Goal: Task Accomplishment & Management: Manage account settings

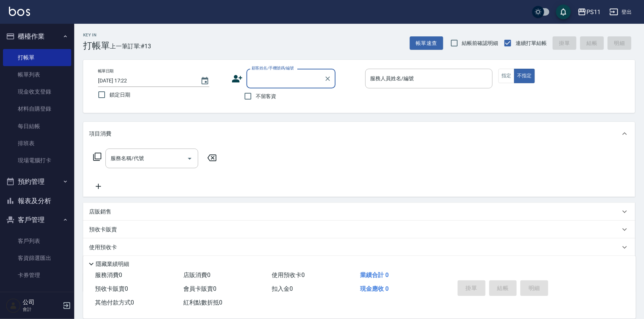
click at [285, 73] on input "顧客姓名/手機號碼/編號" at bounding box center [285, 78] width 71 height 13
click at [291, 94] on li "新增 "[PERSON_NAME]"" at bounding box center [291, 97] width 89 height 12
click at [296, 77] on input "[PERSON_NAME]" at bounding box center [285, 78] width 71 height 13
click at [290, 77] on input "[PERSON_NAME]" at bounding box center [285, 78] width 71 height 13
click at [297, 99] on li "[PERSON_NAME]/0930860371/0799" at bounding box center [291, 97] width 89 height 12
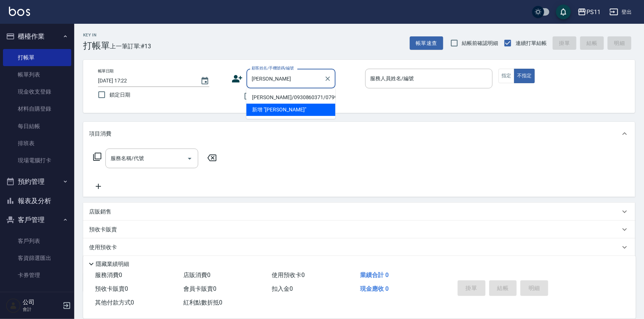
type input "[PERSON_NAME]/0930860371/0799"
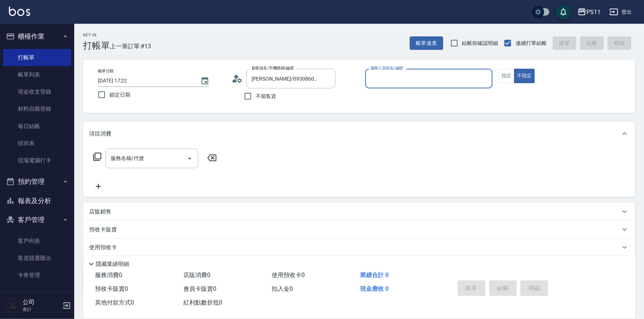
click at [413, 85] on input "服務人員姓名/編號" at bounding box center [429, 78] width 121 height 13
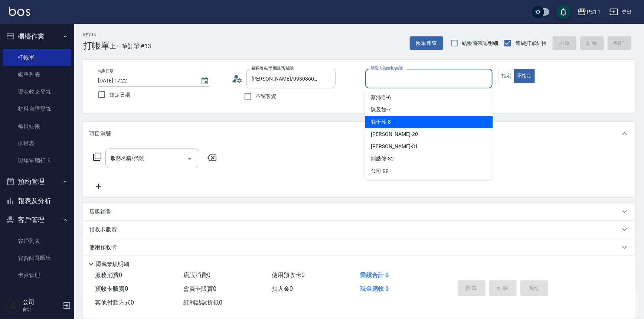
drag, startPoint x: 407, startPoint y: 121, endPoint x: 422, endPoint y: 112, distance: 17.6
click at [407, 120] on div "郭于玲 -8" at bounding box center [429, 122] width 128 height 12
type input "郭于玲-8"
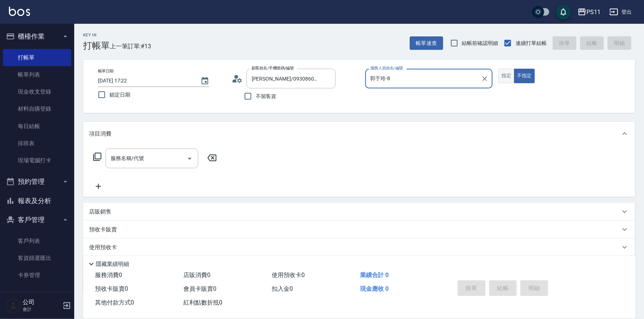
click at [509, 75] on button "指定" at bounding box center [507, 76] width 16 height 14
click at [104, 155] on div "服務名稱/代號 服務名稱/代號" at bounding box center [155, 159] width 132 height 20
click at [94, 157] on icon at bounding box center [97, 156] width 9 height 9
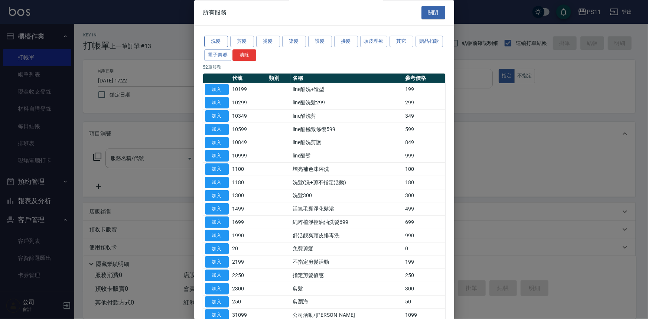
click at [219, 36] on button "洗髮" at bounding box center [216, 42] width 24 height 12
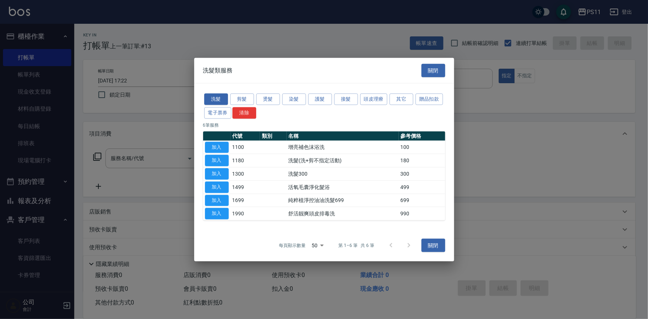
drag, startPoint x: 228, startPoint y: 178, endPoint x: 225, endPoint y: 174, distance: 5.2
click at [227, 178] on button "加入" at bounding box center [217, 174] width 24 height 12
type input "洗髮300(1300)"
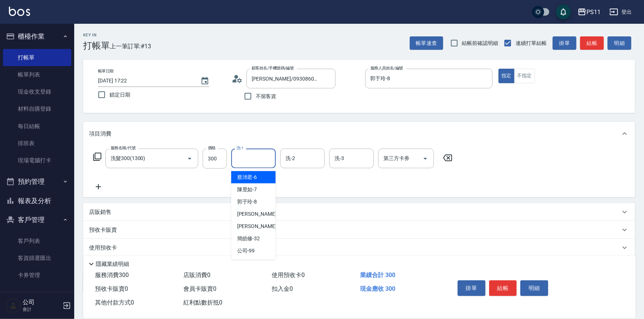
click at [246, 159] on input "洗-1" at bounding box center [254, 158] width 38 height 13
click at [94, 188] on icon at bounding box center [98, 186] width 19 height 9
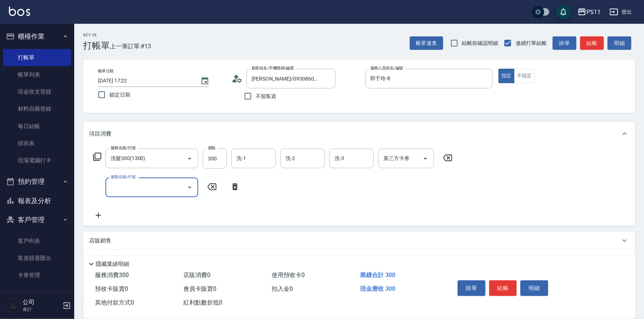
click at [128, 186] on input "服務名稱/代號" at bounding box center [146, 187] width 75 height 13
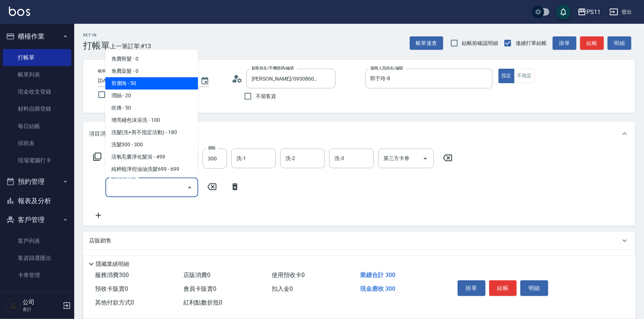
click at [164, 84] on span "剪瀏海 - 50" at bounding box center [151, 83] width 93 height 12
type input "剪瀏海(250)"
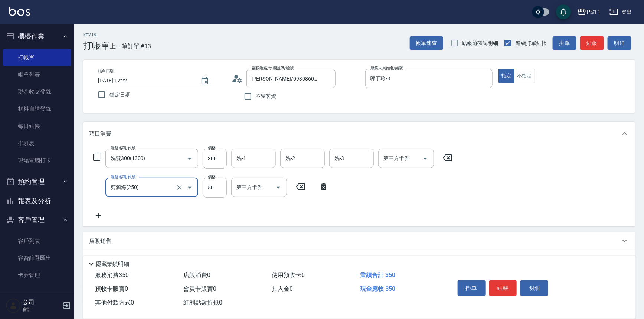
click at [242, 149] on div "洗-1" at bounding box center [253, 159] width 45 height 20
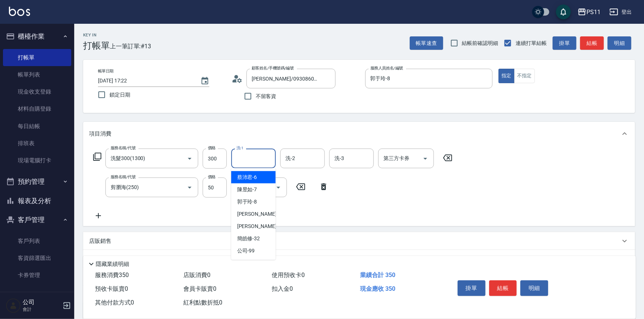
type input "0"
type input "郭于玲-8"
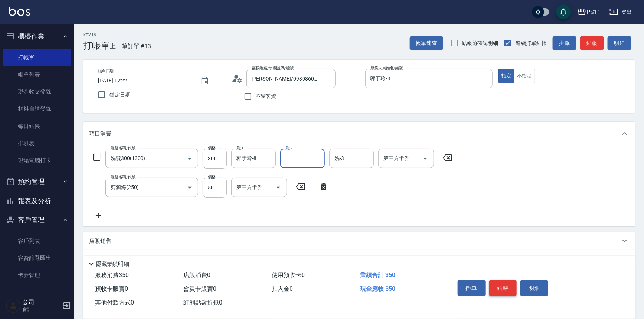
click at [506, 286] on button "結帳" at bounding box center [503, 288] width 28 height 16
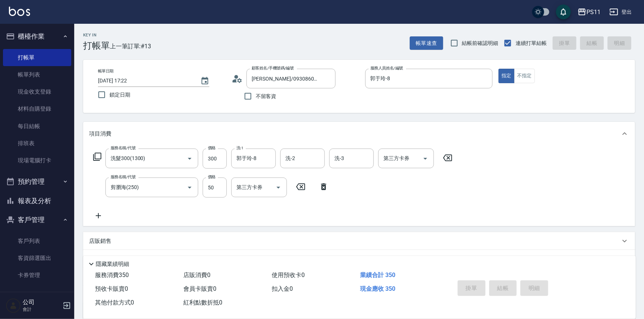
type input "2025/09/13 18:55"
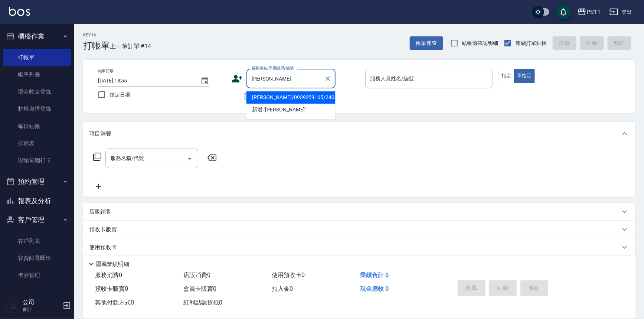
click at [301, 99] on li "[PERSON_NAME]/0939259165/2404" at bounding box center [291, 97] width 89 height 12
type input "[PERSON_NAME]/0939259165/2404"
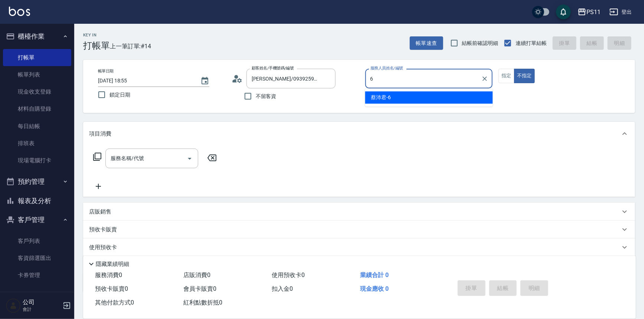
type input "[PERSON_NAME]6"
type button "false"
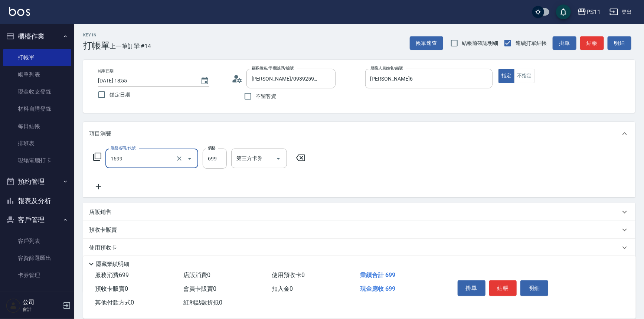
type input "純粹植淨控油油洗髮699(1699)"
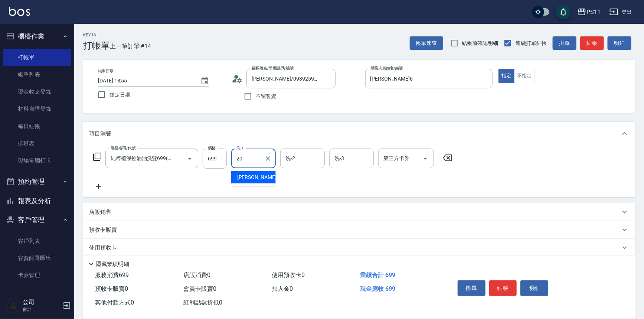
type input "[PERSON_NAME]-20"
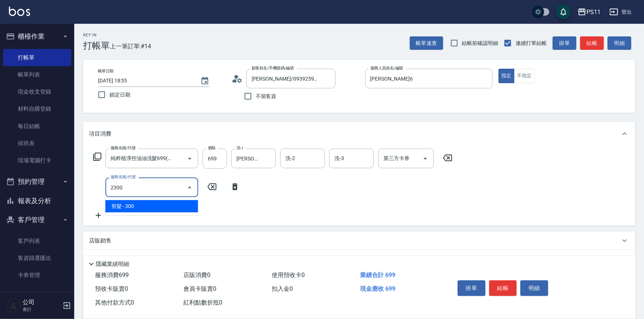
type input "剪髮(2300)"
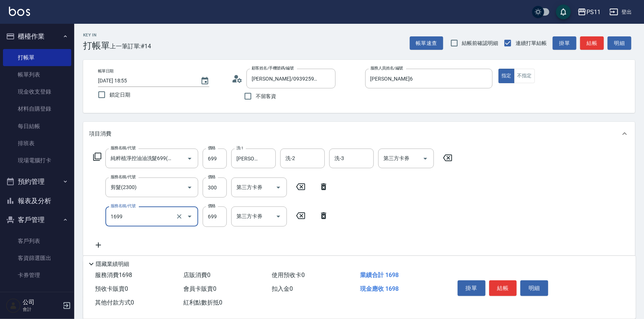
type input "純粹植淨控油油洗髮699(1699)"
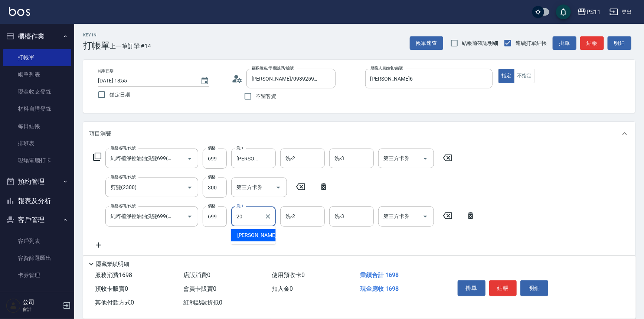
type input "[PERSON_NAME]-20"
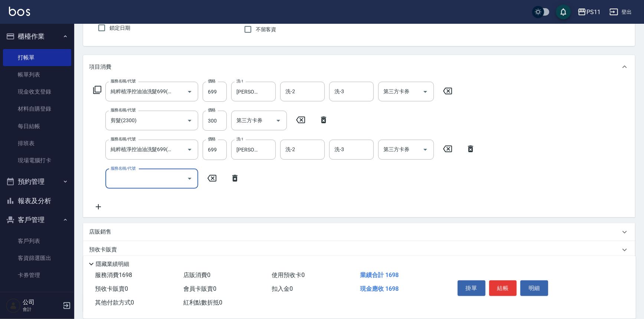
scroll to position [67, 0]
type input "潤絲(820)"
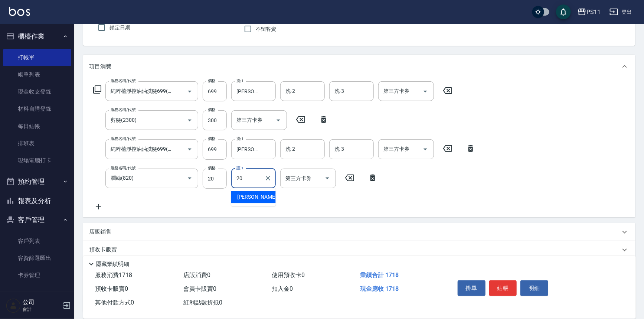
type input "[PERSON_NAME]-20"
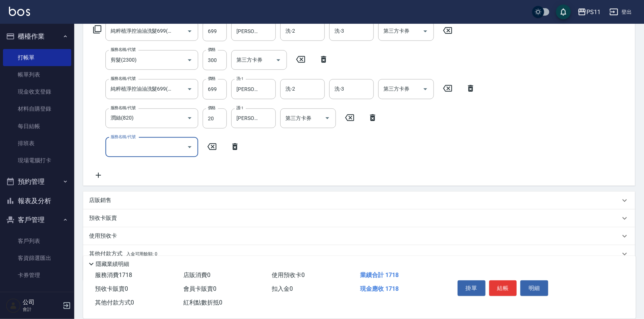
scroll to position [135, 0]
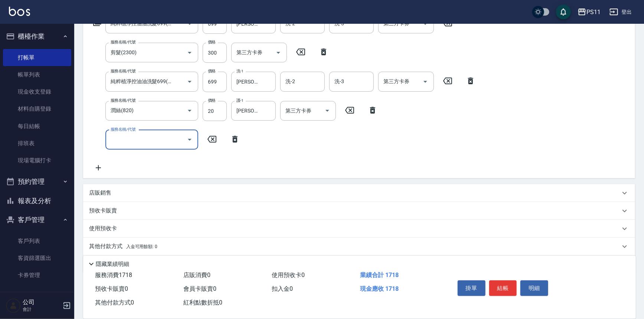
drag, startPoint x: 111, startPoint y: 243, endPoint x: 119, endPoint y: 242, distance: 8.2
click at [111, 243] on p "其他付款方式 入金可用餘額: 0" at bounding box center [123, 246] width 68 height 8
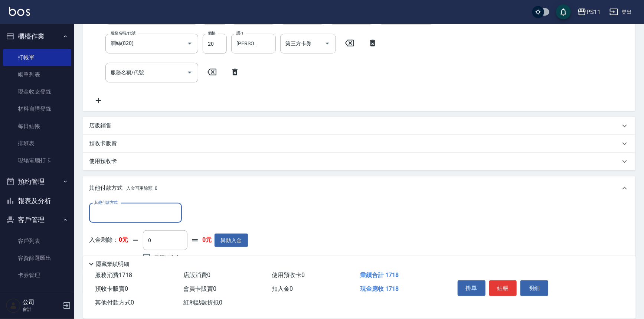
scroll to position [202, 0]
click at [131, 212] on input "其他付款方式" at bounding box center [135, 212] width 86 height 13
drag, startPoint x: 137, startPoint y: 251, endPoint x: 138, endPoint y: 246, distance: 4.8
click at [137, 252] on span "信用卡" at bounding box center [135, 256] width 93 height 12
type input "信用卡"
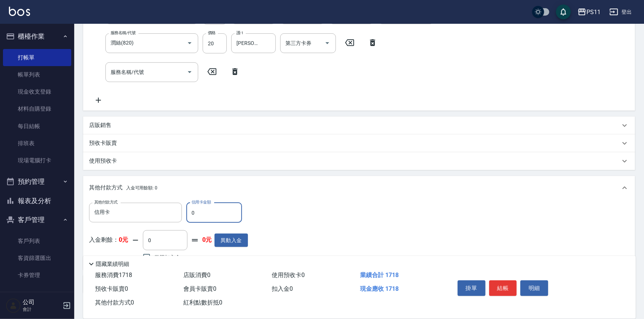
drag, startPoint x: 198, startPoint y: 215, endPoint x: 186, endPoint y: 215, distance: 11.2
click at [186, 215] on input "0" at bounding box center [214, 213] width 56 height 20
type input "1718"
type input "2025/09/13 19:05"
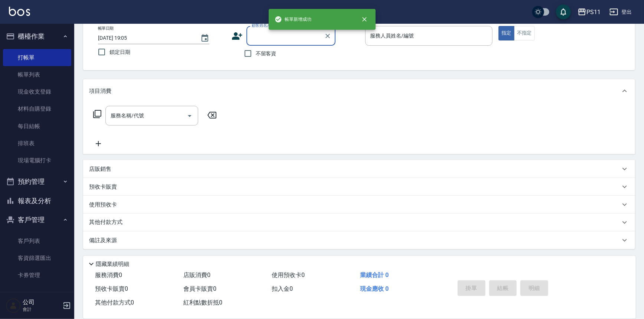
scroll to position [0, 0]
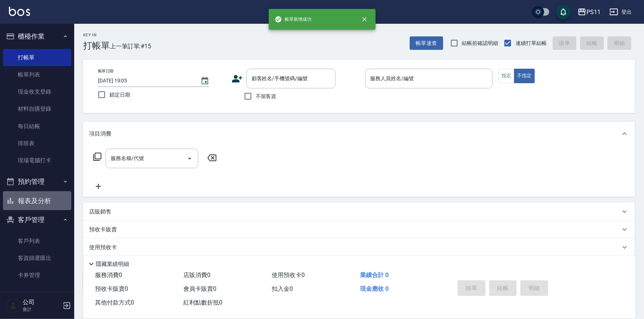
drag, startPoint x: 48, startPoint y: 198, endPoint x: 97, endPoint y: 163, distance: 60.3
click at [48, 199] on button "報表及分析" at bounding box center [37, 200] width 68 height 19
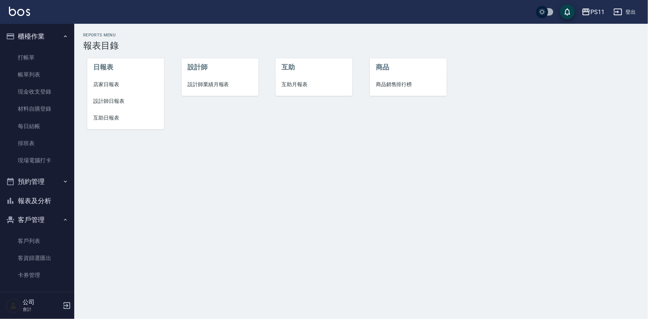
click at [103, 109] on li "設計師日報表" at bounding box center [125, 101] width 77 height 17
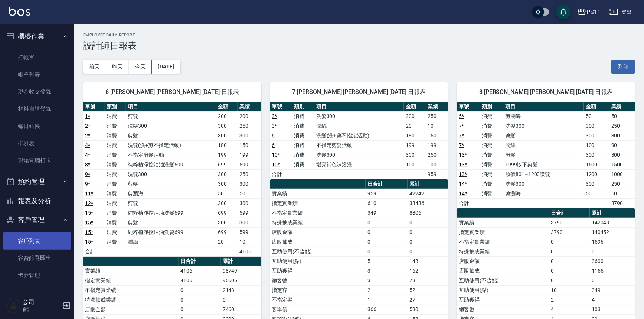
click at [32, 245] on link "客戶列表" at bounding box center [37, 240] width 68 height 17
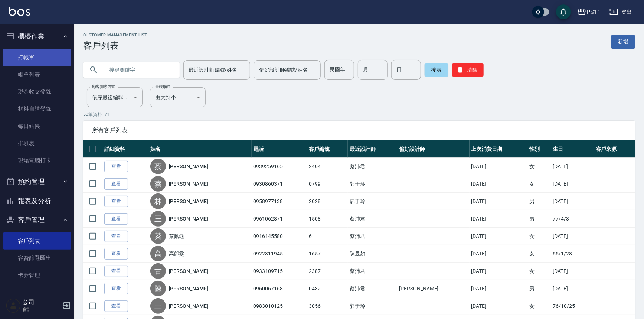
click at [30, 54] on link "打帳單" at bounding box center [37, 57] width 68 height 17
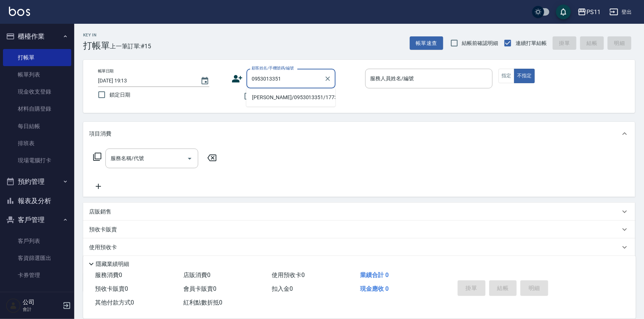
click at [286, 97] on li "[PERSON_NAME]/0953013351/1773" at bounding box center [291, 97] width 89 height 12
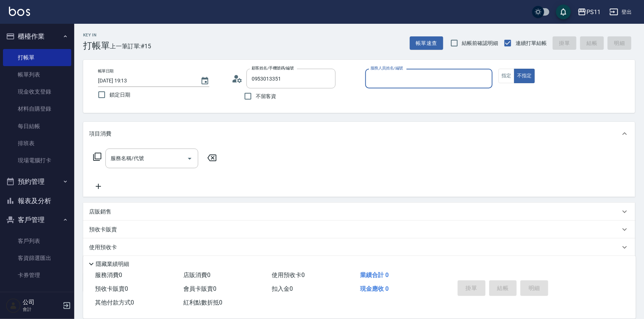
type input "[PERSON_NAME]/0953013351/1773"
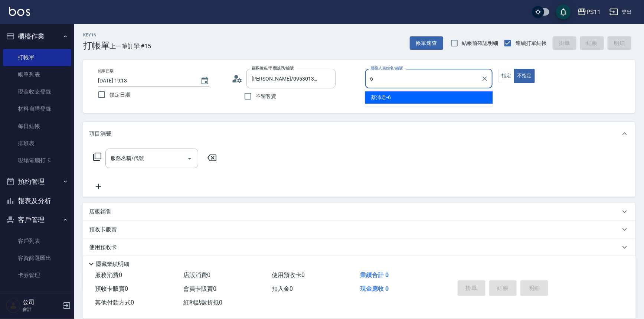
type input "[PERSON_NAME]6"
type button "false"
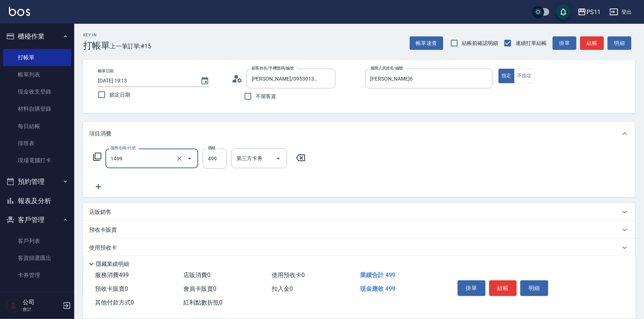
type input "活氧毛囊淨化髮浴(1499)"
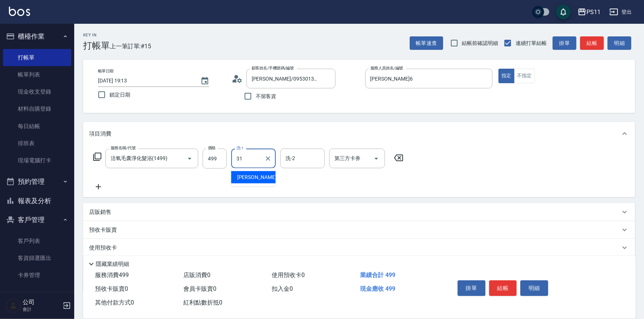
type input "[PERSON_NAME]-31"
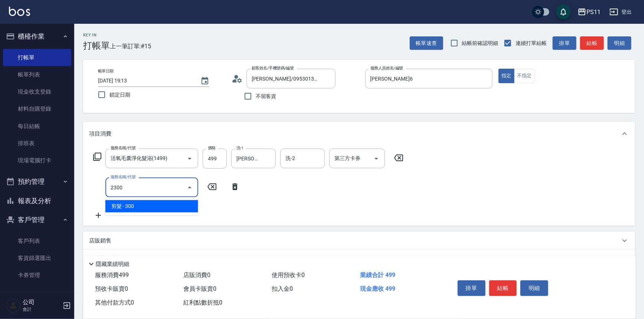
type input "剪髮(2300)"
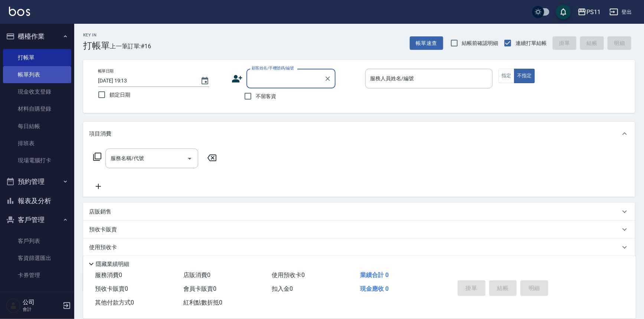
click at [36, 74] on link "帳單列表" at bounding box center [37, 74] width 68 height 17
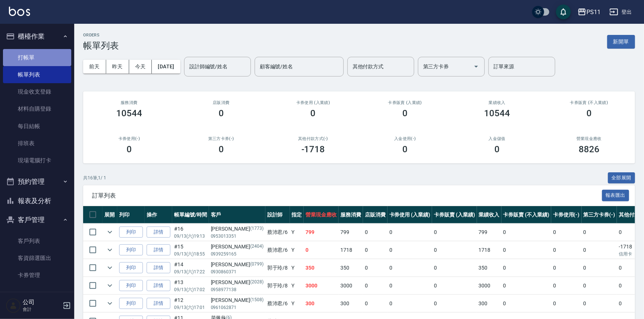
click at [54, 59] on link "打帳單" at bounding box center [37, 57] width 68 height 17
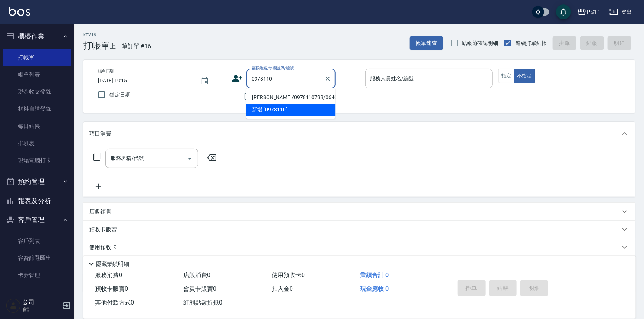
click at [304, 94] on li "[PERSON_NAME]/0978110798/0640" at bounding box center [291, 97] width 89 height 12
type input "[PERSON_NAME]/0978110798/0640"
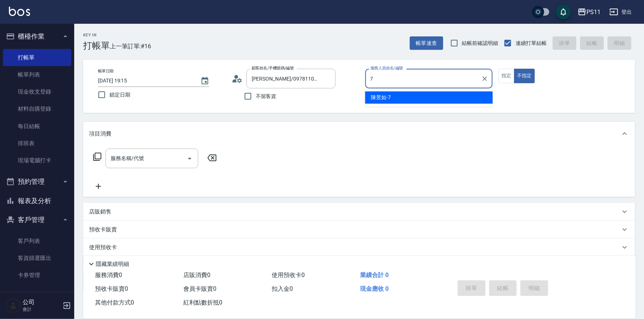
type input "陳昱如-7"
type button "false"
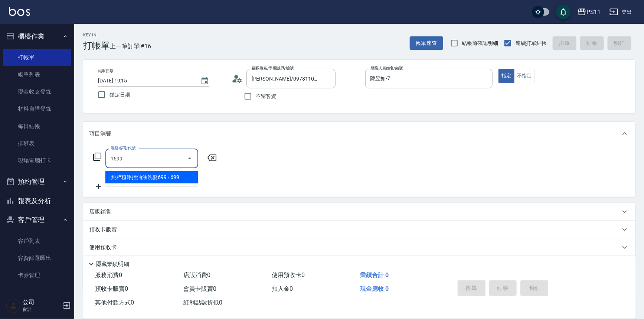
type input "純粹植淨控油油洗髮699(1699)"
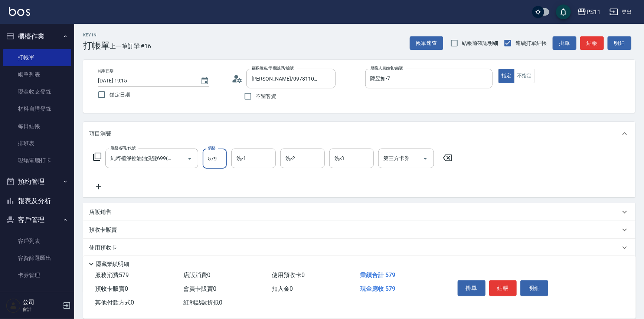
type input "579"
type input "陳昱如-7"
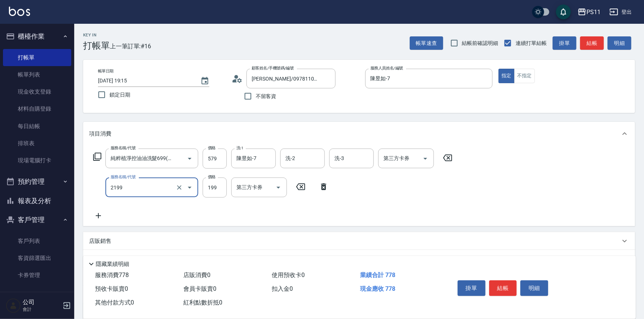
type input "不指定剪髮活動(2199)"
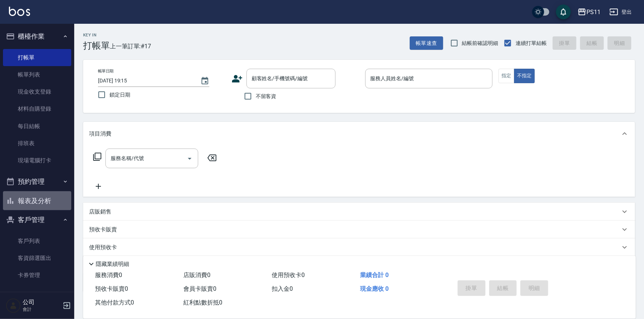
drag, startPoint x: 44, startPoint y: 202, endPoint x: 37, endPoint y: 191, distance: 12.6
click at [44, 201] on button "報表及分析" at bounding box center [37, 200] width 68 height 19
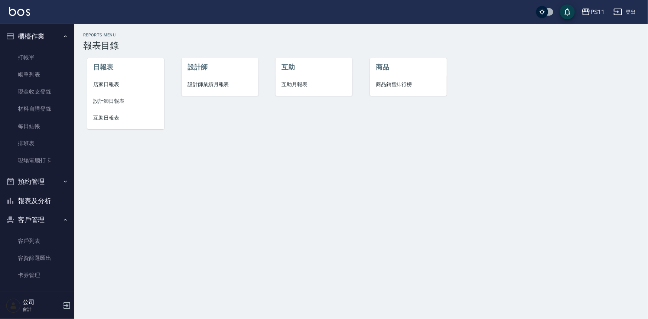
click at [109, 114] on span "互助日報表" at bounding box center [125, 118] width 65 height 8
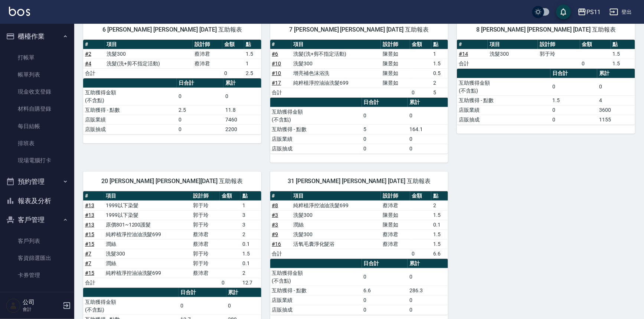
scroll to position [130, 0]
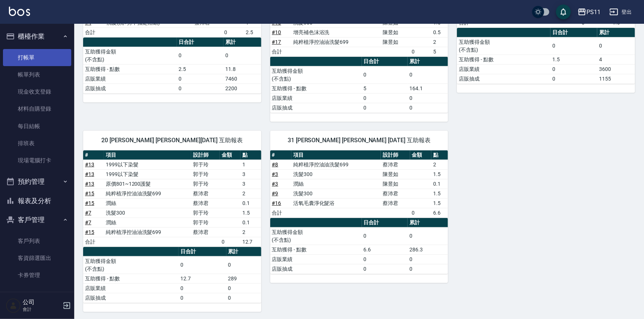
click at [38, 59] on link "打帳單" at bounding box center [37, 57] width 68 height 17
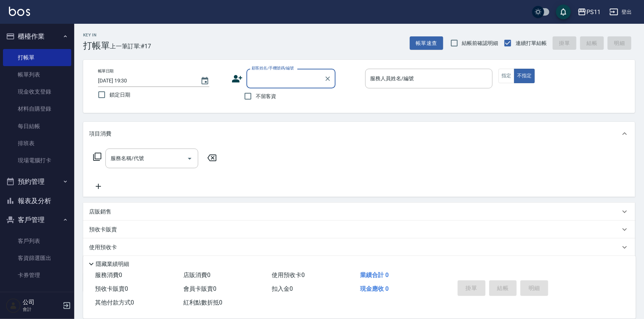
click at [33, 199] on button "報表及分析" at bounding box center [37, 200] width 68 height 19
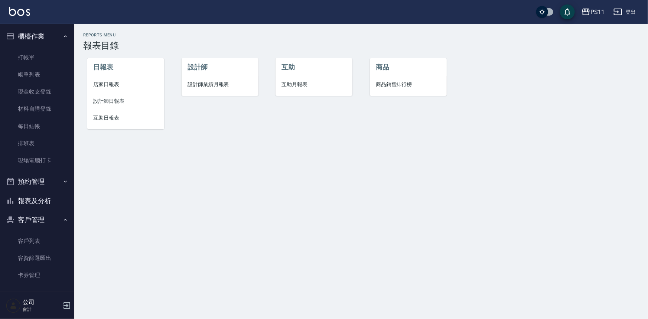
click at [118, 85] on span "店家日報表" at bounding box center [125, 85] width 65 height 8
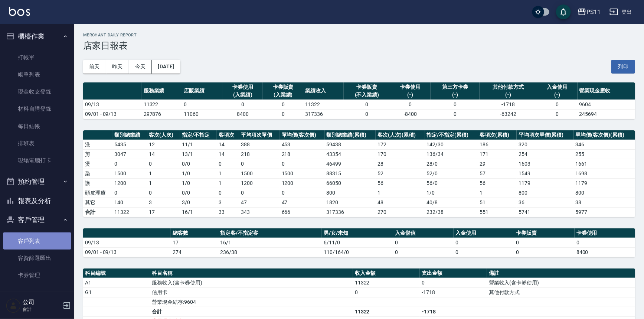
click at [40, 233] on link "客戶列表" at bounding box center [37, 240] width 68 height 17
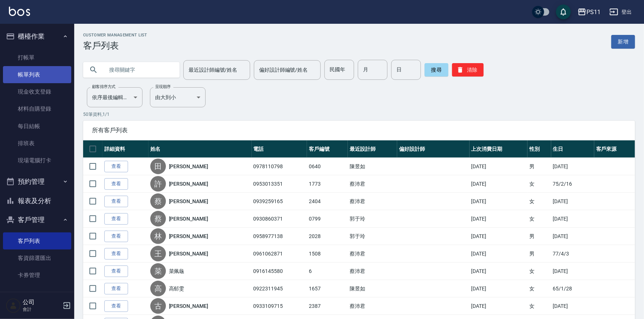
click at [45, 73] on link "帳單列表" at bounding box center [37, 74] width 68 height 17
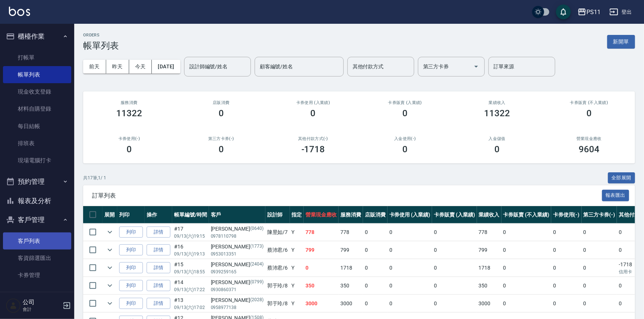
click at [31, 232] on ul "客戶列表 客資篩選匯出 卡券管理" at bounding box center [37, 258] width 68 height 58
click at [31, 235] on link "客戶列表" at bounding box center [37, 240] width 68 height 17
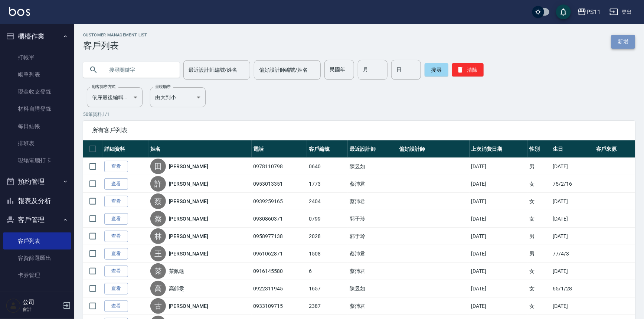
click at [630, 41] on link "新增" at bounding box center [623, 42] width 24 height 14
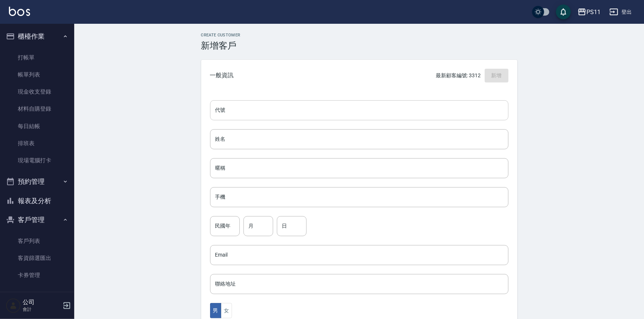
click at [254, 118] on input "代號" at bounding box center [359, 110] width 298 height 20
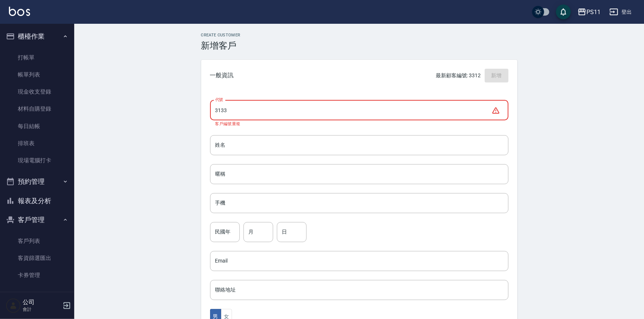
click at [257, 105] on input "3133" at bounding box center [350, 110] width 281 height 20
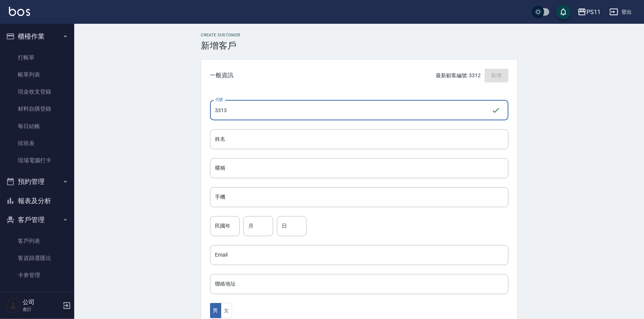
type input "3313"
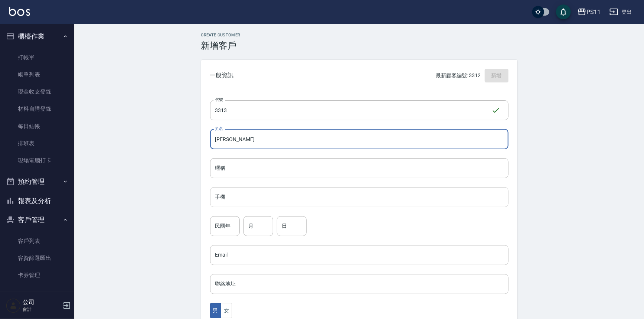
type input "[PERSON_NAME]"
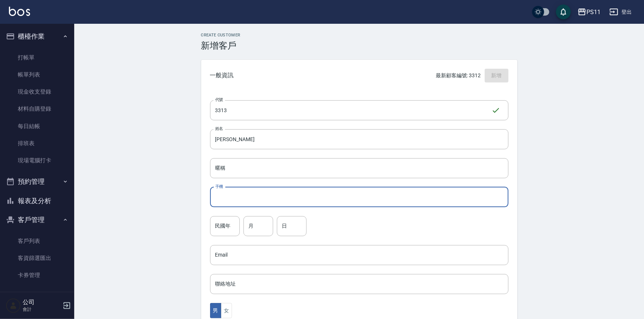
click at [234, 201] on input "手機" at bounding box center [359, 197] width 298 height 20
type input "0907511803"
click at [223, 237] on div "代號 3313 ​ 代號 姓名 陳意如 姓名 暱稱 暱稱 手機 0907511803 手機 民國年 民國年 月 月 日 日 Email Email 聯絡地址 …" at bounding box center [359, 271] width 316 height 361
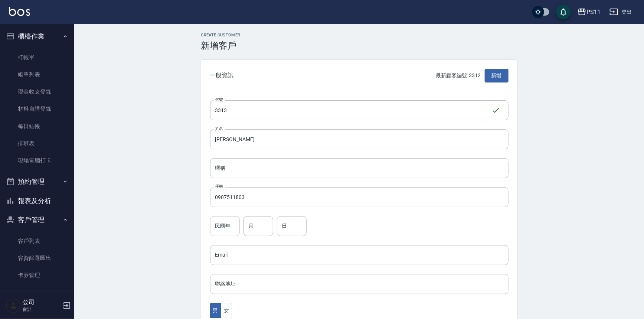
click at [226, 232] on input "民國年" at bounding box center [225, 226] width 30 height 20
type input "70"
type input "12"
type input "29"
click at [339, 223] on div "民國年 70 民國年 月 12 月 日 29 日" at bounding box center [359, 226] width 298 height 20
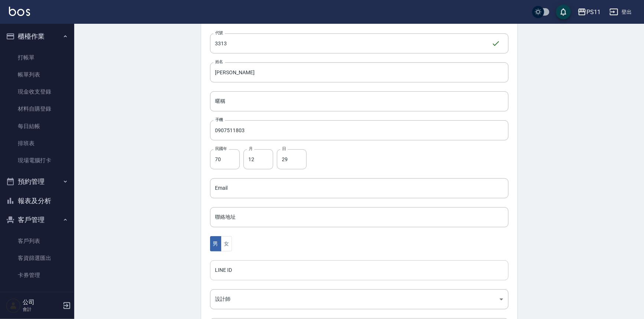
scroll to position [67, 0]
click at [229, 244] on button "女" at bounding box center [226, 243] width 11 height 15
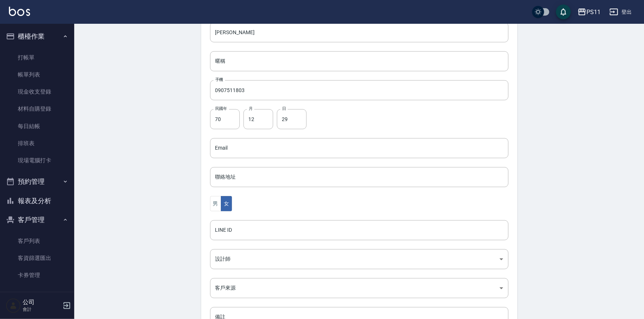
scroll to position [164, 0]
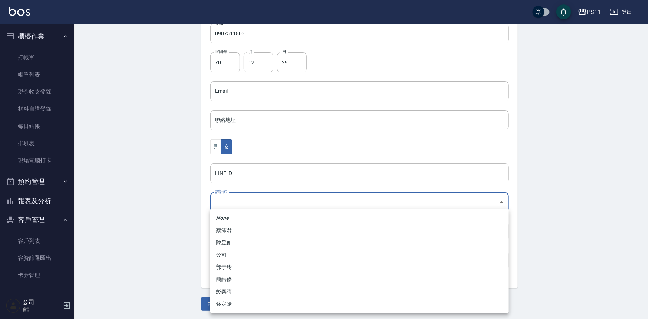
click at [283, 193] on body "PS11 登出 櫃檯作業 打帳單 帳單列表 現金收支登錄 材料自購登錄 每日結帳 排班表 現場電腦打卡 預約管理 預約管理 單日預約紀錄 單週預約紀錄 報表及…" at bounding box center [324, 77] width 648 height 483
click at [236, 265] on li "郭于玲" at bounding box center [359, 267] width 298 height 12
type input "ee75a7ae-7671-4d22-9e09-8d1e48bb35b2"
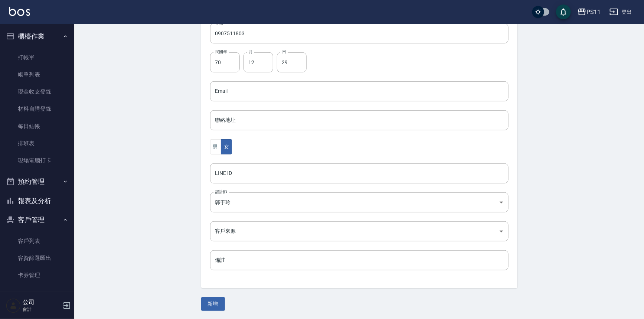
click at [172, 251] on div "None 蔡沛君 陳昱如 公司 郭于玲 簡皓修 彭奕晴 蔡定陽" at bounding box center [322, 159] width 644 height 319
click at [209, 297] on button "新增" at bounding box center [213, 304] width 24 height 14
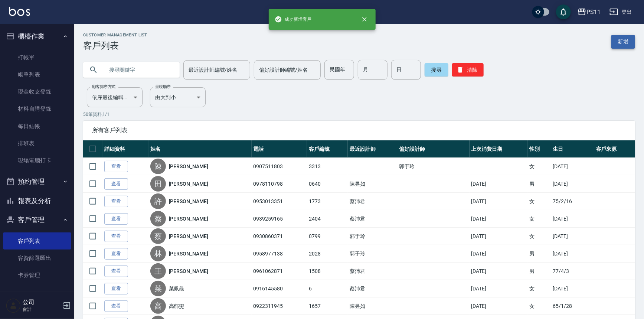
click at [627, 48] on link "新增" at bounding box center [623, 42] width 24 height 14
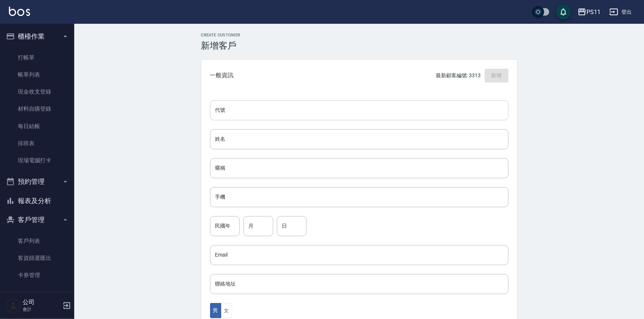
click at [353, 114] on input "代號" at bounding box center [359, 110] width 298 height 20
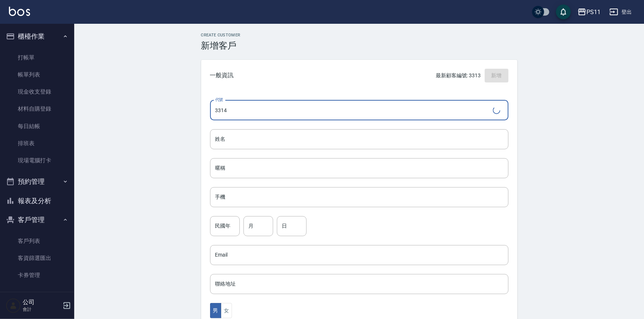
type input "3314"
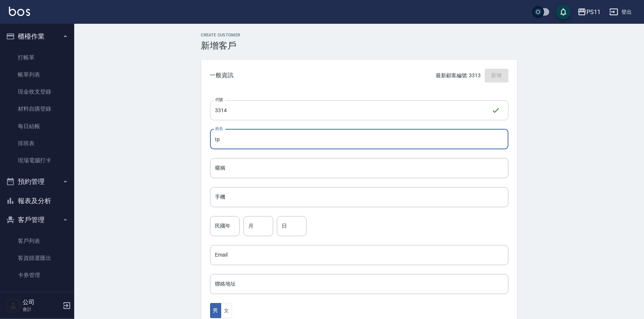
type input "t"
type input "陳怡安"
click at [310, 198] on input "手機" at bounding box center [359, 197] width 298 height 20
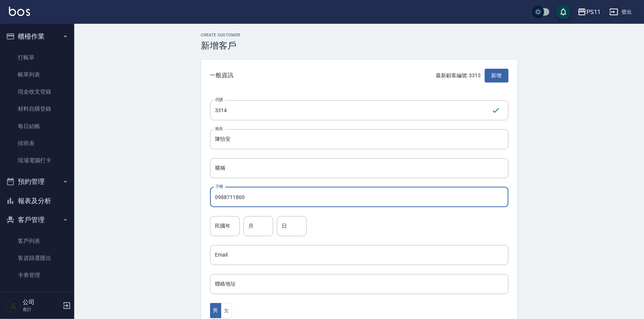
type input "0988711860"
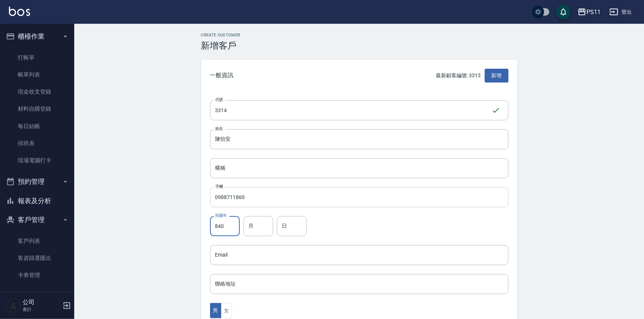
type input "840"
type input "03"
drag, startPoint x: 226, startPoint y: 227, endPoint x: 154, endPoint y: 227, distance: 72.0
click at [155, 227] on div "Create Customer 新增客戶 一般資訊 最新顧客編號: 3313 新增 代號 3314 ​ 代號 姓名 陳怡安 姓名 暱稱 暱稱 手機 09887…" at bounding box center [359, 254] width 570 height 460
type input "84"
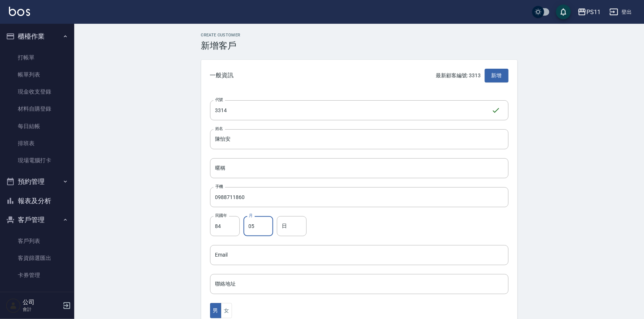
type input "05"
type input "03"
click at [230, 309] on button "女" at bounding box center [226, 310] width 11 height 15
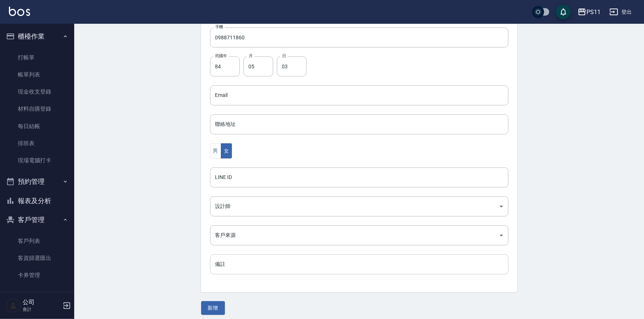
scroll to position [164, 0]
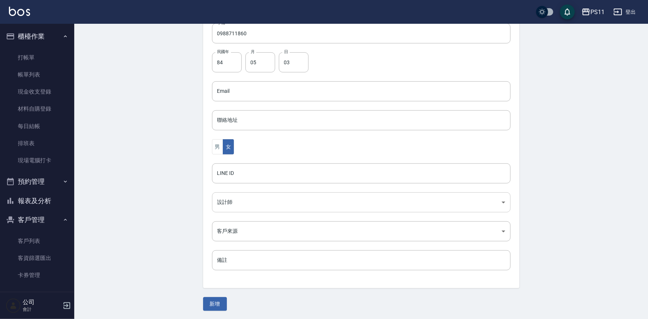
click at [258, 207] on body "PS11 登出 櫃檯作業 打帳單 帳單列表 現金收支登錄 材料自購登錄 每日結帳 排班表 現場電腦打卡 預約管理 預約管理 單日預約紀錄 單週預約紀錄 報表及…" at bounding box center [324, 77] width 648 height 483
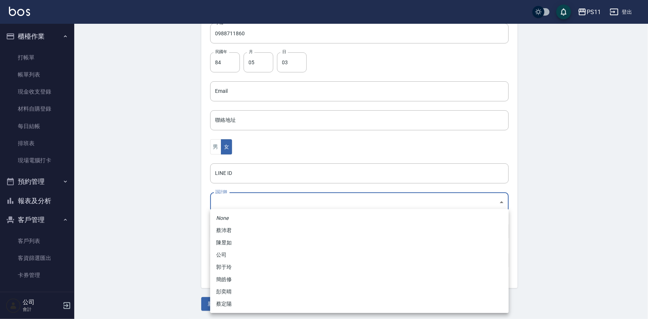
click at [250, 244] on li "陳昱如" at bounding box center [359, 242] width 298 height 12
type input "f5784117-1aa7-4e8f-9919-5418ce428515"
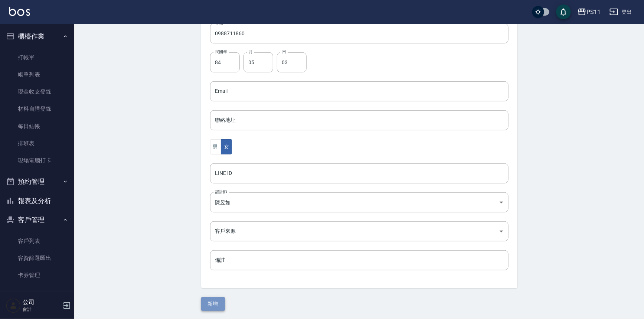
click at [214, 307] on button "新增" at bounding box center [213, 304] width 24 height 14
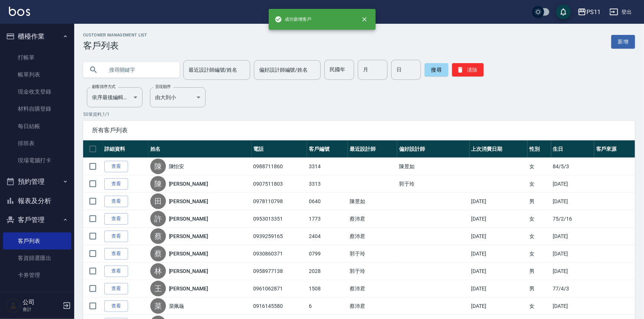
click at [159, 61] on input "text" at bounding box center [139, 70] width 70 height 20
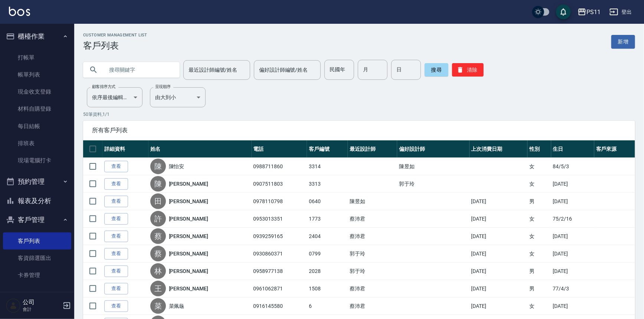
click at [119, 72] on input "text" at bounding box center [139, 70] width 70 height 20
type input "0968316684"
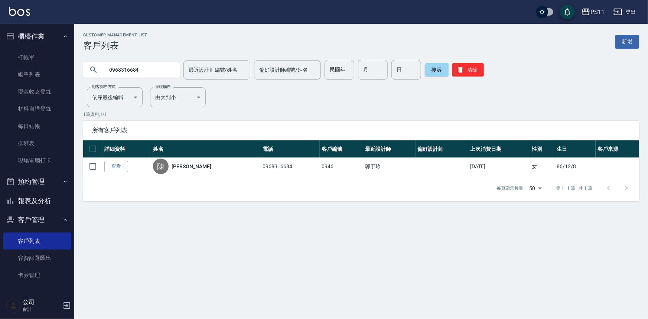
click at [121, 171] on link "查看" at bounding box center [116, 167] width 24 height 12
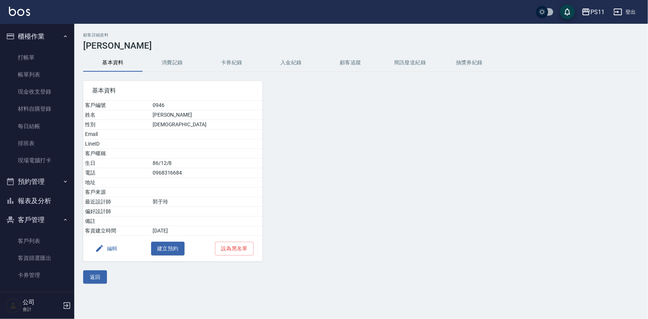
click at [186, 69] on button "消費記錄" at bounding box center [172, 63] width 59 height 18
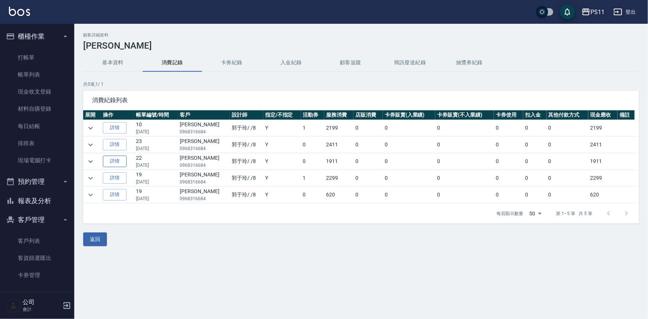
click at [115, 164] on link "詳情" at bounding box center [115, 162] width 24 height 12
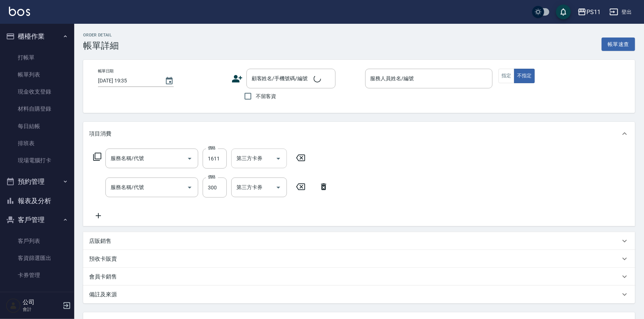
type input "2024/11/02 19:16"
type input "郭于玲-8"
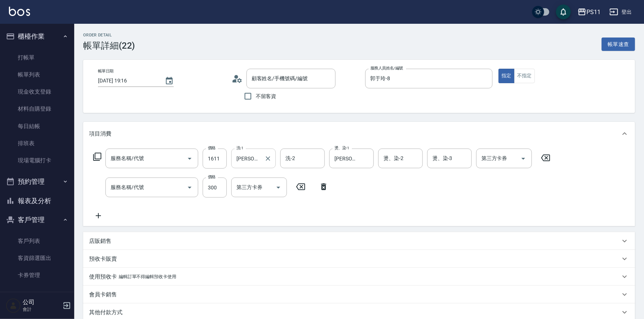
type input "[PERSON_NAME]/0968316684/0946"
type input "1999以下染髮(41999)"
type input "剪髮(2300)"
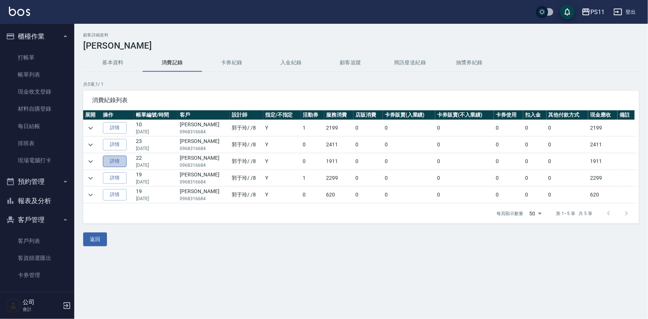
click at [118, 156] on link "詳情" at bounding box center [115, 162] width 24 height 12
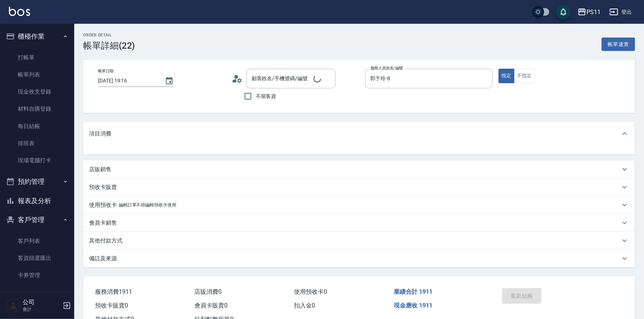
type input "[PERSON_NAME]/0968316684/0946"
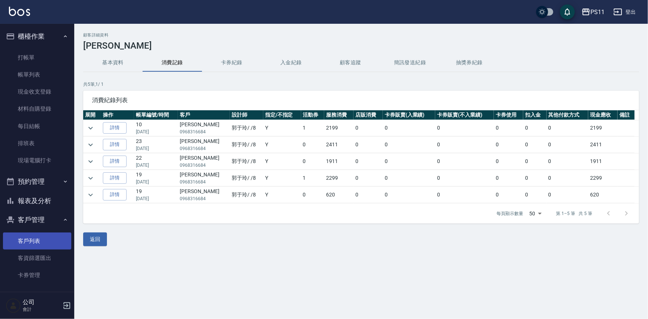
click at [44, 235] on link "客戶列表" at bounding box center [37, 240] width 68 height 17
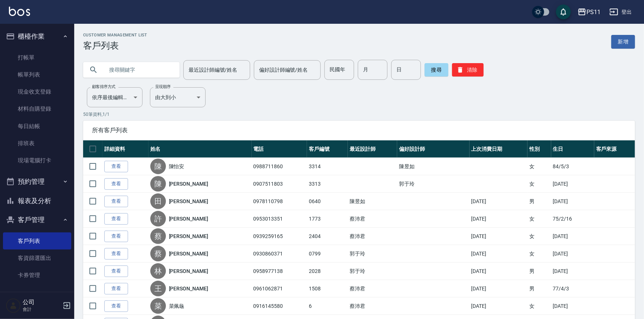
click at [150, 71] on input "text" at bounding box center [139, 70] width 70 height 20
type input "3"
click at [619, 40] on link "新增" at bounding box center [623, 42] width 24 height 14
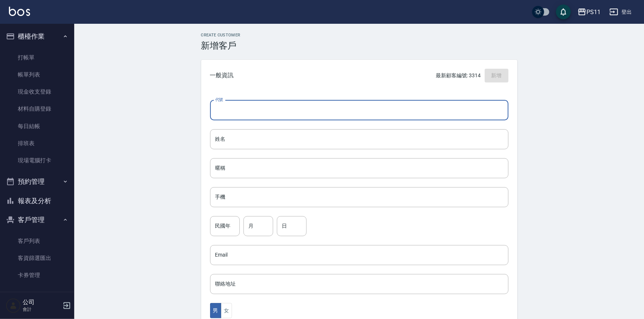
click at [325, 117] on input "代號" at bounding box center [359, 110] width 298 height 20
type input "3315"
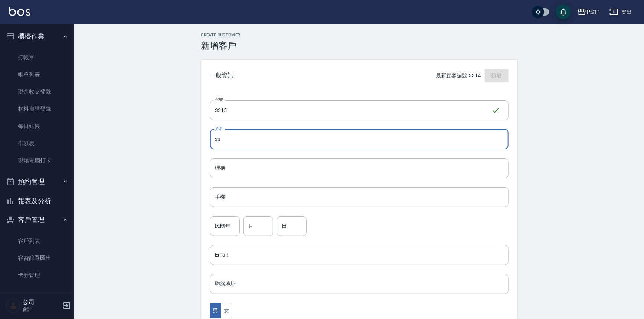
type input "x"
type input "ㄌ"
type input "連[PERSON_NAME]"
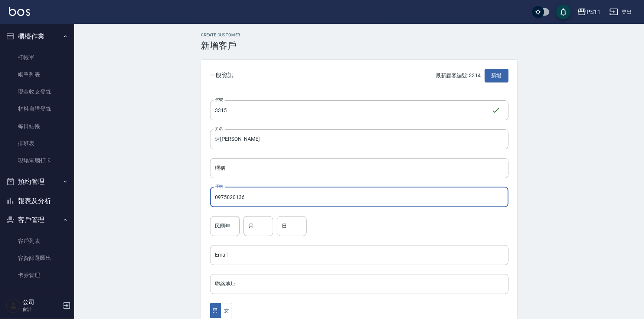
type input "0975020136"
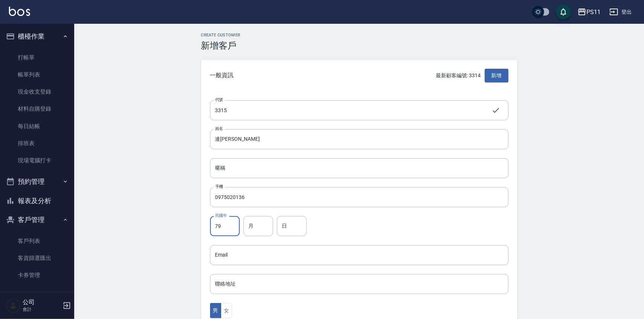
type input "79"
type input "01"
type input "3"
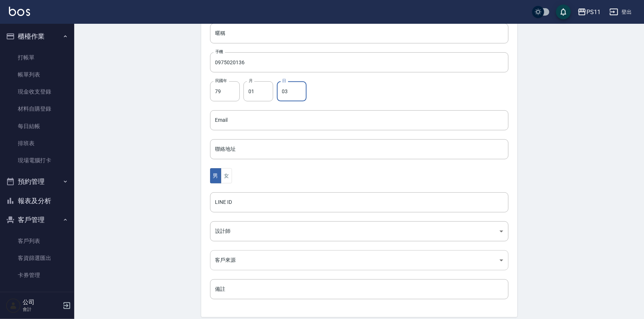
scroll to position [164, 0]
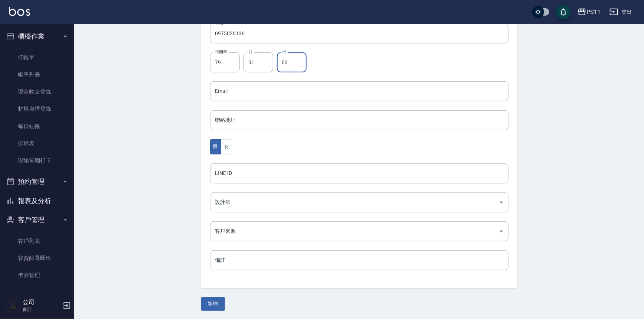
type input "03"
click at [276, 209] on body "PS11 登出 櫃檯作業 打帳單 帳單列表 現金收支登錄 材料自購登錄 每日結帳 排班表 現場電腦打卡 預約管理 預約管理 單日預約紀錄 單週預約紀錄 報表及…" at bounding box center [322, 77] width 644 height 483
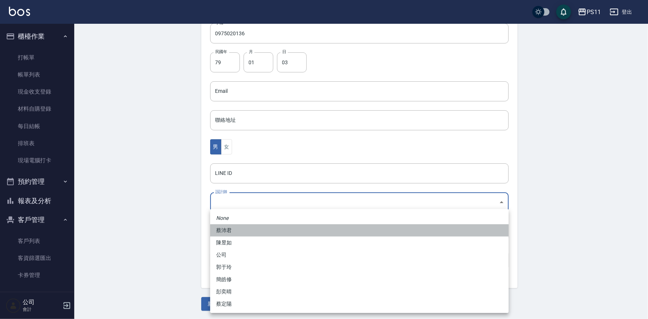
click at [261, 232] on li "蔡沛君" at bounding box center [359, 230] width 298 height 12
type input "1c507085-c8a9-484e-9556-be8d08fb6885"
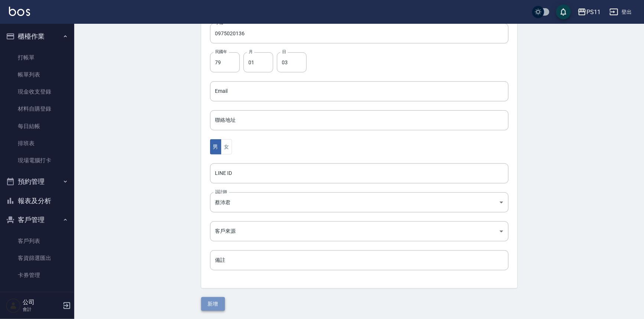
click at [215, 299] on button "新增" at bounding box center [213, 304] width 24 height 14
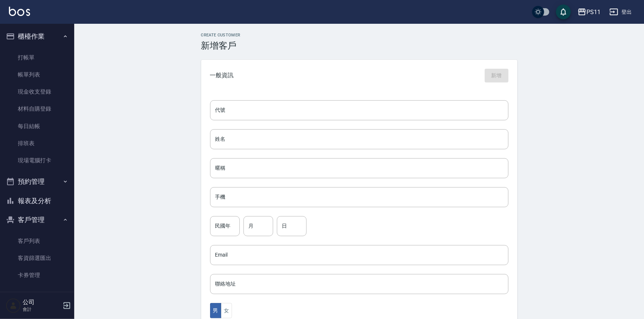
scroll to position [135, 0]
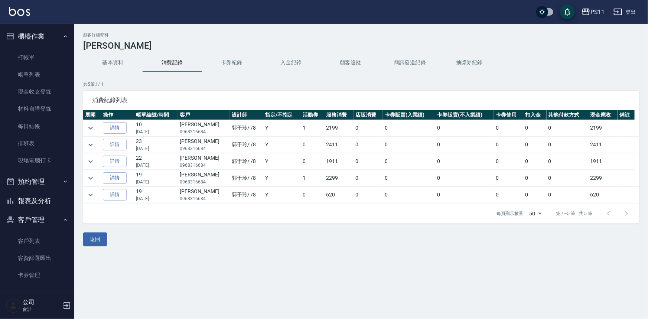
drag, startPoint x: 10, startPoint y: 0, endPoint x: 254, endPoint y: 238, distance: 340.8
click at [254, 238] on div "返回" at bounding box center [361, 239] width 556 height 14
click at [114, 64] on button "基本資料" at bounding box center [112, 63] width 59 height 18
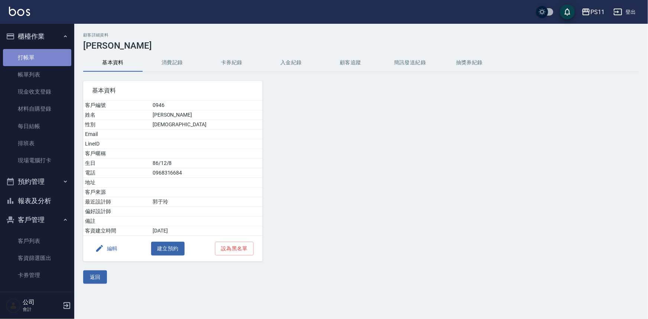
click at [50, 53] on link "打帳單" at bounding box center [37, 57] width 68 height 17
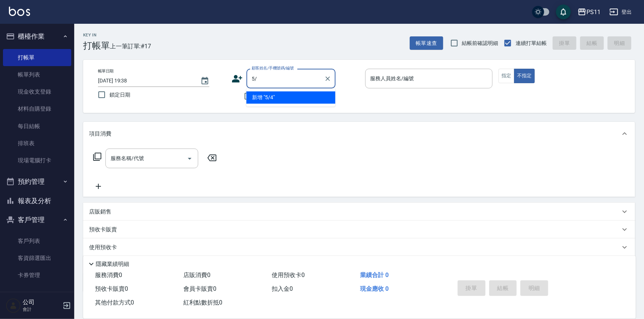
type input "5"
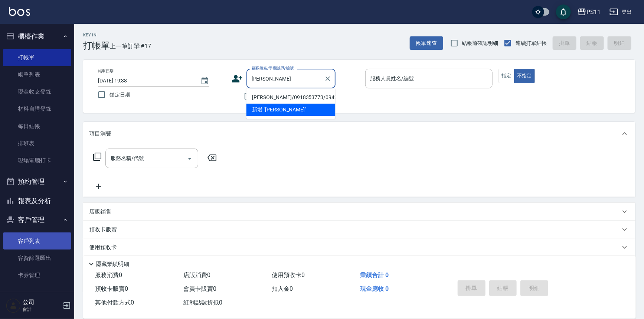
type input "鄭凱"
click at [28, 240] on link "客戶列表" at bounding box center [37, 240] width 68 height 17
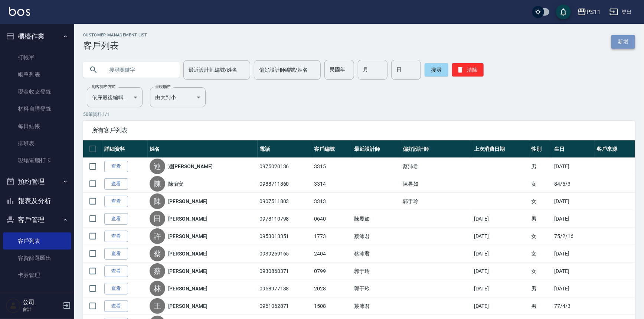
click at [623, 44] on link "新增" at bounding box center [623, 42] width 24 height 14
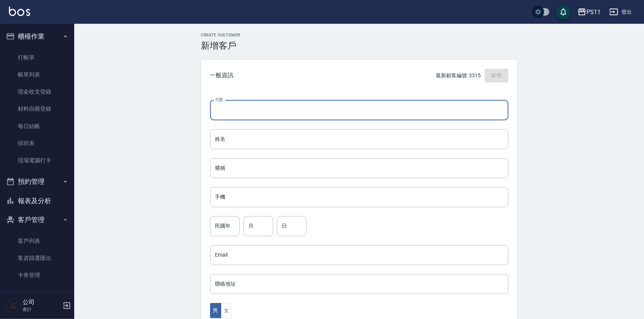
click at [401, 111] on input "代號" at bounding box center [359, 110] width 298 height 20
type input "3316"
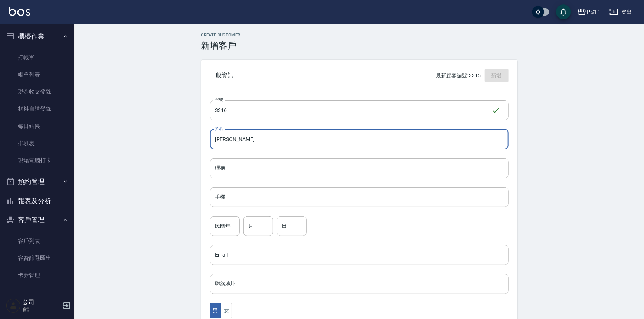
type input "[PERSON_NAME]"
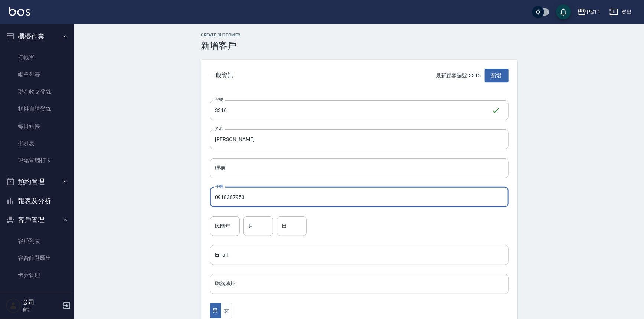
type input "0918387953"
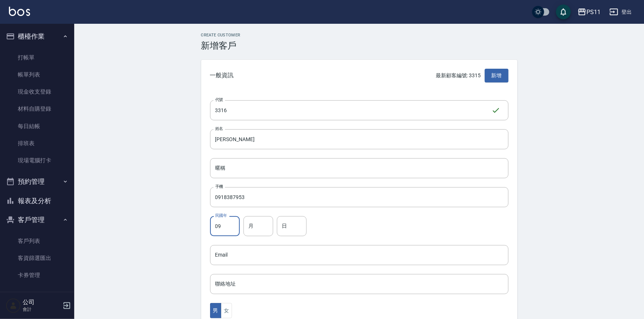
type input "0"
type input "89"
type input "07"
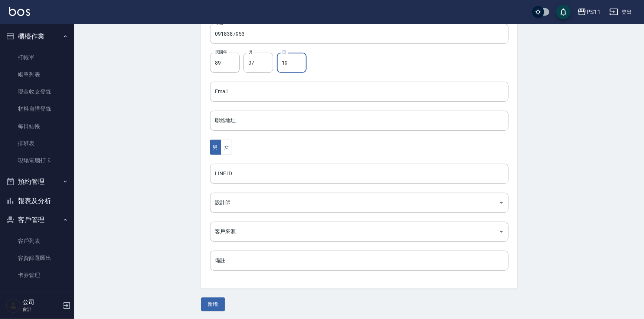
scroll to position [164, 0]
type input "19"
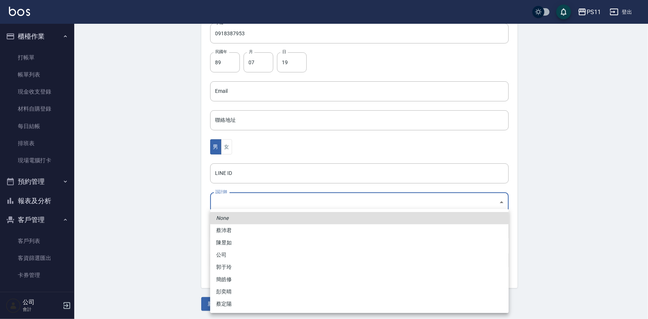
click at [260, 206] on body "PS11 登出 櫃檯作業 打帳單 帳單列表 現金收支登錄 材料自購登錄 每日結帳 排班表 現場電腦打卡 預約管理 預約管理 單日預約紀錄 單週預約紀錄 報表及…" at bounding box center [324, 77] width 648 height 483
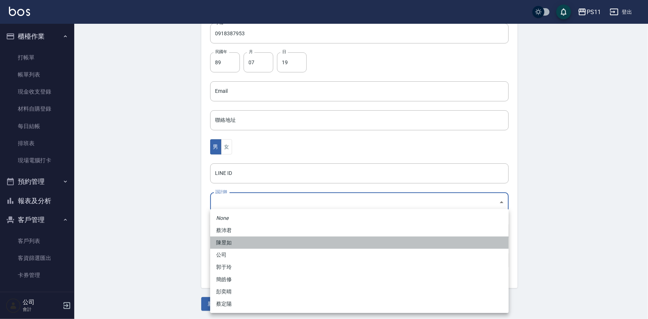
click at [245, 248] on li "陳昱如" at bounding box center [359, 242] width 298 height 12
type input "f5784117-1aa7-4e8f-9919-5418ce428515"
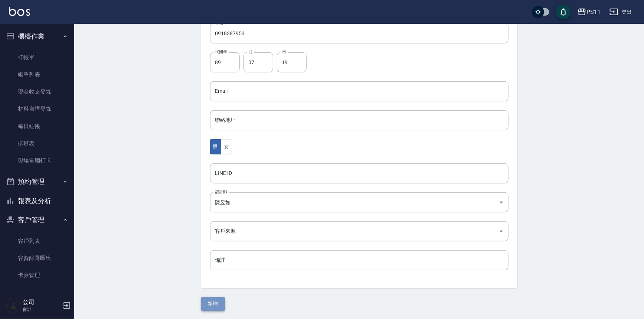
click at [217, 304] on button "新增" at bounding box center [213, 304] width 24 height 14
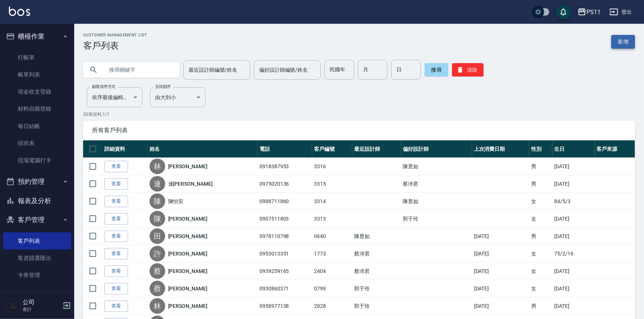
click at [627, 40] on link "新增" at bounding box center [623, 42] width 24 height 14
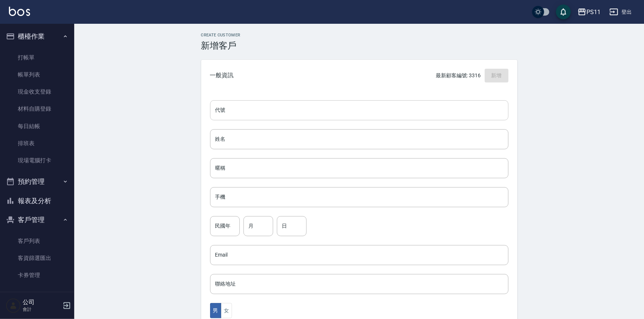
click at [245, 108] on input "代號" at bounding box center [359, 110] width 298 height 20
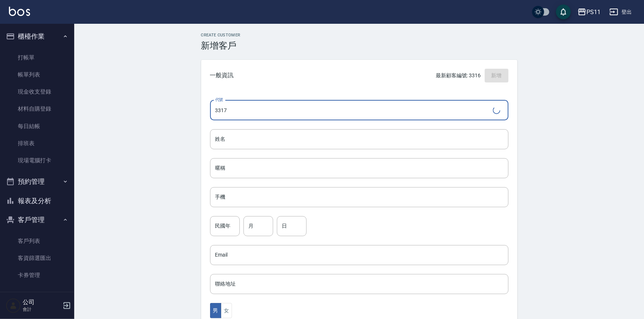
type input "3317"
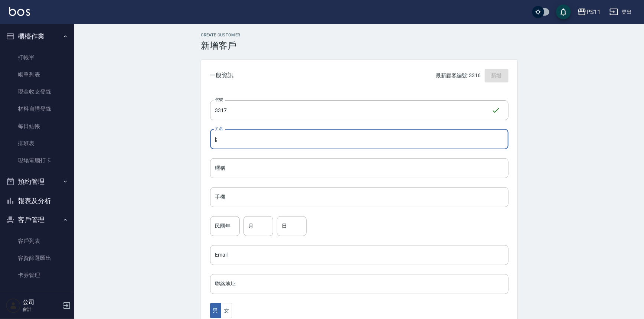
type input "j"
type input "[PERSON_NAME]"
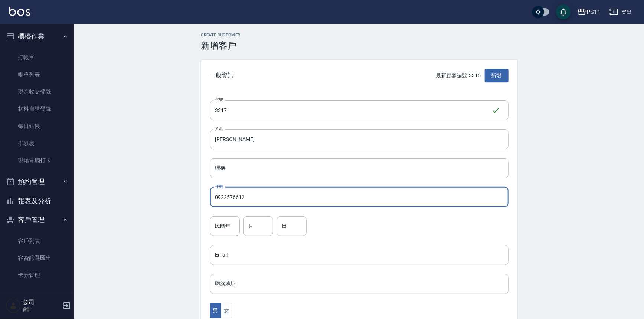
type input "0922576612"
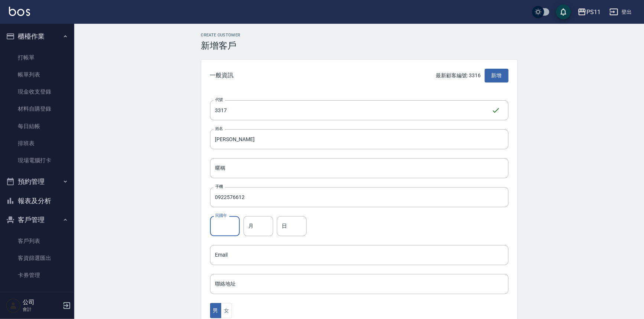
type input "0"
type input "64"
type input "09"
type input "02"
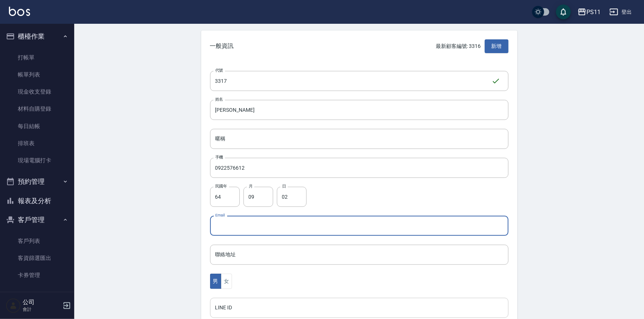
scroll to position [67, 0]
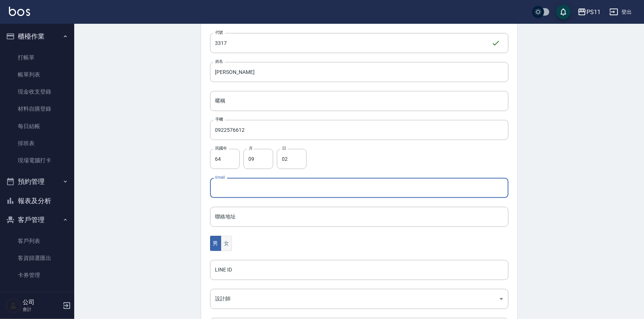
click at [228, 236] on button "女" at bounding box center [226, 243] width 11 height 15
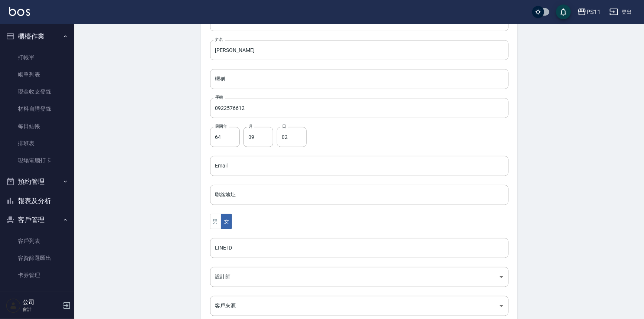
scroll to position [101, 0]
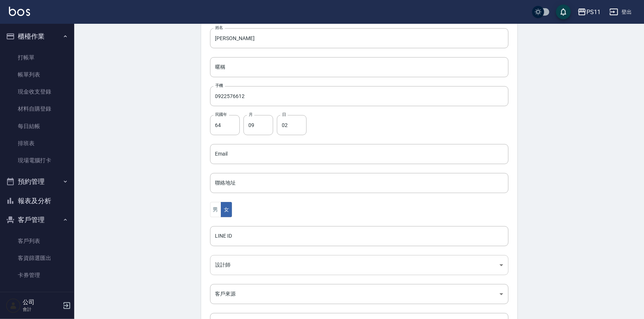
click at [254, 271] on body "PS11 登出 櫃檯作業 打帳單 帳單列表 現金收支登錄 材料自購登錄 每日結帳 排班表 現場電腦打卡 預約管理 預約管理 單日預約紀錄 單週預約紀錄 報表及…" at bounding box center [322, 140] width 644 height 483
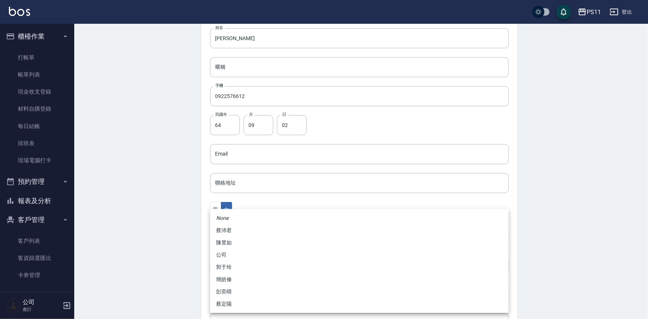
click at [249, 238] on li "陳昱如" at bounding box center [359, 242] width 298 height 12
type input "f5784117-1aa7-4e8f-9919-5418ce428515"
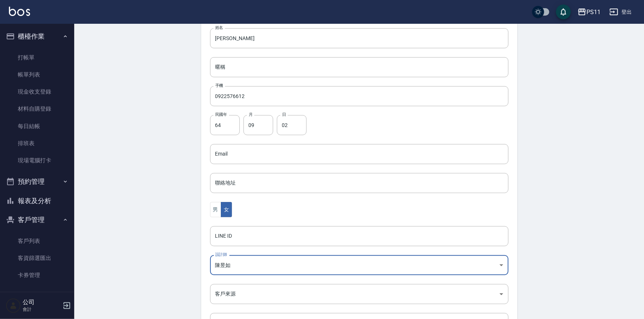
click at [168, 236] on div "Create Customer 新增客戶 一般資訊 最新顧客編號: 3316 新增 代號 3317 ​ 代號 姓名 王婉紋 姓名 暱稱 暱稱 手機 09225…" at bounding box center [359, 153] width 570 height 460
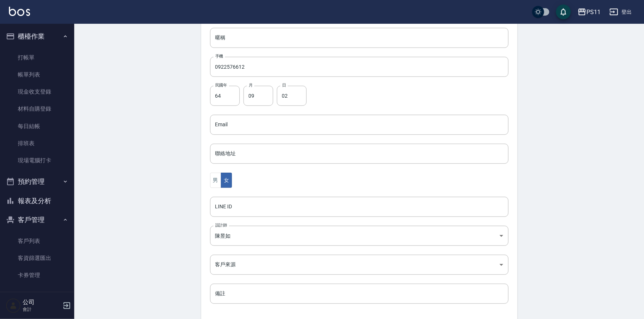
scroll to position [164, 0]
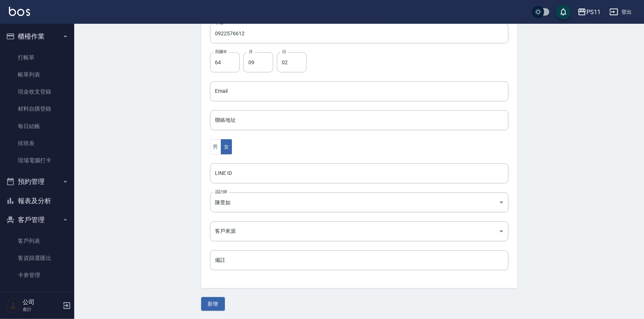
click at [212, 300] on button "新增" at bounding box center [213, 304] width 24 height 14
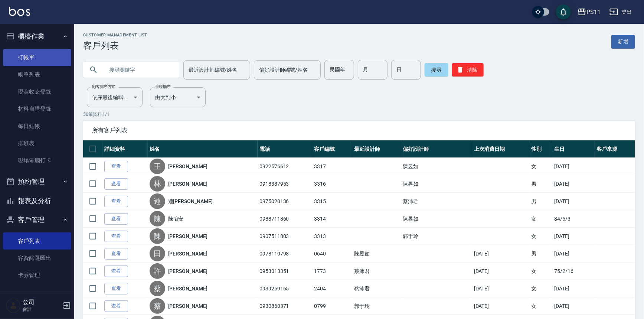
click at [63, 56] on link "打帳單" at bounding box center [37, 57] width 68 height 17
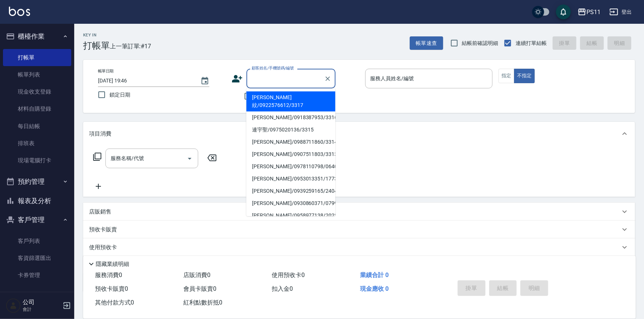
drag, startPoint x: 292, startPoint y: 82, endPoint x: 282, endPoint y: 61, distance: 22.6
click at [282, 61] on div "帳單日期 2025/09/13 19:46 鎖定日期 顧客姓名/手機號碼/編號 顧客姓名/手機號碼/編號 不留客資 服務人員姓名/編號 服務人員姓名/編號 指…" at bounding box center [359, 86] width 552 height 53
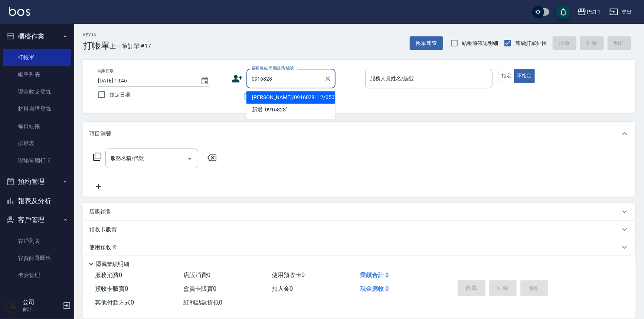
click at [310, 97] on li "[PERSON_NAME]/0916828112/0507" at bounding box center [291, 97] width 89 height 12
type input "[PERSON_NAME]/0916828112/0507"
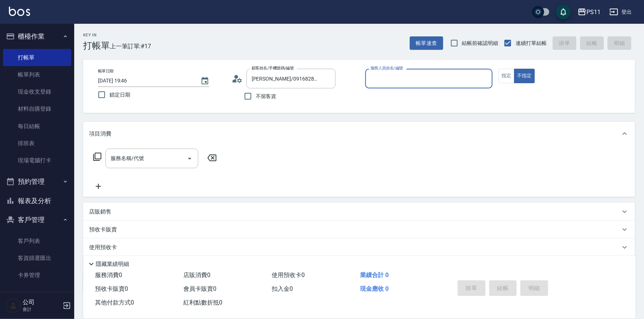
click at [415, 80] on input "服務人員姓名/編號" at bounding box center [429, 78] width 121 height 13
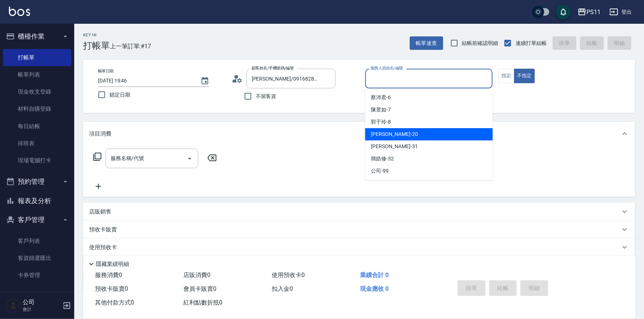
click at [408, 124] on div "郭于玲 -8" at bounding box center [429, 122] width 128 height 12
type input "郭于玲-8"
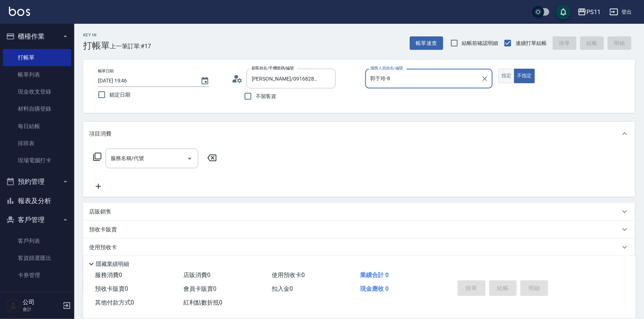
click at [510, 81] on button "指定" at bounding box center [507, 76] width 16 height 14
click at [94, 155] on icon at bounding box center [97, 156] width 9 height 9
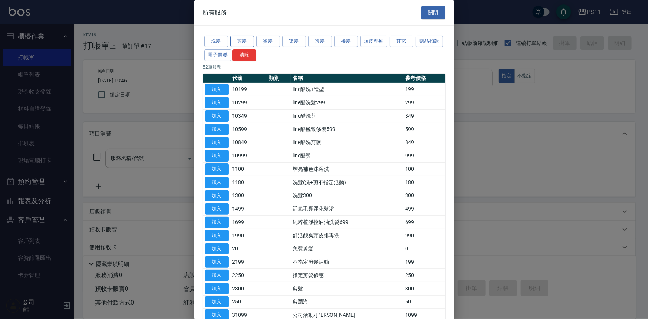
click at [247, 36] on button "剪髮" at bounding box center [242, 42] width 24 height 12
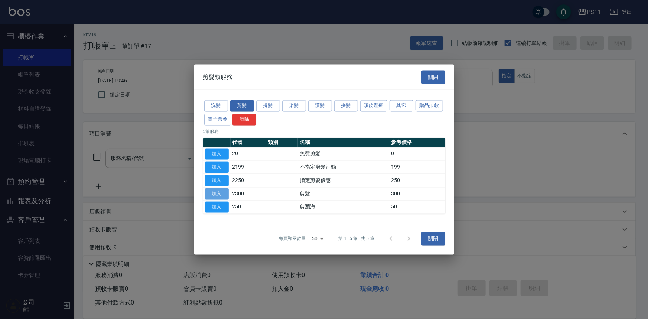
click at [223, 197] on button "加入" at bounding box center [217, 194] width 24 height 12
type input "剪髮(2300)"
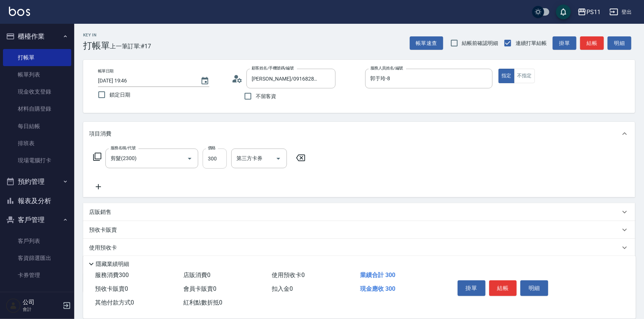
click at [208, 160] on input "300" at bounding box center [215, 159] width 24 height 20
type input "200"
click at [499, 293] on button "結帳" at bounding box center [503, 288] width 28 height 16
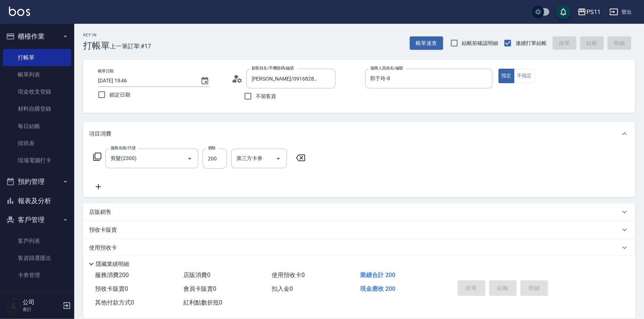
type input "[DATE] 19:47"
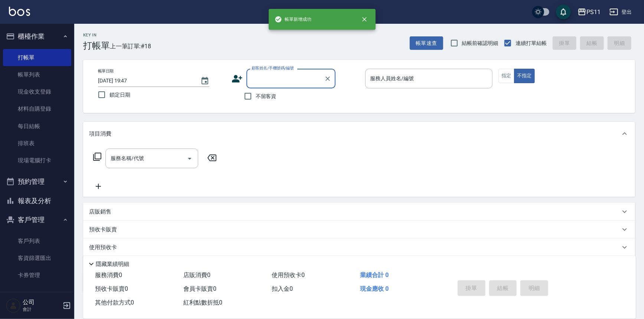
click at [39, 195] on button "報表及分析" at bounding box center [37, 200] width 68 height 19
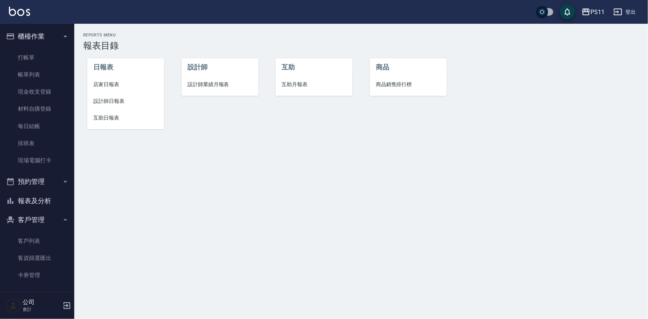
click at [122, 102] on span "設計師日報表" at bounding box center [125, 101] width 65 height 8
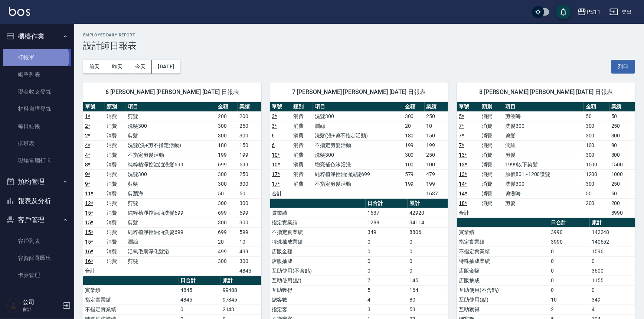
click at [32, 58] on link "打帳單" at bounding box center [37, 57] width 68 height 17
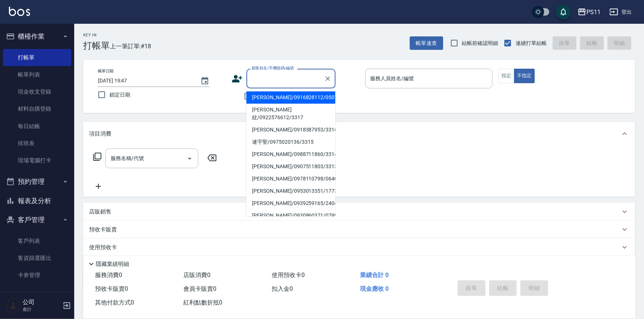
click at [286, 84] on input "顧客姓名/手機號碼/編號" at bounding box center [285, 78] width 71 height 13
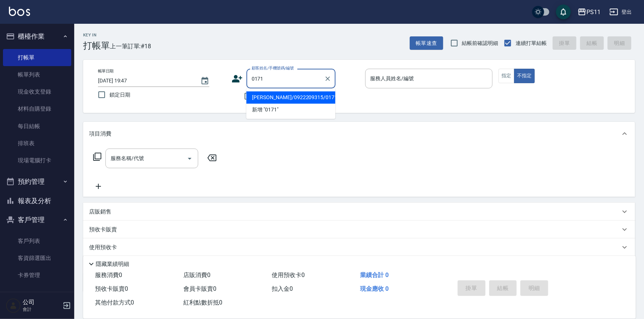
type input "[PERSON_NAME]/0922209315/0171"
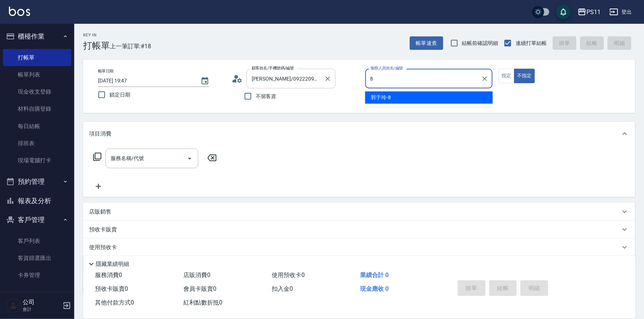
type input "郭于玲-8"
type button "false"
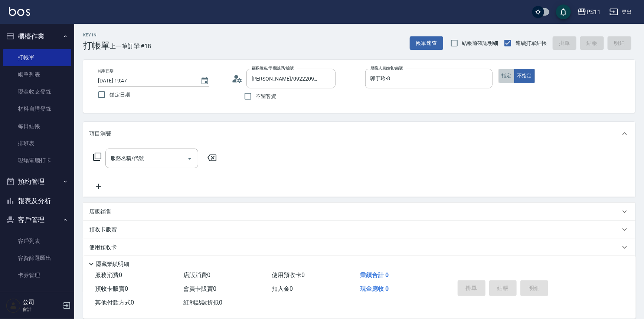
click at [512, 75] on button "指定" at bounding box center [507, 76] width 16 height 14
click at [99, 152] on icon at bounding box center [97, 156] width 9 height 9
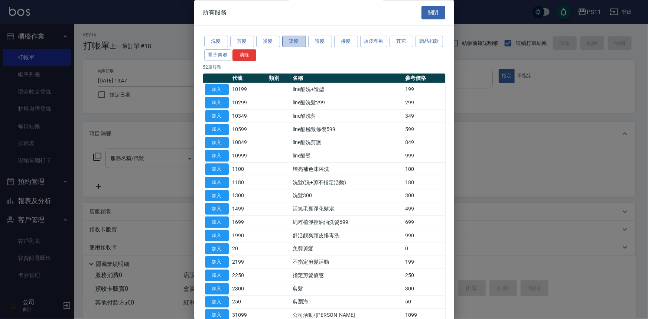
click at [284, 37] on button "染髮" at bounding box center [294, 42] width 24 height 12
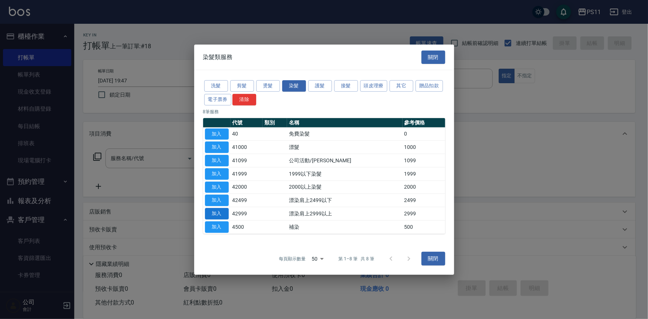
click at [223, 212] on button "加入" at bounding box center [217, 214] width 24 height 12
type input "漂染肩上2999以上(42999)"
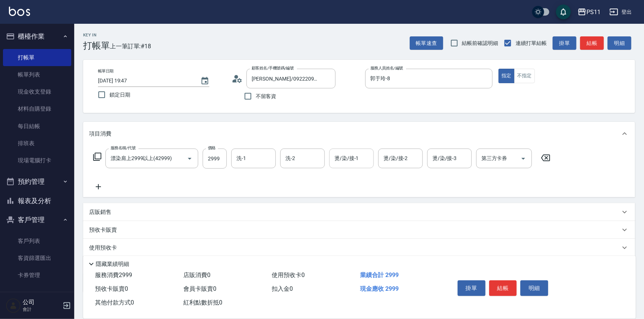
click at [352, 157] on input "燙/染/接-1" at bounding box center [352, 158] width 38 height 13
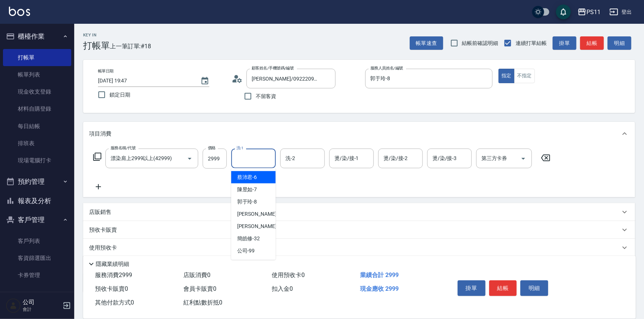
click at [251, 153] on input "洗-1" at bounding box center [254, 158] width 38 height 13
type input "[PERSON_NAME]-31"
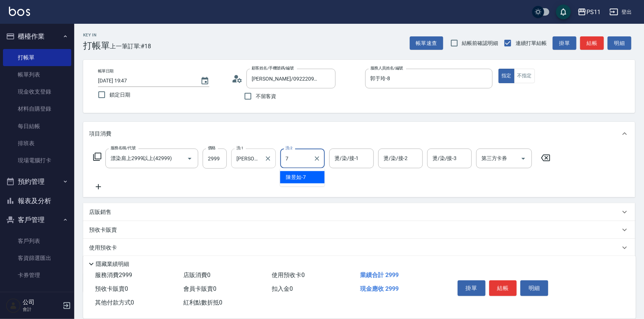
type input "陳昱如-7"
type input "[PERSON_NAME]-31"
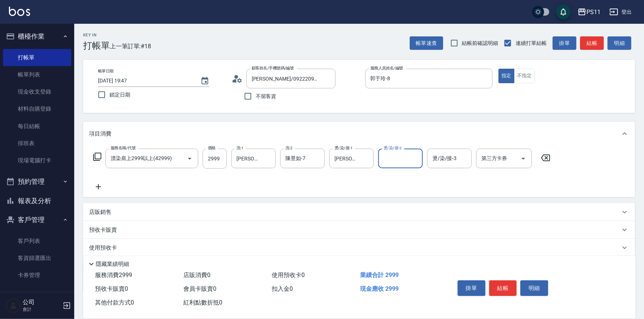
click at [103, 192] on div "服務名稱/代號 漂染肩上2999以上(42999) 服務名稱/代號 價格 2999 價格 洗-1 彭亦晴-31 洗-1 洗-2 陳昱如-7 洗-2 燙/染/接…" at bounding box center [359, 172] width 552 height 52
click at [106, 189] on icon at bounding box center [98, 186] width 19 height 9
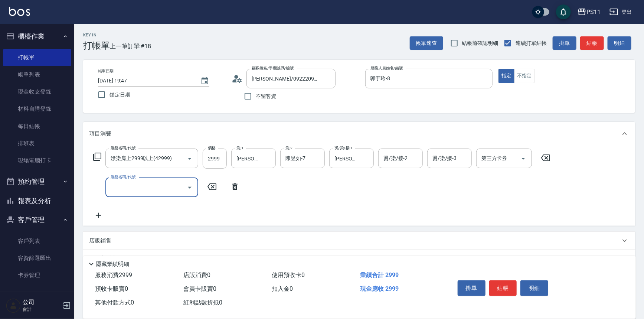
click at [126, 186] on input "服務名稱/代號" at bounding box center [146, 187] width 75 height 13
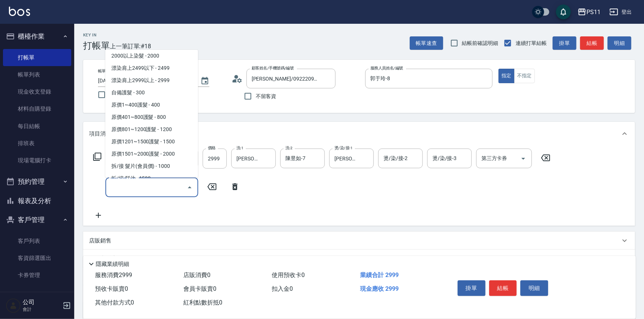
scroll to position [472, 0]
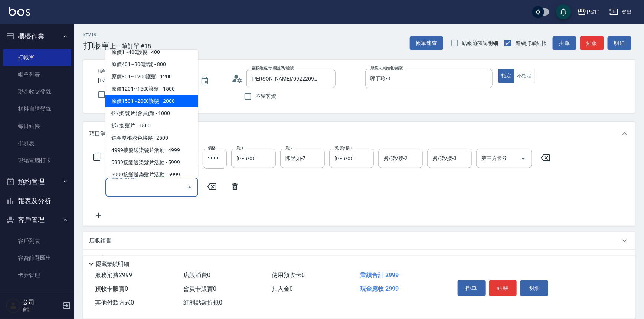
click at [174, 101] on span "原價1501~2000護髮 - 2000" at bounding box center [151, 101] width 93 height 12
type input "原價1501~2000護髮(52000)"
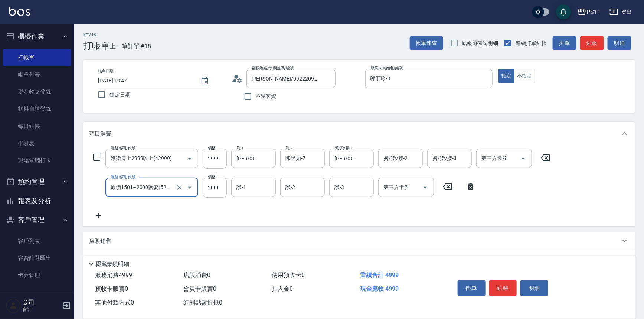
drag, startPoint x: 259, startPoint y: 183, endPoint x: 248, endPoint y: 172, distance: 15.8
click at [258, 182] on input "護-1" at bounding box center [254, 187] width 38 height 13
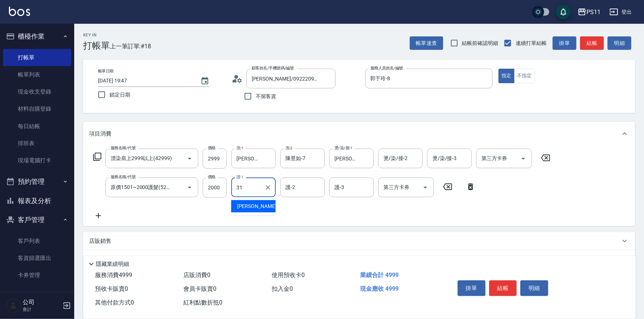
type input "[PERSON_NAME]-31"
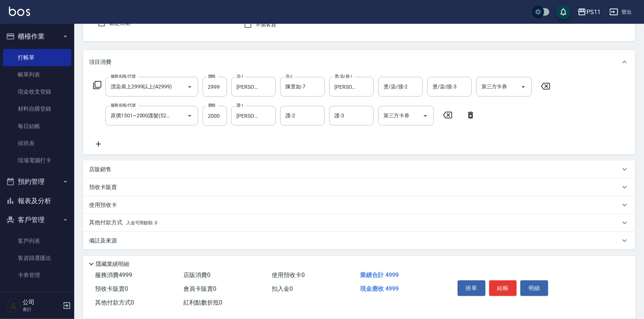
click at [114, 220] on p "其他付款方式 入金可用餘額: 0" at bounding box center [123, 223] width 68 height 8
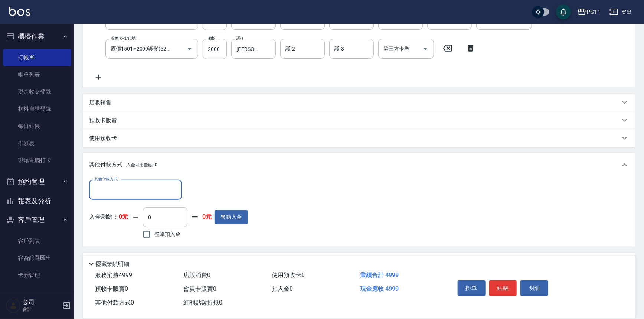
scroll to position [139, 0]
click at [131, 190] on input "其他付款方式" at bounding box center [135, 188] width 86 height 13
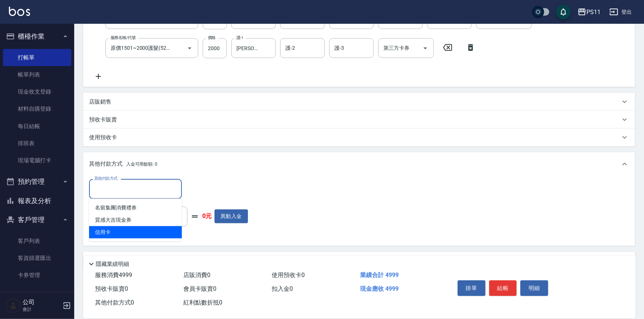
click at [130, 238] on span "信用卡" at bounding box center [135, 232] width 93 height 12
type input "信用卡"
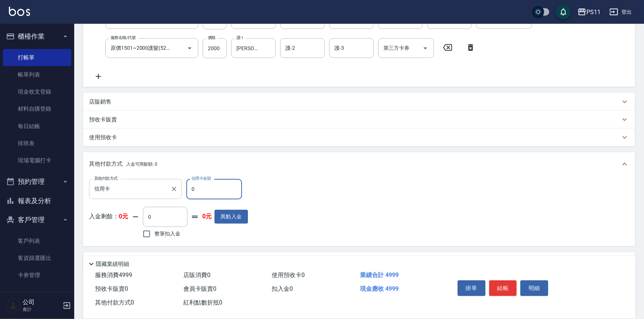
drag, startPoint x: 226, startPoint y: 189, endPoint x: 89, endPoint y: 189, distance: 136.6
click at [89, 189] on div "其他付款方式 信用卡 其他付款方式 信用卡金額 0 信用卡金額" at bounding box center [168, 189] width 159 height 20
type input "4999"
click at [507, 289] on button "結帳" at bounding box center [503, 288] width 28 height 16
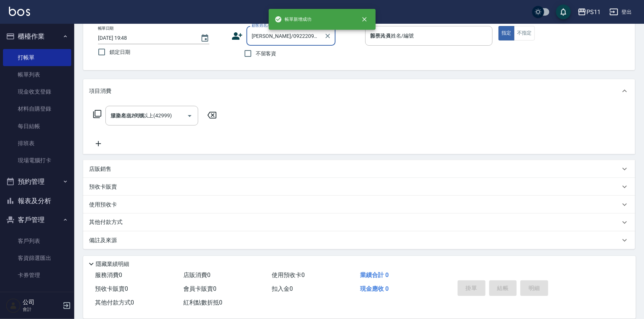
type input "2025/09/13 19:48"
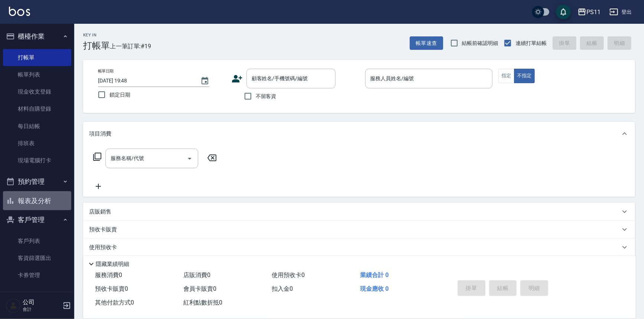
click at [39, 198] on button "報表及分析" at bounding box center [37, 200] width 68 height 19
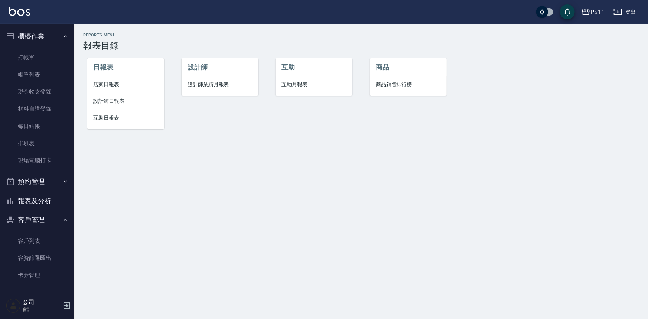
click at [101, 111] on li "互助日報表" at bounding box center [125, 118] width 77 height 17
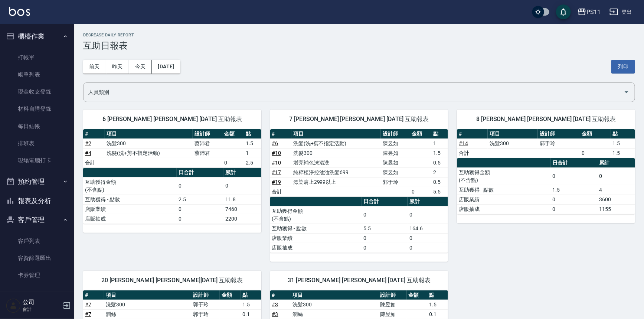
click at [356, 209] on td "互助獲得金額 (不含點)" at bounding box center [316, 214] width 92 height 17
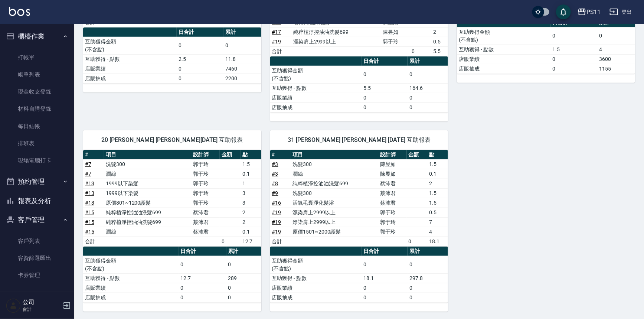
scroll to position [39, 0]
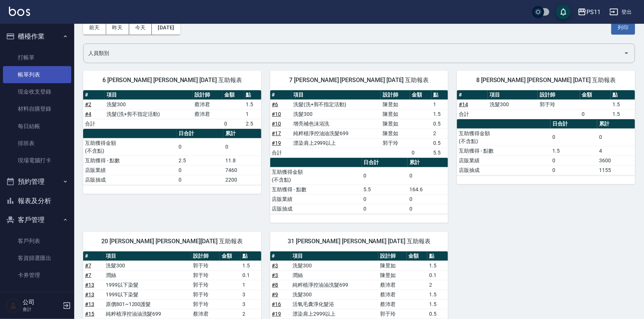
click at [40, 74] on link "帳單列表" at bounding box center [37, 74] width 68 height 17
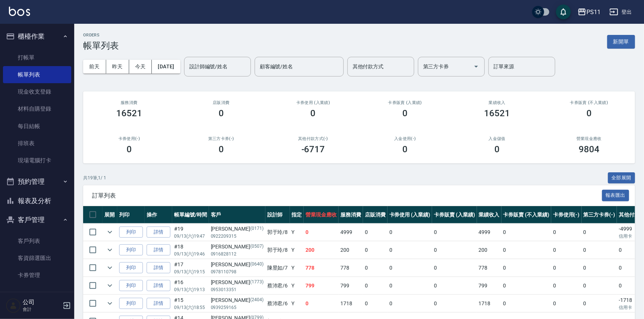
click at [26, 200] on button "報表及分析" at bounding box center [37, 200] width 68 height 19
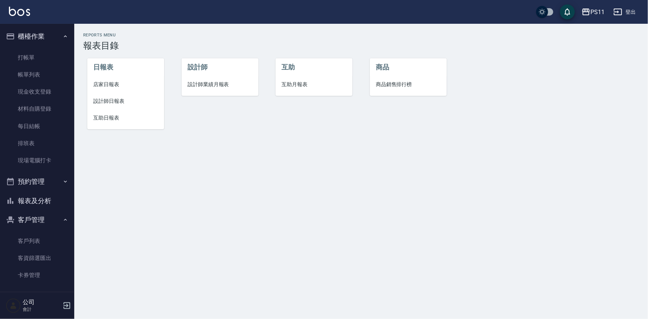
click at [111, 101] on span "設計師日報表" at bounding box center [125, 101] width 65 height 8
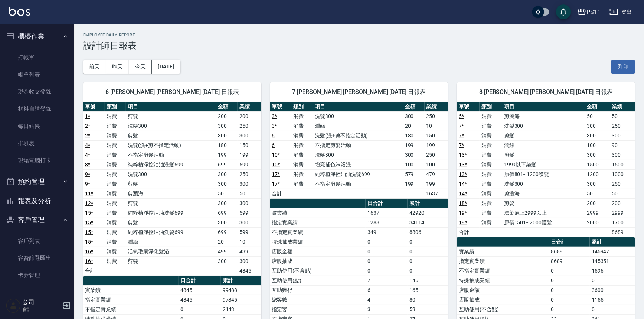
click at [46, 200] on button "報表及分析" at bounding box center [37, 200] width 68 height 19
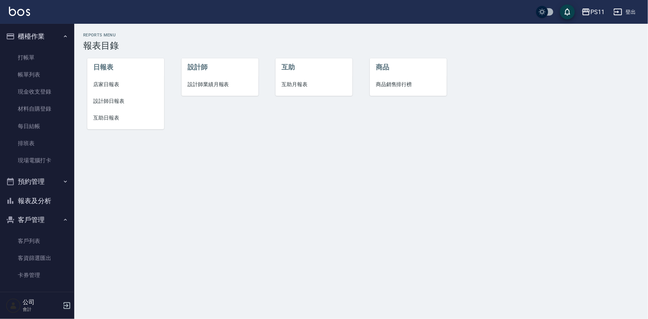
click at [107, 118] on span "互助日報表" at bounding box center [125, 118] width 65 height 8
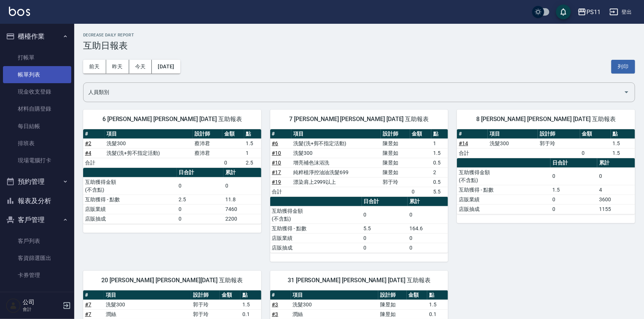
click at [52, 76] on link "帳單列表" at bounding box center [37, 74] width 68 height 17
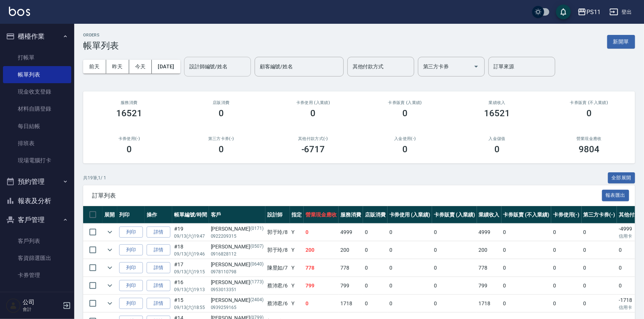
click at [238, 63] on input "設計師編號/姓名" at bounding box center [217, 66] width 60 height 13
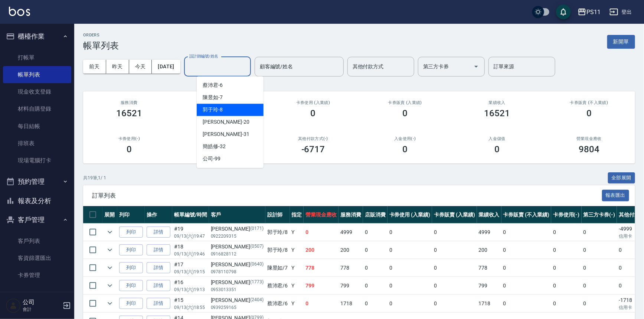
click at [241, 112] on div "郭于玲 -8" at bounding box center [230, 110] width 67 height 12
type input "郭于玲-8"
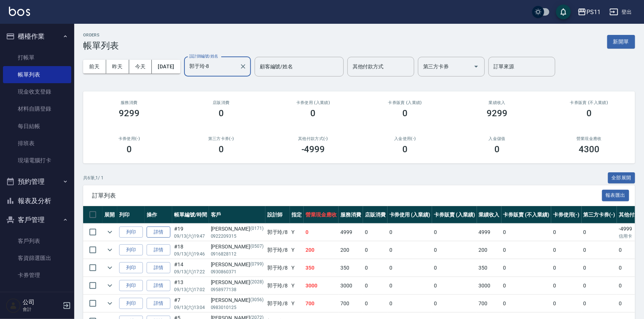
click at [159, 231] on link "詳情" at bounding box center [159, 232] width 24 height 12
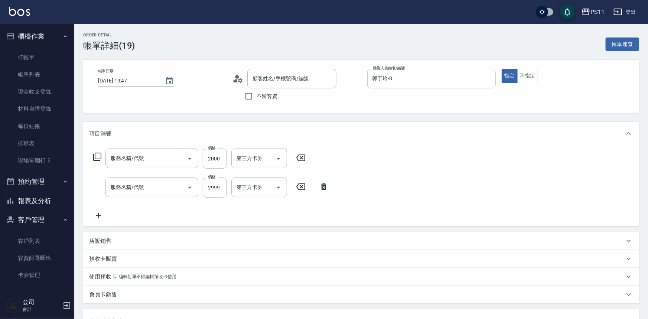
type input "[DATE] 19:47"
type input "郭于玲-8"
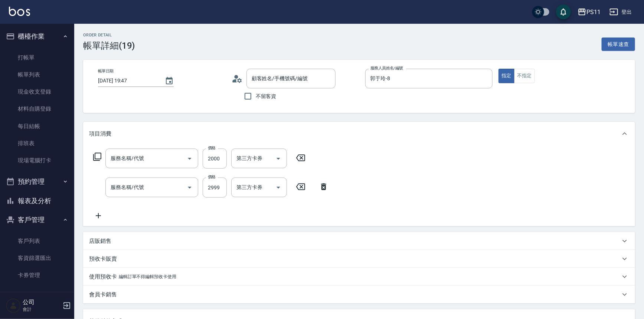
type input "原價1501~2000護髮(52000)"
type input "漂染肩上2999以上(42999)"
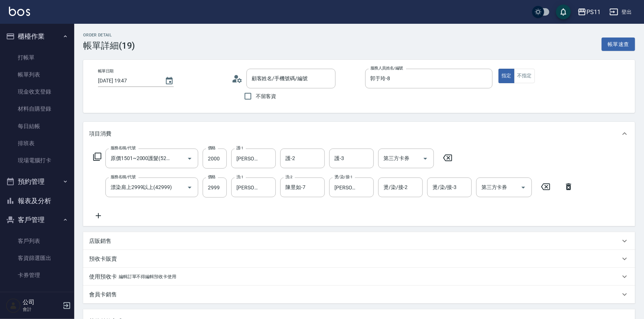
type input "[PERSON_NAME]/0922209315/0171"
click at [317, 187] on icon "Clear" at bounding box center [317, 187] width 4 height 4
click at [401, 185] on input "燙/染/接-2" at bounding box center [401, 187] width 38 height 13
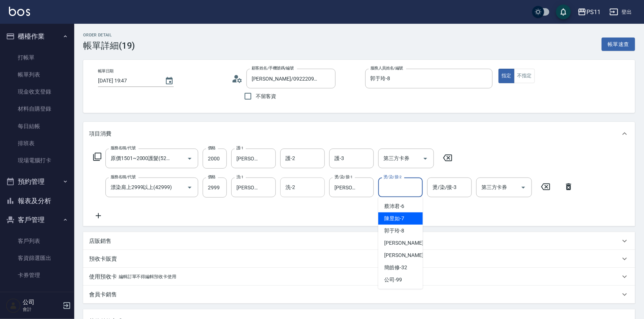
click at [406, 221] on div "陳昱如 -7" at bounding box center [400, 218] width 45 height 12
type input "陳昱如-7"
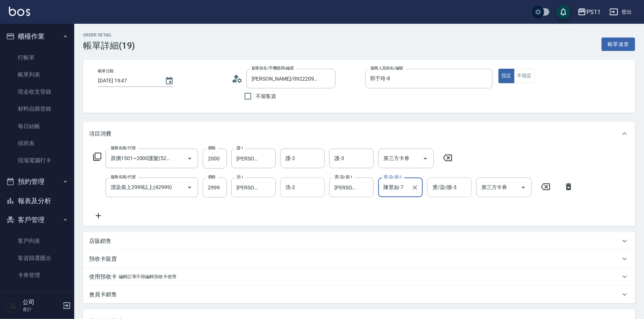
click at [452, 193] on input "燙/染/接-3" at bounding box center [450, 187] width 38 height 13
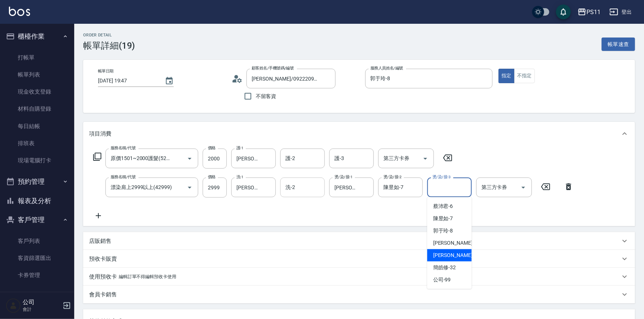
click at [459, 252] on div "彭亦晴 -31" at bounding box center [449, 255] width 45 height 12
type input "[PERSON_NAME]-31"
click at [463, 189] on icon "Clear" at bounding box center [463, 187] width 7 height 7
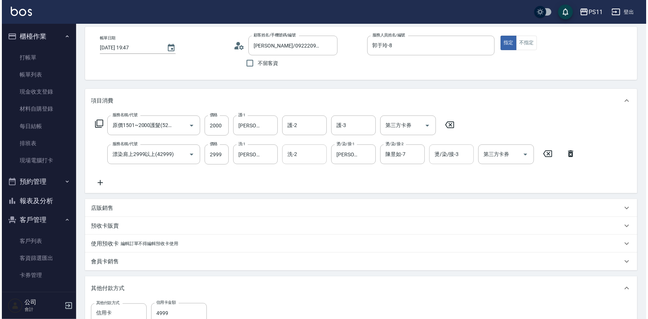
scroll to position [168, 0]
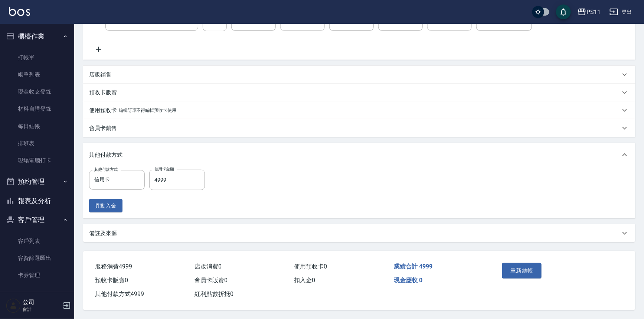
drag, startPoint x: 577, startPoint y: 108, endPoint x: 521, endPoint y: 239, distance: 142.9
click at [510, 266] on button "重新結帳" at bounding box center [521, 271] width 39 height 16
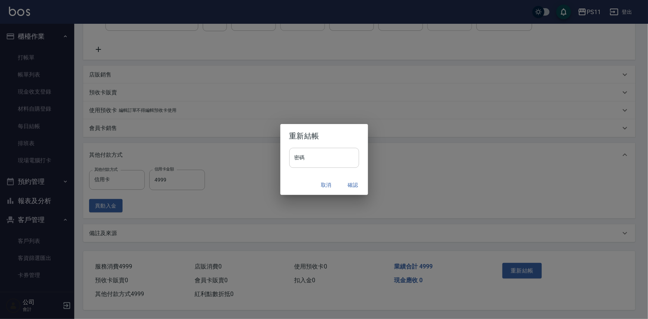
click at [332, 161] on input "密碼" at bounding box center [324, 158] width 70 height 20
type input "****"
click at [353, 183] on button "確認" at bounding box center [353, 185] width 24 height 14
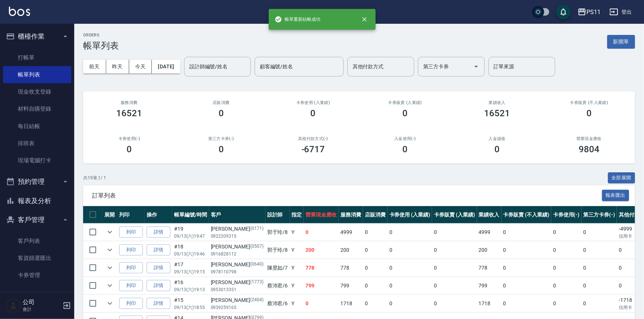
click at [46, 200] on button "報表及分析" at bounding box center [37, 200] width 68 height 19
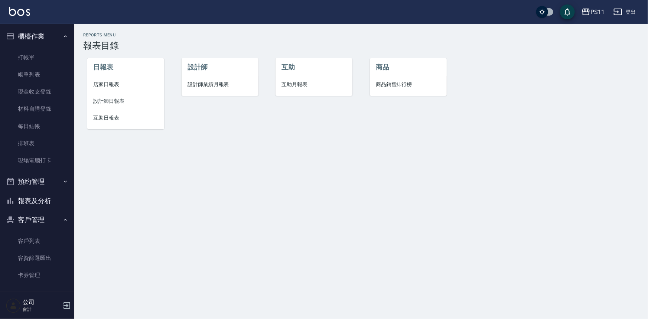
click at [108, 101] on span "設計師日報表" at bounding box center [125, 101] width 65 height 8
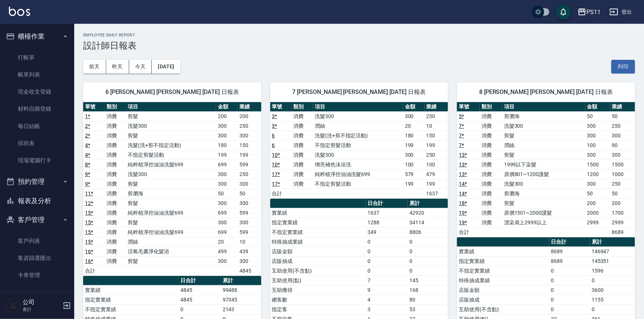
click at [425, 212] on td "42920" at bounding box center [428, 213] width 40 height 10
drag, startPoint x: 53, startPoint y: 195, endPoint x: 136, endPoint y: 172, distance: 85.9
click at [53, 194] on button "報表及分析" at bounding box center [37, 200] width 68 height 19
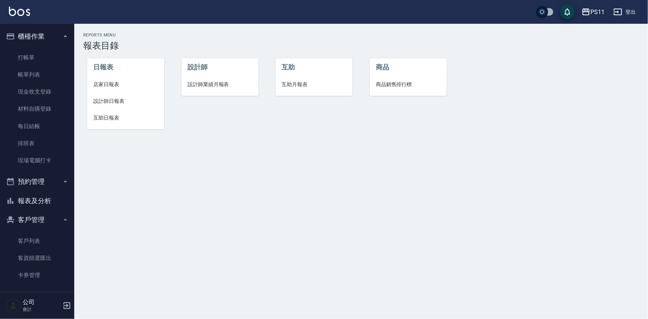
click at [117, 117] on span "互助日報表" at bounding box center [125, 118] width 65 height 8
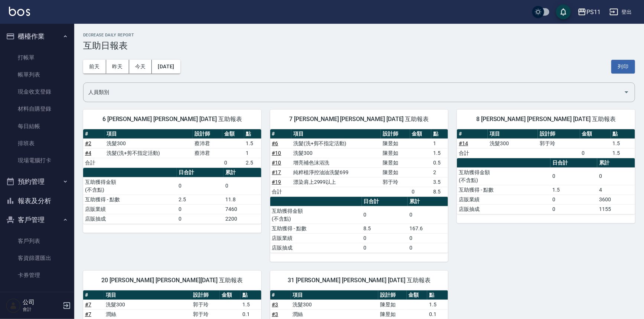
click at [405, 258] on div "# 項目 設計師 金額 點 # 6 洗髮(洗+剪不指定活動) 陳昱如 1 # 10 洗髮300 陳昱如 1.5 # 10 增亮補色沫浴洗 陳昱如 0.5 # …" at bounding box center [359, 195] width 178 height 133
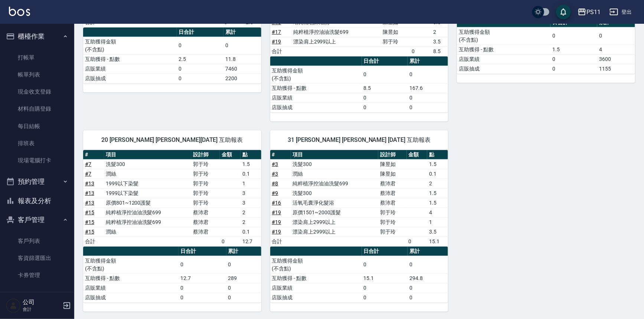
scroll to position [73, 0]
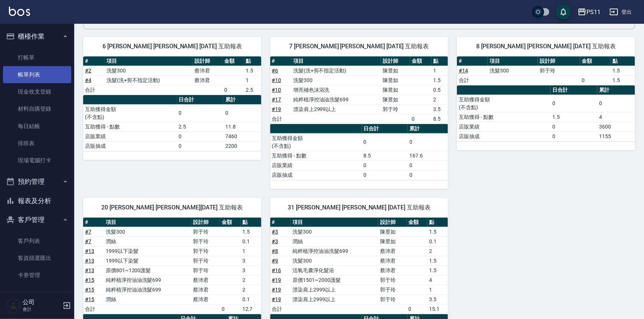
click at [31, 72] on link "帳單列表" at bounding box center [37, 74] width 68 height 17
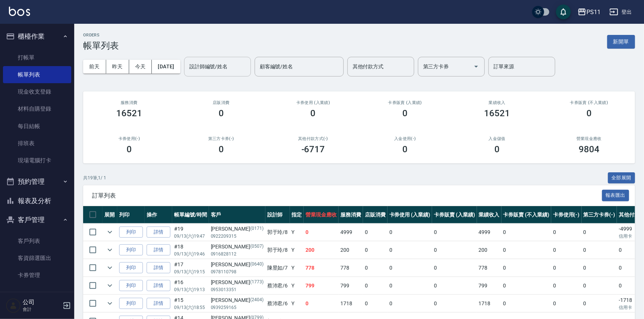
click at [230, 63] on input "設計師編號/姓名" at bounding box center [217, 66] width 60 height 13
click at [146, 79] on div "前天 昨天 今天 2025/09/13 設計師編號/姓名 設計師編號/姓名 顧客編號/姓名 顧客編號/姓名 其他付款方式 其他付款方式 第三方卡券 第三方卡券…" at bounding box center [359, 67] width 552 height 32
click at [165, 232] on link "詳情" at bounding box center [159, 232] width 24 height 12
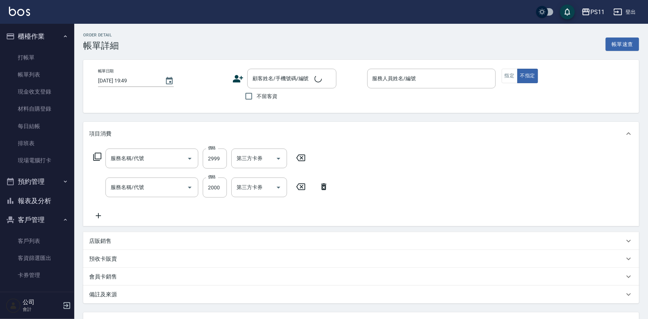
type input "[DATE] 19:47"
type input "郭于玲-8"
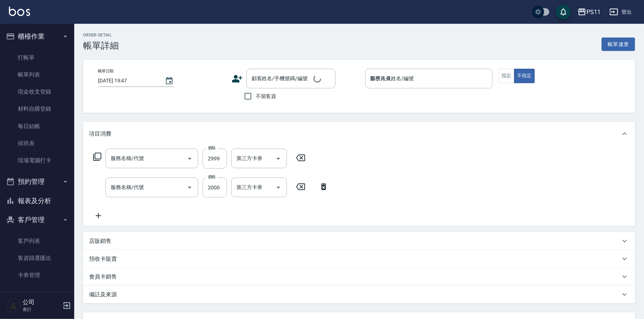
type input "漂染肩上2999以上(42999)"
type input "原價1501~2000護髮(52000)"
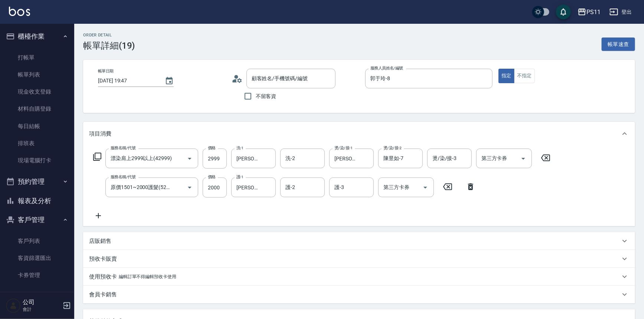
type input "[PERSON_NAME]/0922209315/0171"
click at [446, 163] on input "燙/染/接-3" at bounding box center [450, 158] width 38 height 13
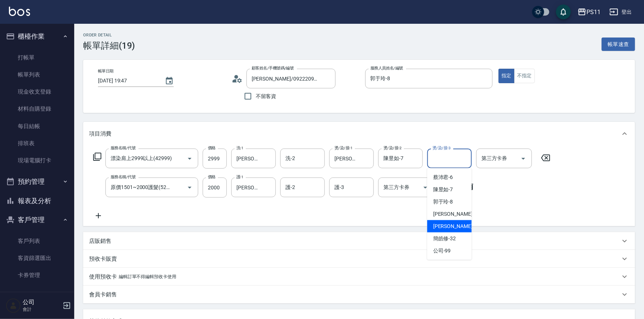
click at [452, 223] on span "彭亦晴 -31" at bounding box center [456, 226] width 47 height 8
type input "[PERSON_NAME]-31"
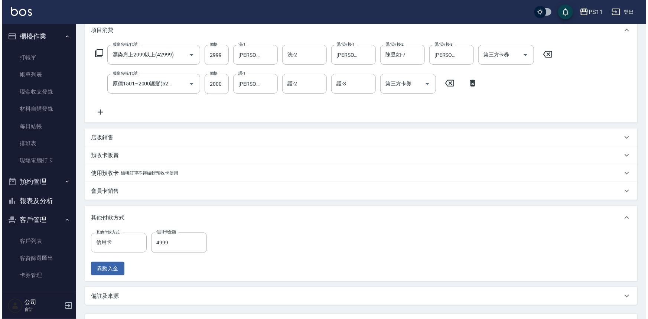
scroll to position [168, 0]
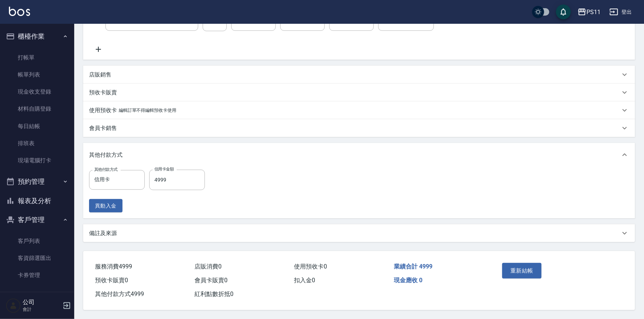
drag, startPoint x: 577, startPoint y: 145, endPoint x: 564, endPoint y: 248, distance: 104.0
click at [528, 264] on button "重新結帳" at bounding box center [521, 271] width 39 height 16
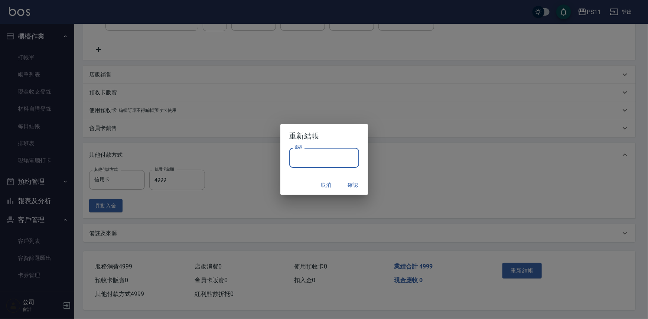
click at [320, 156] on input "密碼" at bounding box center [324, 158] width 70 height 20
type input "****"
click at [356, 185] on button "確認" at bounding box center [353, 185] width 24 height 14
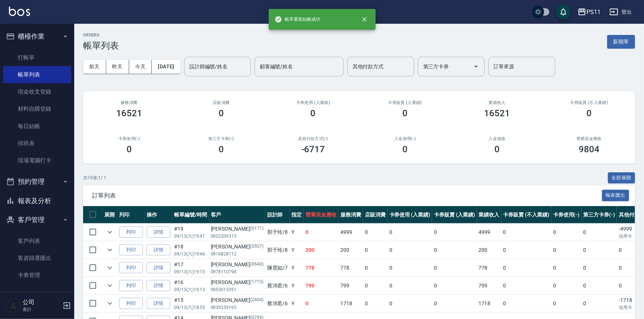
click at [47, 200] on button "報表及分析" at bounding box center [37, 200] width 68 height 19
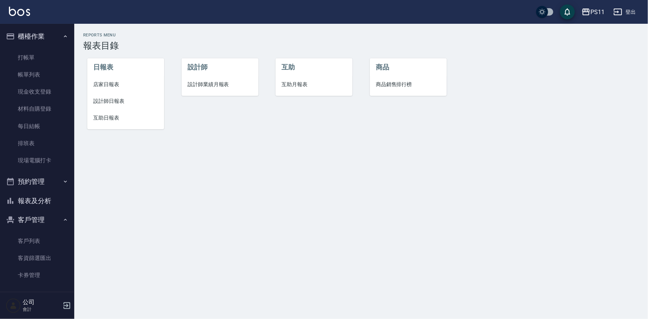
click at [106, 121] on span "互助日報表" at bounding box center [125, 118] width 65 height 8
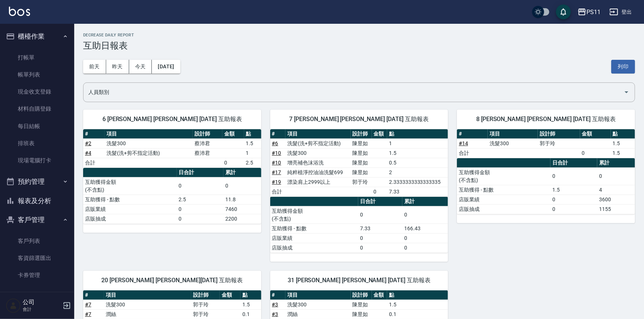
scroll to position [150, 0]
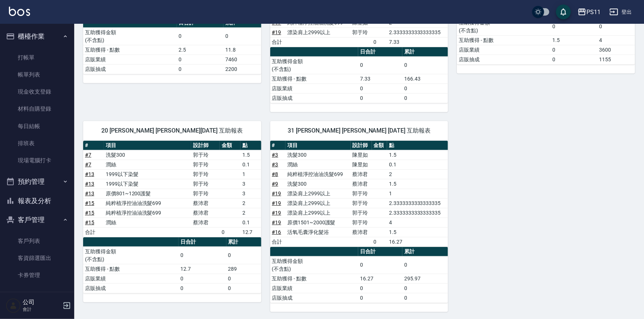
drag, startPoint x: 404, startPoint y: 155, endPoint x: 369, endPoint y: 228, distance: 80.5
click at [520, 233] on div "6 蔡沛君 蔡沛君 09/13/2025 互助報表 # 項目 設計師 金額 點 # 2 洗髮300 蔡沛君 1.5 # 4 洗髮(洗+剪不指定活動) 蔡沛君 …" at bounding box center [354, 131] width 561 height 361
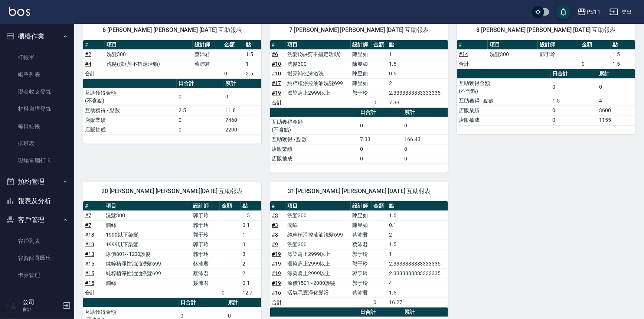
scroll to position [82, 0]
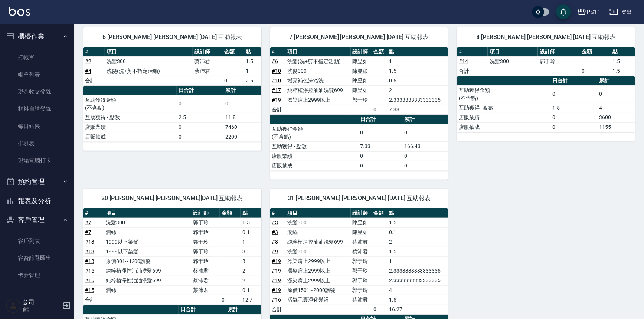
click at [52, 198] on button "報表及分析" at bounding box center [37, 200] width 68 height 19
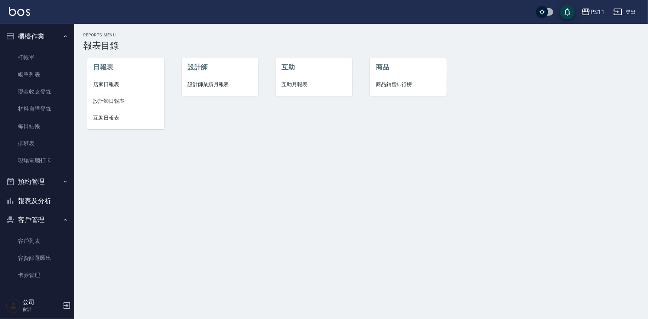
click at [117, 99] on span "設計師日報表" at bounding box center [125, 101] width 65 height 8
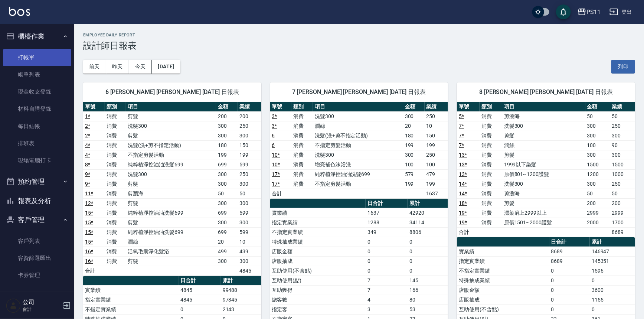
click at [33, 52] on link "打帳單" at bounding box center [37, 57] width 68 height 17
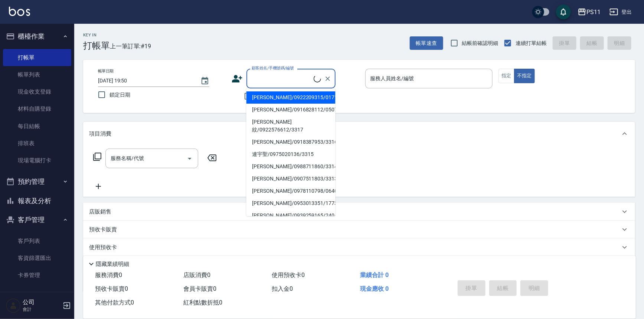
drag, startPoint x: 275, startPoint y: 78, endPoint x: 249, endPoint y: 66, distance: 29.1
click at [275, 78] on input "顧客姓名/手機號碼/編號" at bounding box center [282, 78] width 64 height 13
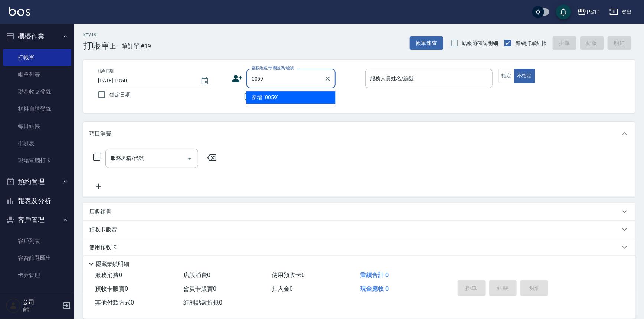
type input "0059"
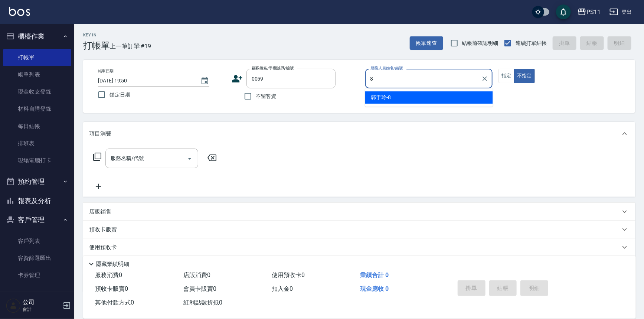
type input "郭于玲-8"
type button "false"
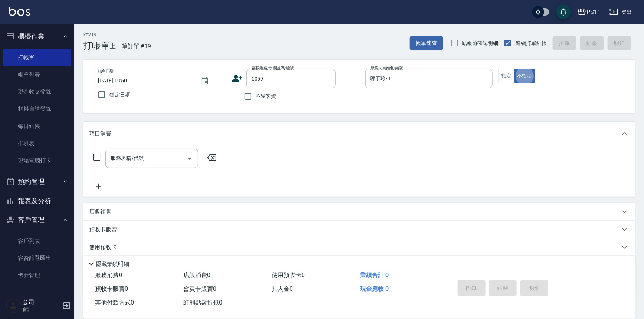
type input "[PERSON_NAME]/0989554156/0059"
drag, startPoint x: 508, startPoint y: 71, endPoint x: 512, endPoint y: 71, distance: 4.9
click at [508, 71] on button "指定" at bounding box center [507, 76] width 16 height 14
click at [96, 157] on icon at bounding box center [97, 156] width 9 height 9
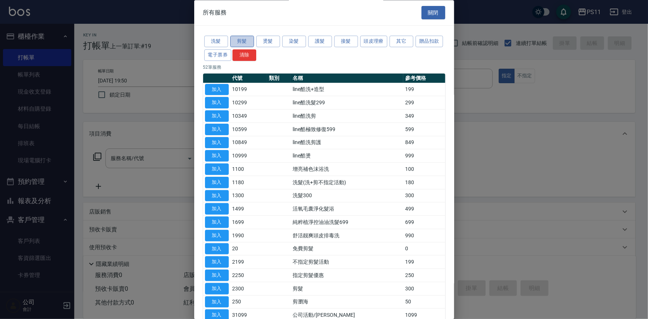
click at [251, 42] on button "剪髮" at bounding box center [242, 42] width 24 height 12
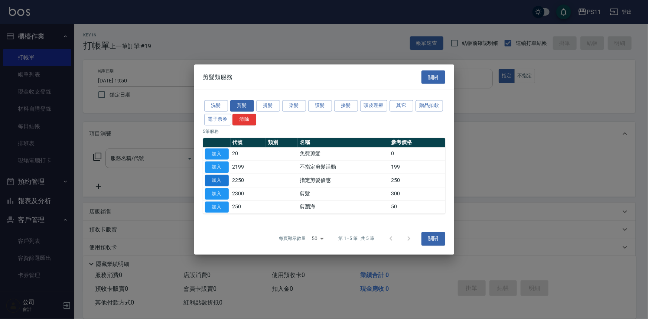
click at [215, 177] on button "加入" at bounding box center [217, 181] width 24 height 12
type input "指定剪髮優惠(2250)"
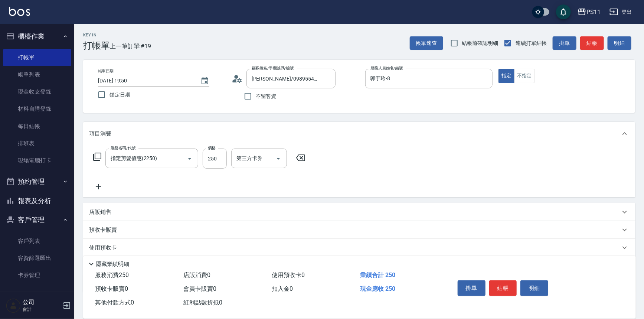
click at [100, 182] on div "服務名稱/代號 指定剪髮優惠(2250) 服務名稱/代號 價格 250 價格 第三方卡券 第三方卡券" at bounding box center [199, 170] width 221 height 43
click at [100, 190] on icon at bounding box center [98, 186] width 19 height 9
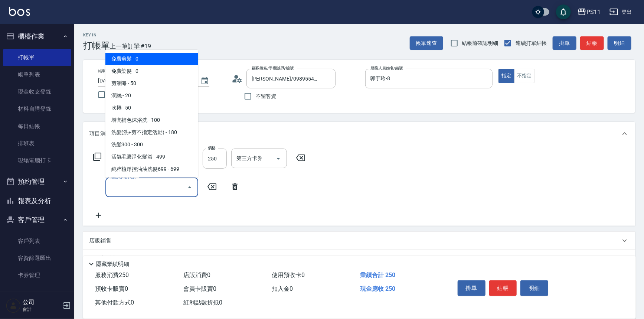
click at [153, 193] on input "服務名稱/代號" at bounding box center [146, 187] width 75 height 13
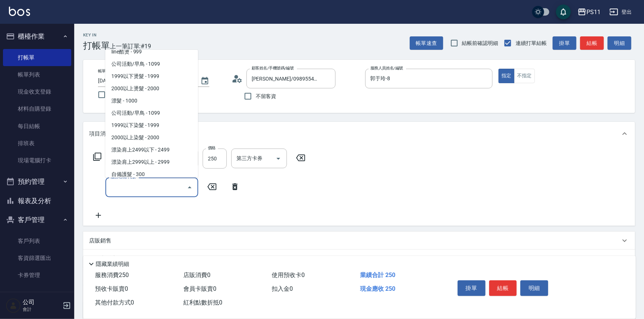
scroll to position [337, 0]
click at [169, 134] on span "2000以上染髮 - 2000" at bounding box center [151, 138] width 93 height 12
type input "2000以上染髮(42000)"
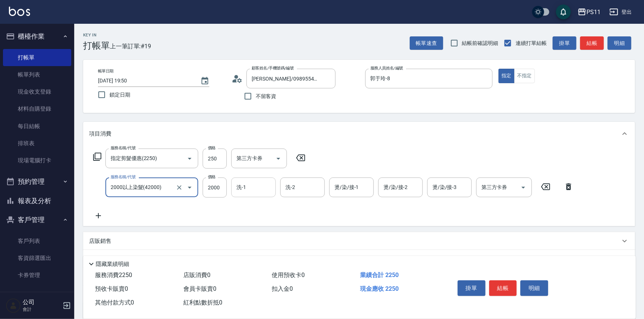
click at [252, 188] on input "洗-1" at bounding box center [254, 187] width 38 height 13
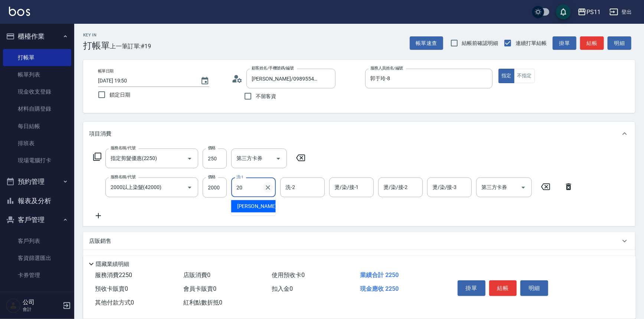
type input "[PERSON_NAME]-20"
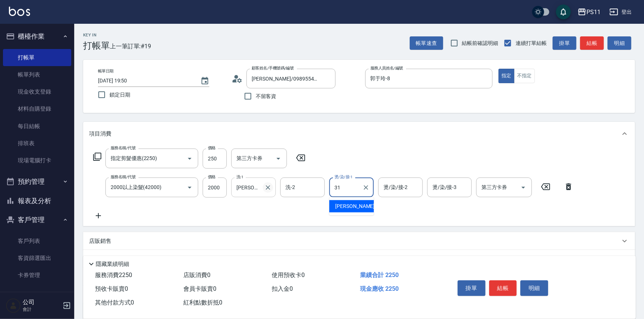
type input "[PERSON_NAME]-31"
type input "[PERSON_NAME]-20"
click at [101, 220] on icon at bounding box center [98, 215] width 19 height 9
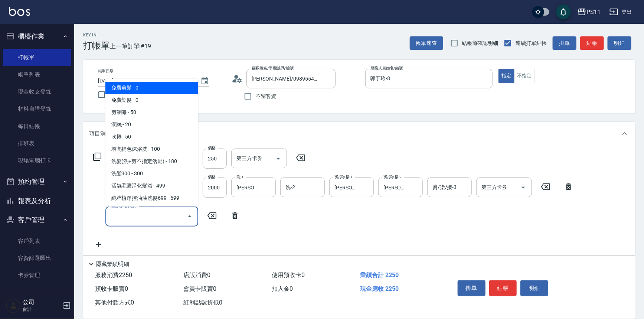
click at [123, 217] on input "服務名稱/代號" at bounding box center [146, 216] width 75 height 13
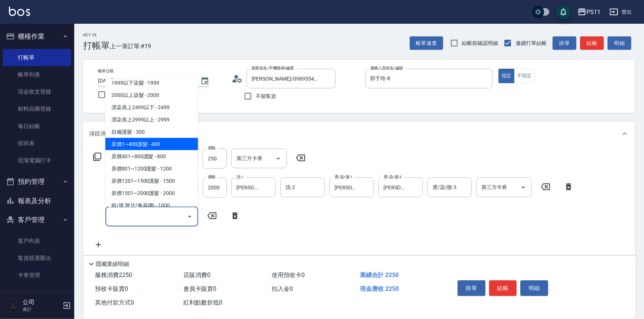
scroll to position [438, 0]
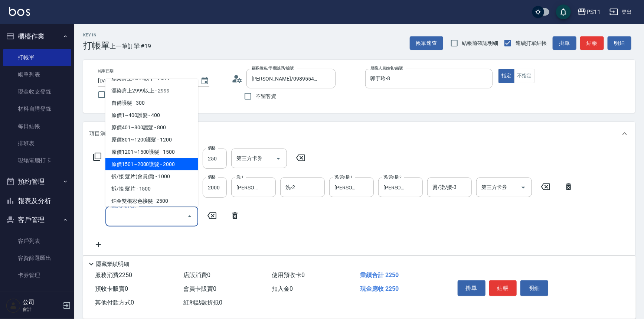
click at [177, 160] on span "原價1501~2000護髮 - 2000" at bounding box center [151, 164] width 93 height 12
type input "原價1501~2000護髮(52000)"
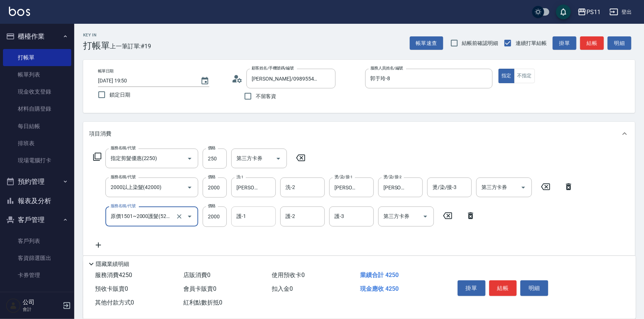
click at [258, 216] on input "護-1" at bounding box center [254, 216] width 38 height 13
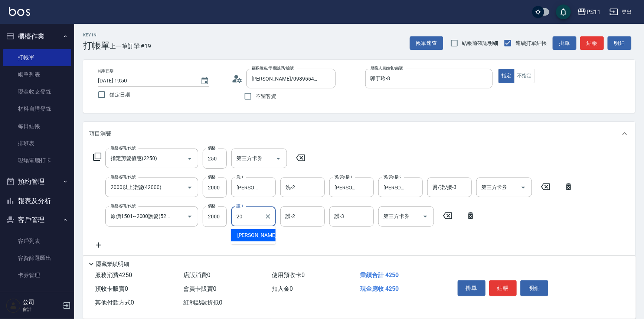
type input "[PERSON_NAME]-20"
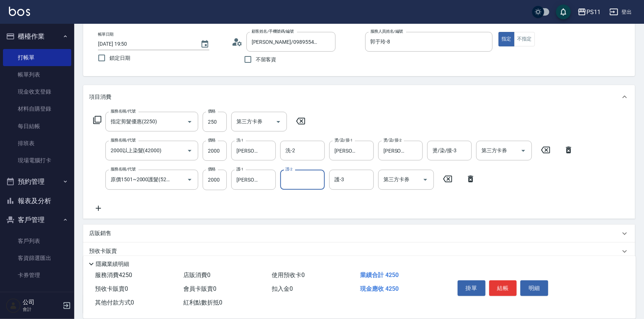
scroll to position [0, 0]
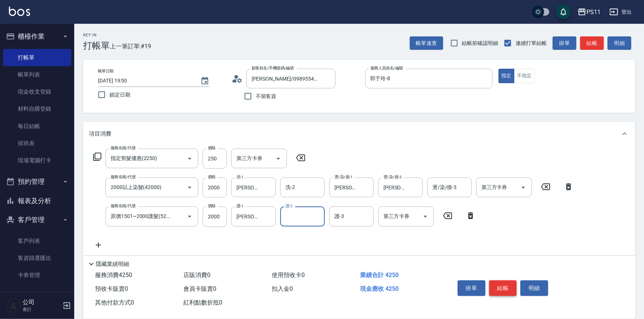
click at [509, 288] on button "結帳" at bounding box center [503, 288] width 28 height 16
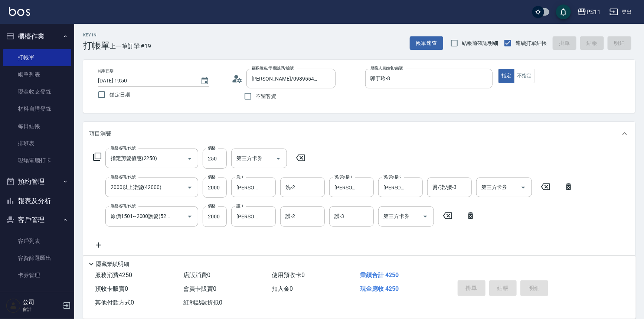
type input "2025/09/13 19:51"
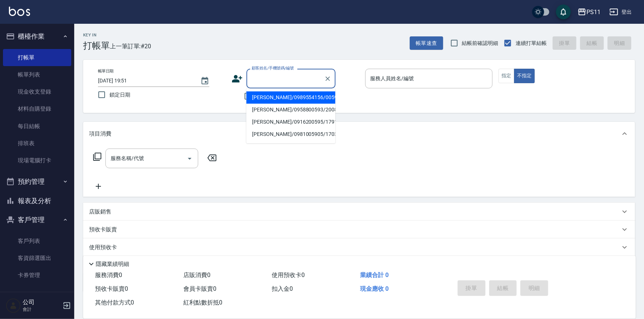
click at [275, 76] on input "顧客姓名/手機號碼/編號" at bounding box center [285, 78] width 71 height 13
type input "0083"
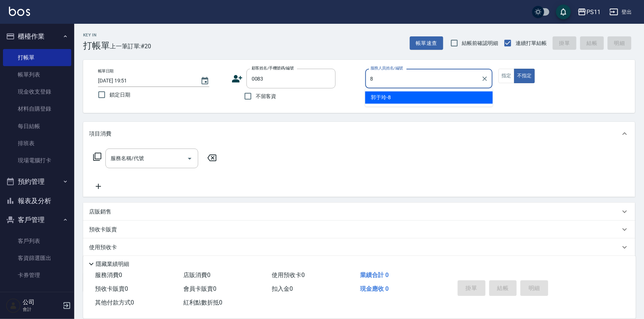
type input "郭于玲-8"
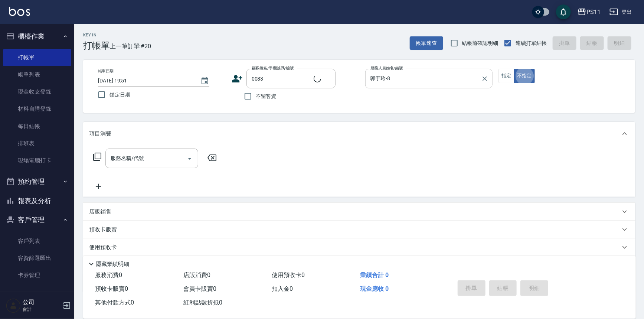
type input "[PERSON_NAME]/0916044372/0083"
click at [505, 74] on button "指定" at bounding box center [507, 76] width 16 height 14
click at [98, 155] on icon at bounding box center [97, 156] width 9 height 9
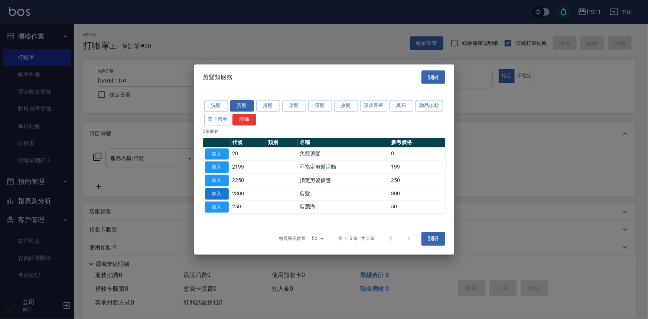
click at [212, 191] on button "加入" at bounding box center [217, 194] width 24 height 12
type input "剪髮(2300)"
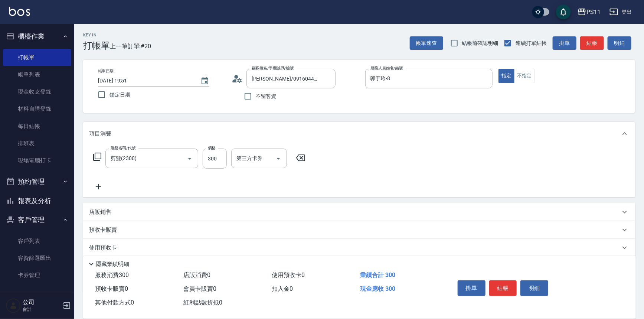
click at [102, 185] on icon at bounding box center [98, 186] width 19 height 9
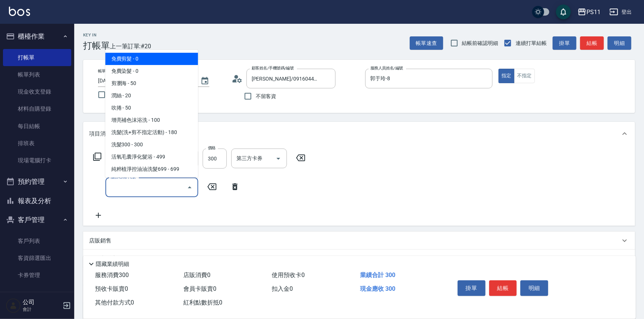
click at [158, 189] on input "服務名稱/代號" at bounding box center [146, 187] width 75 height 13
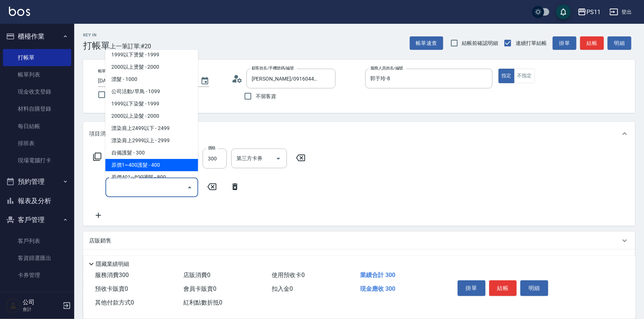
scroll to position [371, 0]
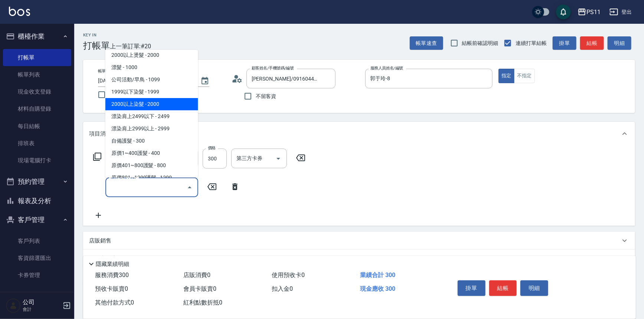
click at [170, 104] on span "2000以上染髮 - 2000" at bounding box center [151, 104] width 93 height 12
type input "2000以上染髮(42000)"
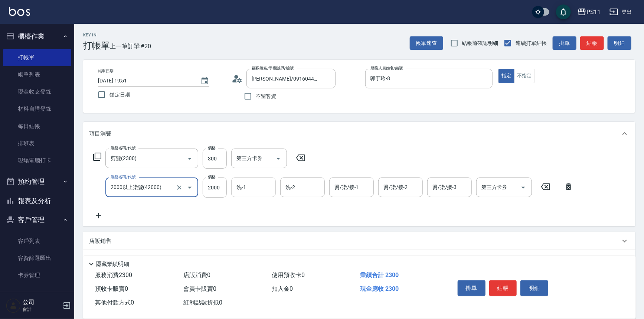
click at [256, 188] on input "洗-1" at bounding box center [254, 187] width 38 height 13
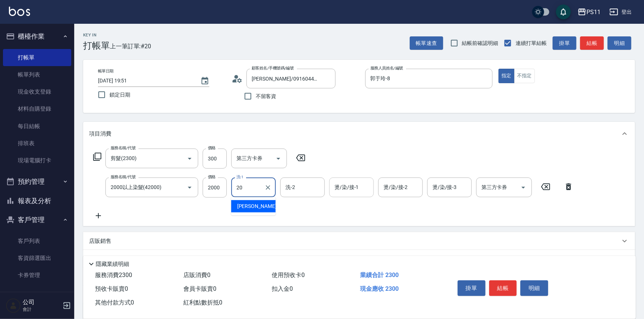
type input "[PERSON_NAME]-20"
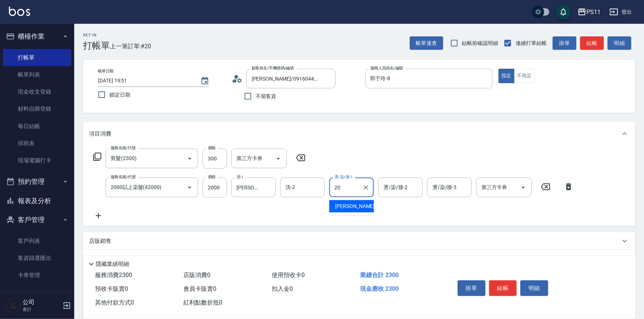
type input "[PERSON_NAME]-20"
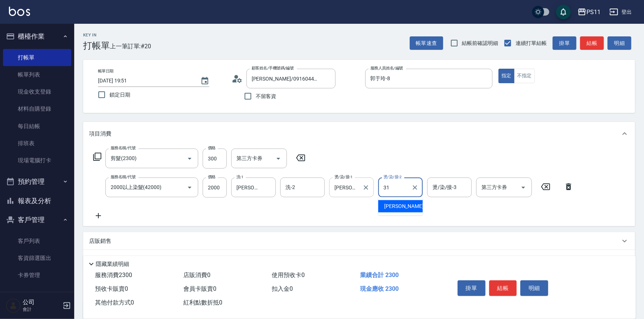
type input "[PERSON_NAME]-31"
click at [101, 212] on icon at bounding box center [98, 215] width 19 height 9
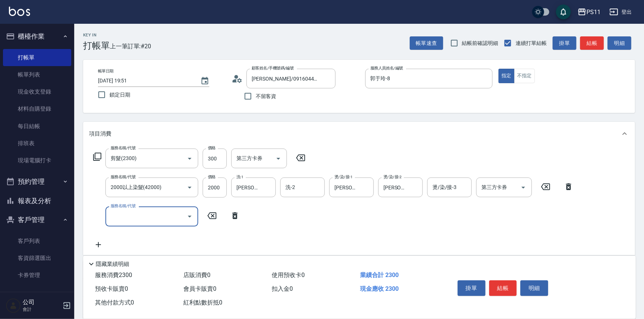
drag, startPoint x: 136, startPoint y: 222, endPoint x: 140, endPoint y: 211, distance: 11.5
click at [136, 221] on input "服務名稱/代號" at bounding box center [146, 216] width 75 height 13
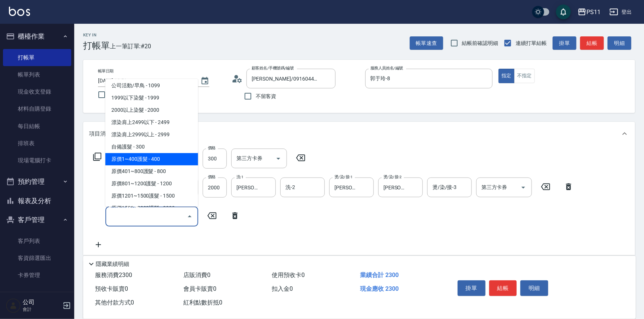
scroll to position [405, 0]
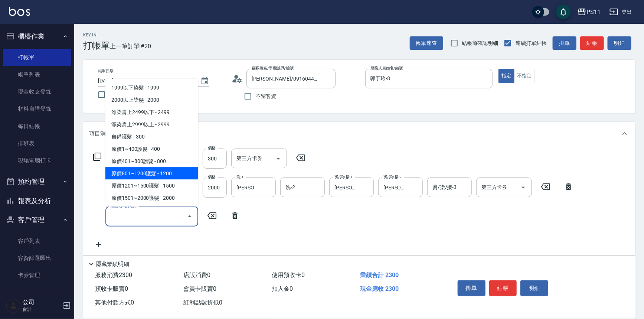
click at [167, 170] on span "原價801~1200護髮 - 1200" at bounding box center [151, 173] width 93 height 12
type input "原價801~1200護髮(51200)"
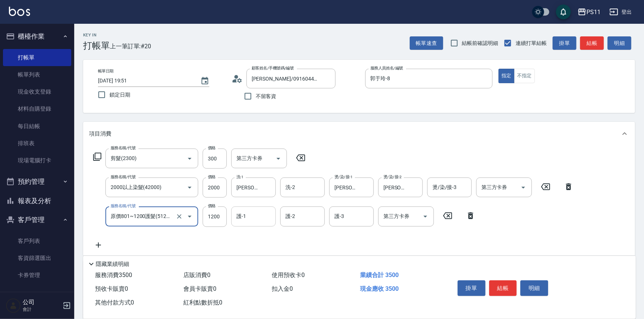
click at [253, 218] on input "護-1" at bounding box center [254, 216] width 38 height 13
type input "[PERSON_NAME]-20"
click at [514, 283] on button "結帳" at bounding box center [503, 288] width 28 height 16
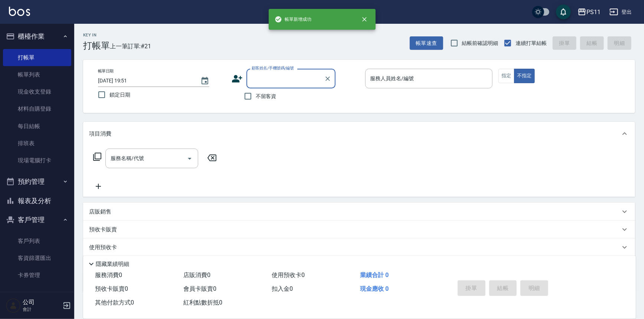
drag, startPoint x: 37, startPoint y: 200, endPoint x: 52, endPoint y: 200, distance: 15.2
click at [37, 200] on button "報表及分析" at bounding box center [37, 200] width 68 height 19
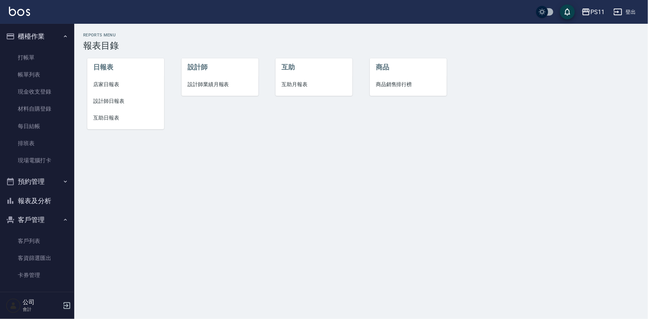
click at [101, 117] on span "互助日報表" at bounding box center [125, 118] width 65 height 8
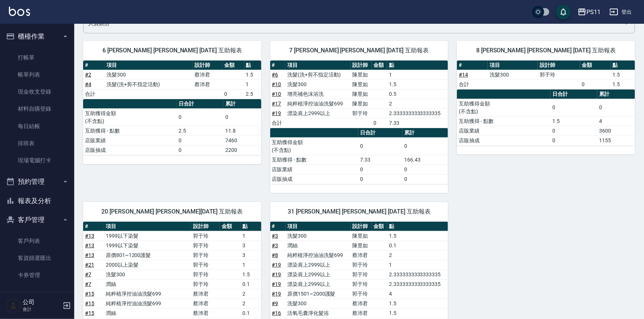
scroll to position [198, 0]
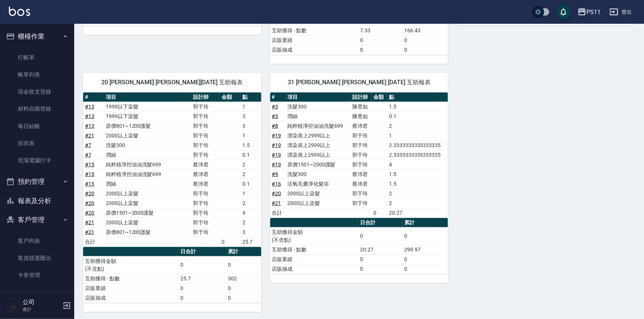
drag, startPoint x: 310, startPoint y: 232, endPoint x: 297, endPoint y: 254, distance: 25.3
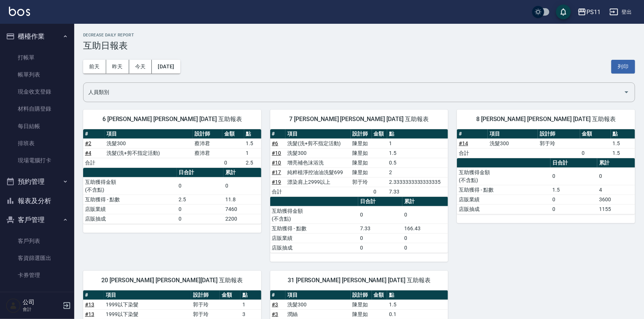
drag, startPoint x: 451, startPoint y: 274, endPoint x: 409, endPoint y: 153, distance: 128.7
click at [30, 69] on link "帳單列表" at bounding box center [37, 74] width 68 height 17
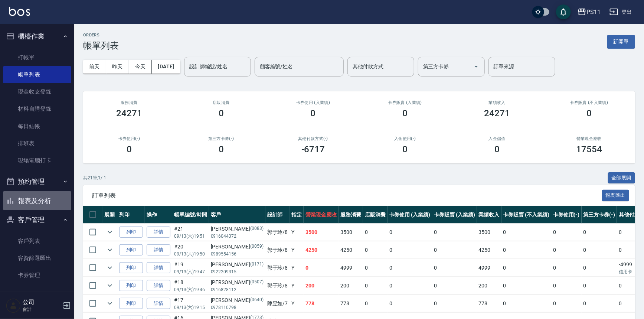
click at [48, 203] on button "報表及分析" at bounding box center [37, 200] width 68 height 19
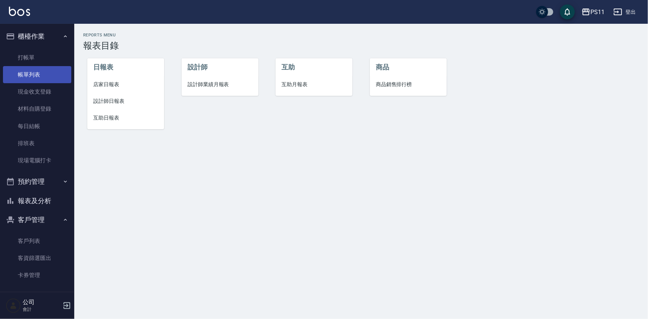
click at [39, 72] on link "帳單列表" at bounding box center [37, 74] width 68 height 17
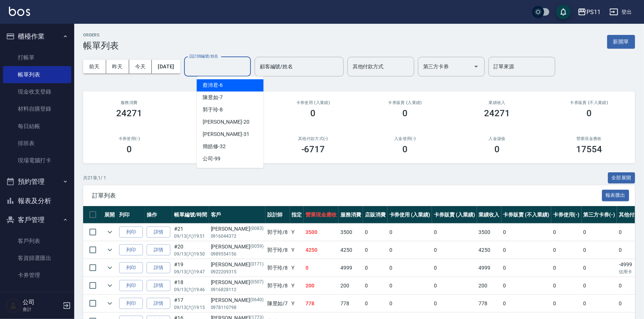
click at [239, 70] on input "設計師編號/姓名" at bounding box center [217, 66] width 60 height 13
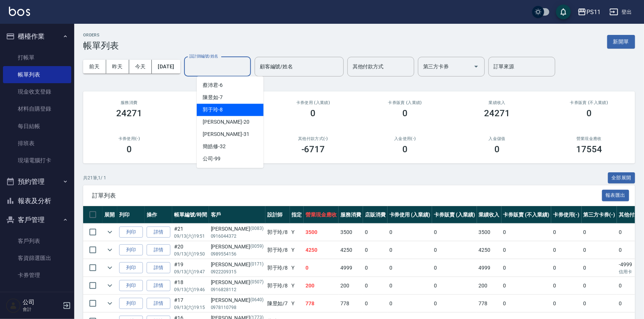
click at [236, 113] on div "郭于玲 -8" at bounding box center [230, 110] width 67 height 12
type input "郭于玲-8"
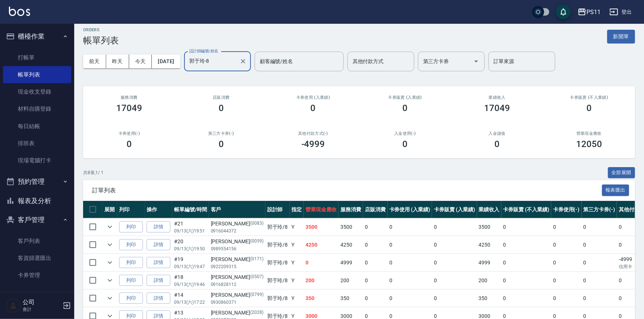
scroll to position [67, 0]
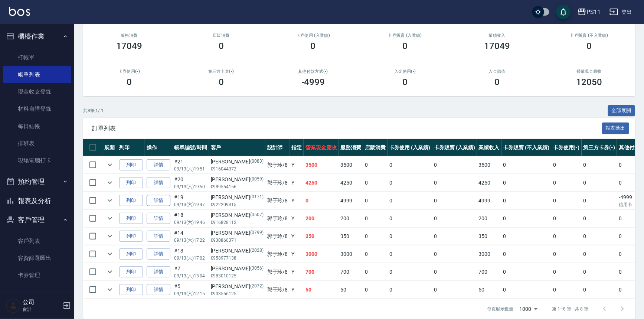
click at [160, 199] on link "詳情" at bounding box center [159, 201] width 24 height 12
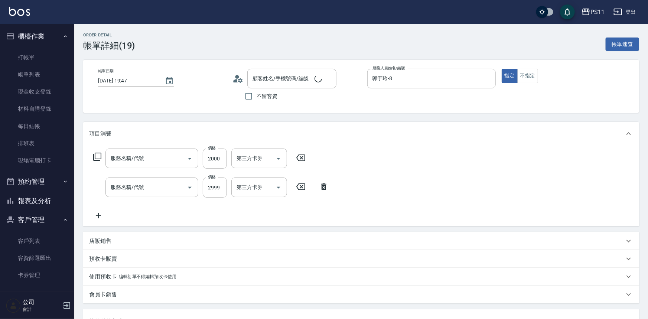
type input "[DATE] 19:47"
type input "郭于玲-8"
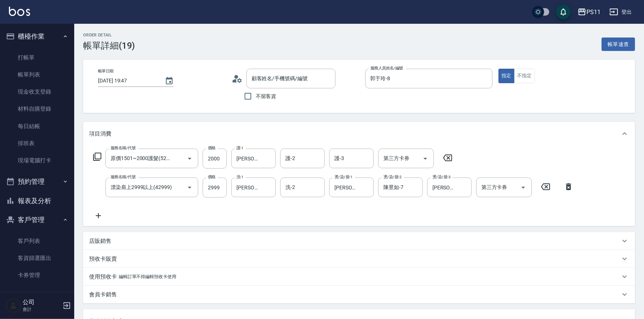
type input "原價1501~2000護髮(52000)"
type input "漂染肩上2999以上(42999)"
type input "[PERSON_NAME]/0922209315/0171"
click at [270, 187] on icon "Clear" at bounding box center [267, 187] width 7 height 7
click at [417, 186] on icon "Clear" at bounding box center [415, 187] width 4 height 4
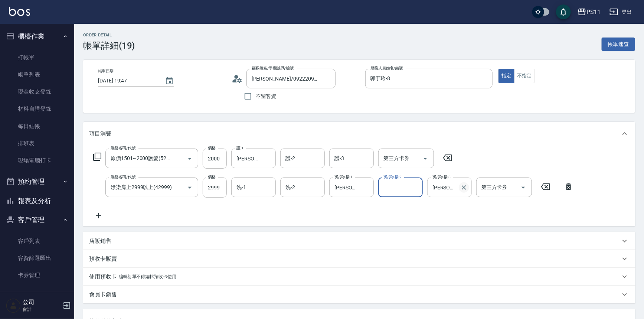
click at [461, 186] on icon "Clear" at bounding box center [463, 187] width 7 height 7
click at [405, 190] on input "燙/染/接-2" at bounding box center [401, 187] width 38 height 13
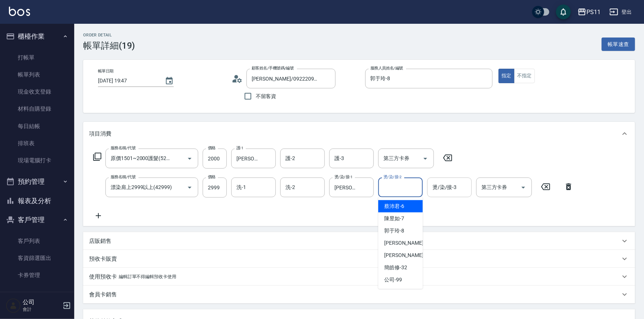
click at [322, 224] on div "服務名稱/代號 原價1501~2000護髮(52000) 服務名稱/代號 價格 2000 價格 護-1 彭亦晴-31 護-1 護-2 護-2 護-3 護-3 …" at bounding box center [359, 186] width 552 height 81
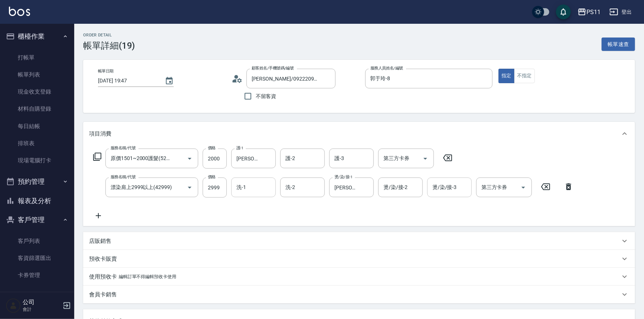
click at [250, 181] on input "洗-1" at bounding box center [254, 187] width 38 height 13
type input "[PERSON_NAME]-31"
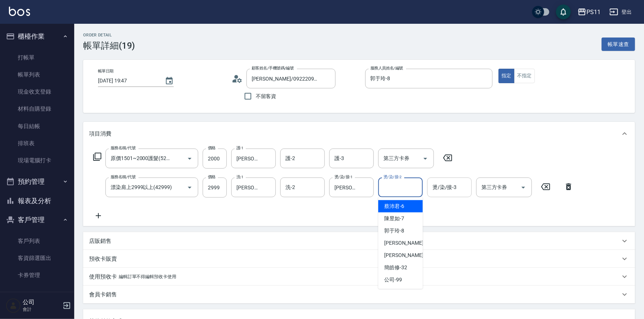
click at [405, 186] on input "燙/染/接-2" at bounding box center [401, 187] width 38 height 13
type input "陳昱如-7"
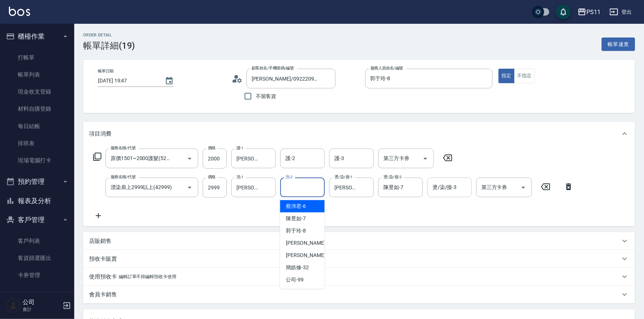
drag, startPoint x: 314, startPoint y: 192, endPoint x: 322, endPoint y: 194, distance: 7.9
click at [314, 192] on input "洗-2" at bounding box center [303, 187] width 38 height 13
type input "[PERSON_NAME]-31"
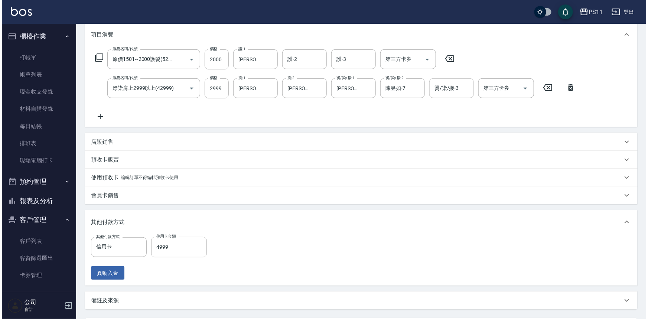
scroll to position [168, 0]
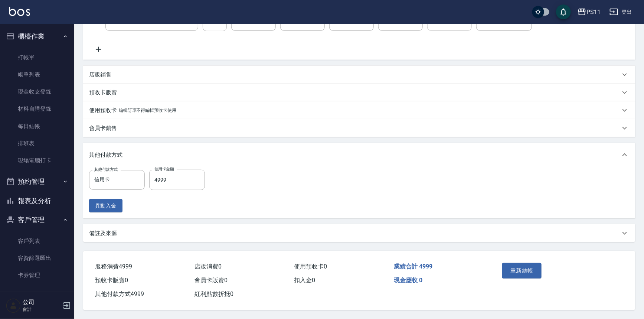
drag, startPoint x: 386, startPoint y: 215, endPoint x: 386, endPoint y: 333, distance: 118.8
click at [525, 271] on button "重新結帳" at bounding box center [521, 271] width 39 height 16
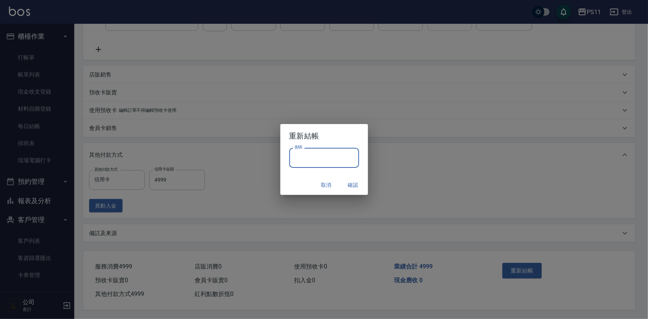
click at [301, 154] on input "密碼" at bounding box center [324, 158] width 70 height 20
type input "****"
click at [349, 183] on button "確認" at bounding box center [353, 185] width 24 height 14
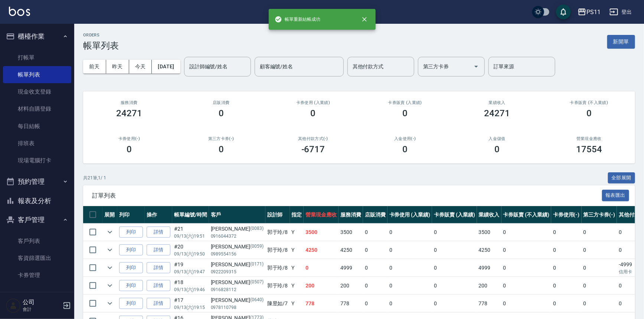
click at [48, 204] on button "報表及分析" at bounding box center [37, 200] width 68 height 19
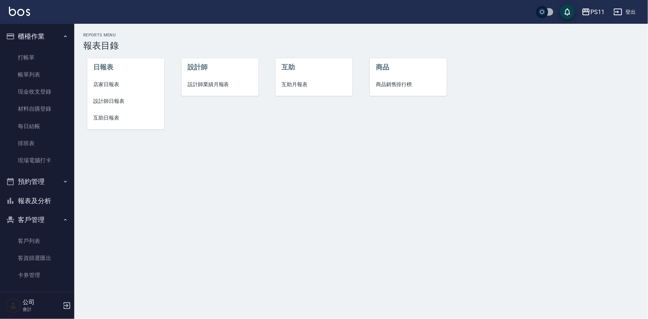
click at [99, 115] on span "互助日報表" at bounding box center [125, 118] width 65 height 8
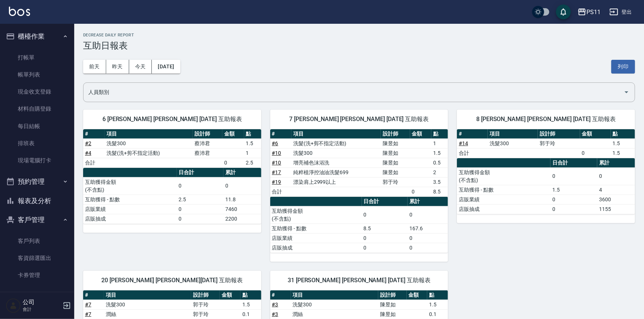
click at [506, 229] on div "8 郭于玲 郭于玲 09/13/2025 互助報表 # 項目 設計師 金額 點 # 14 洗髮300 郭于玲 1.5 合計 0 1.5 日合計 累計 互助獲得…" at bounding box center [541, 181] width 187 height 161
drag, startPoint x: 506, startPoint y: 275, endPoint x: 194, endPoint y: 82, distance: 366.6
drag, startPoint x: 572, startPoint y: 298, endPoint x: 304, endPoint y: 92, distance: 337.3
drag, startPoint x: 48, startPoint y: 198, endPoint x: 80, endPoint y: 186, distance: 34.3
click at [49, 199] on button "報表及分析" at bounding box center [37, 200] width 68 height 19
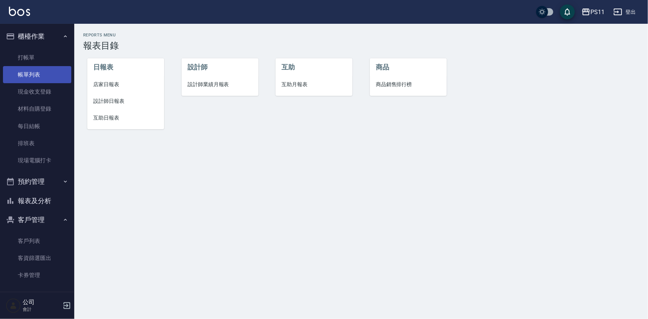
click at [35, 78] on link "帳單列表" at bounding box center [37, 74] width 68 height 17
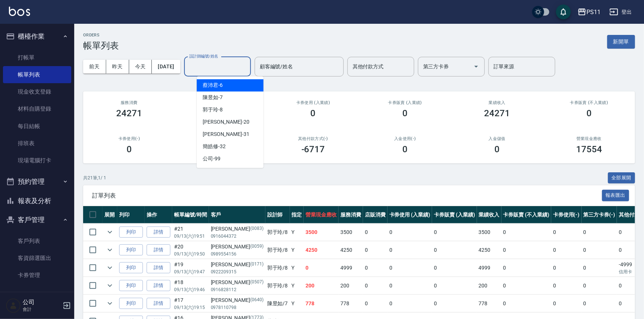
click at [235, 73] on input "設計師編號/姓名" at bounding box center [217, 66] width 60 height 13
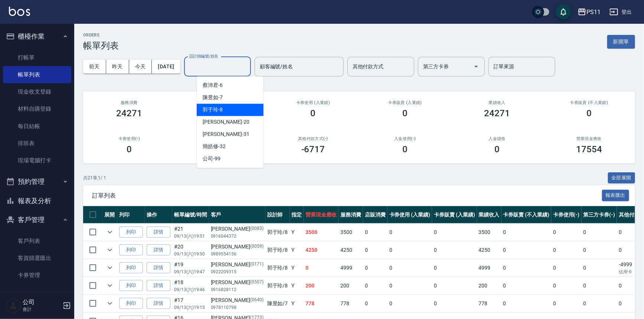
drag, startPoint x: 228, startPoint y: 108, endPoint x: 232, endPoint y: 112, distance: 5.3
click at [229, 109] on div "郭于玲 -8" at bounding box center [230, 110] width 67 height 12
type input "郭于玲-8"
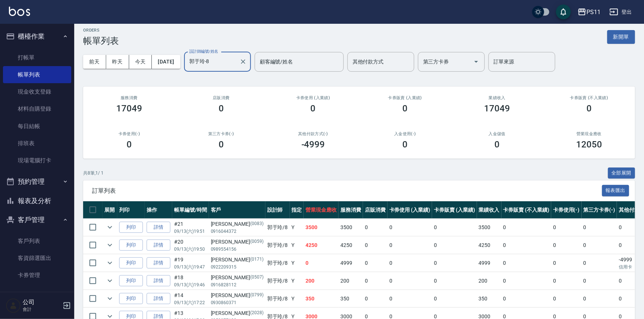
scroll to position [80, 0]
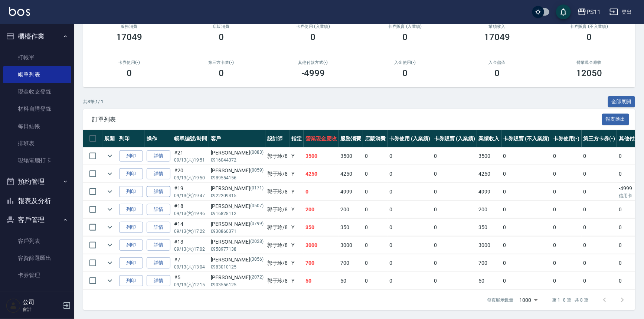
click at [162, 186] on link "詳情" at bounding box center [159, 192] width 24 height 12
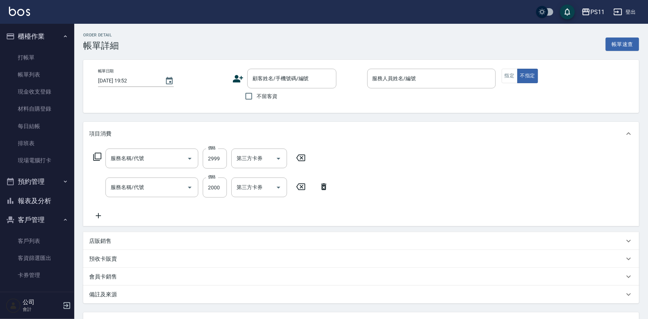
type input "[DATE] 19:47"
type input "郭于玲-8"
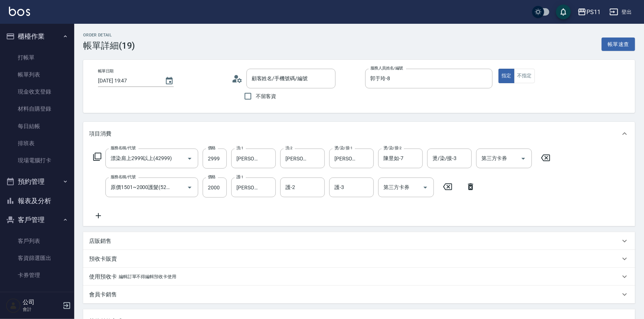
type input "漂染肩上2999以上(42999)"
type input "原價1501~2000護髮(52000)"
type input "[PERSON_NAME]/0922209315/0171"
click at [416, 156] on icon "Clear" at bounding box center [414, 158] width 7 height 7
drag, startPoint x: 305, startPoint y: 156, endPoint x: 314, endPoint y: 156, distance: 9.7
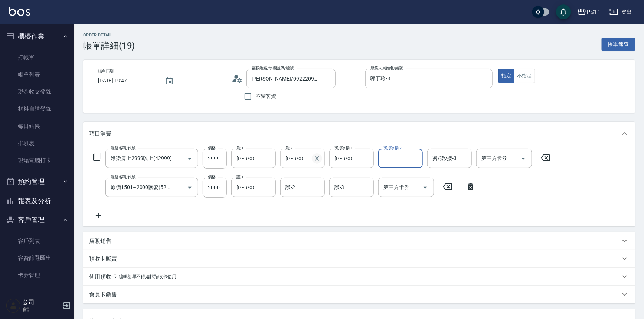
click at [305, 156] on input "[PERSON_NAME]-31" at bounding box center [297, 158] width 27 height 13
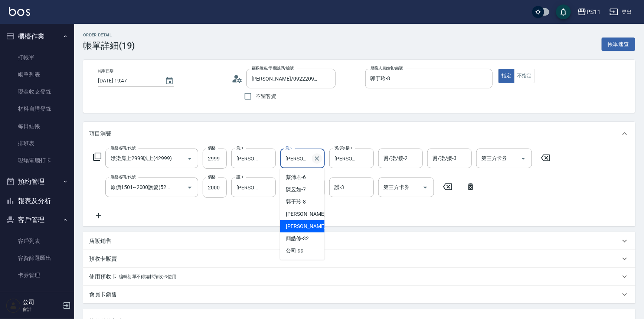
click at [321, 156] on button "Clear" at bounding box center [317, 158] width 10 height 10
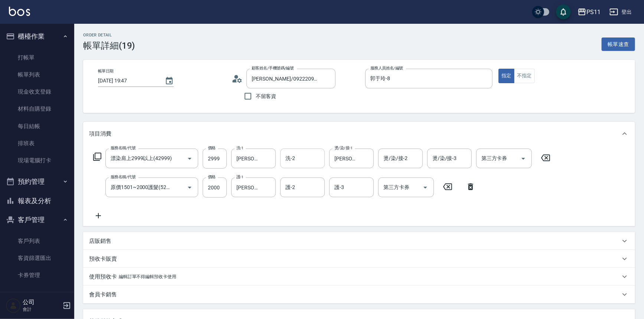
click at [356, 229] on div "項目消費 服務名稱/代號 漂染肩上2999以上(42999) 服務名稱/代號 價格 2999 價格 洗-1 彭亦晴-31 洗-1 洗-2 洗-2 燙/染/接-…" at bounding box center [359, 265] width 552 height 287
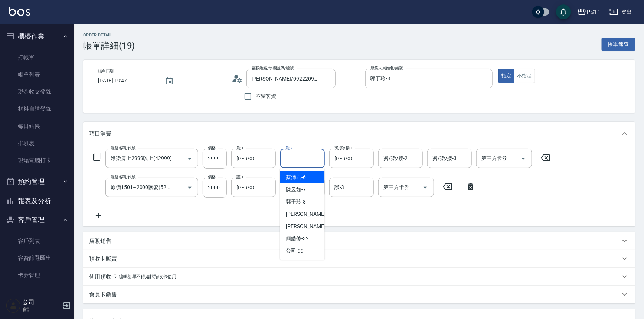
drag, startPoint x: 304, startPoint y: 158, endPoint x: 311, endPoint y: 170, distance: 14.1
click at [306, 159] on input "洗-2" at bounding box center [303, 158] width 38 height 13
click at [309, 192] on div "陳昱如 -7" at bounding box center [302, 189] width 45 height 12
type input "陳昱如-7"
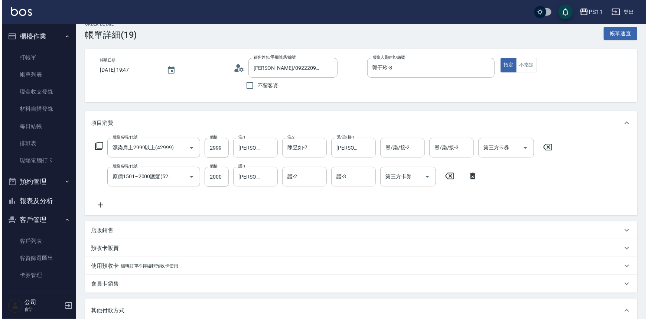
scroll to position [168, 0]
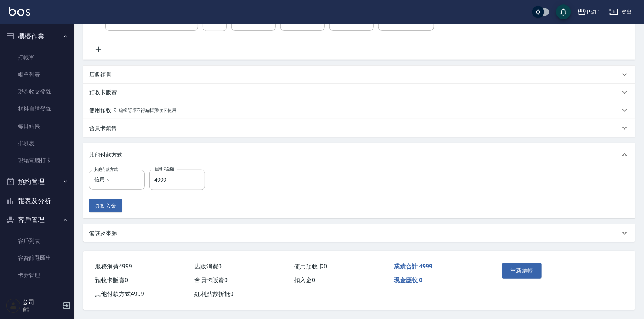
drag, startPoint x: 477, startPoint y: 116, endPoint x: 486, endPoint y: 254, distance: 137.7
click at [527, 268] on button "重新結帳" at bounding box center [521, 271] width 39 height 16
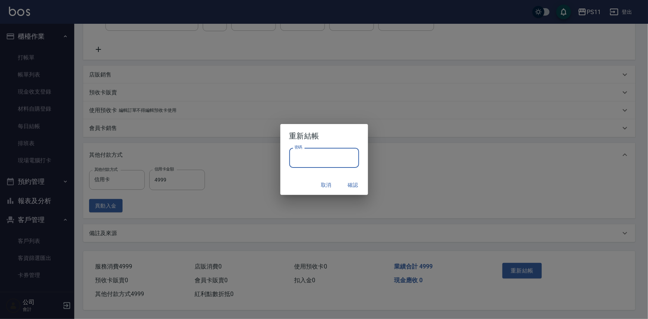
click at [297, 153] on input "密碼" at bounding box center [324, 158] width 70 height 20
type input "****"
click at [356, 185] on button "確認" at bounding box center [353, 185] width 24 height 14
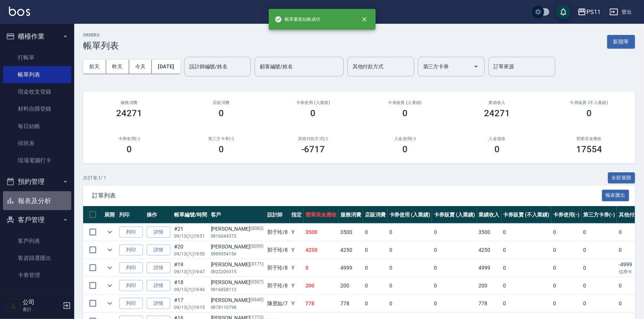
click at [47, 201] on button "報表及分析" at bounding box center [37, 200] width 68 height 19
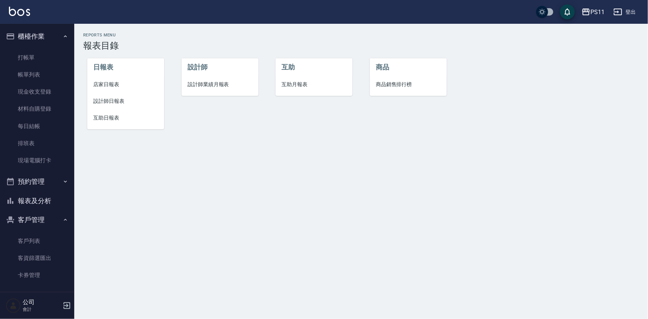
click at [115, 115] on span "互助日報表" at bounding box center [125, 118] width 65 height 8
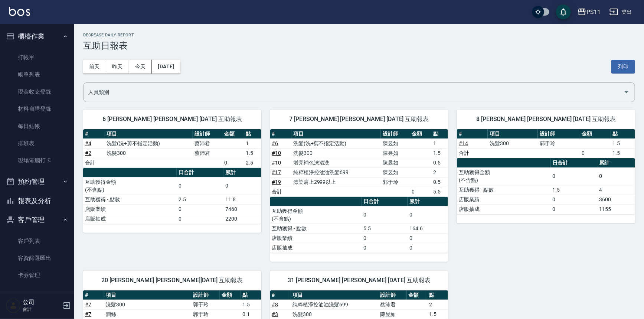
click at [303, 167] on td "純粹植淨控油油洗髮699" at bounding box center [335, 172] width 89 height 10
drag, startPoint x: 37, startPoint y: 74, endPoint x: 292, endPoint y: 110, distance: 257.9
click at [36, 74] on link "帳單列表" at bounding box center [37, 74] width 68 height 17
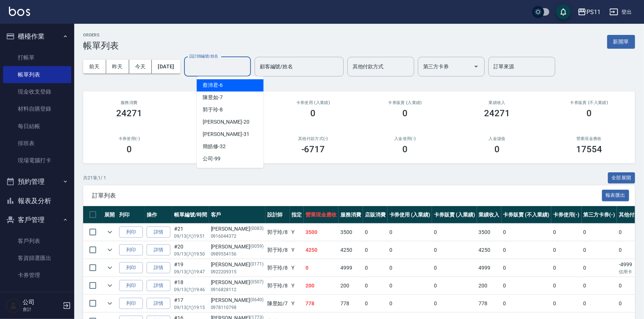
click at [228, 64] on input "設計師編號/姓名" at bounding box center [217, 66] width 60 height 13
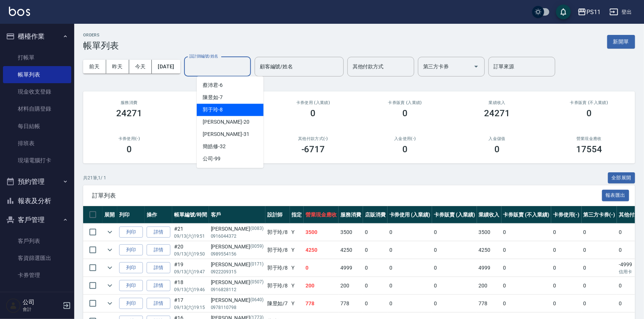
click at [231, 111] on div "郭于玲 -8" at bounding box center [230, 110] width 67 height 12
type input "郭于玲-8"
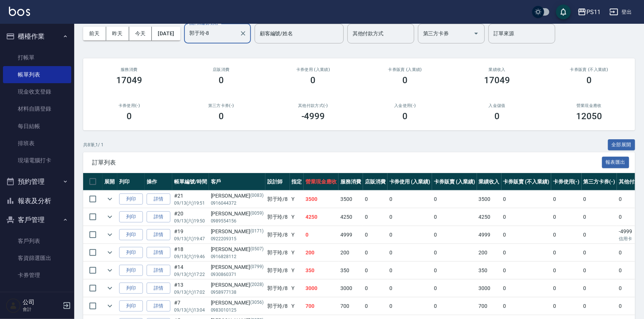
scroll to position [33, 0]
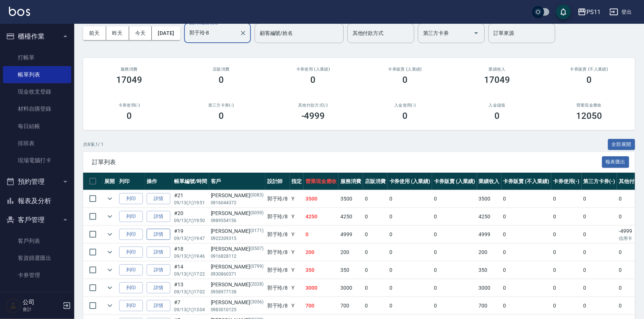
click at [164, 239] on link "詳情" at bounding box center [159, 235] width 24 height 12
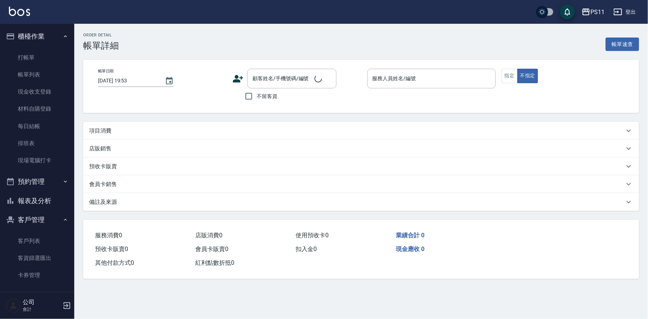
type input "[DATE] 19:47"
type input "郭于玲-8"
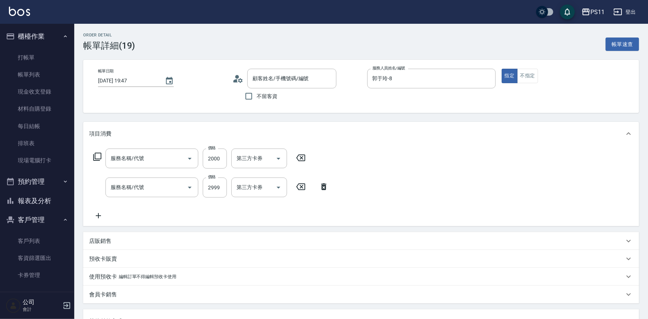
type input "[PERSON_NAME]/0922209315/0171"
type input "原價1501~2000護髮(52000)"
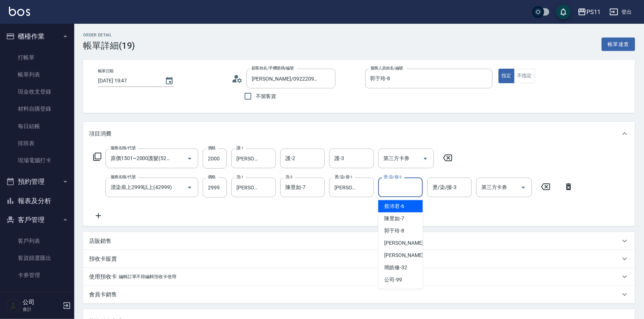
click at [396, 186] on input "燙/染/接-2" at bounding box center [401, 187] width 38 height 13
click at [319, 187] on icon "Clear" at bounding box center [316, 187] width 7 height 7
click at [412, 189] on input "燙/染/接-2" at bounding box center [401, 187] width 38 height 13
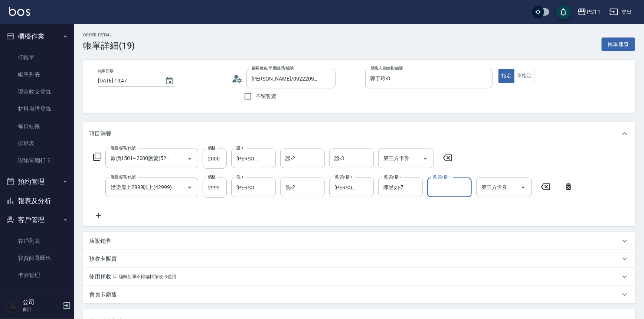
click at [446, 184] on input "燙/染/接-3" at bounding box center [450, 187] width 38 height 13
click at [446, 252] on span "彭亦晴 -31" at bounding box center [456, 255] width 47 height 8
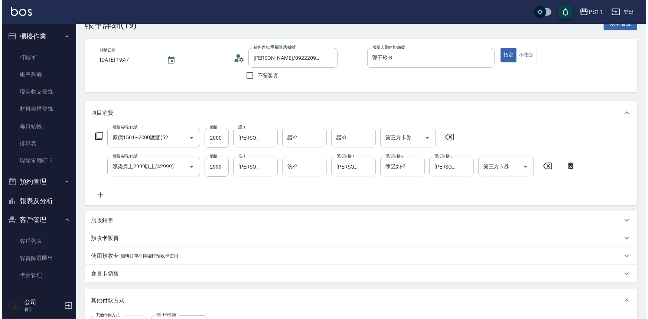
scroll to position [168, 0]
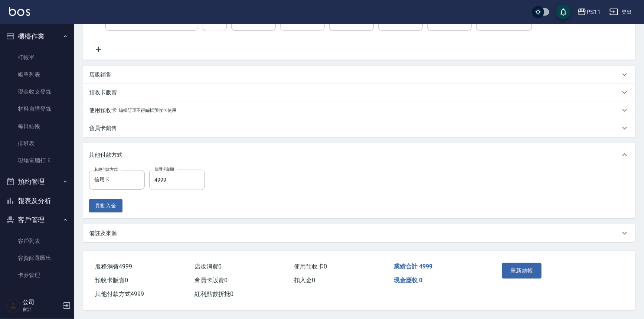
drag, startPoint x: 491, startPoint y: 116, endPoint x: 477, endPoint y: 207, distance: 91.6
click at [524, 280] on div "重新結帳" at bounding box center [528, 276] width 59 height 32
click at [525, 264] on button "重新結帳" at bounding box center [521, 271] width 39 height 16
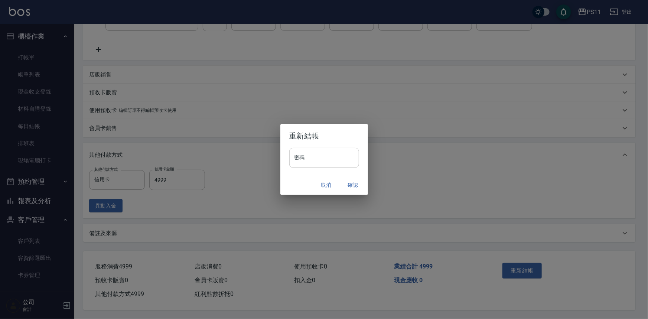
click at [336, 153] on input "密碼" at bounding box center [324, 158] width 70 height 20
click at [351, 179] on button "確認" at bounding box center [353, 185] width 24 height 14
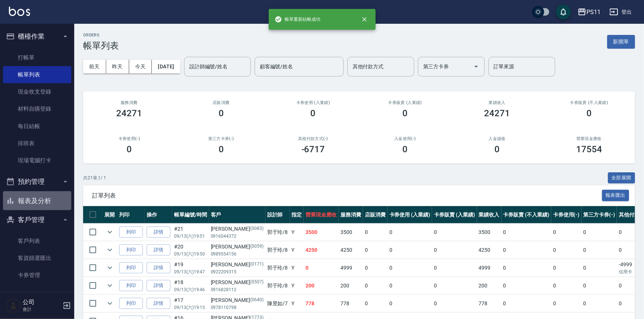
click at [43, 205] on button "報表及分析" at bounding box center [37, 200] width 68 height 19
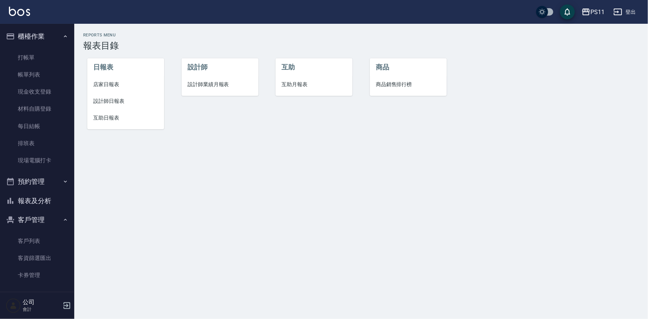
click at [117, 123] on li "互助日報表" at bounding box center [125, 118] width 77 height 17
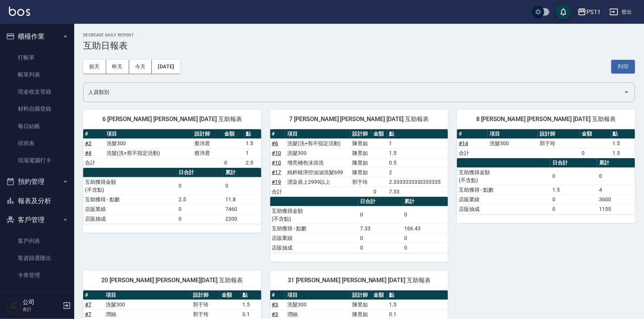
click at [517, 252] on div "8 郭于玲 郭于玲 09/13/2025 互助報表 # 項目 設計師 金額 點 # 14 洗髮300 郭于玲 1.5 合計 0 1.5 日合計 累計 互助獲得…" at bounding box center [541, 181] width 187 height 161
drag, startPoint x: 507, startPoint y: 265, endPoint x: 275, endPoint y: 54, distance: 314.1
click at [37, 74] on link "帳單列表" at bounding box center [37, 74] width 68 height 17
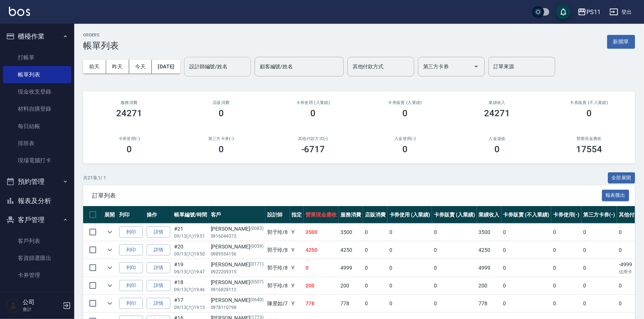
click at [226, 69] on input "設計師編號/姓名" at bounding box center [217, 66] width 60 height 13
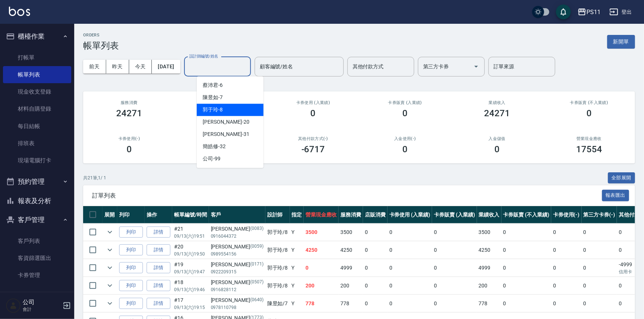
click at [235, 113] on div "郭于玲 -8" at bounding box center [230, 110] width 67 height 12
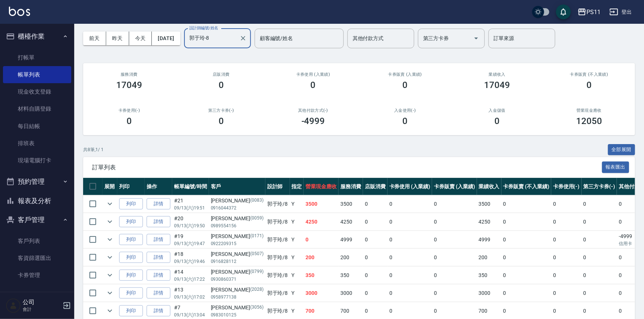
scroll to position [67, 0]
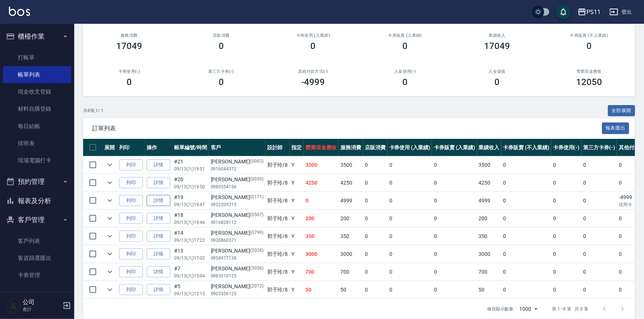
click at [161, 197] on link "詳情" at bounding box center [159, 201] width 24 height 12
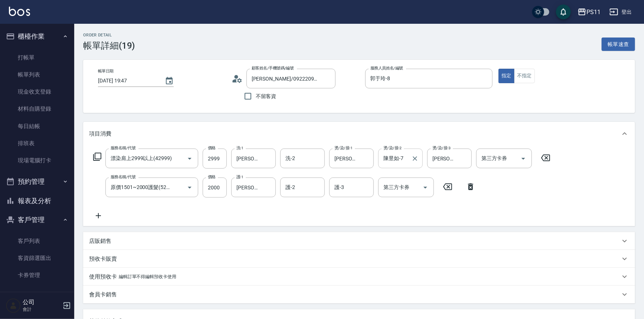
click at [420, 156] on div "陳昱如-7 燙/染/接-2" at bounding box center [400, 159] width 45 height 20
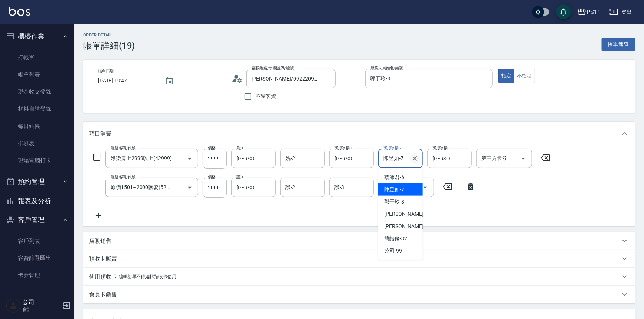
click at [415, 156] on icon "Clear" at bounding box center [414, 158] width 7 height 7
click at [468, 159] on button "Clear" at bounding box center [464, 158] width 10 height 10
click at [393, 152] on div "燙/染/接-2 燙/染/接-2" at bounding box center [400, 159] width 45 height 20
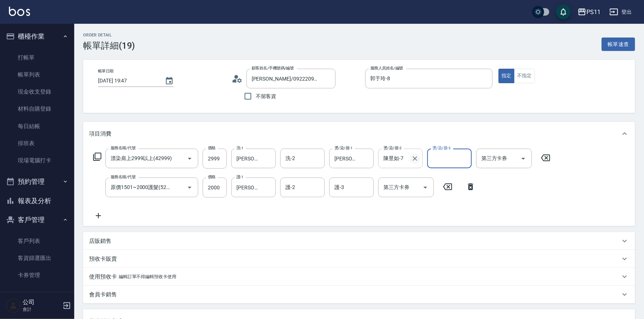
click at [414, 157] on icon "Clear" at bounding box center [415, 158] width 4 height 4
click at [266, 156] on icon "Clear" at bounding box center [267, 158] width 7 height 7
click at [235, 156] on input "洗-1" at bounding box center [254, 158] width 38 height 13
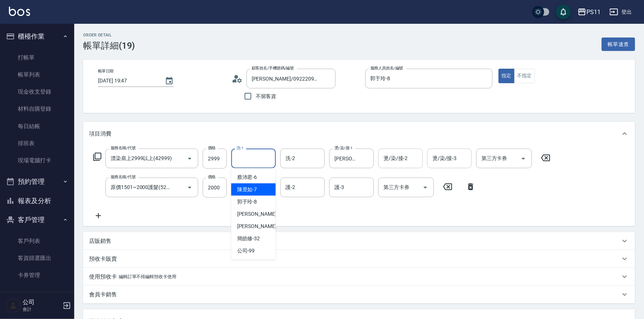
click at [258, 187] on div "陳昱如 -7" at bounding box center [253, 189] width 45 height 12
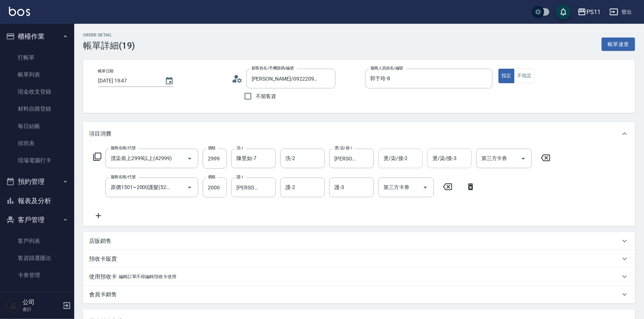
click at [343, 109] on div "帳單日期 2025/09/13 19:47 顧客姓名/手機號碼/編號 戴若辰/0922209315/0171 顧客姓名/手機號碼/編號 不留客資 服務人員姓名…" at bounding box center [359, 86] width 552 height 53
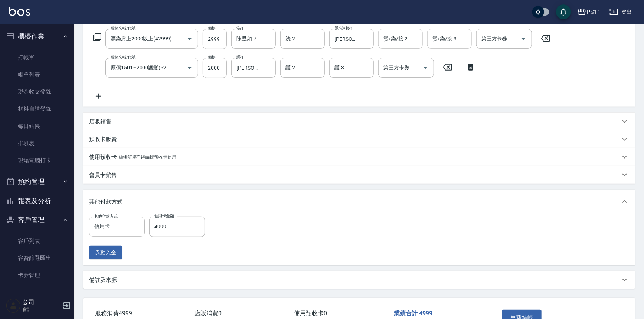
drag, startPoint x: 367, startPoint y: 111, endPoint x: 379, endPoint y: 235, distance: 123.9
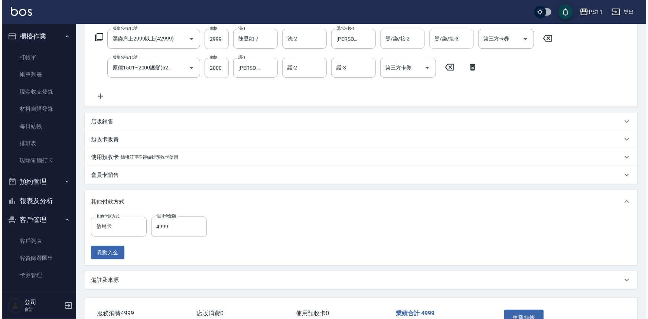
scroll to position [168, 0]
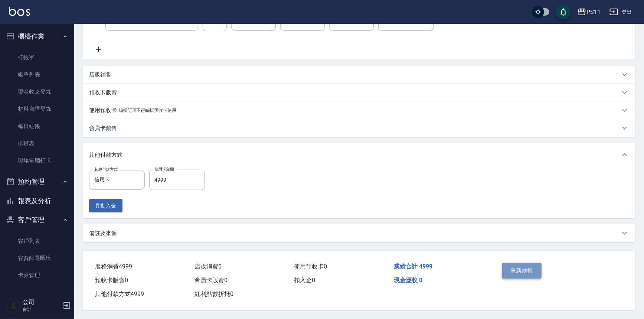
click at [527, 267] on button "重新結帳" at bounding box center [521, 271] width 39 height 16
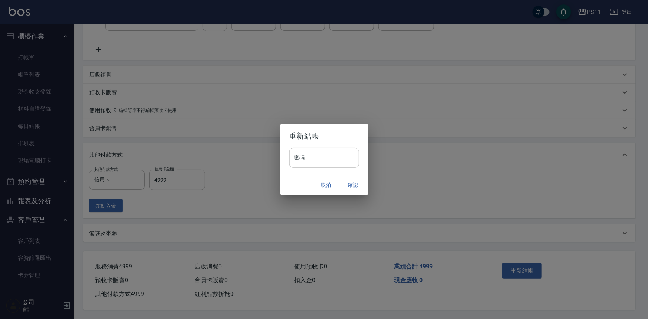
click at [306, 159] on input "密碼" at bounding box center [324, 158] width 70 height 20
click at [352, 179] on button "確認" at bounding box center [353, 185] width 24 height 14
click at [351, 183] on div "取消 確認" at bounding box center [324, 185] width 88 height 20
click at [353, 186] on div "取消 確認" at bounding box center [324, 185] width 88 height 20
click at [353, 183] on div "取消 確認" at bounding box center [324, 185] width 88 height 20
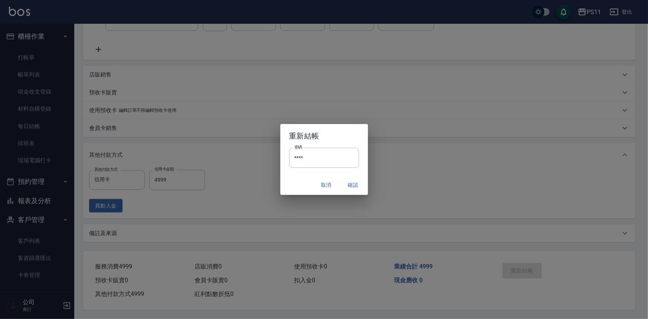
click at [353, 183] on div "取消 確認" at bounding box center [324, 185] width 88 height 20
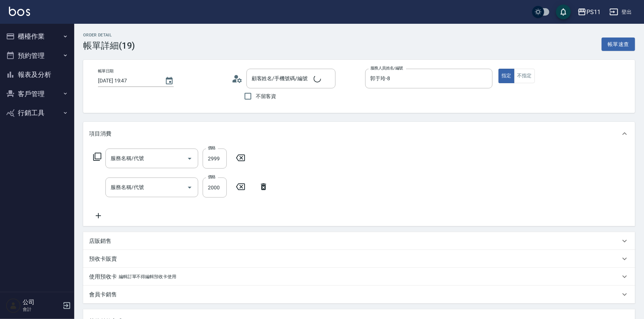
type input "[DATE] 19:47"
type input "郭于玲-8"
type input "漂染肩上2999以上(42999)"
type input "原價1501~2000護髮(52000)"
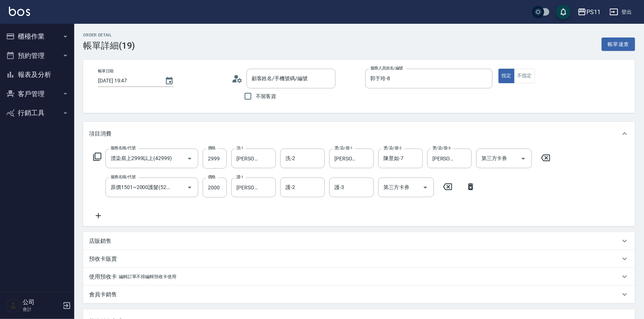
type input "[PERSON_NAME]/0922209315/0171"
type input "信用卡"
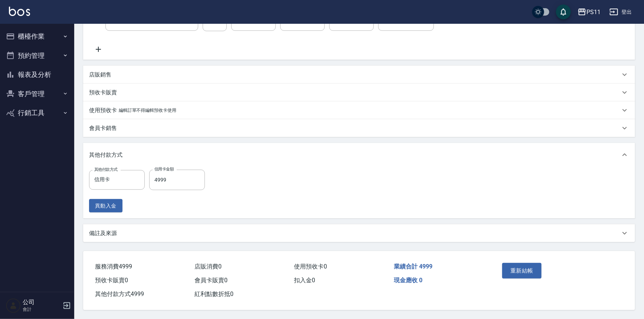
drag, startPoint x: 546, startPoint y: 101, endPoint x: 544, endPoint y: 271, distance: 170.4
click at [511, 260] on div "重新結帳" at bounding box center [528, 276] width 59 height 32
click at [516, 264] on button "重新結帳" at bounding box center [521, 271] width 39 height 16
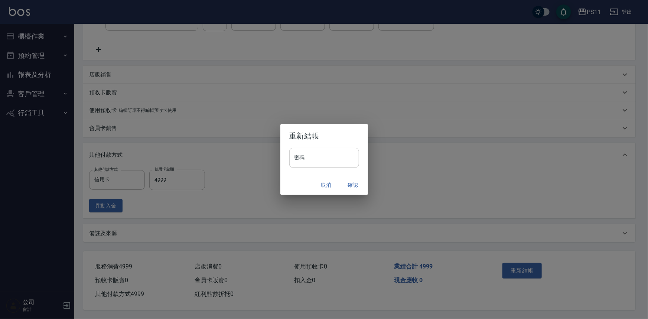
click at [309, 156] on input "密碼" at bounding box center [324, 158] width 70 height 20
type input "****"
click at [356, 183] on button "確認" at bounding box center [353, 185] width 24 height 14
click at [369, 19] on icon "close" at bounding box center [366, 19] width 7 height 7
click at [350, 183] on button "確認" at bounding box center [353, 185] width 24 height 14
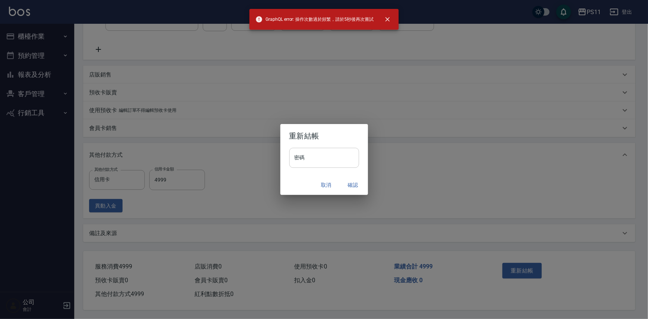
click at [328, 160] on input "密碼" at bounding box center [324, 158] width 70 height 20
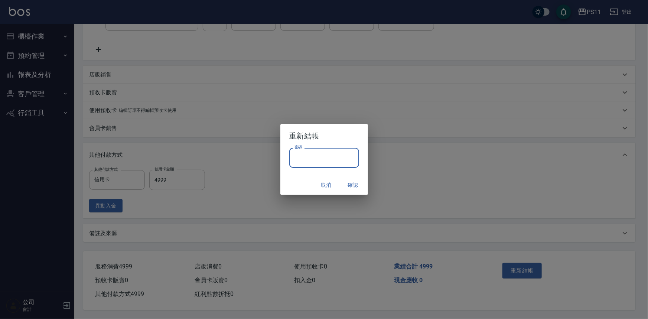
click at [316, 158] on input "密碼" at bounding box center [324, 158] width 70 height 20
type input "****"
click at [345, 185] on button "確認" at bounding box center [353, 185] width 24 height 14
click at [315, 153] on input "密碼" at bounding box center [324, 158] width 70 height 20
type input "****"
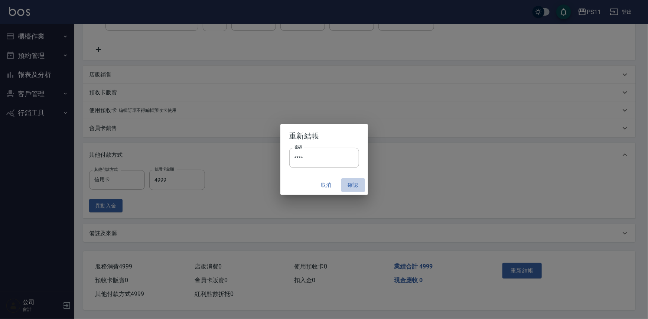
click at [354, 184] on button "確認" at bounding box center [353, 185] width 24 height 14
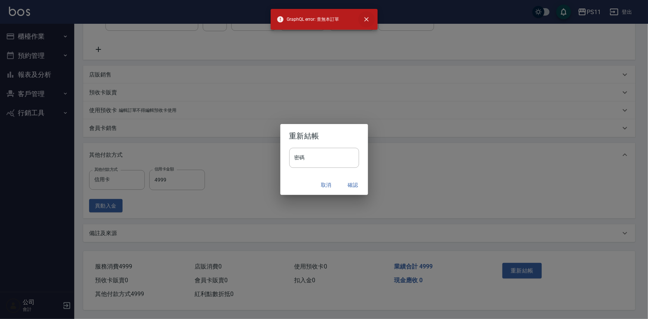
click at [371, 18] on button "close" at bounding box center [366, 19] width 16 height 16
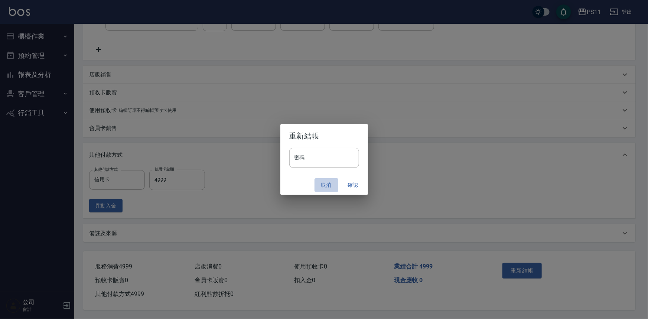
drag, startPoint x: 326, startPoint y: 183, endPoint x: 317, endPoint y: 185, distance: 8.9
click at [326, 183] on button "取消" at bounding box center [326, 185] width 24 height 14
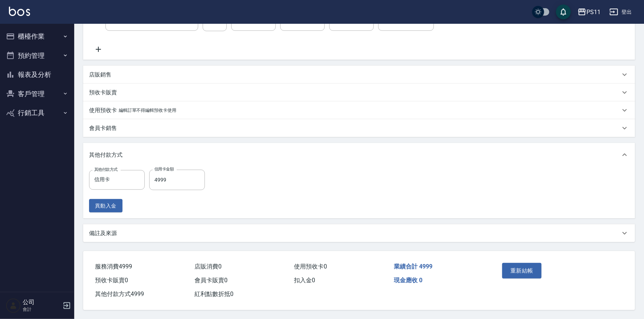
click at [30, 32] on button "櫃檯作業" at bounding box center [37, 36] width 68 height 19
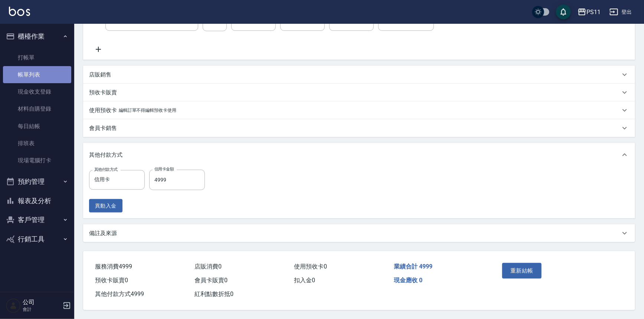
click at [33, 72] on link "帳單列表" at bounding box center [37, 74] width 68 height 17
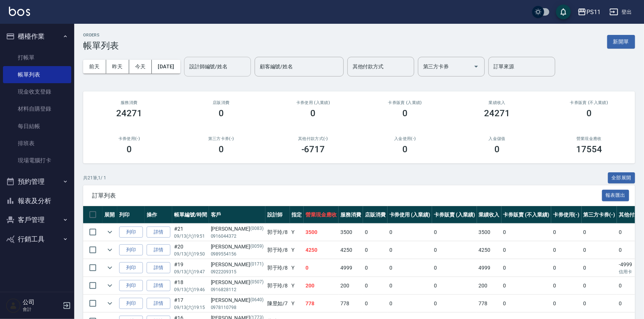
click at [211, 72] on input "設計師編號/姓名" at bounding box center [217, 66] width 60 height 13
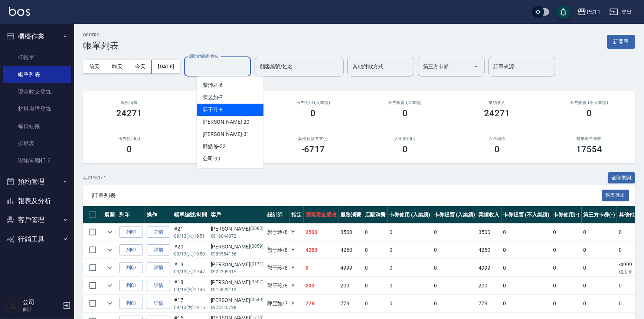
click at [226, 108] on div "郭于玲 -8" at bounding box center [230, 110] width 67 height 12
type input "郭于玲-8"
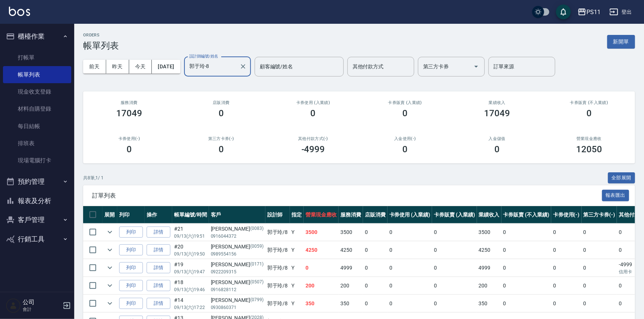
scroll to position [80, 0]
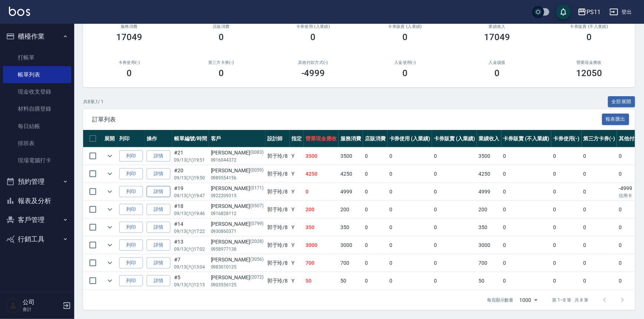
click at [162, 186] on link "詳情" at bounding box center [159, 192] width 24 height 12
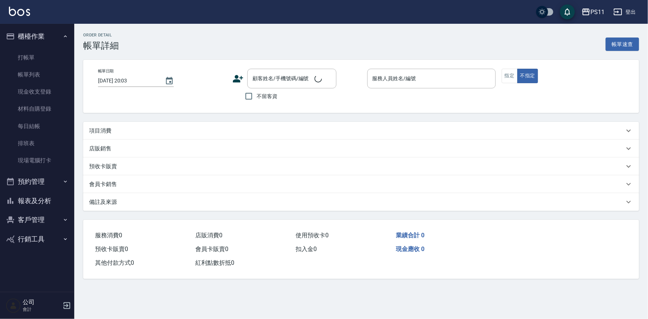
type input "[DATE] 19:47"
type input "郭于玲-8"
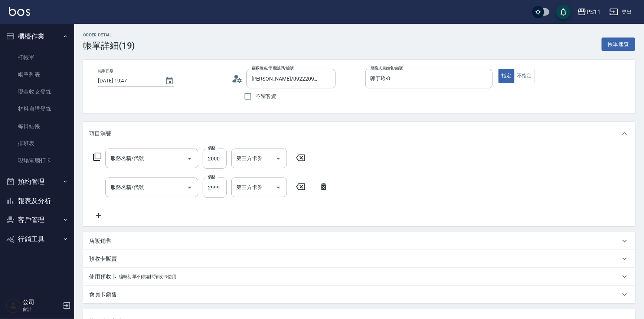
type input "[PERSON_NAME]/0922209315/0171"
type input "原價1501~2000護髮(52000)"
type input "漂染肩上2999以上(42999)"
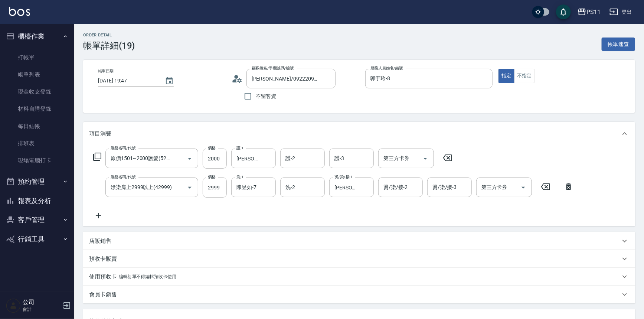
click at [44, 48] on ul "打帳單 帳單列表 現金收支登錄 材料自購登錄 每日結帳 排班表 現場電腦打卡" at bounding box center [37, 109] width 68 height 126
click at [41, 59] on link "打帳單" at bounding box center [37, 57] width 68 height 17
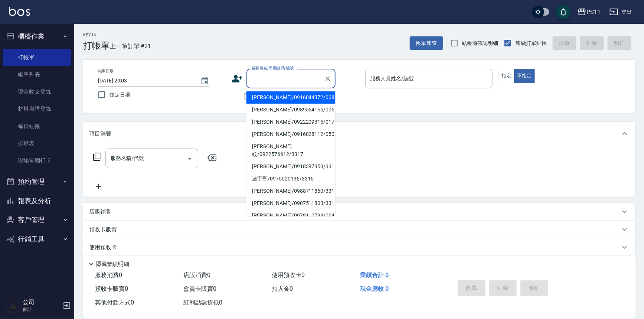
click at [278, 77] on input "顧客姓名/手機號碼/編號" at bounding box center [285, 78] width 71 height 13
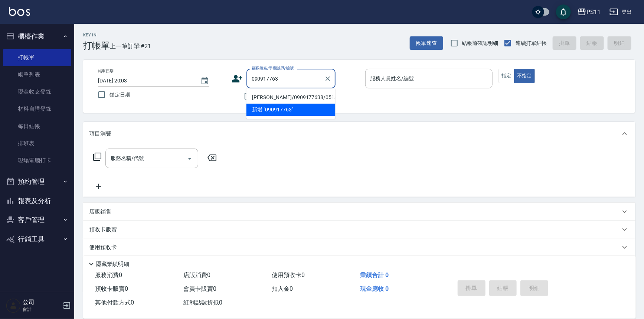
click at [262, 98] on li "[PERSON_NAME]/0909177638/0514" at bounding box center [291, 97] width 89 height 12
type input "[PERSON_NAME]/0909177638/0514"
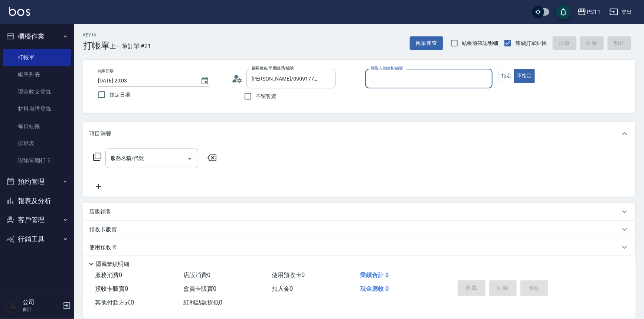
click at [421, 77] on input "服務人員姓名/編號" at bounding box center [429, 78] width 121 height 13
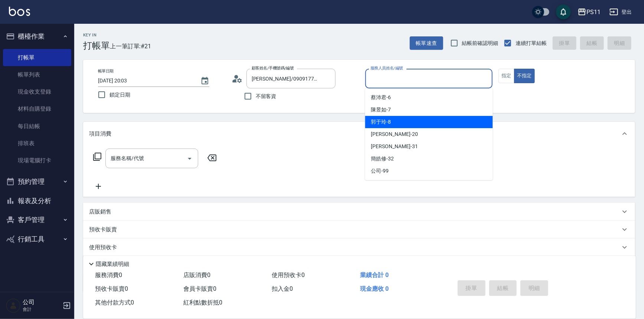
click at [405, 118] on div "郭于玲 -8" at bounding box center [429, 122] width 128 height 12
type input "郭于玲-8"
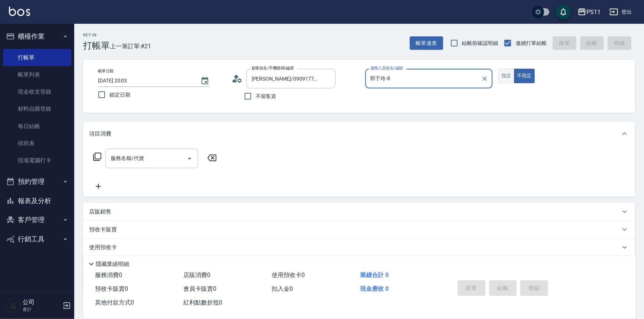
click at [500, 76] on button "指定" at bounding box center [507, 76] width 16 height 14
click at [101, 156] on icon at bounding box center [97, 157] width 8 height 8
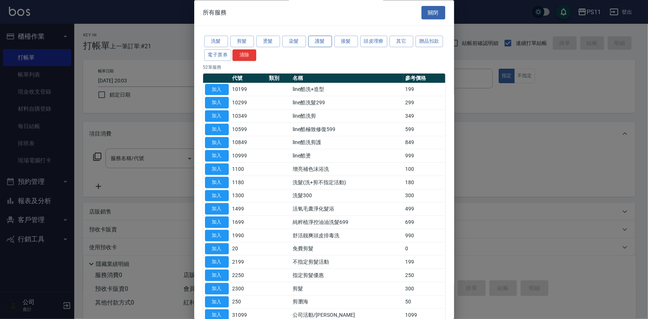
click at [327, 44] on button "護髮" at bounding box center [320, 42] width 24 height 12
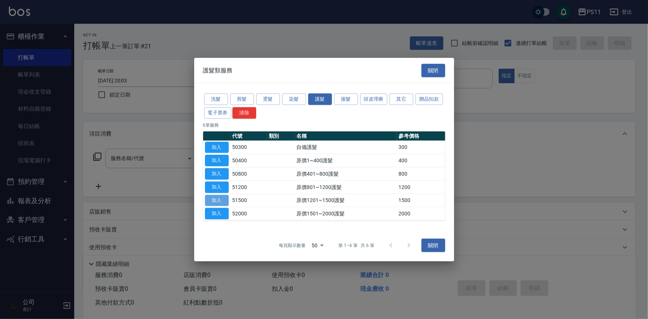
click at [221, 196] on button "加入" at bounding box center [217, 201] width 24 height 12
type input "原價1201~1500護髮(51500)"
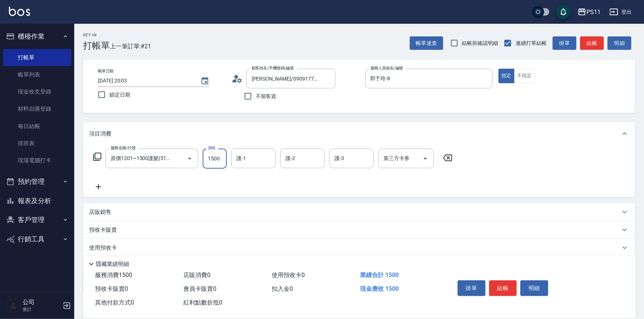
click at [211, 158] on input "1500" at bounding box center [215, 159] width 24 height 20
type input "750"
type input "[PERSON_NAME]-20"
click at [100, 182] on icon at bounding box center [98, 186] width 19 height 9
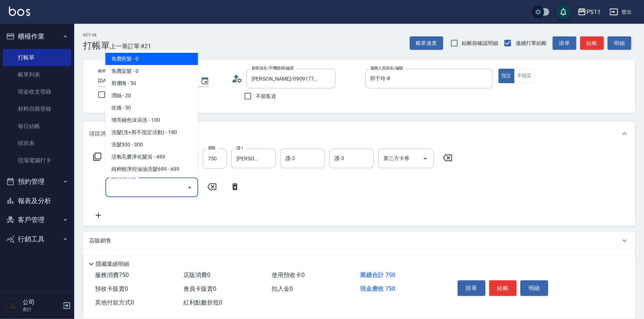
click at [134, 190] on input "服務名稱/代號" at bounding box center [146, 187] width 75 height 13
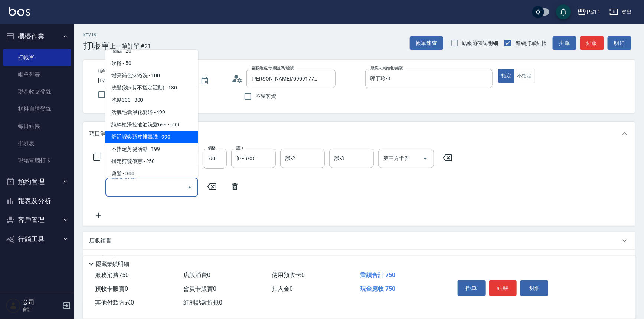
scroll to position [33, 0]
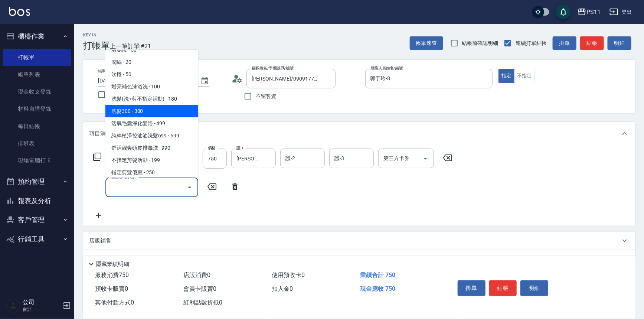
click at [146, 111] on span "洗髮300 - 300" at bounding box center [151, 111] width 93 height 12
type input "洗髮300(1300)"
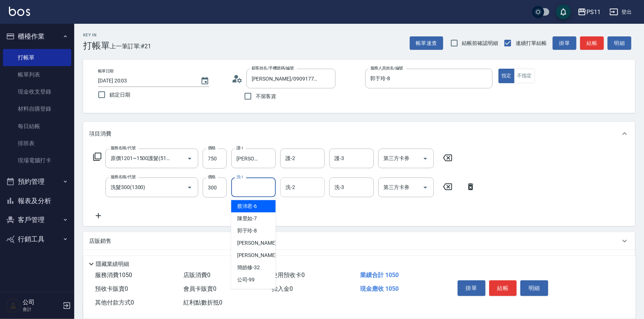
drag, startPoint x: 249, startPoint y: 189, endPoint x: 290, endPoint y: 186, distance: 40.2
click at [251, 189] on input "洗-1" at bounding box center [254, 187] width 38 height 13
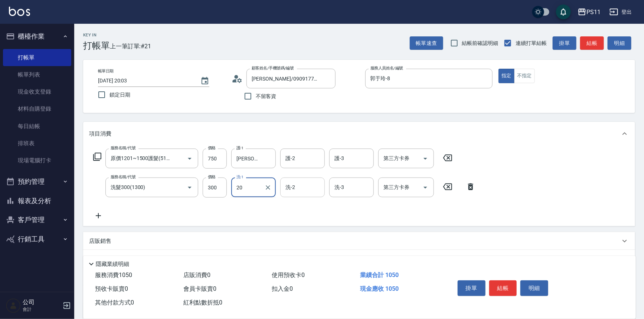
type input "[PERSON_NAME]-20"
click at [500, 284] on button "結帳" at bounding box center [503, 288] width 28 height 16
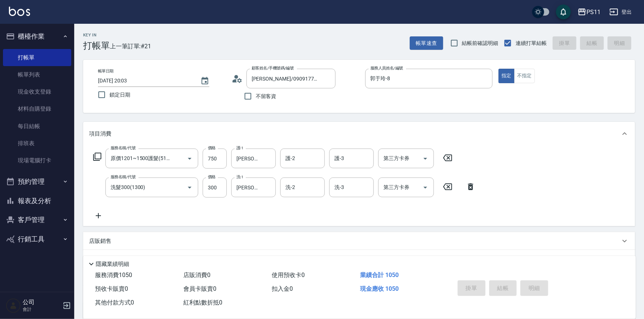
type input "[DATE] 20:04"
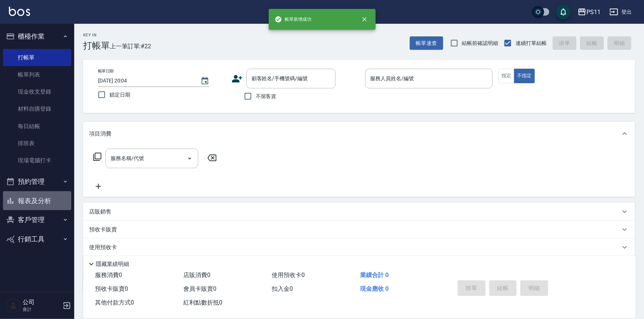
click at [49, 202] on button "報表及分析" at bounding box center [37, 200] width 68 height 19
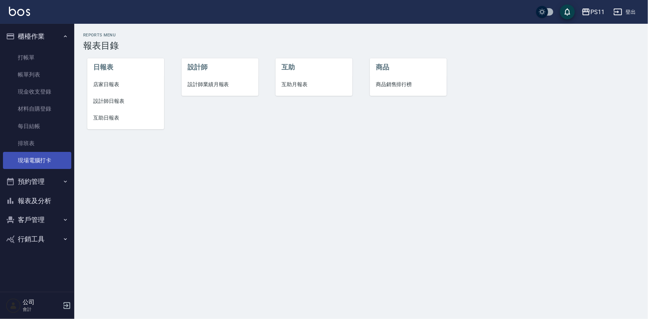
click at [53, 157] on link "現場電腦打卡" at bounding box center [37, 160] width 68 height 17
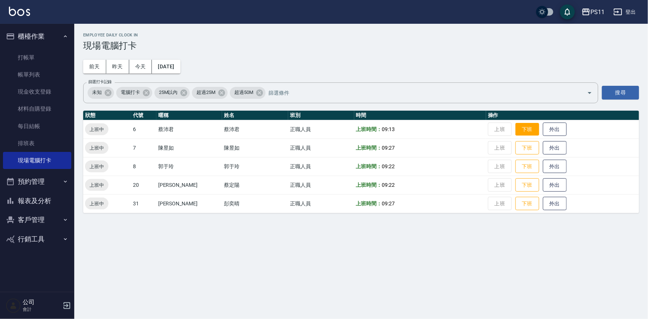
click at [523, 130] on button "下班" at bounding box center [527, 129] width 24 height 13
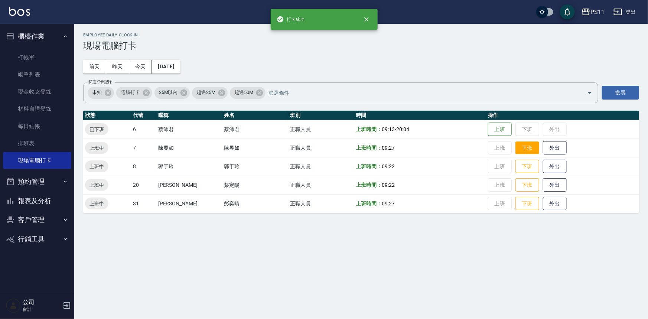
click at [519, 144] on button "下班" at bounding box center [527, 147] width 24 height 13
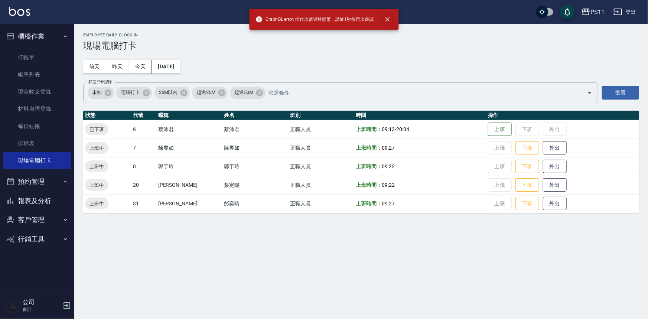
click at [388, 14] on button "close" at bounding box center [387, 19] width 16 height 16
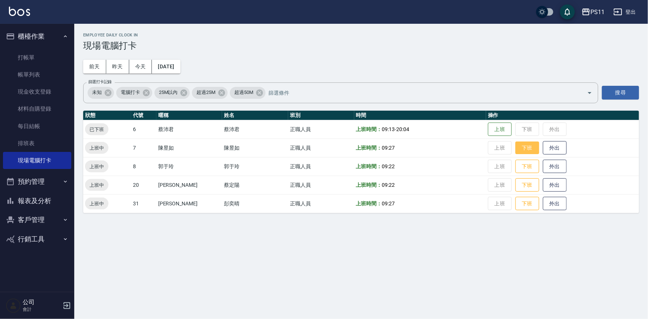
click at [523, 148] on button "下班" at bounding box center [527, 147] width 24 height 13
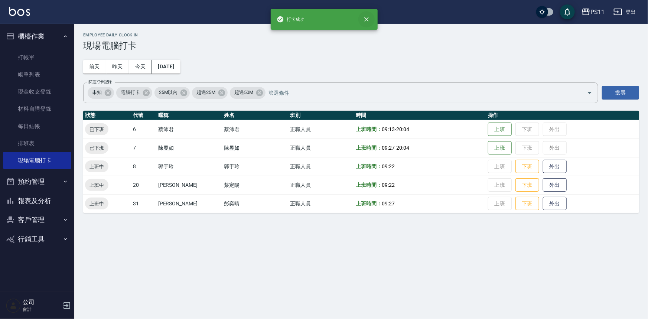
click at [363, 19] on icon "close" at bounding box center [366, 19] width 7 height 7
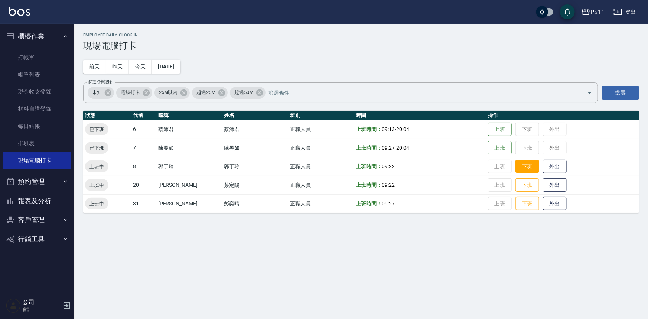
click at [515, 165] on button "下班" at bounding box center [527, 166] width 24 height 13
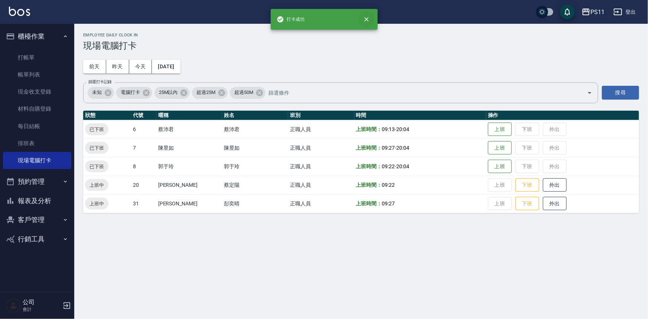
click at [363, 16] on icon "close" at bounding box center [366, 19] width 7 height 7
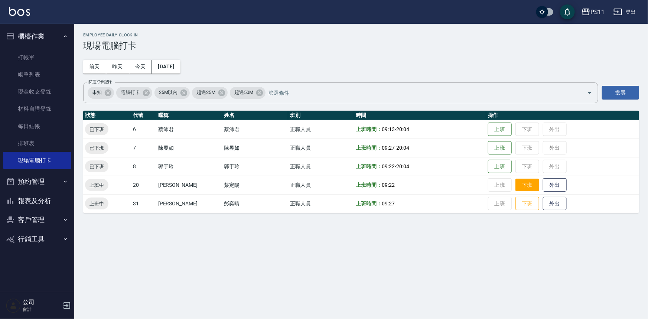
click at [523, 187] on button "下班" at bounding box center [527, 185] width 24 height 13
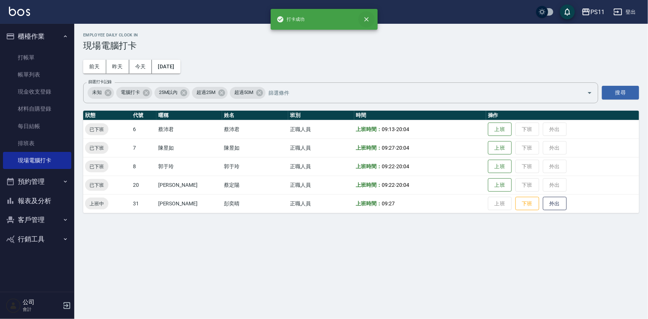
click at [371, 15] on button "close" at bounding box center [366, 19] width 16 height 16
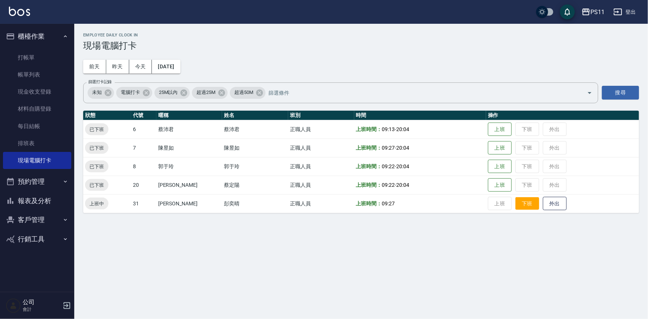
click at [524, 202] on button "下班" at bounding box center [527, 203] width 24 height 13
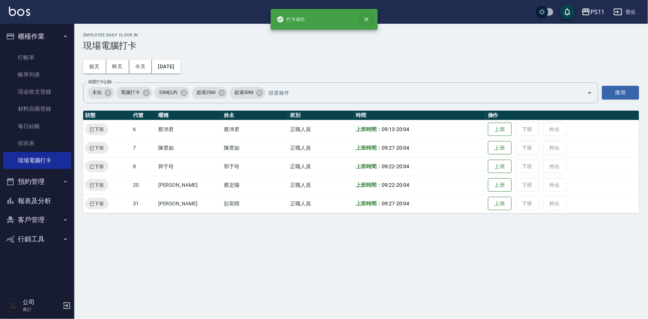
click at [365, 19] on icon "close" at bounding box center [366, 19] width 7 height 7
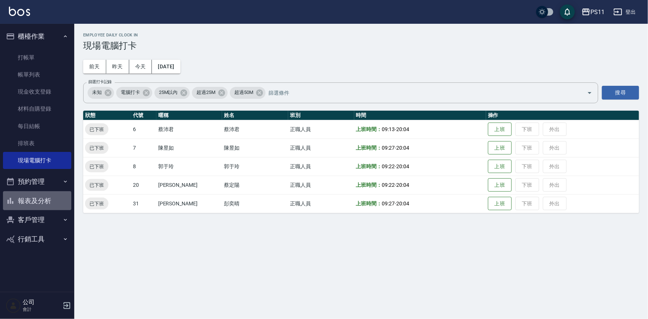
drag, startPoint x: 56, startPoint y: 199, endPoint x: 64, endPoint y: 198, distance: 8.2
click at [55, 199] on button "報表及分析" at bounding box center [37, 200] width 68 height 19
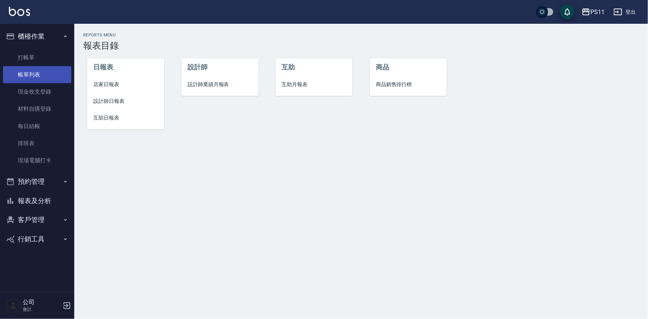
click at [63, 69] on link "帳單列表" at bounding box center [37, 74] width 68 height 17
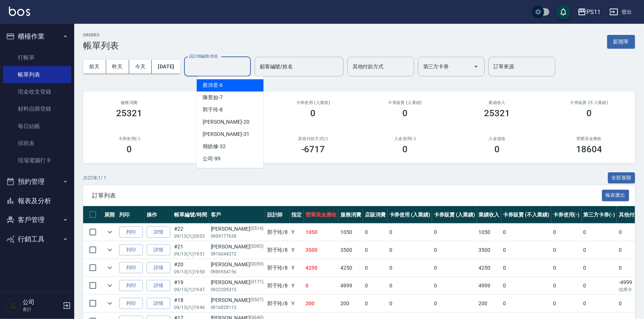
click at [211, 63] on input "設計師編號/姓名" at bounding box center [217, 66] width 60 height 13
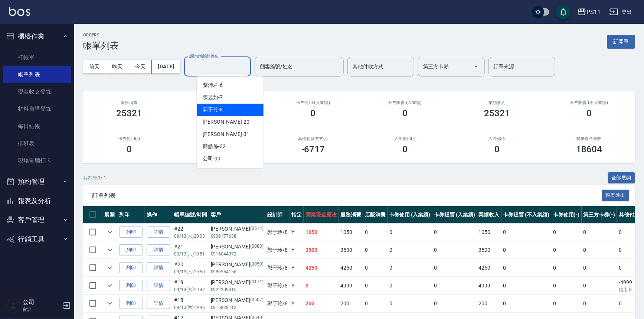
click at [213, 107] on span "郭于玲 -8" at bounding box center [213, 110] width 20 height 8
type input "郭于玲-8"
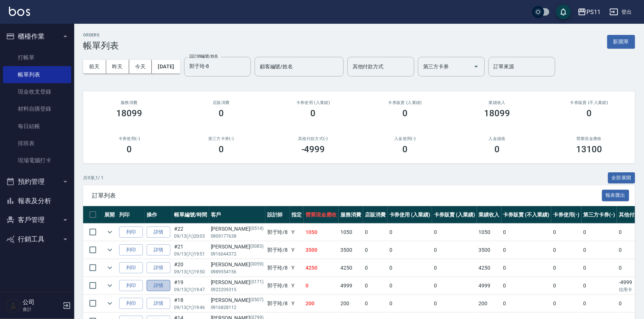
click at [163, 287] on link "詳情" at bounding box center [159, 286] width 24 height 12
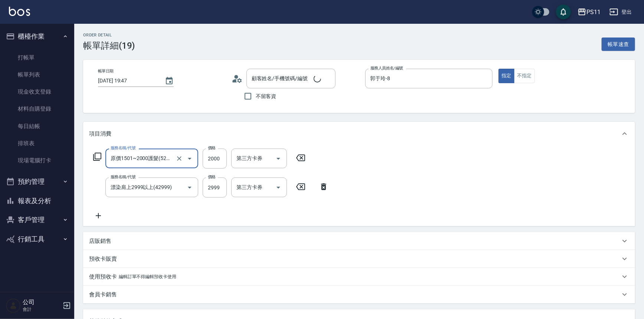
type input "[PERSON_NAME]/0922209315/0171"
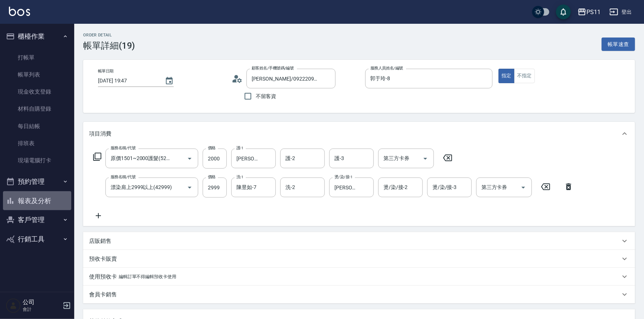
click at [38, 199] on button "報表及分析" at bounding box center [37, 200] width 68 height 19
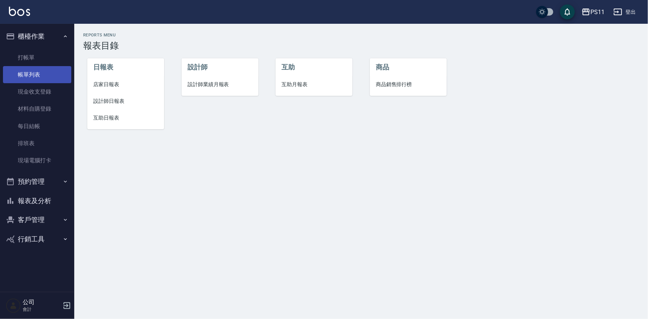
click at [51, 75] on link "帳單列表" at bounding box center [37, 74] width 68 height 17
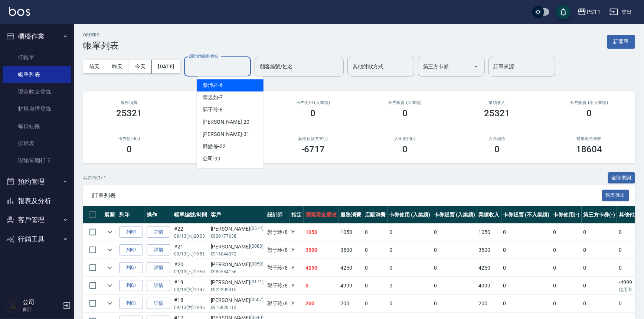
click at [221, 68] on input "設計師編號/姓名" at bounding box center [217, 66] width 60 height 13
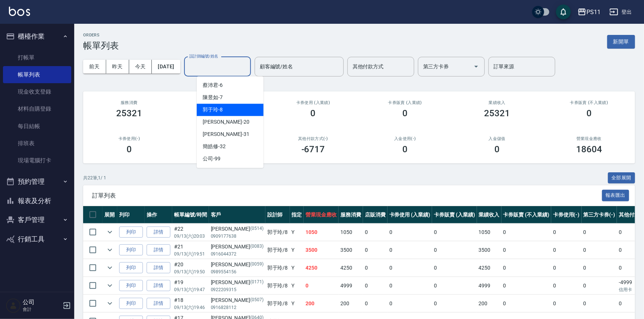
click at [226, 111] on div "郭于玲 -8" at bounding box center [230, 110] width 67 height 12
type input "郭于玲-8"
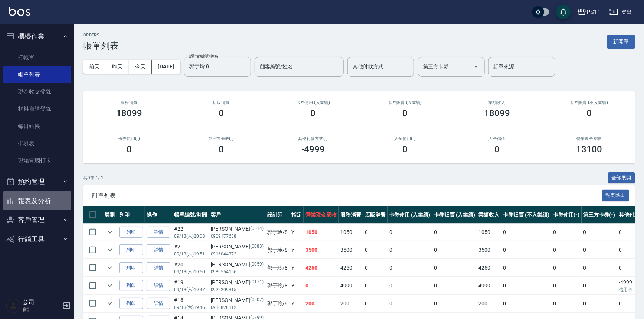
click at [45, 196] on button "報表及分析" at bounding box center [37, 200] width 68 height 19
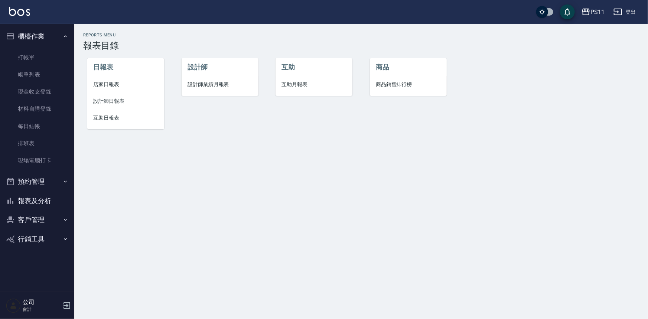
drag, startPoint x: 113, startPoint y: 118, endPoint x: 122, endPoint y: 119, distance: 8.5
click at [114, 118] on span "互助日報表" at bounding box center [125, 118] width 65 height 8
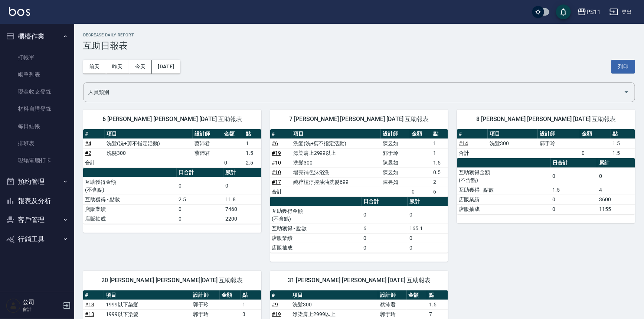
click at [499, 213] on table "日合計 累計 互助獲得金額 (不含點) 0 0 互助獲得 - 點數 1.5 4 店販業績 0 3600 店販抽成 0 1155" at bounding box center [546, 186] width 178 height 56
drag, startPoint x: 499, startPoint y: 289, endPoint x: 488, endPoint y: 228, distance: 62.3
click at [40, 52] on link "打帳單" at bounding box center [37, 57] width 68 height 17
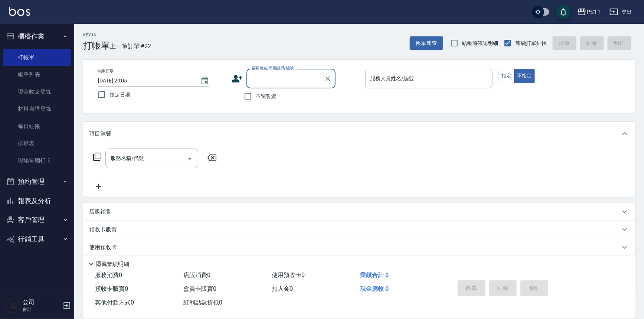
click at [272, 78] on input "顧客姓名/手機號碼/編號" at bounding box center [285, 78] width 71 height 13
type input "0946"
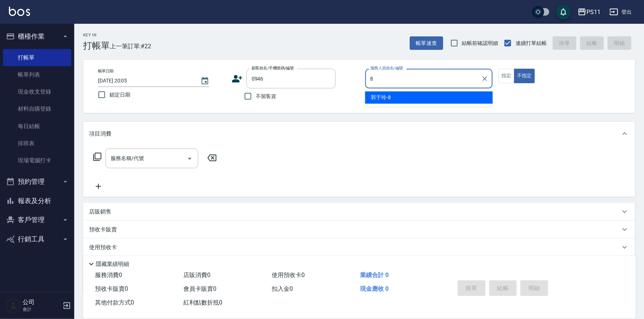
type input "郭于玲-8"
type button "false"
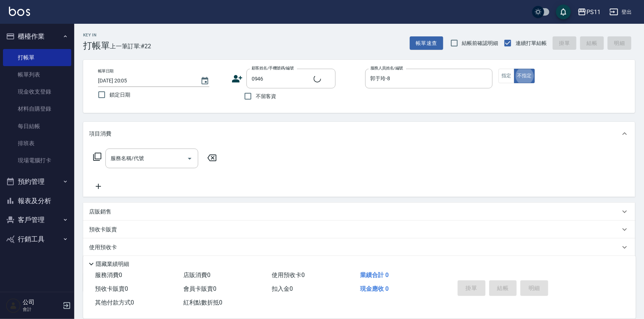
type input "[PERSON_NAME]/0968316684/0946"
click at [499, 76] on button "指定" at bounding box center [507, 76] width 16 height 14
click at [98, 153] on icon at bounding box center [97, 157] width 8 height 8
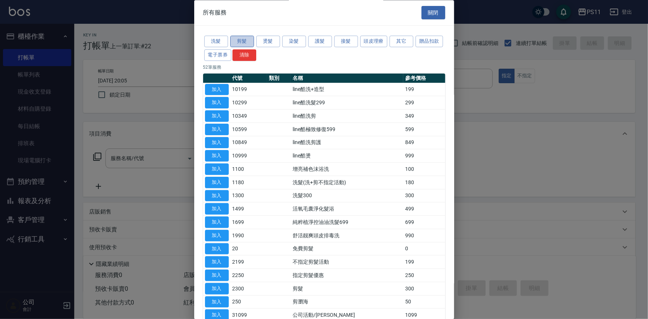
click at [241, 41] on button "剪髮" at bounding box center [242, 42] width 24 height 12
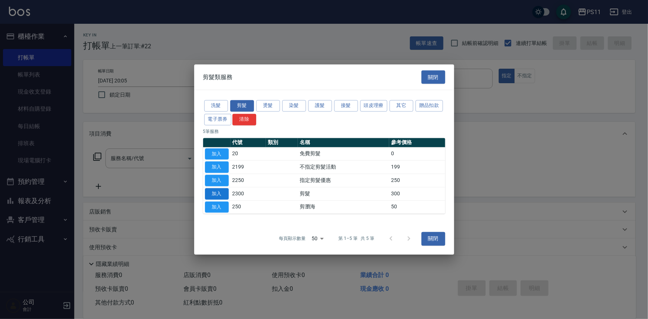
click at [225, 193] on button "加入" at bounding box center [217, 194] width 24 height 12
type input "剪髮(2300)"
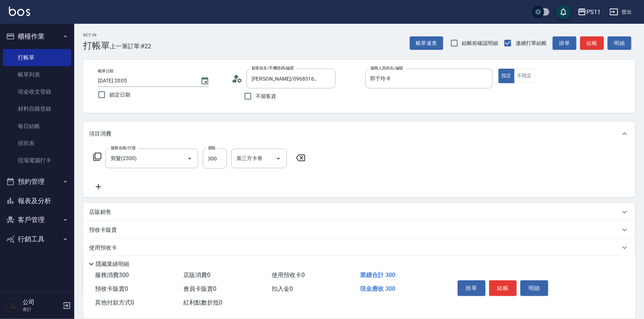
click at [99, 185] on icon at bounding box center [98, 186] width 19 height 9
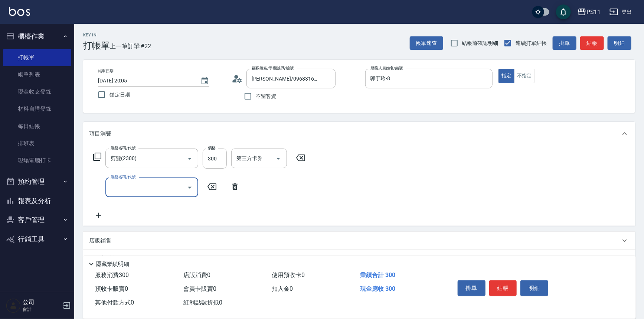
click at [157, 190] on input "服務名稱/代號" at bounding box center [146, 187] width 75 height 13
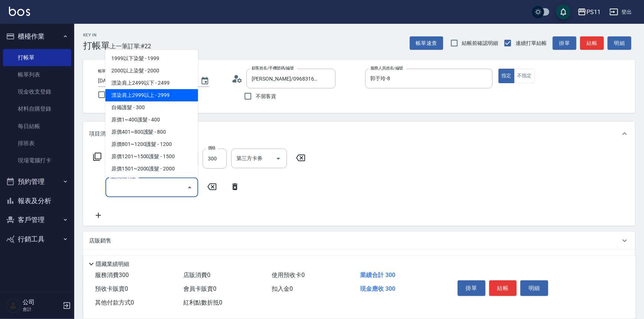
scroll to position [371, 0]
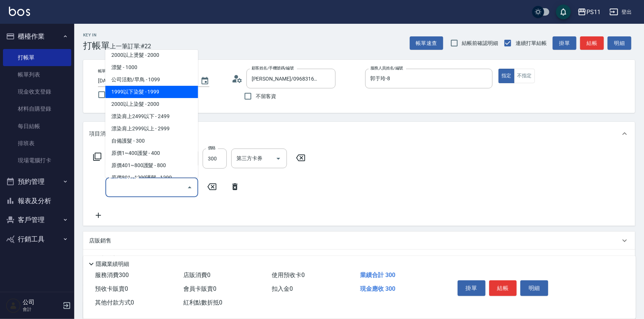
click at [174, 90] on span "1999以下染髮 - 1999" at bounding box center [151, 92] width 93 height 12
type input "1999以下染髮(41999)"
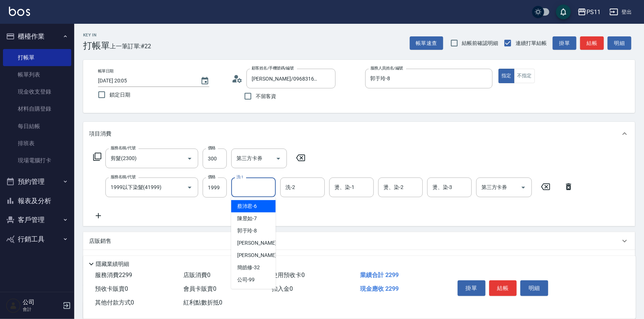
click at [249, 185] on input "洗-1" at bounding box center [254, 187] width 38 height 13
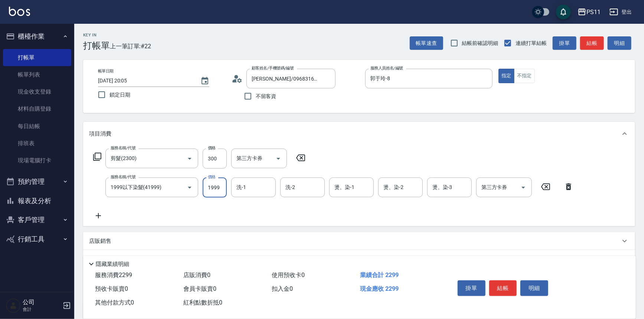
click at [211, 187] on input "1999" at bounding box center [215, 187] width 24 height 20
type input "1500"
type input "[PERSON_NAME]-31"
click at [501, 282] on button "結帳" at bounding box center [503, 288] width 28 height 16
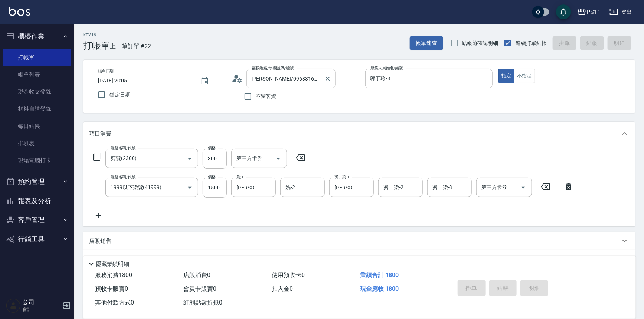
type input "[DATE] 20:06"
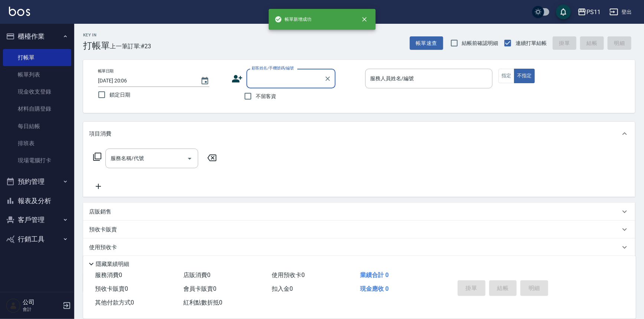
click at [291, 73] on input "顧客姓名/手機號碼/編號" at bounding box center [285, 78] width 71 height 13
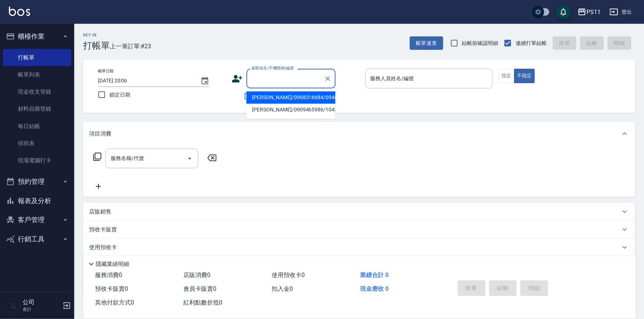
drag, startPoint x: 291, startPoint y: 93, endPoint x: 431, endPoint y: 71, distance: 141.7
click at [292, 94] on li "[PERSON_NAME]/0968316684/0946" at bounding box center [291, 97] width 89 height 12
type input "[PERSON_NAME]/0968316684/0946"
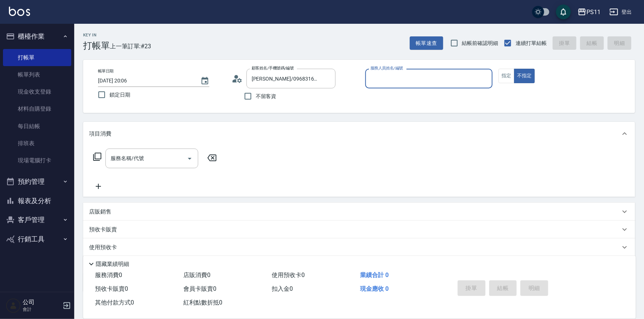
drag, startPoint x: 431, startPoint y: 71, endPoint x: 417, endPoint y: 87, distance: 20.8
click at [431, 70] on div "服務人員姓名/編號" at bounding box center [429, 79] width 128 height 20
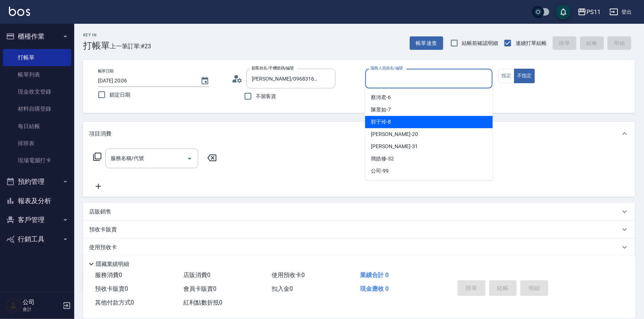
click at [415, 122] on div "郭于玲 -8" at bounding box center [429, 122] width 128 height 12
type input "郭于玲-8"
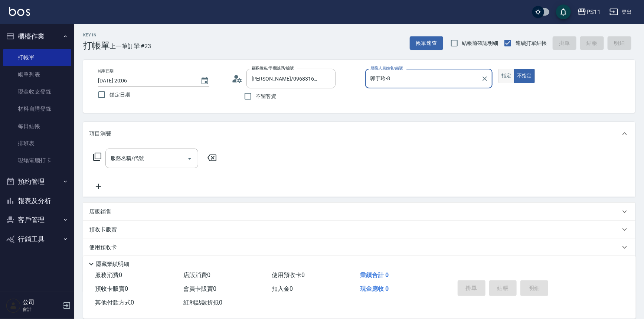
click at [501, 75] on button "指定" at bounding box center [507, 76] width 16 height 14
click at [99, 158] on icon at bounding box center [97, 156] width 9 height 9
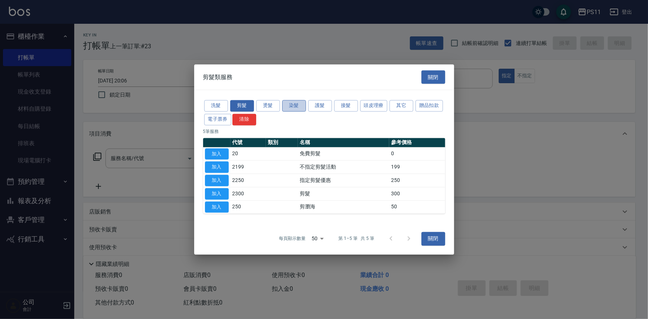
click at [297, 104] on button "染髮" at bounding box center [294, 106] width 24 height 12
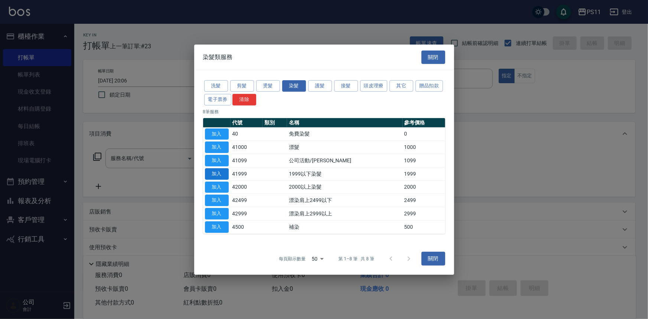
click at [223, 174] on button "加入" at bounding box center [217, 174] width 24 height 12
type input "1999以下染髮(41999)"
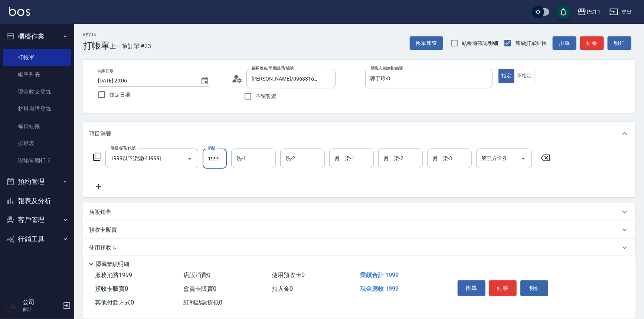
click at [211, 156] on input "1999" at bounding box center [215, 159] width 24 height 20
type input "2500"
type input "[PERSON_NAME]-20"
click at [102, 182] on div "服務名稱/代號 1999以下染髮(41999) 服務名稱/代號 價格 2500 價格 洗-1 [PERSON_NAME]-20 洗-1 洗-2 洗-2 燙、染…" at bounding box center [322, 170] width 466 height 43
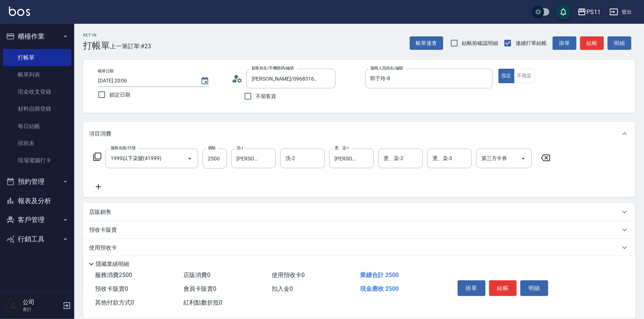
click at [98, 187] on icon at bounding box center [98, 186] width 5 height 5
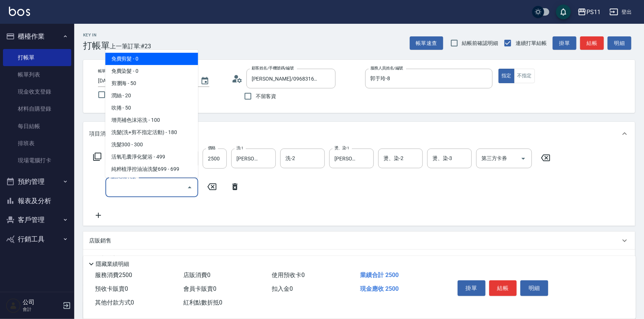
click at [132, 189] on input "服務名稱/代號" at bounding box center [146, 187] width 75 height 13
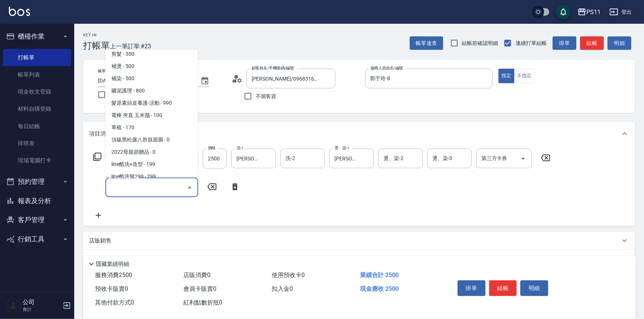
scroll to position [135, 0]
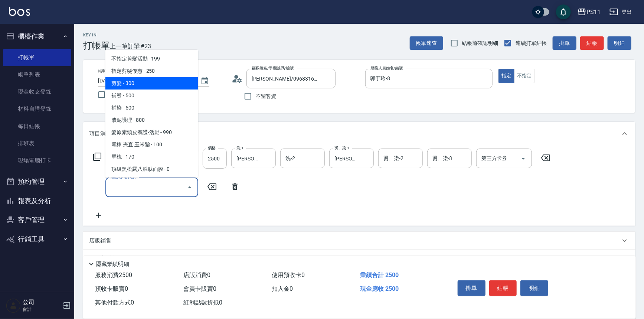
click at [142, 81] on span "剪髮 - 300" at bounding box center [151, 83] width 93 height 12
type input "剪髮(2300)"
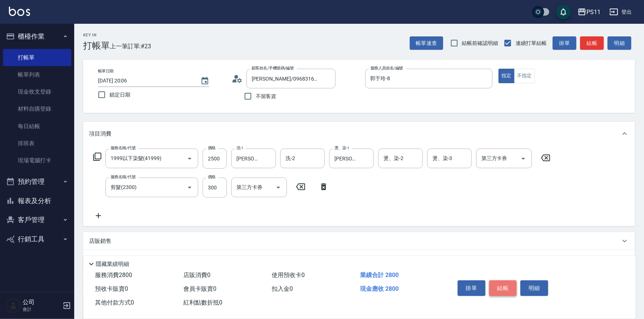
click at [514, 287] on button "結帳" at bounding box center [503, 288] width 28 height 16
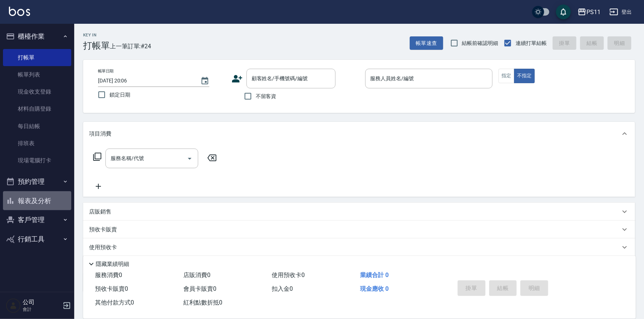
click at [43, 193] on button "報表及分析" at bounding box center [37, 200] width 68 height 19
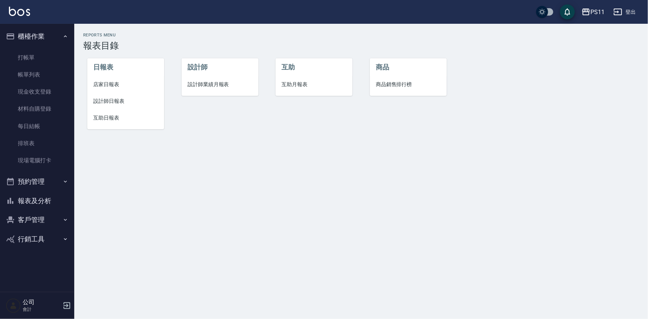
click at [106, 115] on span "互助日報表" at bounding box center [125, 118] width 65 height 8
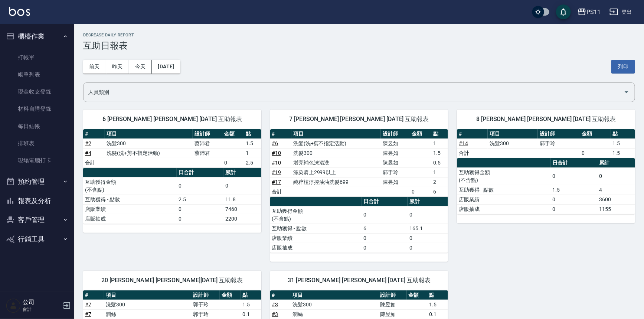
click at [417, 193] on td "0" at bounding box center [420, 192] width 21 height 10
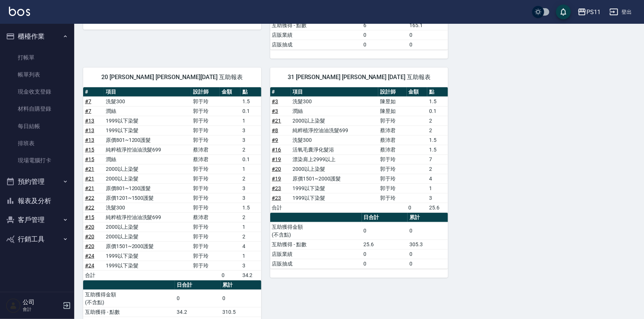
scroll to position [236, 0]
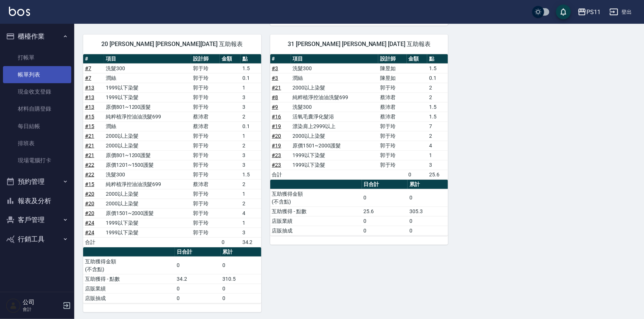
click at [44, 66] on link "帳單列表" at bounding box center [37, 74] width 68 height 17
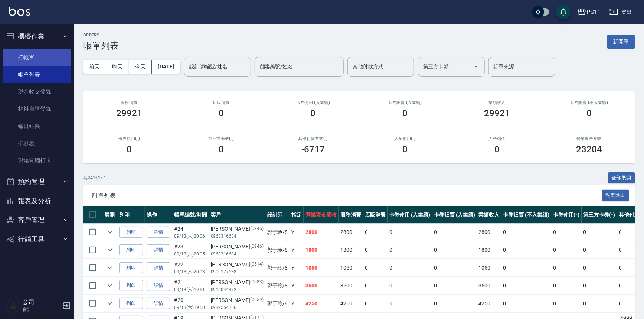
click at [36, 62] on link "打帳單" at bounding box center [37, 57] width 68 height 17
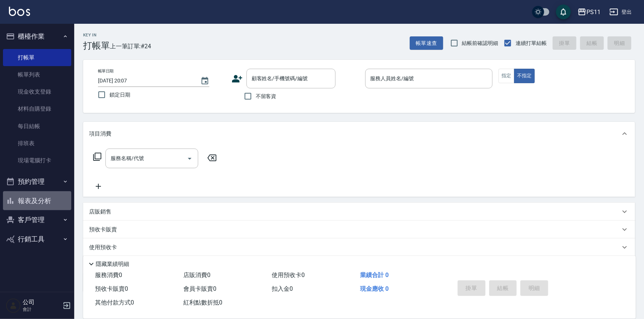
click at [26, 202] on button "報表及分析" at bounding box center [37, 200] width 68 height 19
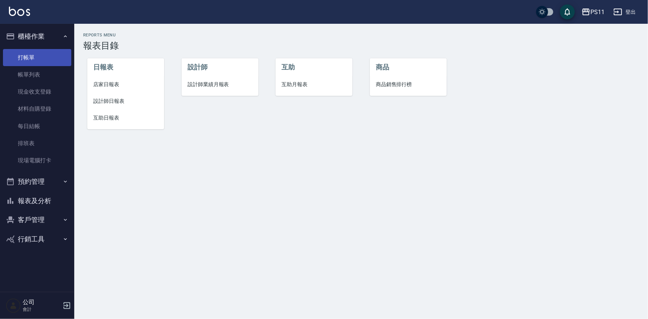
click at [43, 53] on link "打帳單" at bounding box center [37, 57] width 68 height 17
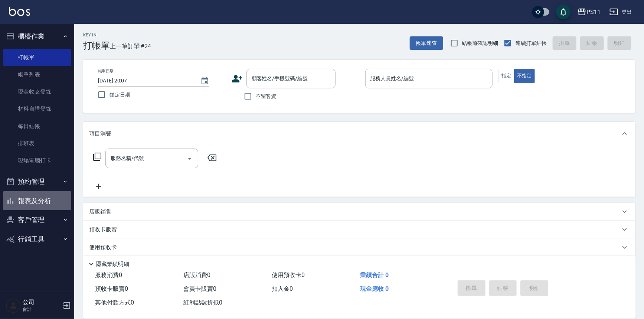
click at [35, 203] on button "報表及分析" at bounding box center [37, 200] width 68 height 19
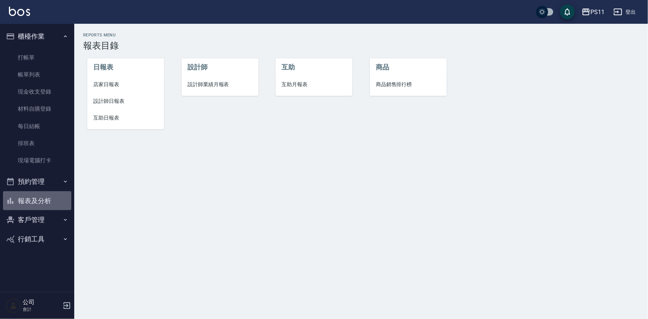
click at [48, 202] on button "報表及分析" at bounding box center [37, 200] width 68 height 19
click at [49, 216] on button "客戶管理" at bounding box center [37, 219] width 68 height 19
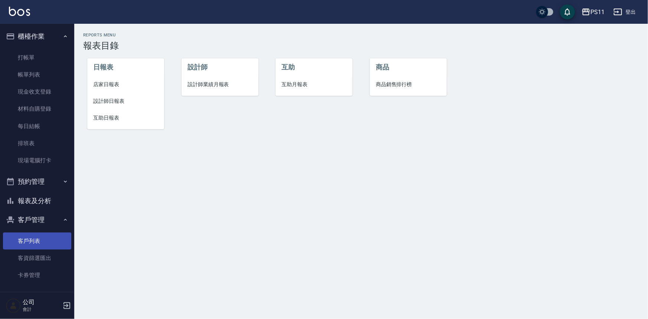
click at [52, 242] on link "客戶列表" at bounding box center [37, 240] width 68 height 17
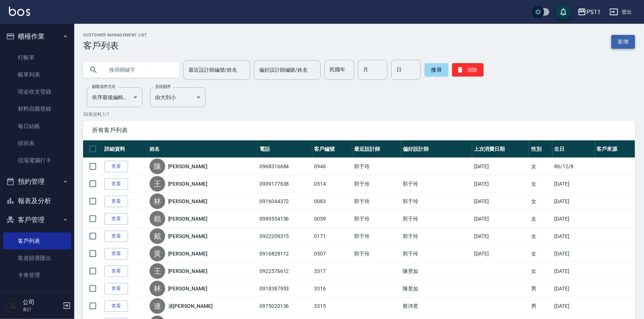
click at [623, 41] on link "新增" at bounding box center [623, 42] width 24 height 14
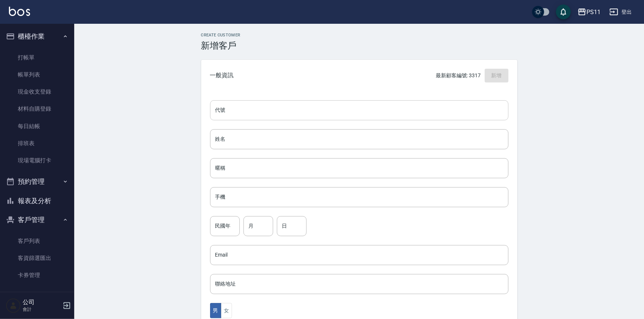
click at [309, 118] on input "代號" at bounding box center [359, 110] width 298 height 20
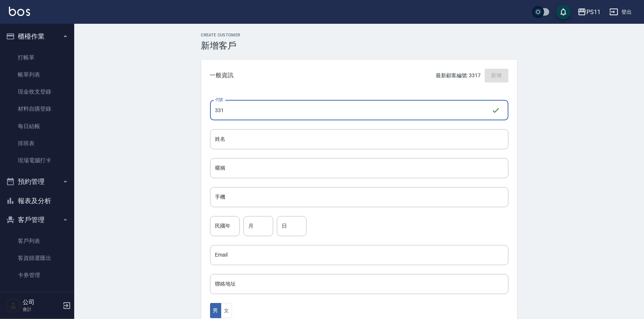
click at [309, 114] on input "331" at bounding box center [350, 110] width 281 height 20
type input "3313"
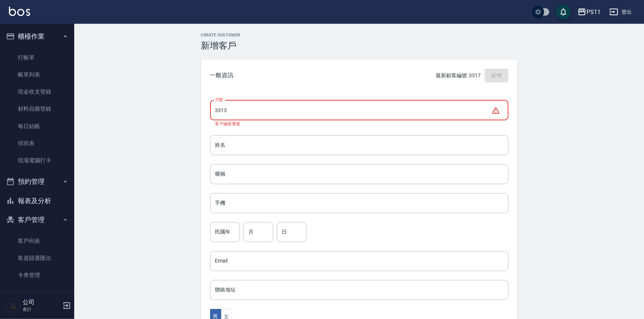
click at [575, 140] on div "Create Customer 新增客戶 一般資訊 最新顧客編號: 3317 新增 代號 3313 ​ 代號 客戶編號重複 姓名 姓名 暱稱 暱稱 手機 手機…" at bounding box center [359, 257] width 570 height 466
click at [35, 58] on link "打帳單" at bounding box center [37, 57] width 68 height 17
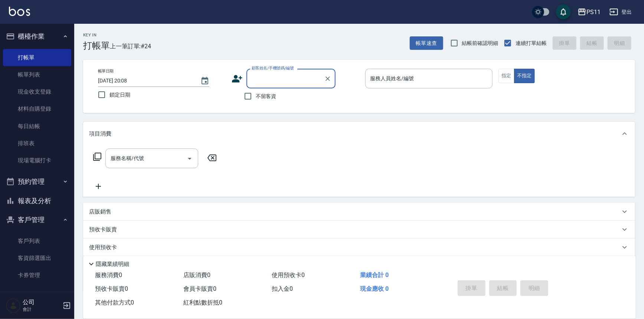
click at [288, 84] on input "顧客姓名/手機號碼/編號" at bounding box center [285, 78] width 71 height 13
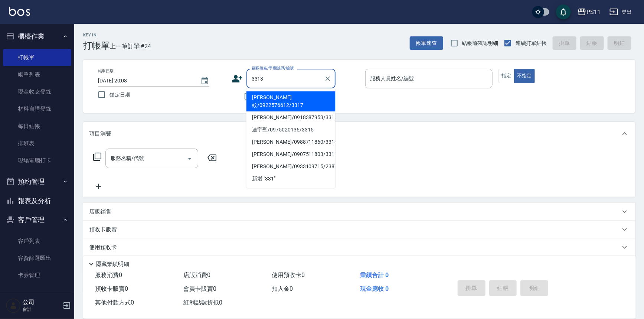
type input "[PERSON_NAME]/0907511803/3313"
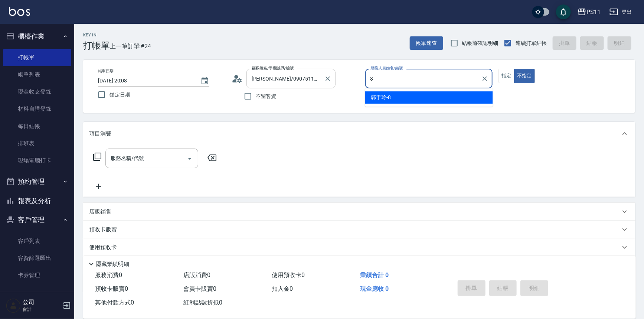
type input "郭于玲-8"
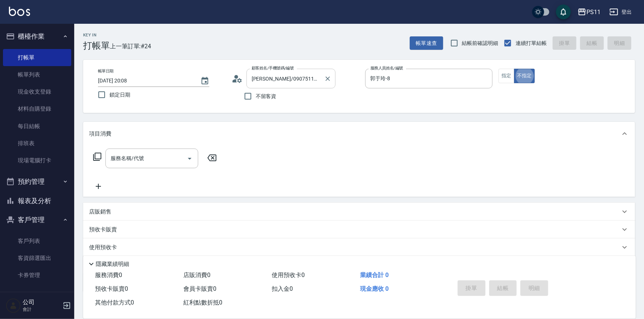
type button "false"
click at [509, 79] on button "指定" at bounding box center [507, 76] width 16 height 14
click at [99, 155] on icon at bounding box center [97, 156] width 9 height 9
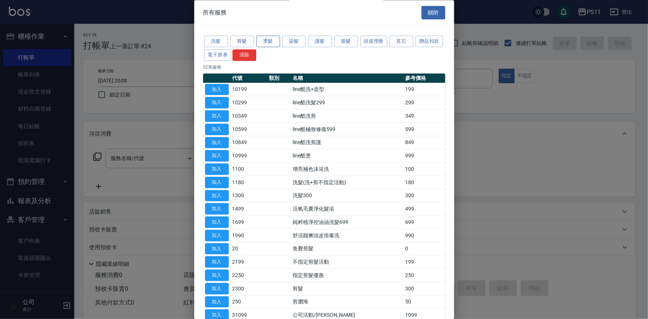
click at [274, 41] on button "燙髮" at bounding box center [268, 42] width 24 height 12
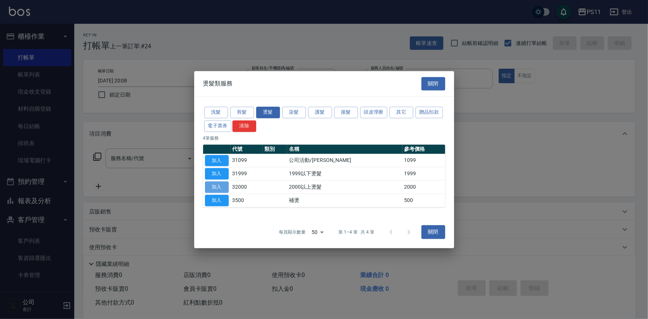
click at [211, 182] on button "加入" at bounding box center [217, 187] width 24 height 12
type input "2000以上燙髮(32000)"
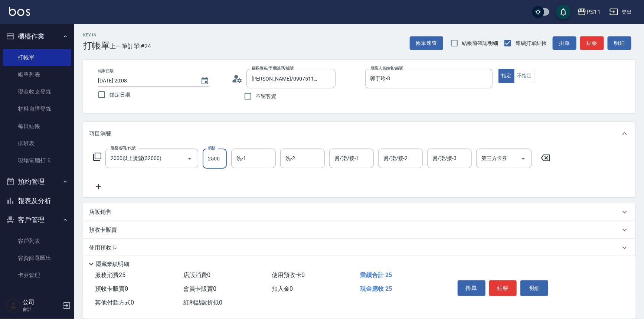
type input "2500"
type input "[PERSON_NAME]-31"
click at [97, 176] on div "服務名稱/代號 2000以上燙髮(32000) 服務名稱/代號 價格 2500 價格 洗-1 [PERSON_NAME]-31 洗-1 洗-2 洗-2 燙/染…" at bounding box center [322, 170] width 466 height 43
click at [99, 186] on icon at bounding box center [98, 186] width 19 height 9
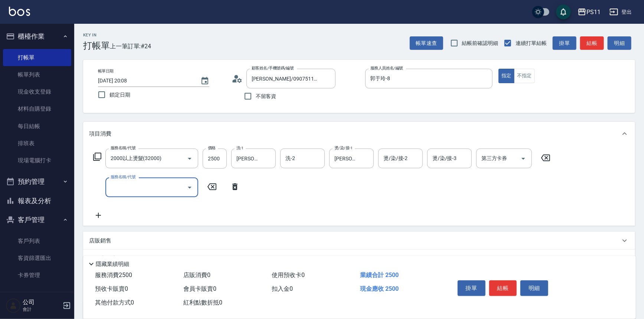
click at [163, 184] on input "服務名稱/代號" at bounding box center [146, 187] width 75 height 13
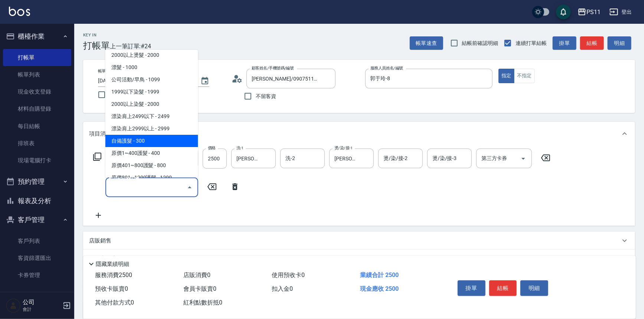
scroll to position [472, 0]
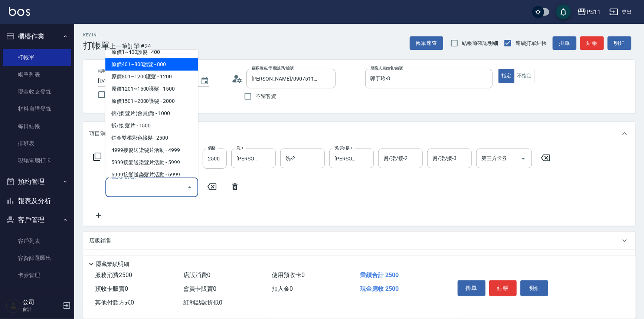
click at [166, 63] on span "原價401~800護髮 - 800" at bounding box center [151, 64] width 93 height 12
type input "原價401~800護髮(50800)"
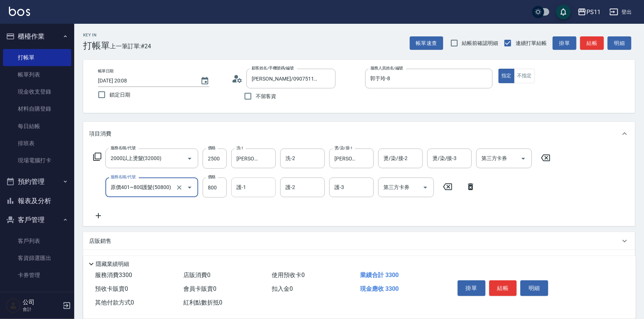
click at [258, 192] on input "護-1" at bounding box center [254, 187] width 38 height 13
type input "[PERSON_NAME]-31"
click at [511, 287] on button "結帳" at bounding box center [503, 288] width 28 height 16
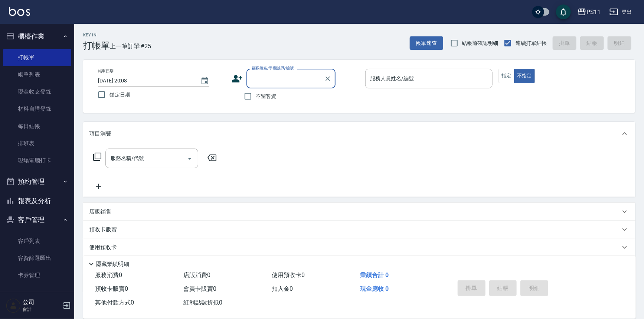
click at [35, 200] on button "報表及分析" at bounding box center [37, 200] width 68 height 19
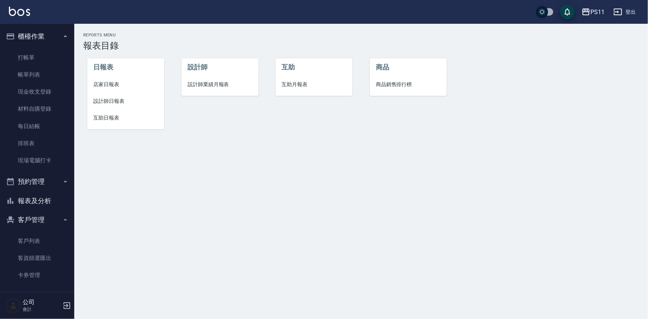
click at [110, 100] on span "設計師日報表" at bounding box center [125, 101] width 65 height 8
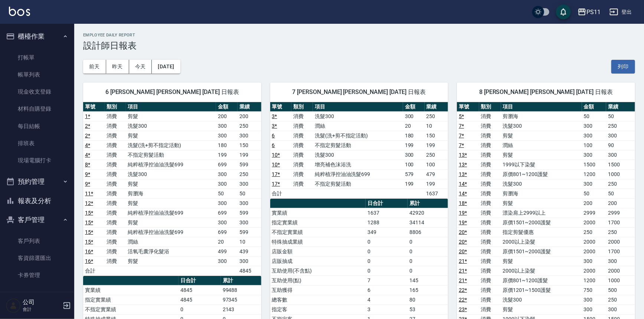
click at [372, 200] on th "日合計" at bounding box center [387, 204] width 42 height 10
drag, startPoint x: 381, startPoint y: 179, endPoint x: 376, endPoint y: 142, distance: 37.1
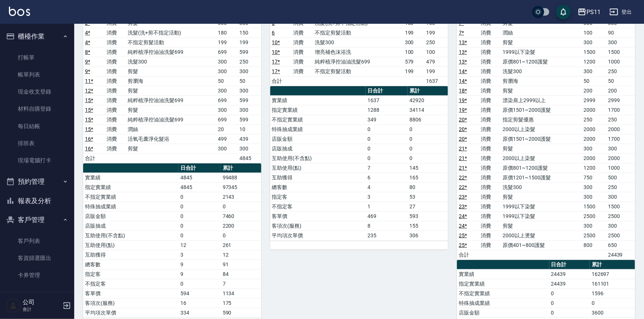
scroll to position [101, 0]
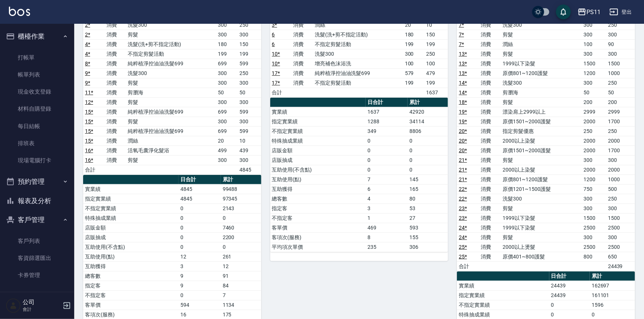
click at [52, 201] on button "報表及分析" at bounding box center [37, 200] width 68 height 19
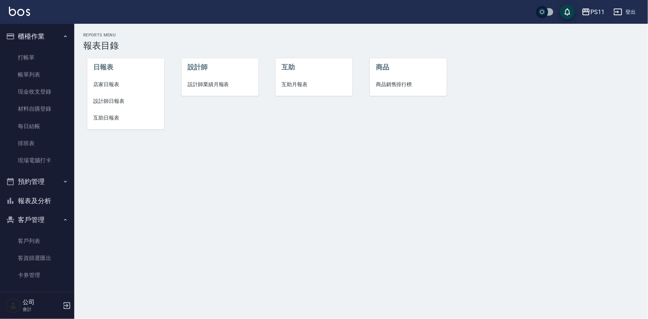
click at [110, 119] on span "互助日報表" at bounding box center [125, 118] width 65 height 8
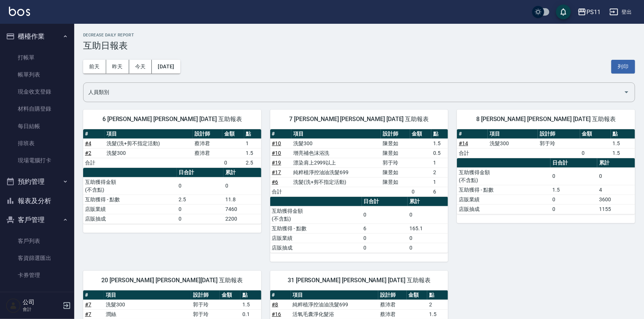
click at [417, 182] on td "a dense table" at bounding box center [420, 182] width 21 height 10
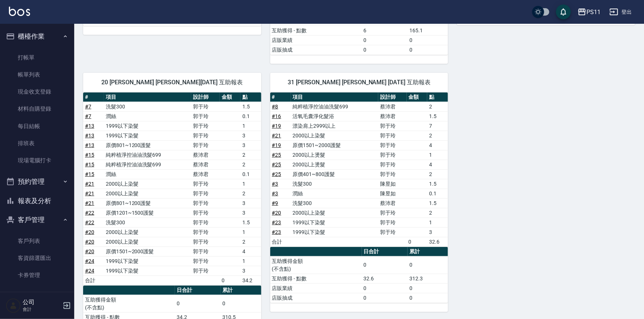
scroll to position [236, 0]
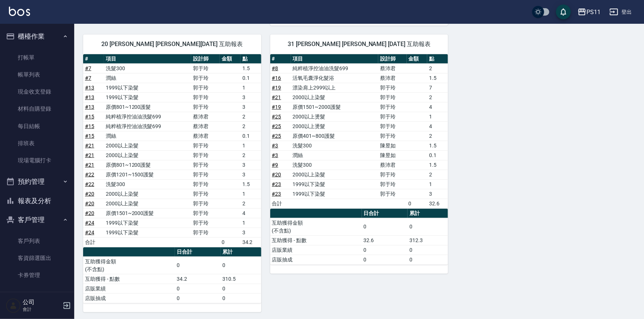
click at [50, 204] on button "報表及分析" at bounding box center [37, 200] width 68 height 19
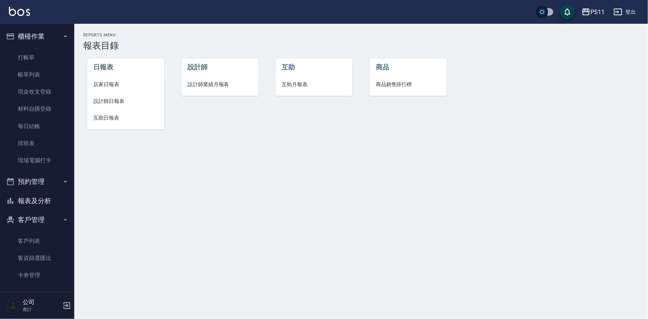
click at [114, 81] on span "店家日報表" at bounding box center [125, 85] width 65 height 8
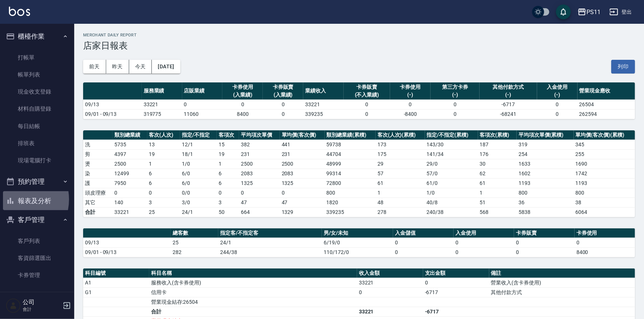
click at [14, 199] on icon "button" at bounding box center [10, 200] width 9 height 9
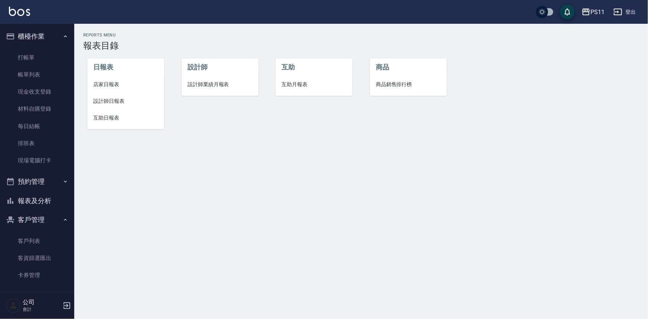
click at [102, 113] on li "互助日報表" at bounding box center [125, 118] width 77 height 17
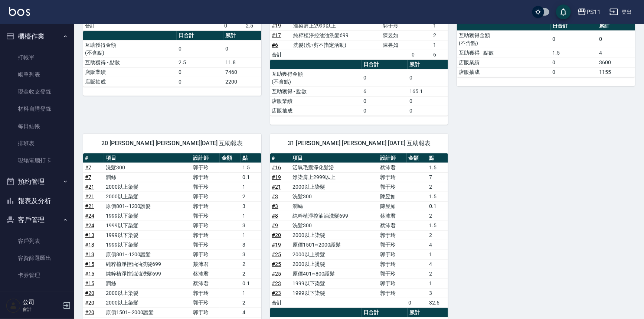
scroll to position [236, 0]
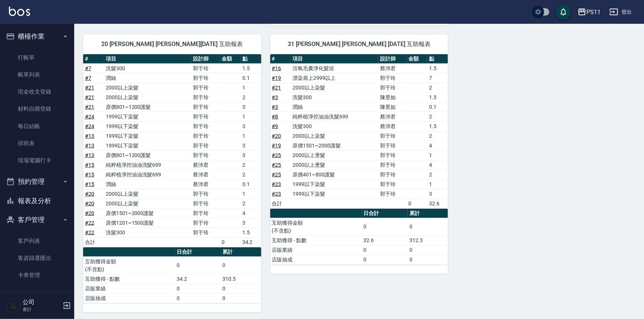
click at [43, 205] on button "報表及分析" at bounding box center [37, 200] width 68 height 19
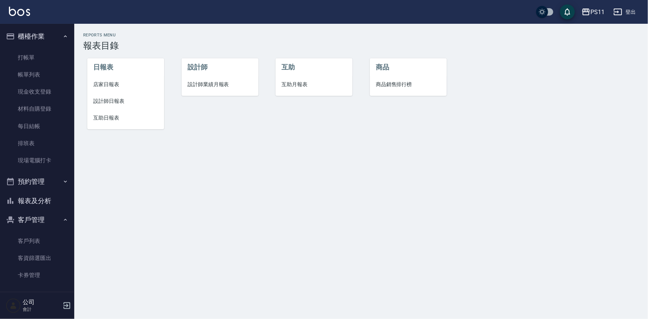
click at [99, 97] on span "設計師日報表" at bounding box center [125, 101] width 65 height 8
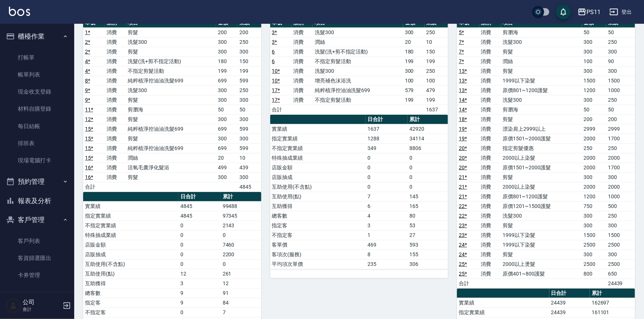
scroll to position [135, 0]
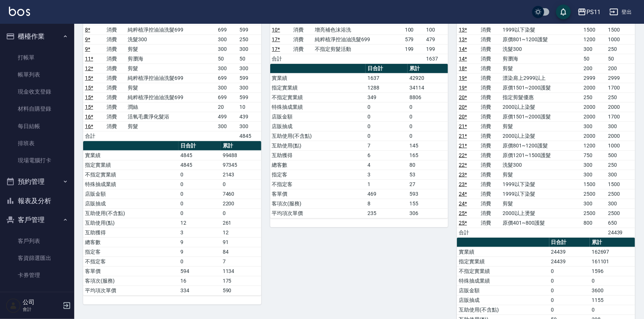
click at [328, 297] on div "7 [PERSON_NAME] [PERSON_NAME] [DATE] 日報表 單號 類別 項目 金額 業績 3 * 消費 洗髮300 300 250 3 …" at bounding box center [354, 170] width 187 height 462
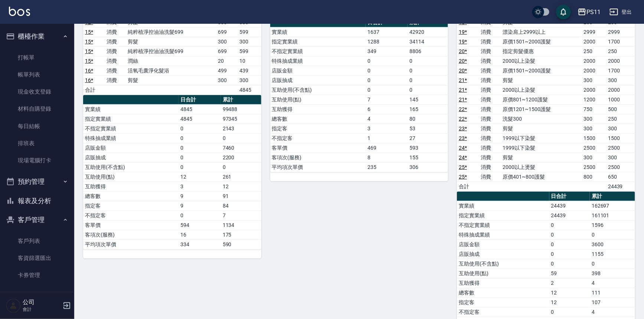
scroll to position [202, 0]
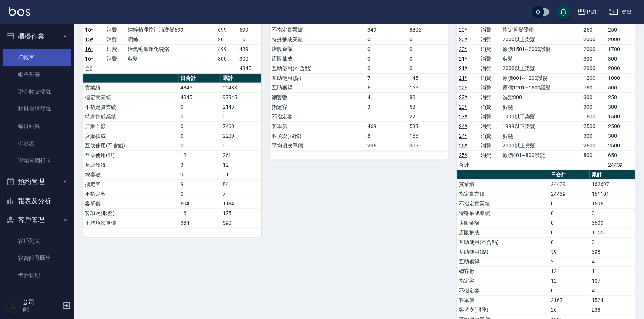
click at [22, 55] on link "打帳單" at bounding box center [37, 57] width 68 height 17
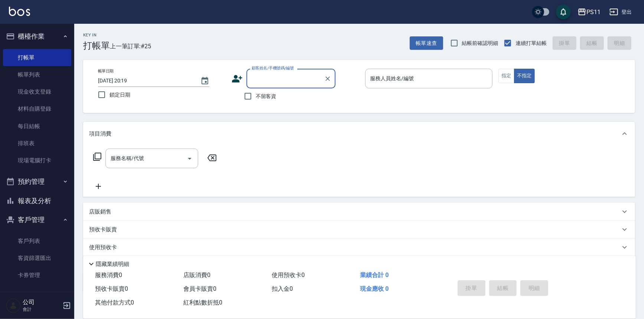
click at [291, 78] on input "顧客姓名/手機號碼/編號" at bounding box center [285, 78] width 71 height 13
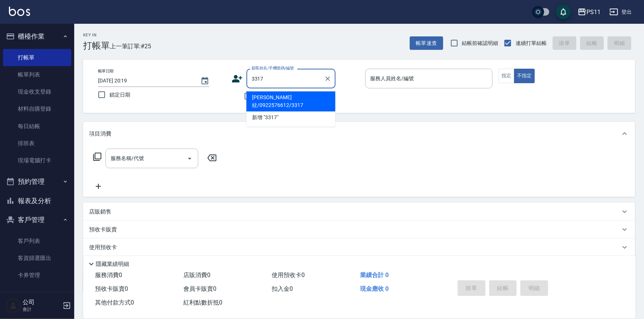
type input "[PERSON_NAME]紋/0922576612/3317"
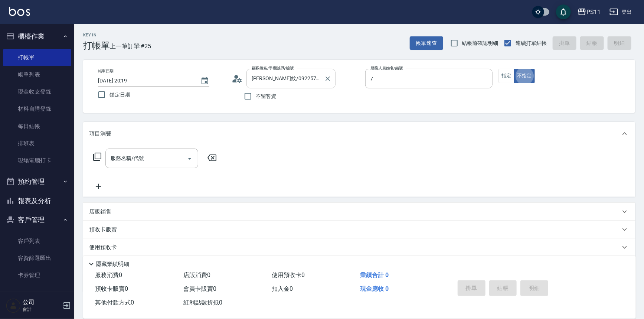
type input "陳昱如-7"
type button "false"
click at [505, 77] on button "指定" at bounding box center [507, 76] width 16 height 14
click at [98, 159] on icon at bounding box center [97, 156] width 9 height 9
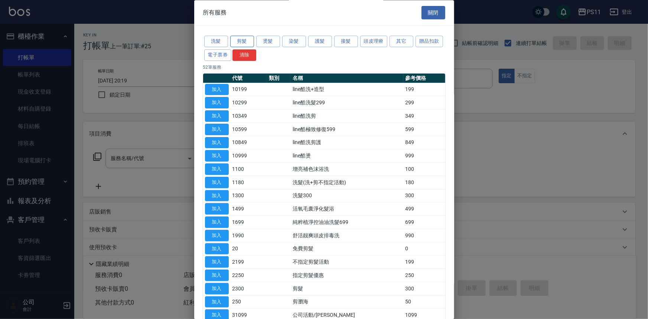
click at [245, 42] on button "剪髮" at bounding box center [242, 42] width 24 height 12
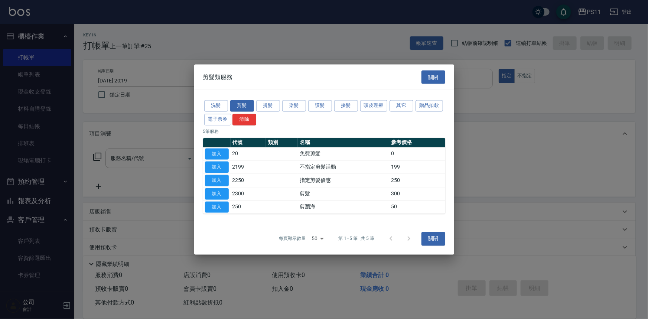
drag, startPoint x: 219, startPoint y: 164, endPoint x: 242, endPoint y: 168, distance: 22.6
click at [219, 164] on button "加入" at bounding box center [217, 167] width 24 height 12
type input "不指定剪髮活動(2199)"
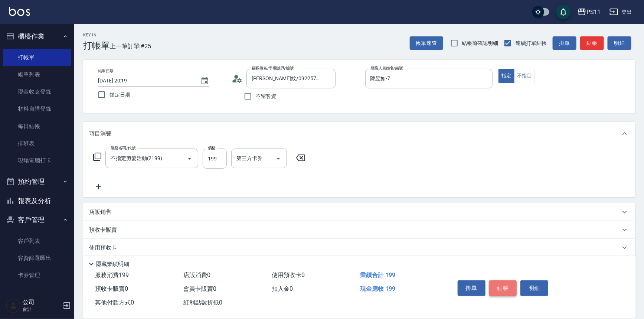
click at [507, 287] on button "結帳" at bounding box center [503, 288] width 28 height 16
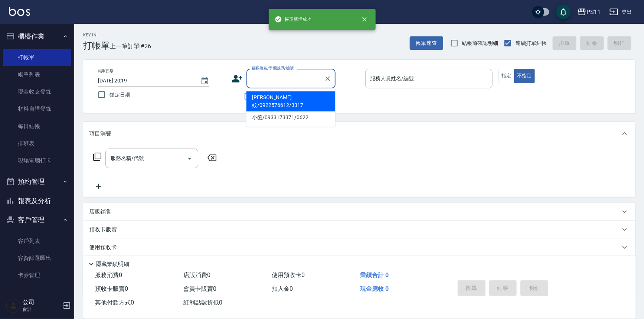
drag, startPoint x: 290, startPoint y: 76, endPoint x: 290, endPoint y: 89, distance: 13.0
click at [290, 76] on input "顧客姓名/手機號碼/編號" at bounding box center [285, 78] width 71 height 13
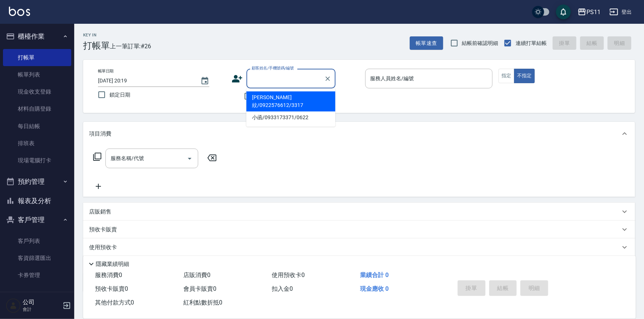
drag, startPoint x: 291, startPoint y: 95, endPoint x: 382, endPoint y: 94, distance: 90.6
click at [294, 96] on li "[PERSON_NAME]紋/0922576612/3317" at bounding box center [291, 101] width 89 height 20
type input "[PERSON_NAME]紋/0922576612/3317"
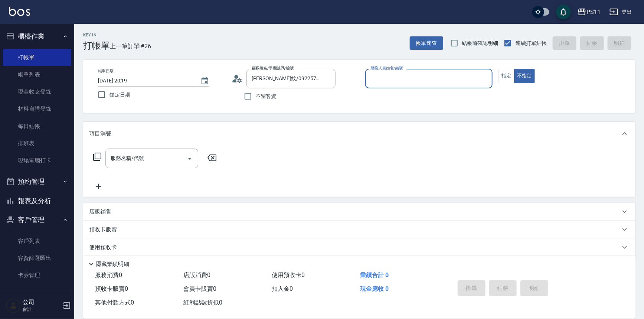
click at [400, 84] on input "服務人員姓名/編號" at bounding box center [429, 78] width 121 height 13
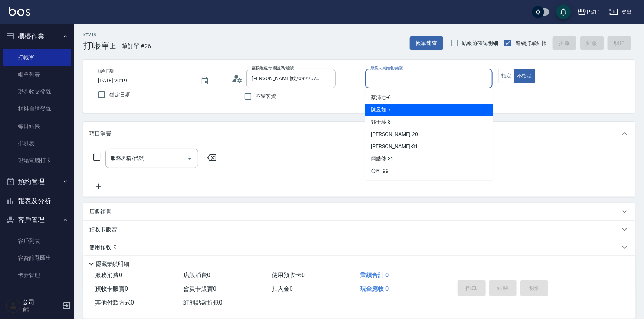
drag, startPoint x: 391, startPoint y: 111, endPoint x: 497, endPoint y: 92, distance: 107.9
click at [394, 110] on div "陳昱如 -7" at bounding box center [429, 110] width 128 height 12
type input "陳昱如-7"
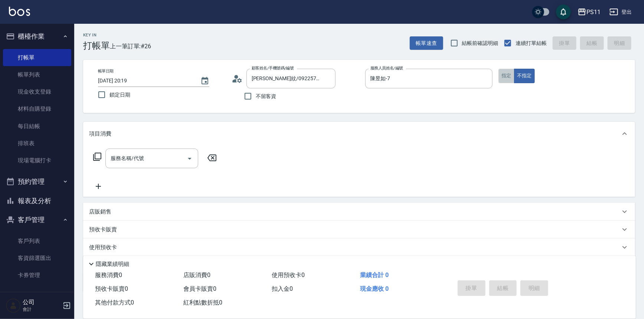
click at [508, 77] on button "指定" at bounding box center [507, 76] width 16 height 14
click at [98, 154] on icon at bounding box center [97, 156] width 9 height 9
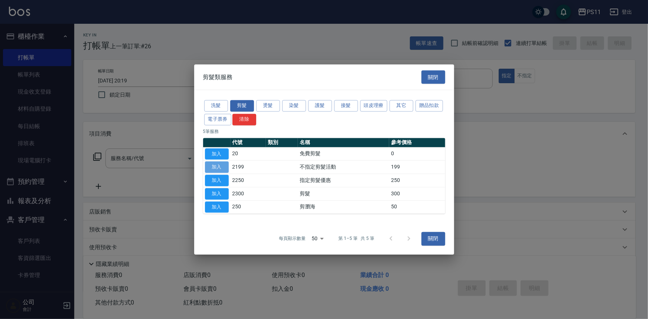
drag, startPoint x: 214, startPoint y: 167, endPoint x: 463, endPoint y: 190, distance: 249.8
click at [215, 167] on button "加入" at bounding box center [217, 167] width 24 height 12
type input "不指定剪髮活動(2199)"
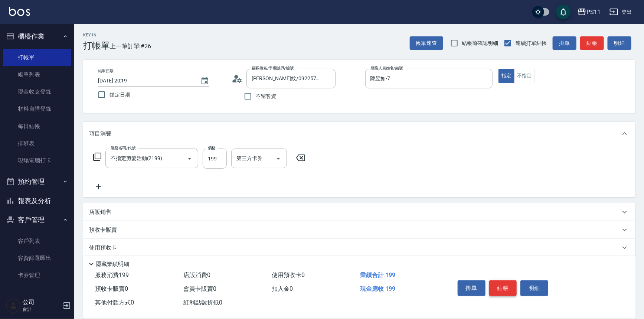
click at [506, 292] on button "結帳" at bounding box center [503, 288] width 28 height 16
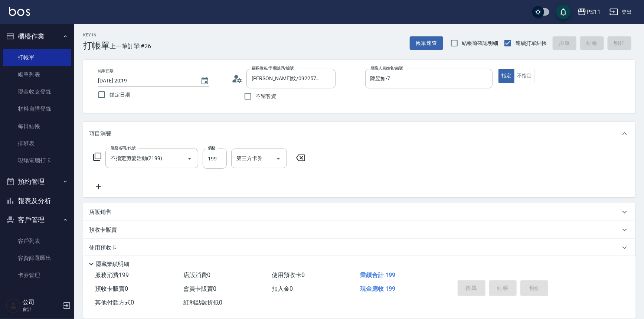
type input "[DATE] 20:20"
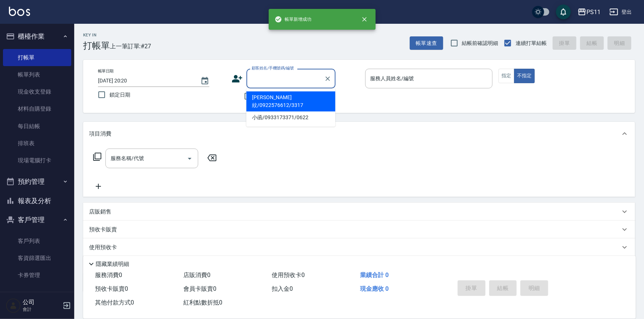
click at [289, 72] on input "顧客姓名/手機號碼/編號" at bounding box center [285, 78] width 71 height 13
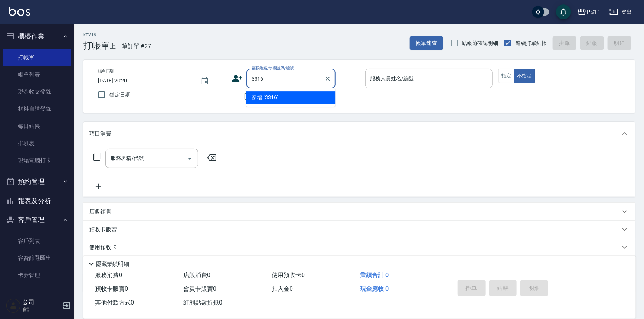
type input "3316"
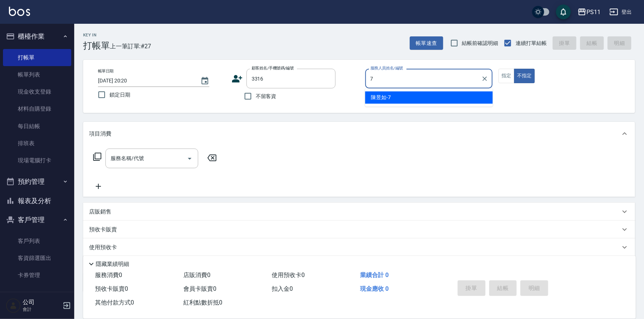
type input "陳昱如-7"
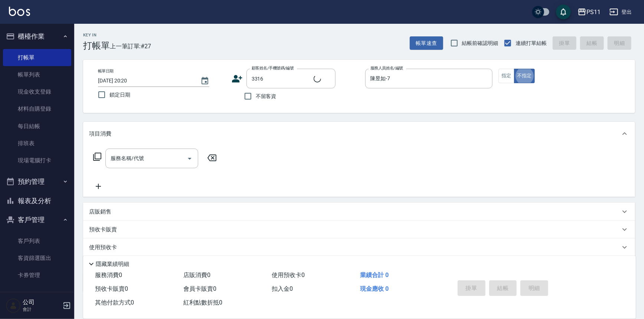
type input "[PERSON_NAME]/0918387953/3316"
click at [99, 157] on icon at bounding box center [97, 156] width 9 height 9
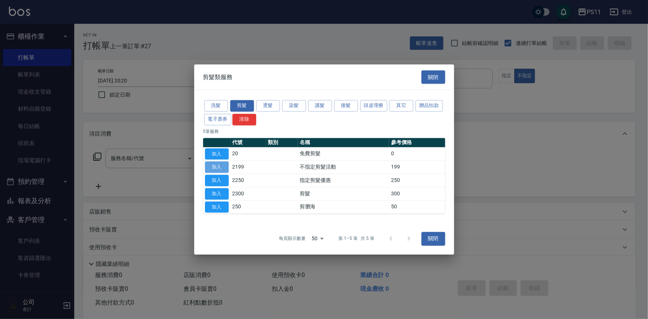
click at [219, 167] on button "加入" at bounding box center [217, 167] width 24 height 12
type input "不指定剪髮活動(2199)"
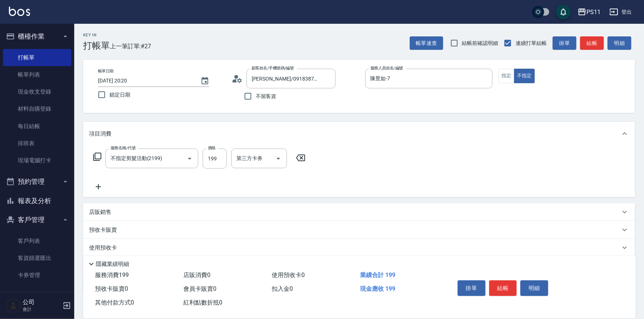
click at [500, 281] on button "結帳" at bounding box center [503, 288] width 28 height 16
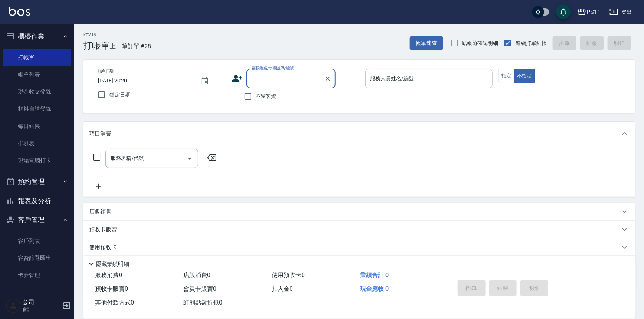
click at [284, 76] on input "顧客姓名/手機號碼/編號" at bounding box center [285, 78] width 71 height 13
type input "3315"
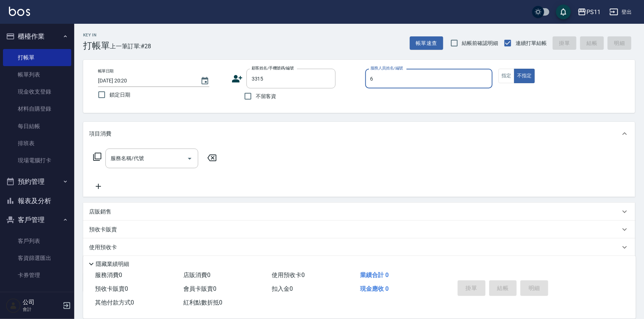
type input "[PERSON_NAME]6"
type input "連宇聖/0975020136/3315"
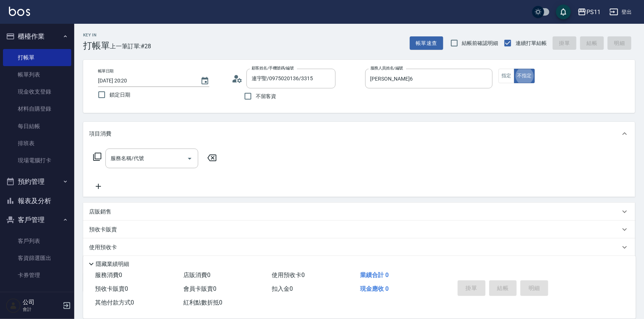
click at [96, 153] on icon at bounding box center [97, 156] width 9 height 9
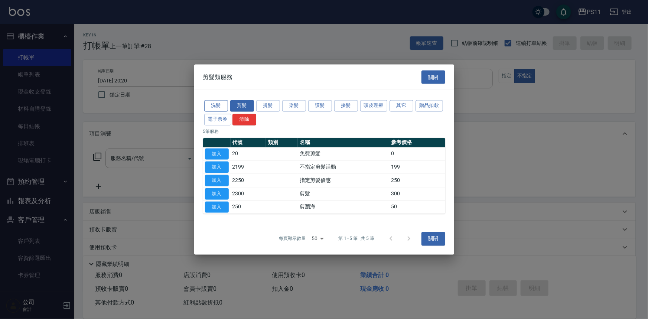
click at [217, 108] on button "洗髮" at bounding box center [216, 106] width 24 height 12
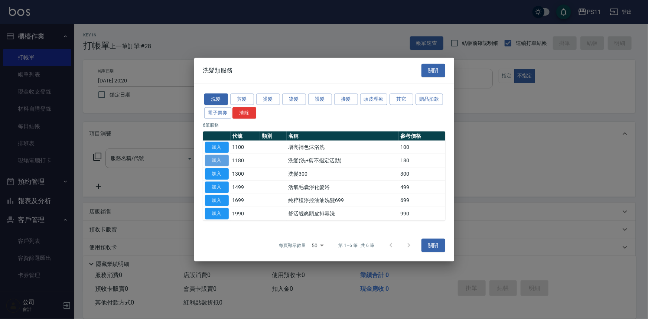
drag, startPoint x: 218, startPoint y: 158, endPoint x: 238, endPoint y: 156, distance: 19.8
click at [218, 158] on button "加入" at bounding box center [217, 161] width 24 height 12
type input "洗髮(洗+剪不指定活動)(1180)"
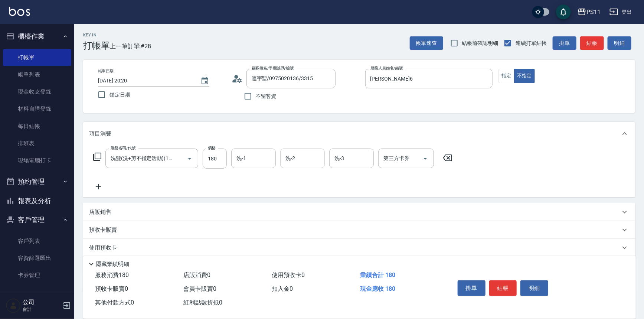
click at [300, 158] on input "洗-2" at bounding box center [303, 158] width 38 height 13
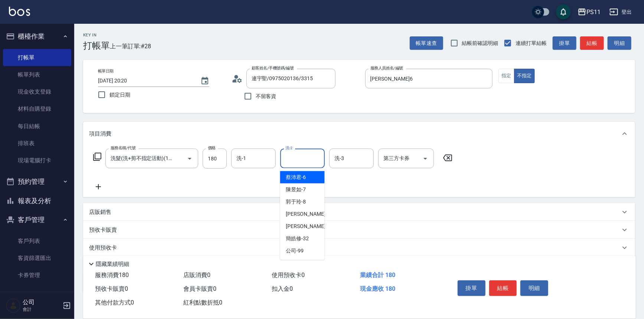
drag, startPoint x: 257, startPoint y: 161, endPoint x: 252, endPoint y: 133, distance: 28.6
click at [248, 161] on input "洗-1" at bounding box center [254, 158] width 38 height 13
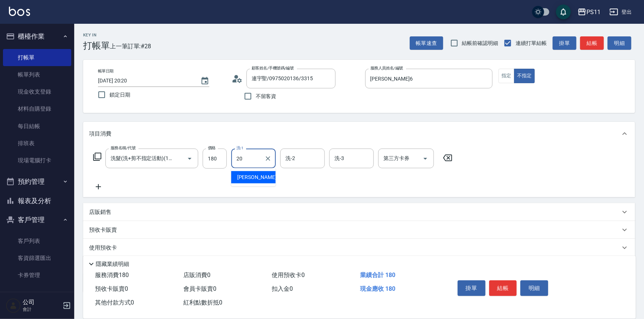
type input "[PERSON_NAME]-20"
click at [98, 183] on icon at bounding box center [98, 186] width 19 height 9
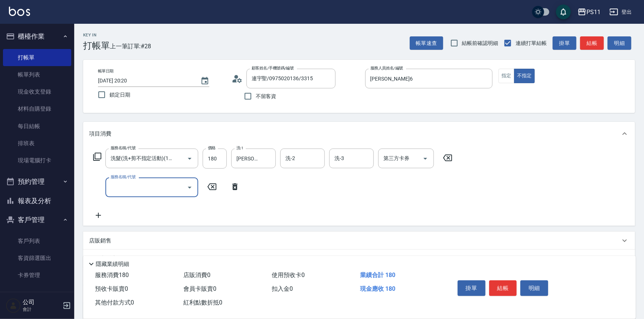
click at [152, 194] on div "服務名稱/代號" at bounding box center [151, 187] width 93 height 20
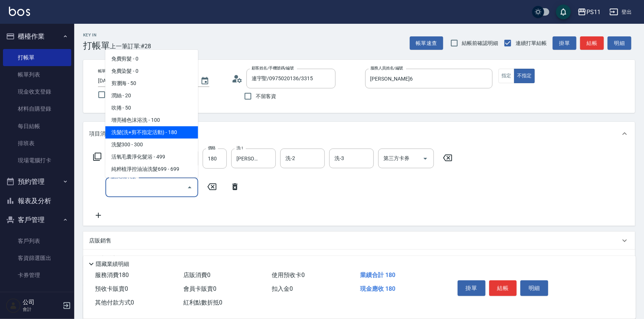
scroll to position [135, 0]
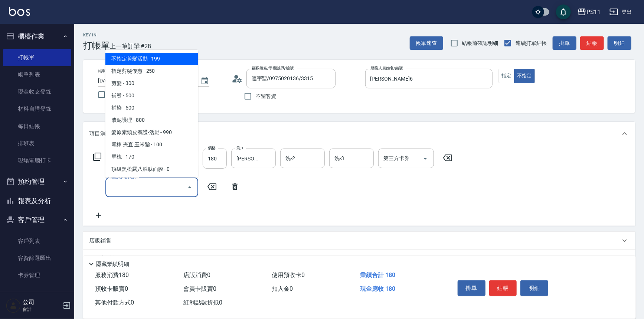
click at [152, 56] on span "不指定剪髮活動 - 199" at bounding box center [151, 59] width 93 height 12
type input "不指定剪髮活動(2199)"
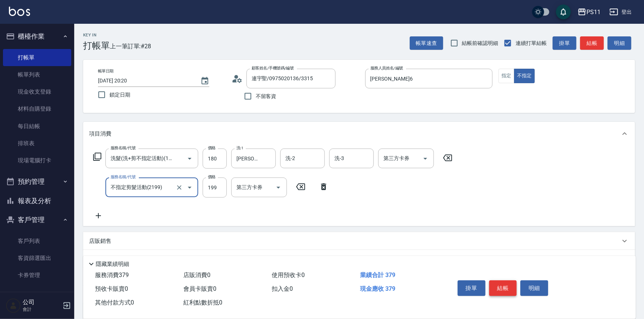
click at [500, 285] on button "結帳" at bounding box center [503, 288] width 28 height 16
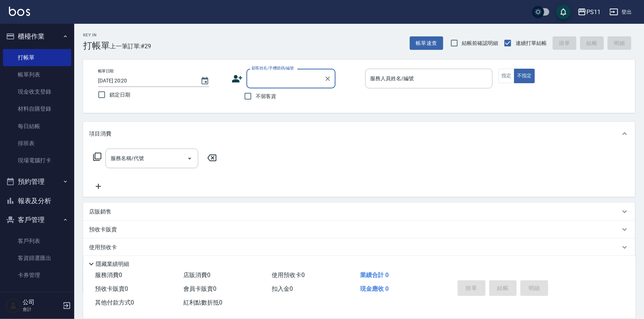
click at [282, 73] on input "顧客姓名/手機號碼/編號" at bounding box center [285, 78] width 71 height 13
type input "0942"
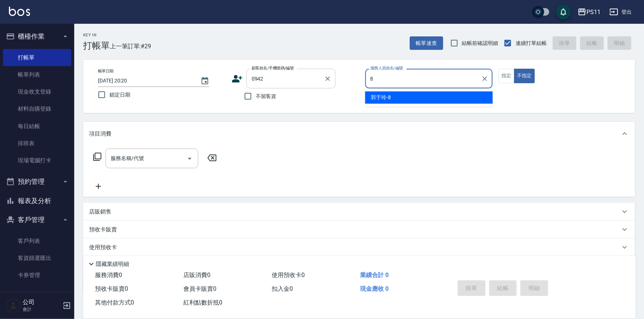
type input "郭于玲-8"
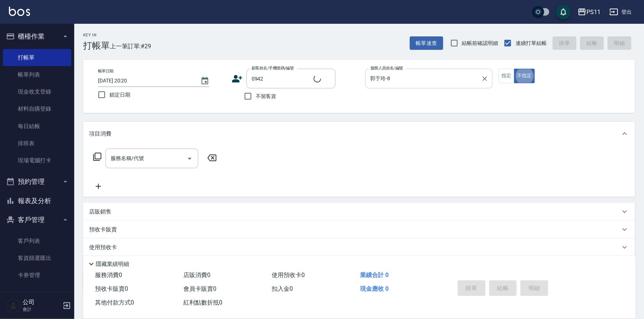
type input "[PERSON_NAME]/0918353773/0942"
drag, startPoint x: 456, startPoint y: 77, endPoint x: 460, endPoint y: 79, distance: 4.8
click at [457, 78] on input "郭于玲-8" at bounding box center [424, 78] width 110 height 13
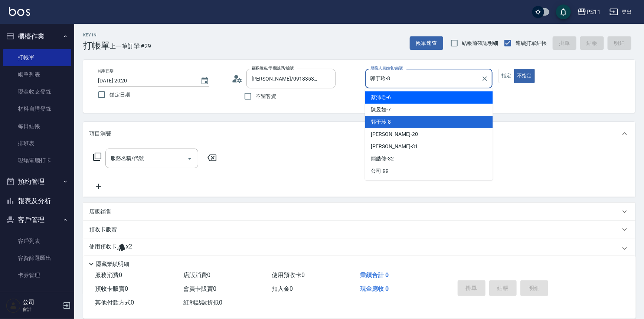
drag, startPoint x: 448, startPoint y: 99, endPoint x: 490, endPoint y: 84, distance: 44.9
click at [449, 99] on div "[PERSON_NAME]6" at bounding box center [429, 97] width 128 height 12
type input "[PERSON_NAME]6"
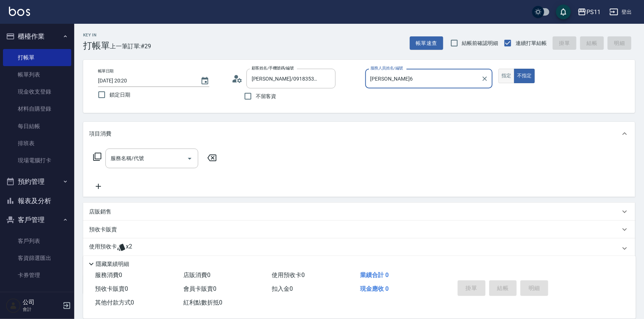
click at [511, 73] on button "指定" at bounding box center [507, 76] width 16 height 14
click at [97, 159] on icon at bounding box center [97, 156] width 9 height 9
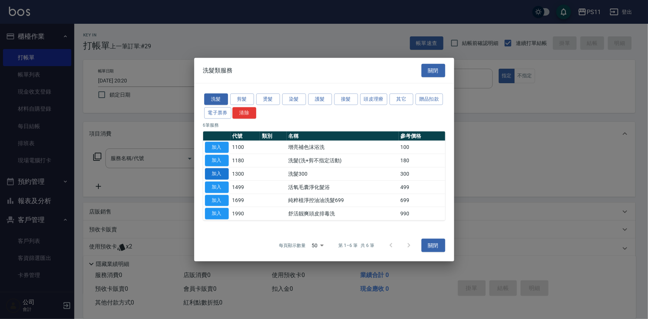
click at [217, 174] on button "加入" at bounding box center [217, 174] width 24 height 12
type input "洗髮300(1300)"
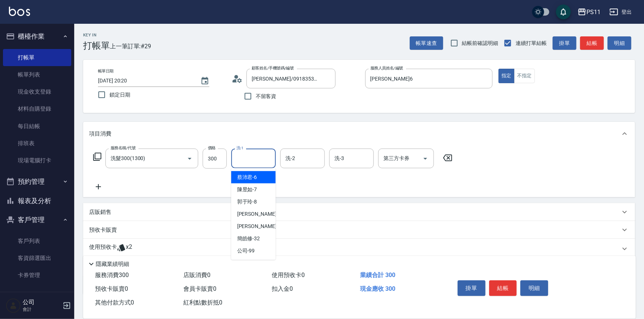
click at [254, 153] on input "洗-1" at bounding box center [254, 158] width 38 height 13
type input "[PERSON_NAME]-31"
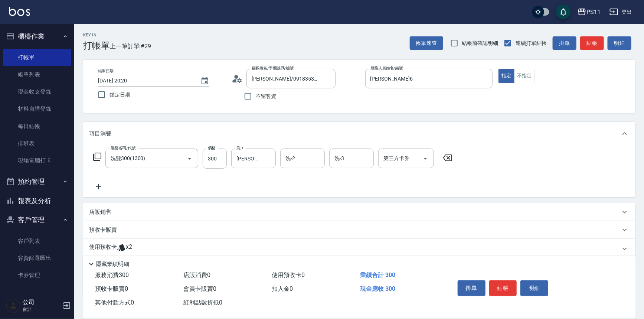
click at [99, 188] on icon at bounding box center [98, 186] width 19 height 9
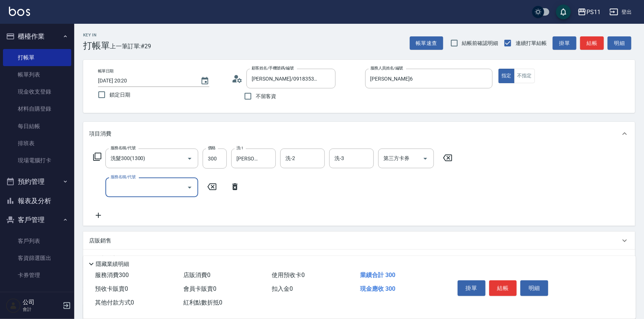
click at [143, 187] on input "服務名稱/代號" at bounding box center [146, 187] width 75 height 13
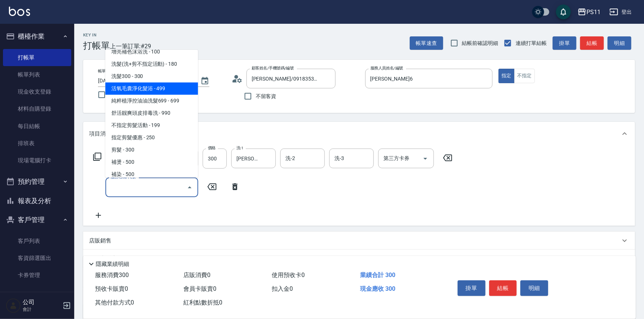
scroll to position [67, 0]
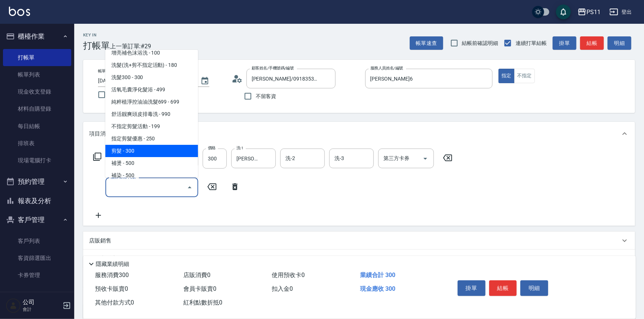
click at [159, 147] on span "剪髮 - 300" at bounding box center [151, 151] width 93 height 12
type input "剪髮(2300)"
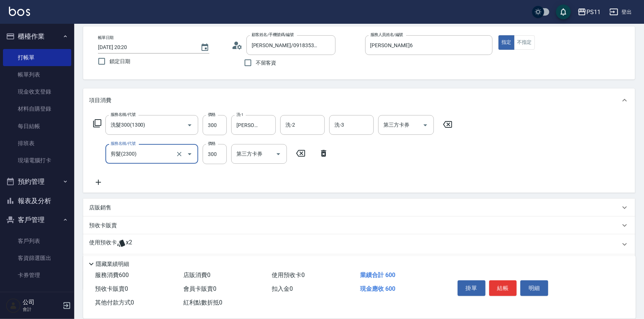
scroll to position [74, 0]
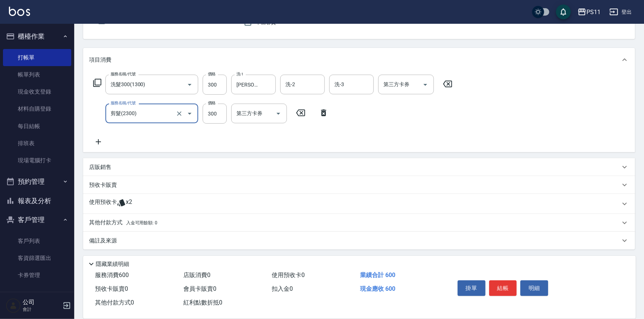
click at [100, 140] on icon at bounding box center [98, 141] width 19 height 9
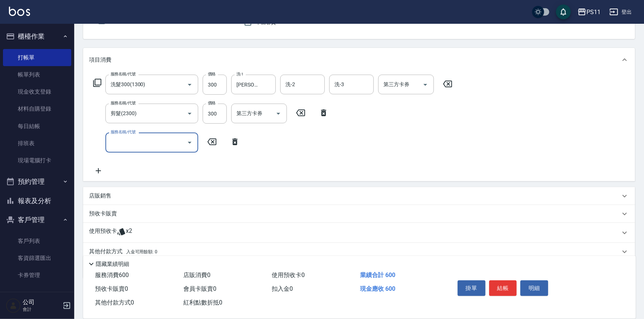
click at [139, 141] on input "服務名稱/代號" at bounding box center [146, 142] width 75 height 13
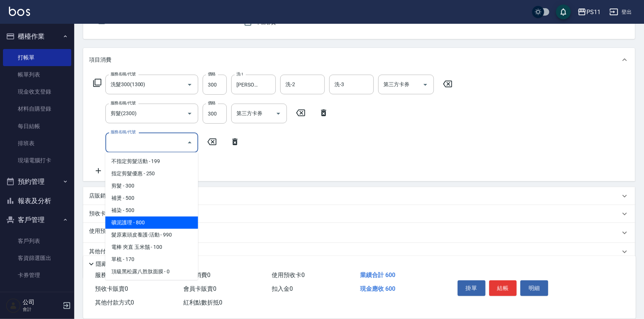
scroll to position [101, 0]
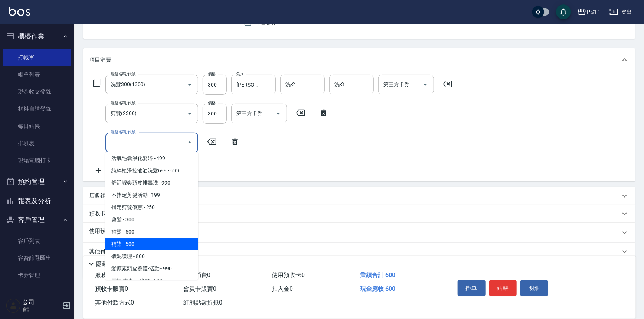
drag, startPoint x: 156, startPoint y: 241, endPoint x: 168, endPoint y: 228, distance: 17.9
click at [156, 242] on span "補染 - 500" at bounding box center [151, 244] width 93 height 12
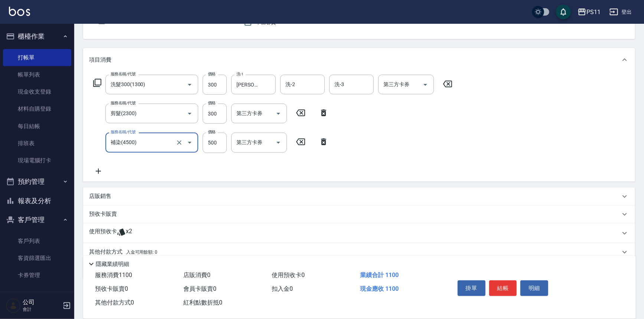
type input "補染(4500)"
click at [253, 139] on input "燙/染/接-1" at bounding box center [254, 142] width 38 height 13
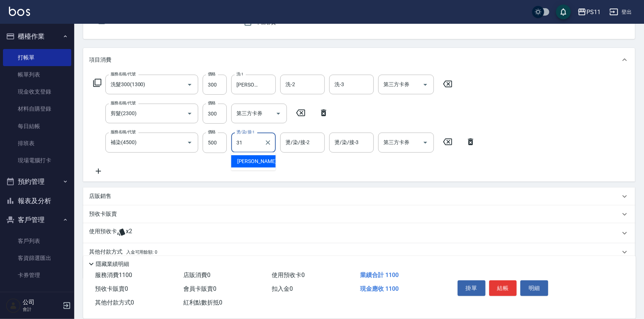
type input "[PERSON_NAME]-31"
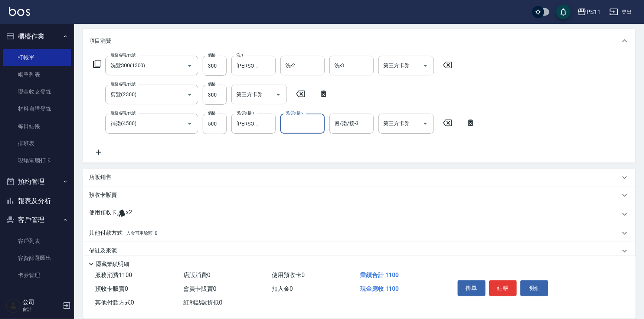
scroll to position [103, 0]
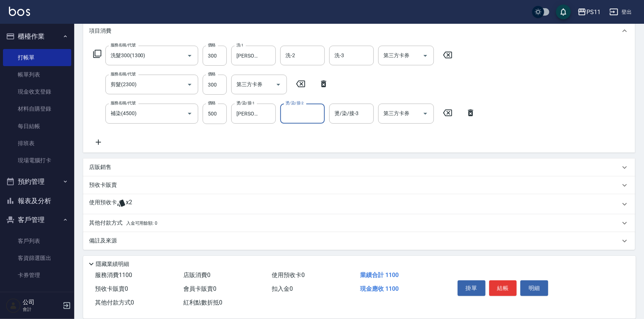
click at [111, 199] on p "使用預收卡" at bounding box center [103, 204] width 28 height 11
click at [111, 199] on div "使用預收卡 x2" at bounding box center [359, 204] width 552 height 20
click at [110, 200] on p "使用預收卡" at bounding box center [103, 204] width 28 height 11
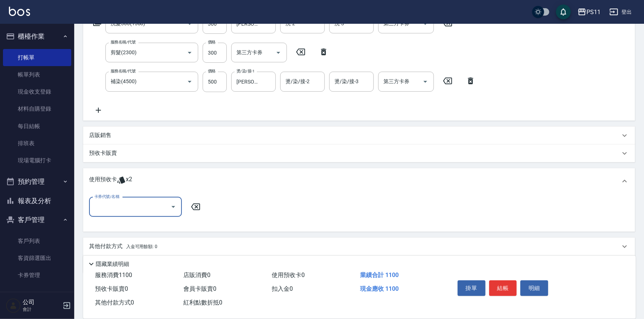
scroll to position [137, 0]
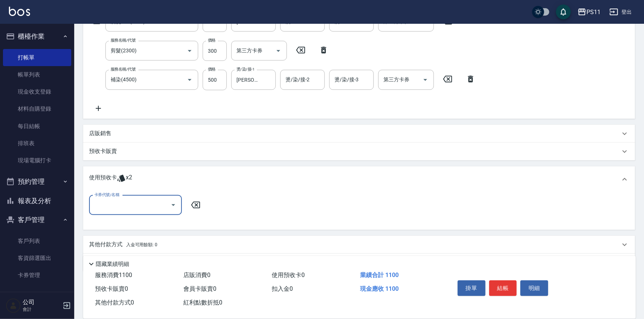
click at [119, 204] on input "卡券代號/名稱" at bounding box center [129, 205] width 75 height 13
drag, startPoint x: 150, startPoint y: 223, endPoint x: 196, endPoint y: 215, distance: 45.9
click at [151, 223] on div "高蛋白包套4次4500 剩餘2張" at bounding box center [135, 223] width 93 height 12
type input "高蛋白包套4次4500"
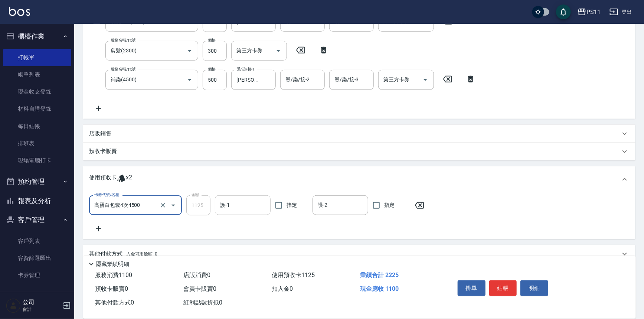
click at [217, 202] on div "護-1" at bounding box center [243, 205] width 56 height 20
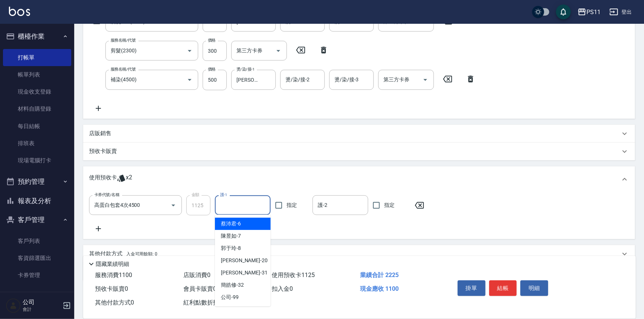
click at [248, 202] on input "護-1" at bounding box center [242, 205] width 49 height 13
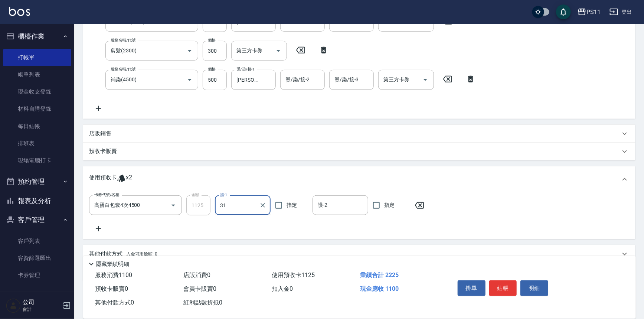
type input "[PERSON_NAME]-31"
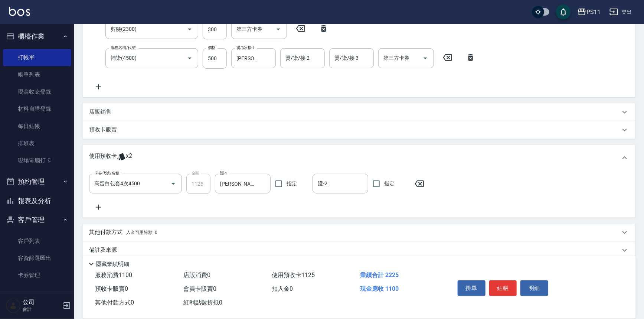
scroll to position [167, 0]
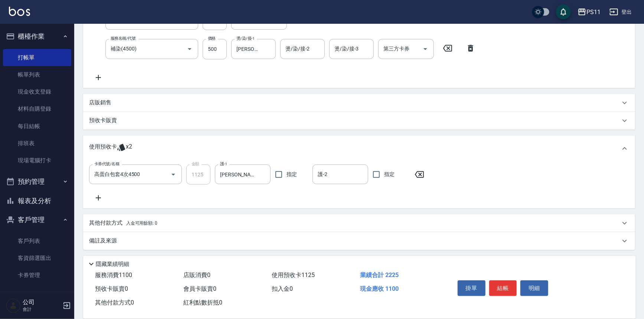
click at [117, 223] on p "其他付款方式 入金可用餘額: 0" at bounding box center [123, 223] width 68 height 8
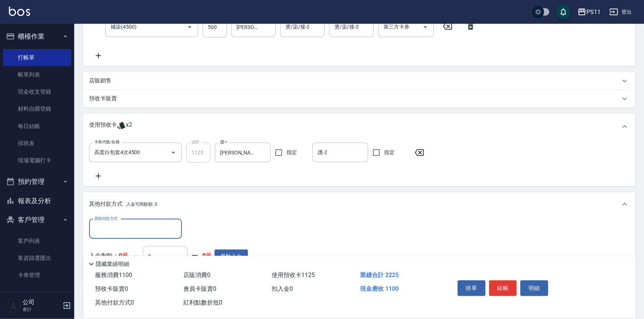
scroll to position [0, 0]
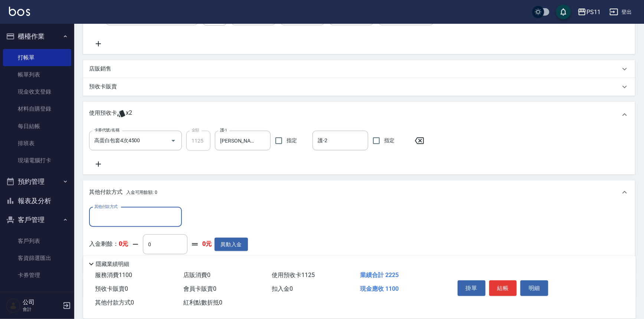
click at [125, 205] on div "其他付款方式 其他付款方式 入金剩餘： 0元 0 ​ 整筆扣入金 0元 異動入金" at bounding box center [359, 238] width 552 height 69
click at [125, 215] on input "其他付款方式" at bounding box center [135, 217] width 86 height 13
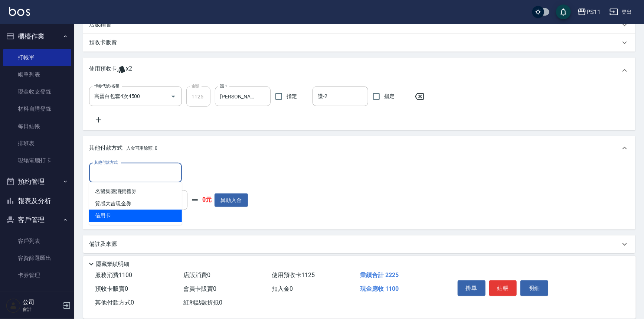
scroll to position [249, 0]
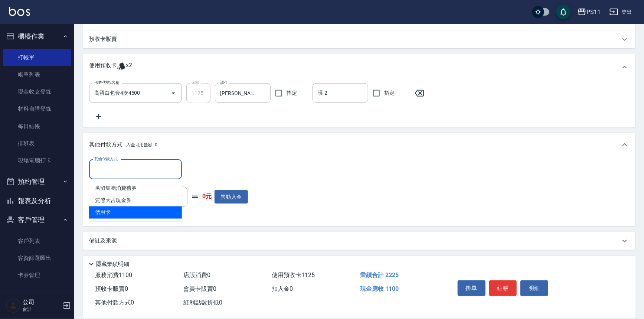
click at [144, 214] on span "信用卡" at bounding box center [135, 212] width 93 height 12
type input "信用卡"
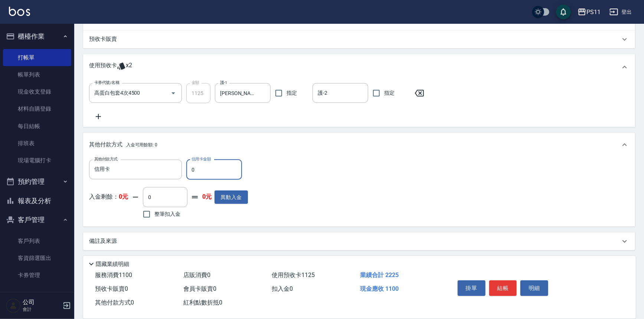
drag, startPoint x: 217, startPoint y: 175, endPoint x: 145, endPoint y: 181, distance: 72.3
click at [145, 181] on div "其他付款方式 信用卡 其他付款方式 信用卡金額 0 信用卡金額 入金剩餘： 0元 0 ​ 整筆扣入金 0元 異動入金" at bounding box center [168, 190] width 159 height 61
type input "1100"
click at [505, 285] on button "結帳" at bounding box center [503, 288] width 28 height 16
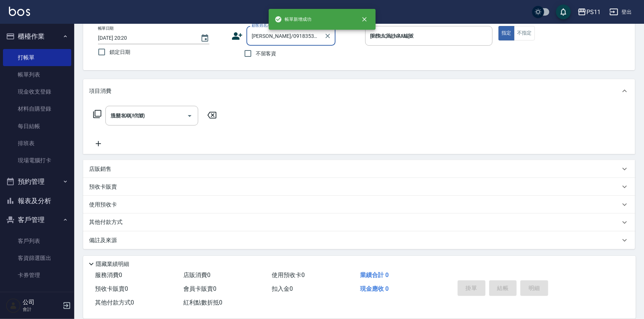
type input "[DATE] 20:21"
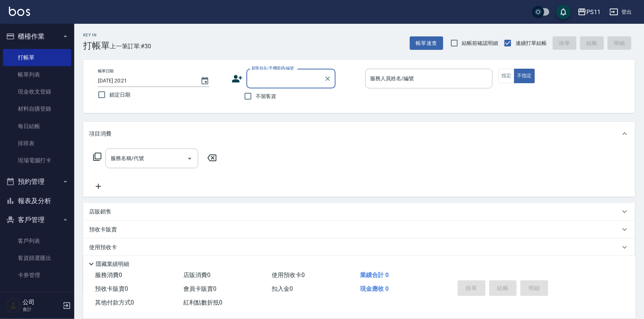
click at [319, 85] on div "顧客姓名/手機號碼/編號" at bounding box center [291, 79] width 89 height 20
type input "3314"
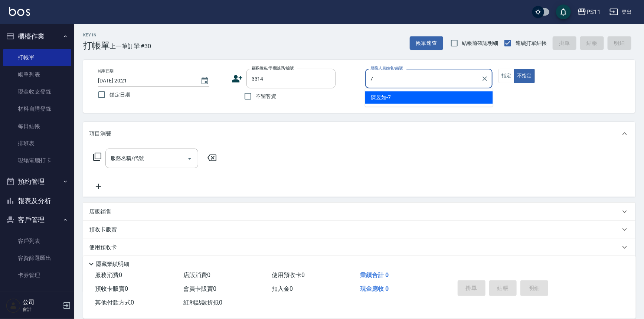
type input "陳昱如-7"
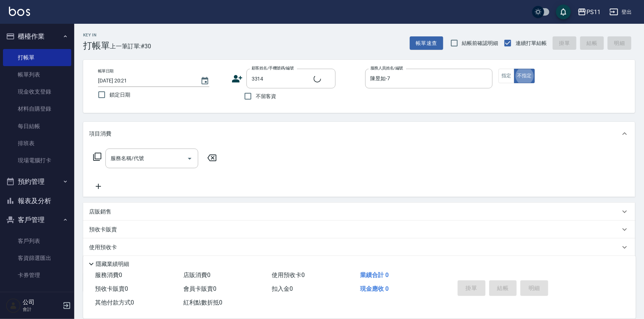
type input "[PERSON_NAME]/0988711860/3314"
click at [507, 74] on button "指定" at bounding box center [507, 76] width 16 height 14
click at [98, 152] on icon at bounding box center [97, 156] width 9 height 9
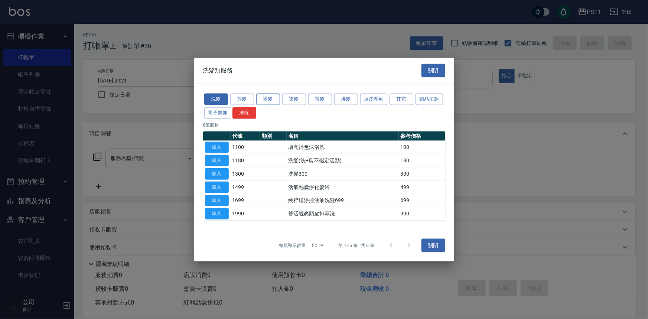
click at [269, 100] on button "燙髮" at bounding box center [268, 100] width 24 height 12
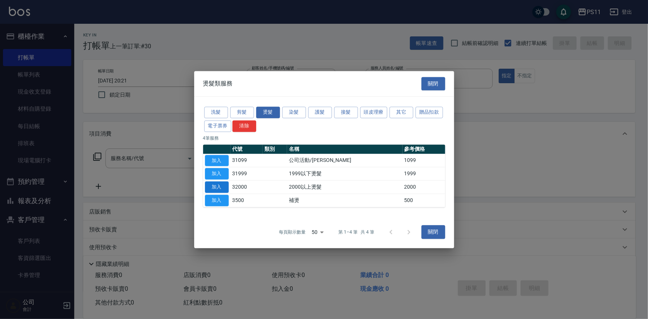
click at [219, 185] on button "加入" at bounding box center [217, 187] width 24 height 12
type input "2000以上燙髮(32000)"
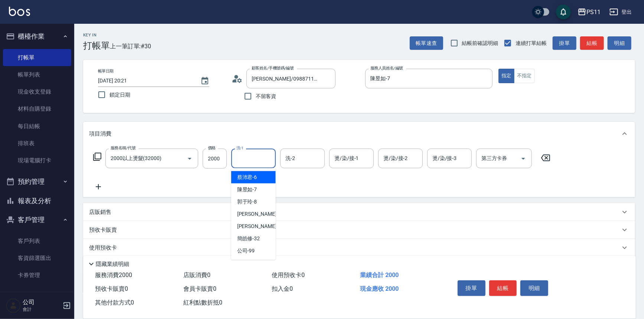
drag, startPoint x: 261, startPoint y: 159, endPoint x: 261, endPoint y: 154, distance: 4.8
click at [261, 156] on input "洗-1" at bounding box center [254, 158] width 38 height 13
type input "陳昱如-7"
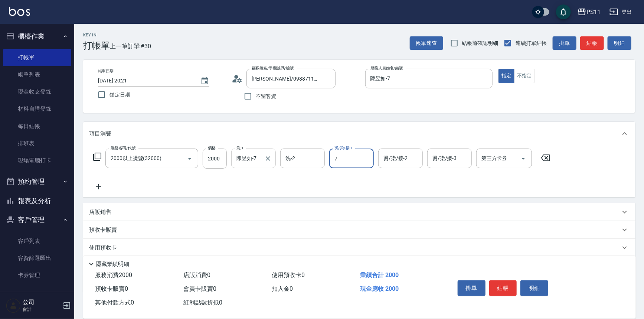
type input "陳昱如-7"
click at [506, 286] on button "結帳" at bounding box center [503, 288] width 28 height 16
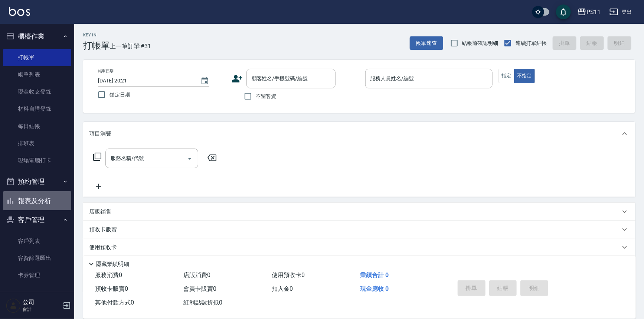
click at [45, 199] on button "報表及分析" at bounding box center [37, 200] width 68 height 19
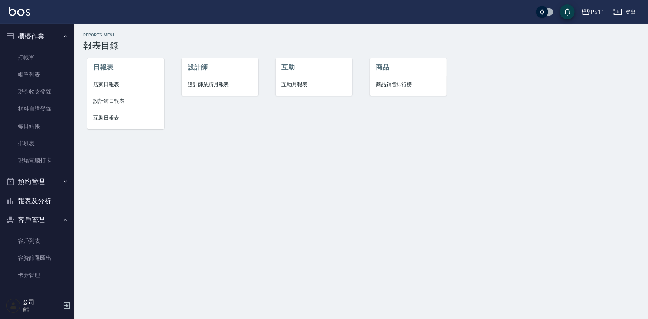
click at [100, 80] on li "店家日報表" at bounding box center [125, 84] width 77 height 17
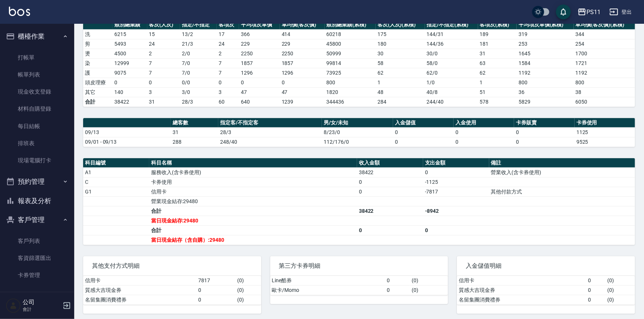
scroll to position [112, 0]
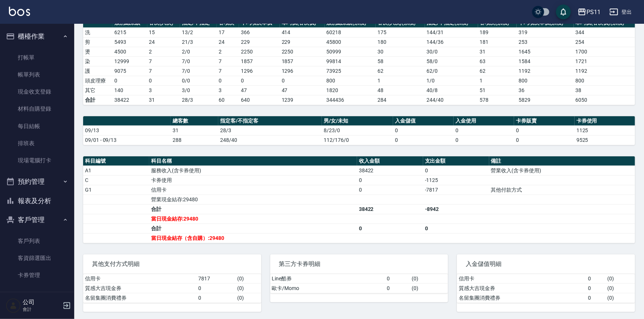
click at [59, 205] on button "報表及分析" at bounding box center [37, 200] width 68 height 19
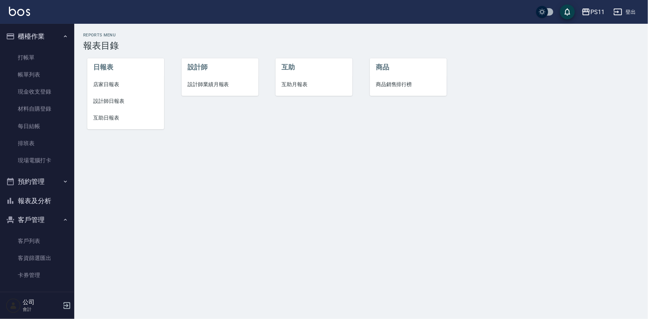
click at [118, 120] on span "互助日報表" at bounding box center [125, 118] width 65 height 8
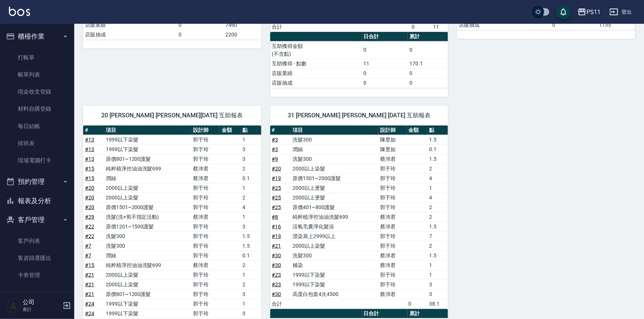
scroll to position [265, 0]
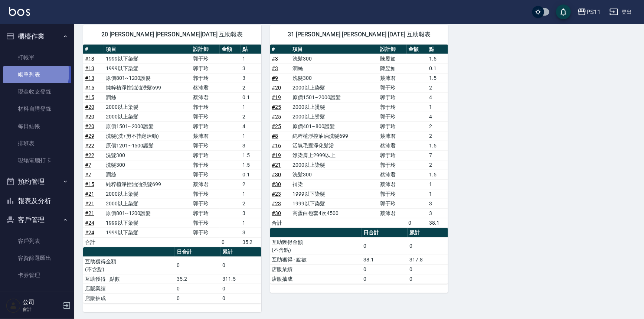
click at [19, 73] on link "帳單列表" at bounding box center [37, 74] width 68 height 17
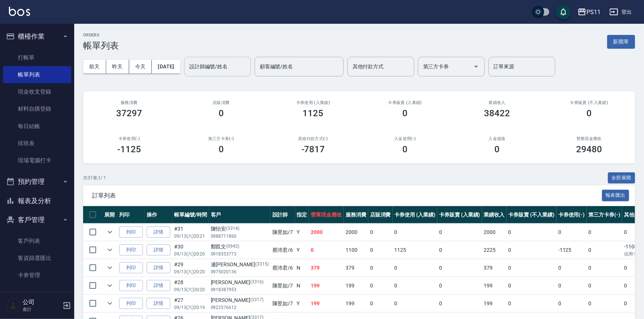
click at [215, 66] on input "設計師編號/姓名" at bounding box center [217, 66] width 60 height 13
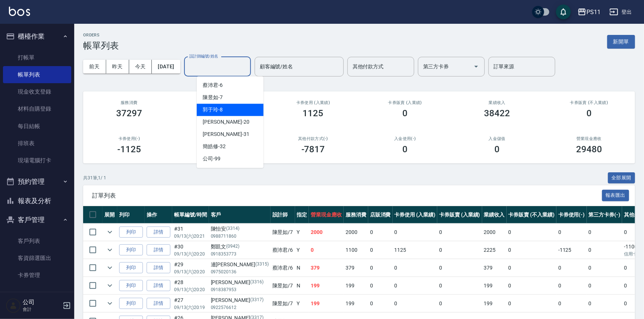
click at [231, 108] on div "郭于玲 -8" at bounding box center [230, 110] width 67 height 12
type input "郭于玲-8"
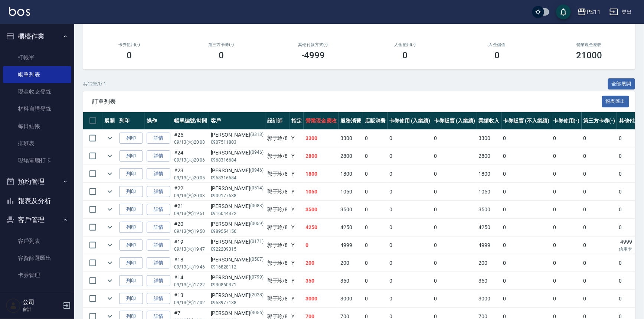
scroll to position [101, 0]
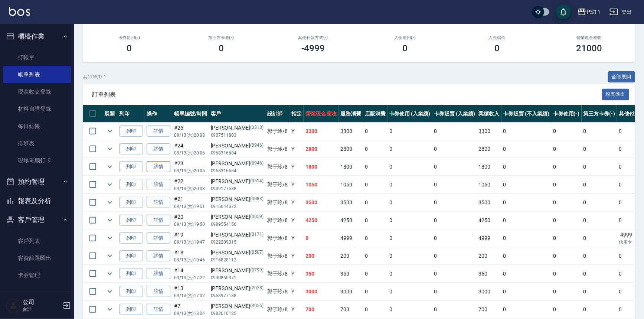
click at [162, 162] on link "詳情" at bounding box center [159, 167] width 24 height 12
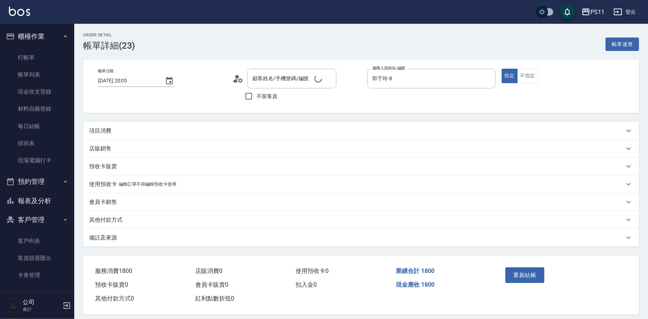
type input "[DATE] 20:05"
type input "郭于玲-8"
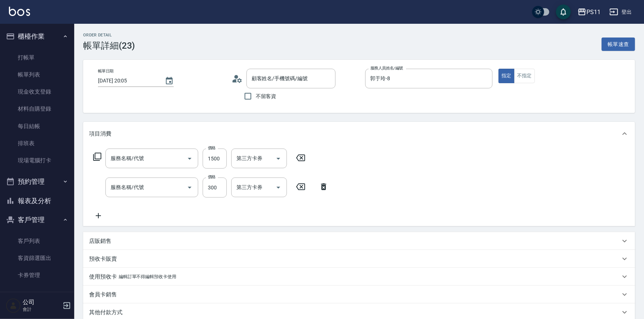
type input "[PERSON_NAME]/0968316684/0946"
type input "1999以下染髮(41999)"
type input "剪髮(2300)"
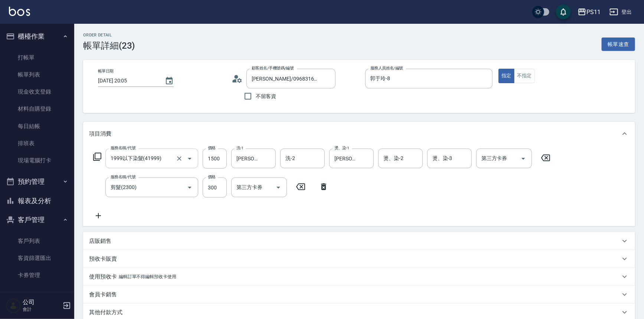
click at [189, 158] on icon "Open" at bounding box center [190, 159] width 4 height 2
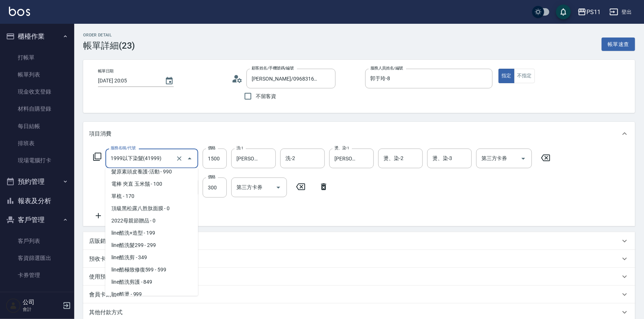
scroll to position [156, 0]
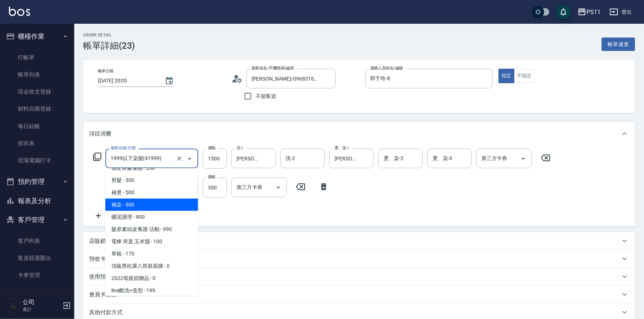
drag, startPoint x: 149, startPoint y: 203, endPoint x: 176, endPoint y: 198, distance: 28.3
click at [149, 203] on span "補染 - 500" at bounding box center [151, 205] width 93 height 12
type input "補染(4500)"
type input "500"
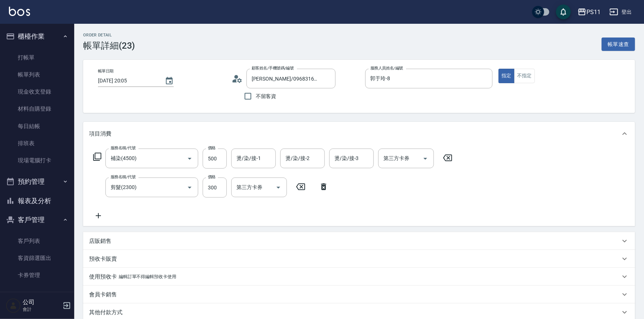
click at [101, 215] on icon at bounding box center [98, 215] width 19 height 9
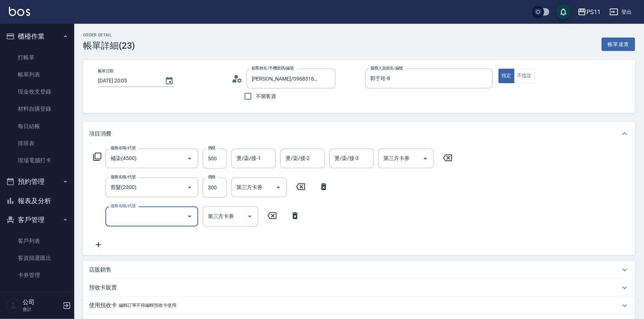
click at [129, 214] on input "服務名稱/代號" at bounding box center [146, 216] width 75 height 13
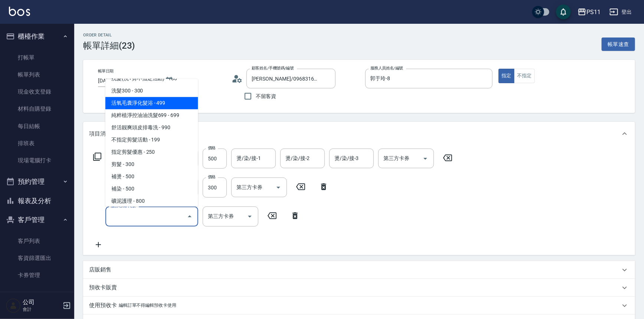
scroll to position [33, 0]
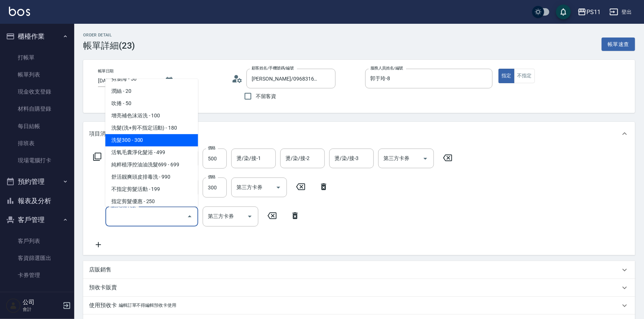
click at [160, 139] on span "洗髮300 - 300" at bounding box center [151, 140] width 93 height 12
type input "洗髮300(1300)"
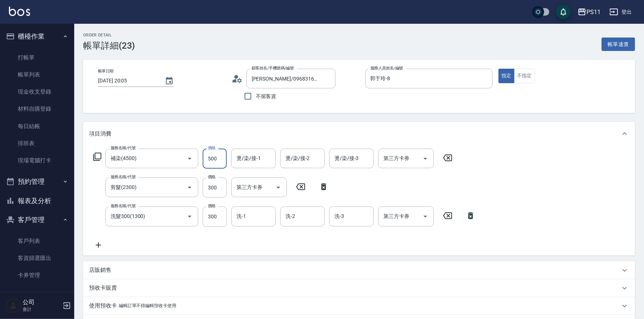
click at [219, 156] on input "500" at bounding box center [215, 159] width 24 height 20
type input "1000"
click at [219, 216] on input "300" at bounding box center [215, 216] width 24 height 20
click at [260, 161] on input "燙/染/接-1" at bounding box center [254, 158] width 38 height 13
type input "[PERSON_NAME]-31"
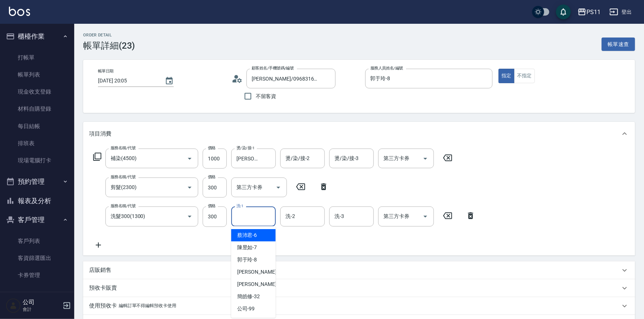
click at [252, 210] on input "洗-1" at bounding box center [254, 216] width 38 height 13
type input "[PERSON_NAME]-31"
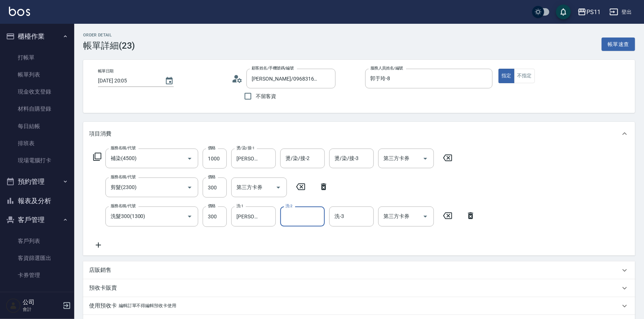
click at [103, 241] on icon at bounding box center [98, 245] width 19 height 9
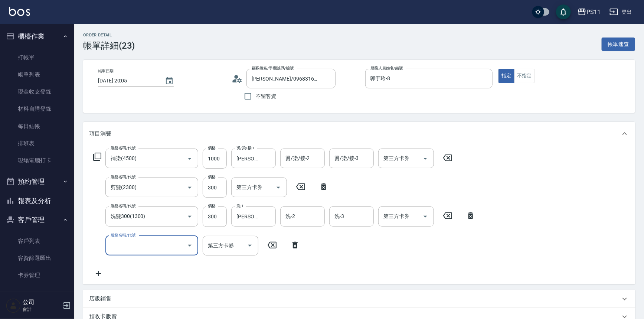
drag, startPoint x: 125, startPoint y: 244, endPoint x: 120, endPoint y: 245, distance: 4.7
click at [124, 244] on input "服務名稱/代號" at bounding box center [146, 245] width 75 height 13
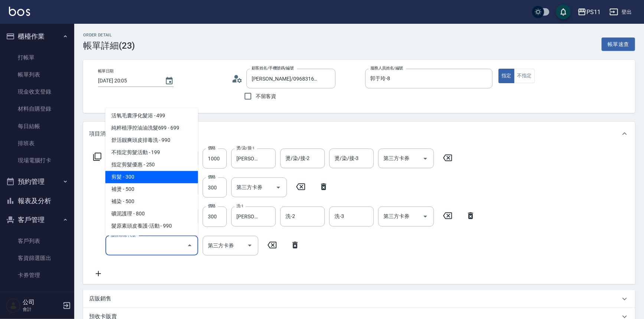
scroll to position [101, 0]
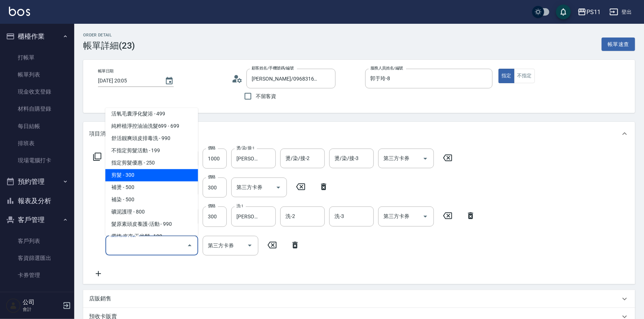
click at [154, 174] on span "剪髮 - 300" at bounding box center [151, 175] width 93 height 12
type input "剪髮(2300)"
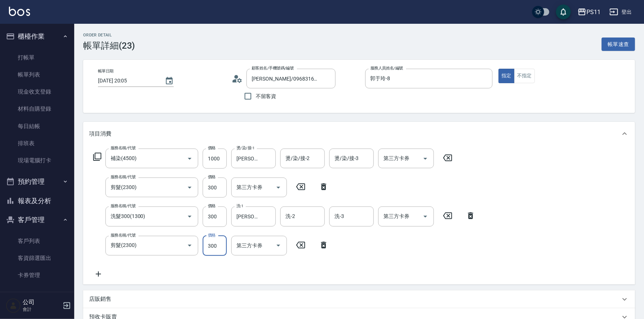
click at [211, 248] on input "300" at bounding box center [215, 246] width 24 height 20
type input "200"
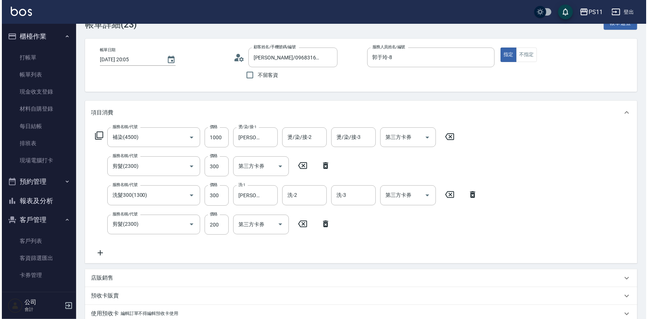
scroll to position [157, 0]
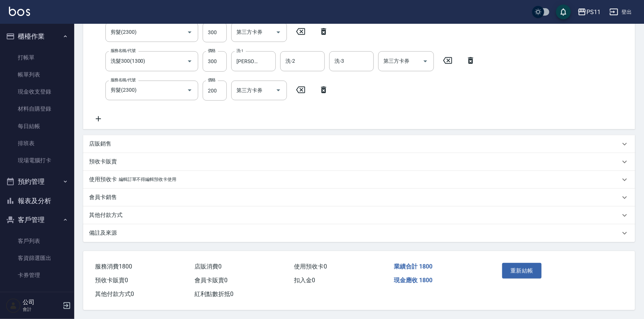
drag, startPoint x: 551, startPoint y: 134, endPoint x: 533, endPoint y: 256, distance: 123.1
click at [525, 265] on button "重新結帳" at bounding box center [521, 271] width 39 height 16
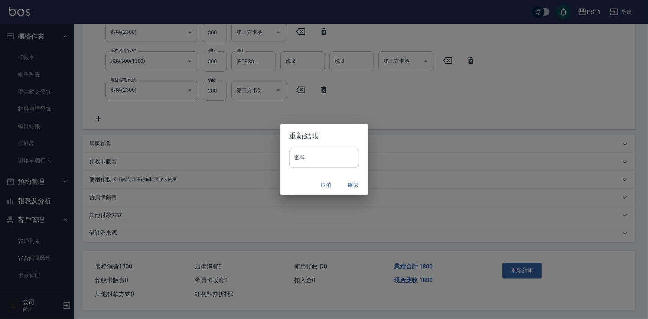
click at [334, 160] on input "密碼" at bounding box center [324, 158] width 70 height 20
type input "****"
click at [353, 179] on button "確認" at bounding box center [353, 185] width 24 height 14
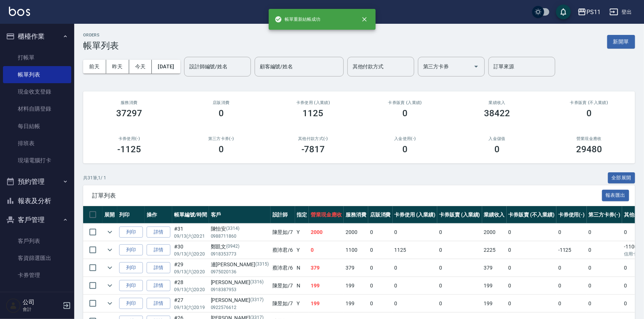
click at [36, 196] on button "報表及分析" at bounding box center [37, 200] width 68 height 19
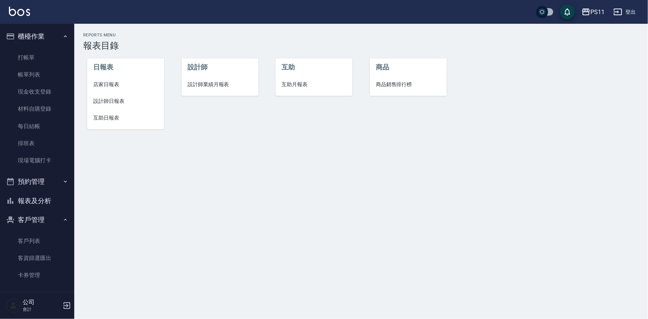
click at [114, 117] on span "互助日報表" at bounding box center [125, 118] width 65 height 8
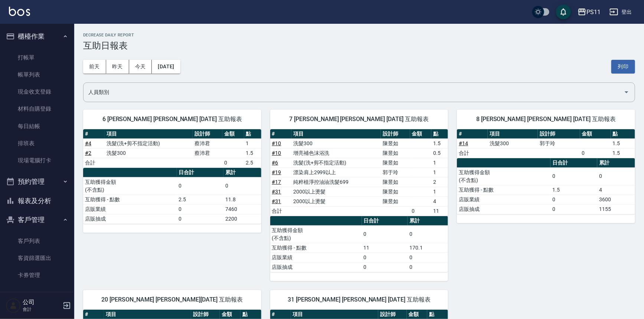
click at [353, 202] on td "2000以上燙髮" at bounding box center [335, 201] width 89 height 10
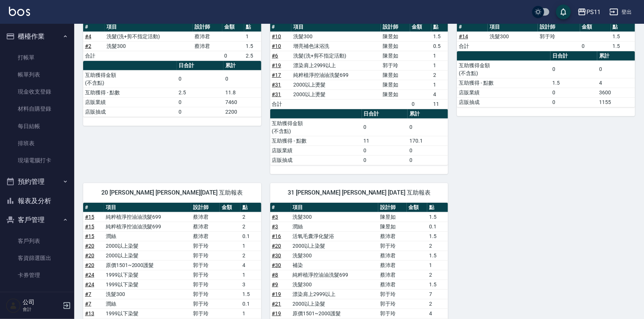
scroll to position [35, 0]
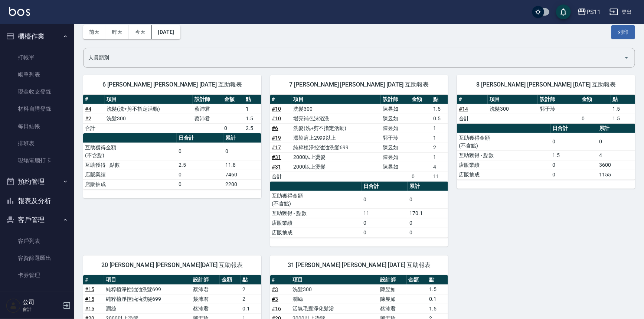
drag, startPoint x: 46, startPoint y: 197, endPoint x: 44, endPoint y: 191, distance: 6.1
click at [46, 197] on button "報表及分析" at bounding box center [37, 200] width 68 height 19
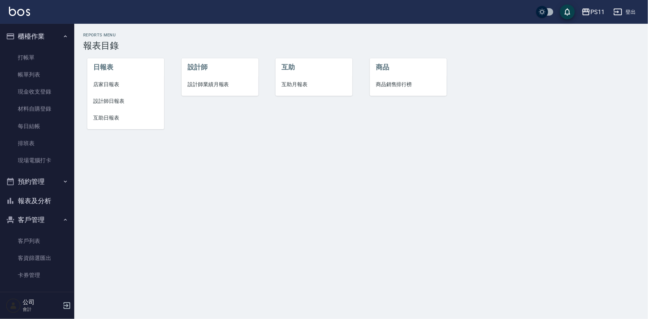
click at [111, 88] on span "店家日報表" at bounding box center [125, 85] width 65 height 8
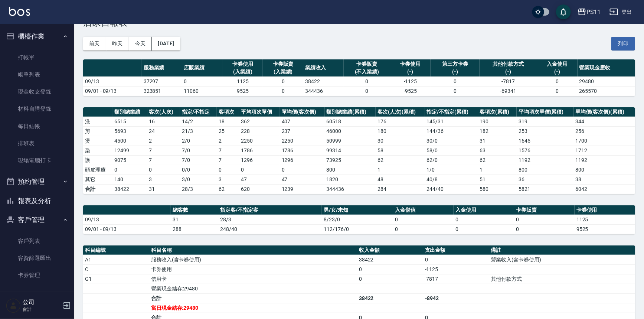
scroll to position [33, 0]
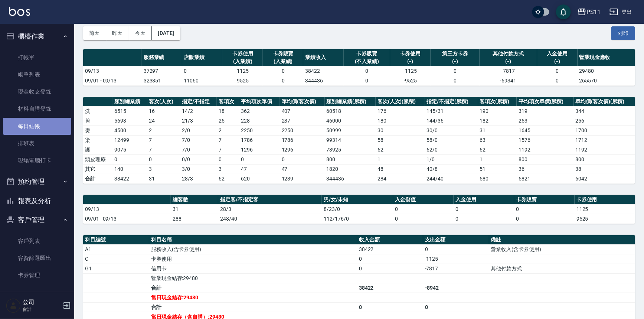
click at [54, 130] on link "每日結帳" at bounding box center [37, 126] width 68 height 17
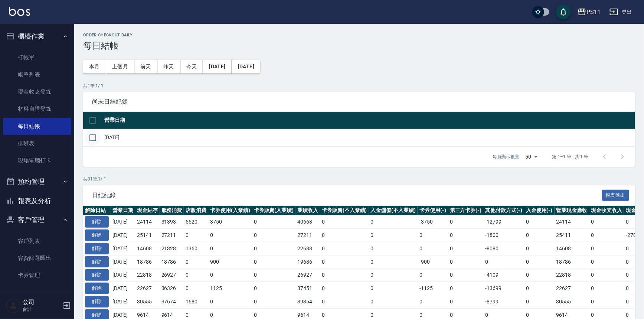
click at [97, 137] on input "checkbox" at bounding box center [93, 138] width 16 height 16
checkbox input "true"
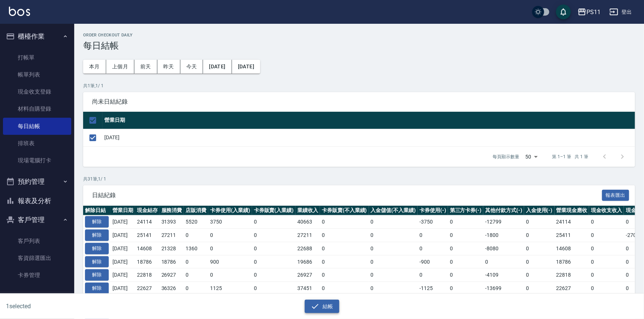
click at [317, 304] on icon "button" at bounding box center [315, 306] width 9 height 9
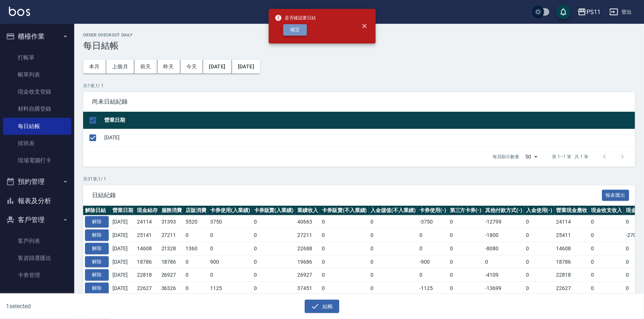
click at [294, 30] on button "確定" at bounding box center [295, 30] width 24 height 12
checkbox input "false"
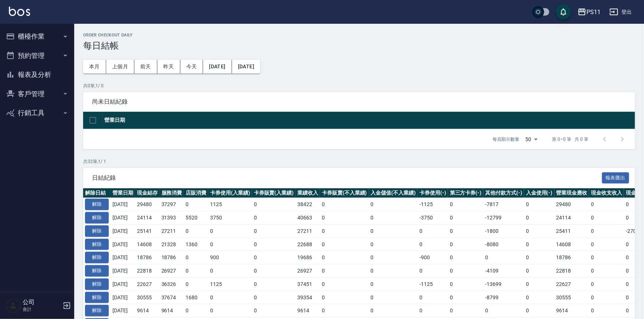
click at [48, 82] on button "報表及分析" at bounding box center [37, 74] width 68 height 19
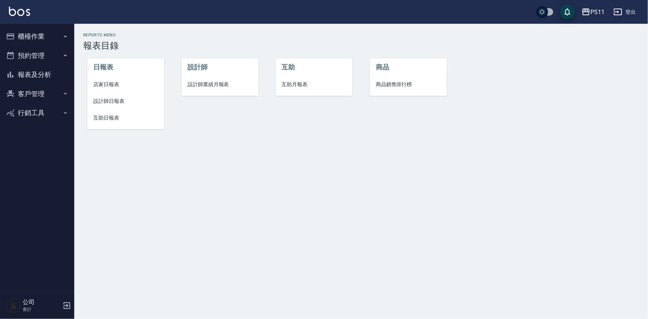
click at [104, 105] on span "設計師日報表" at bounding box center [125, 101] width 65 height 8
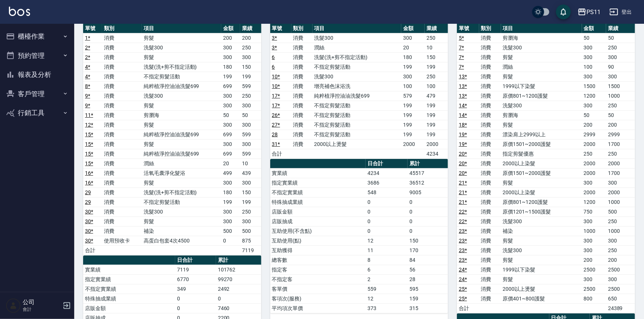
scroll to position [67, 0]
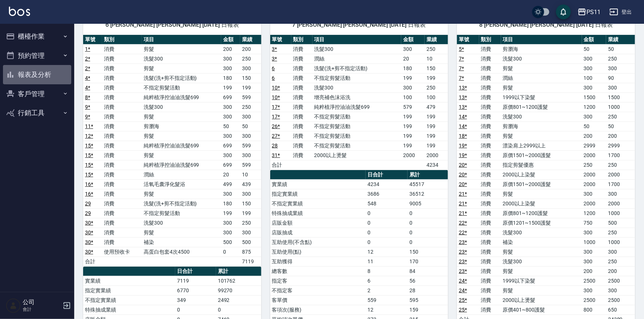
click at [39, 74] on button "報表及分析" at bounding box center [37, 74] width 68 height 19
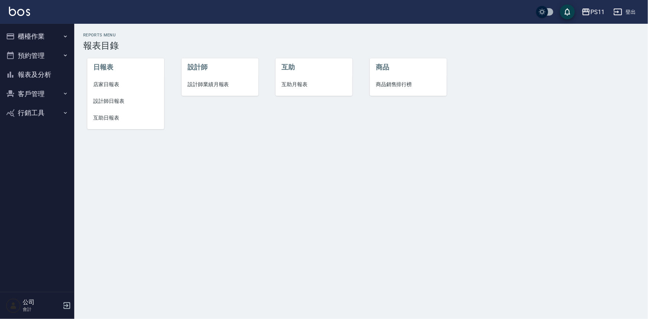
click at [121, 120] on span "互助日報表" at bounding box center [125, 118] width 65 height 8
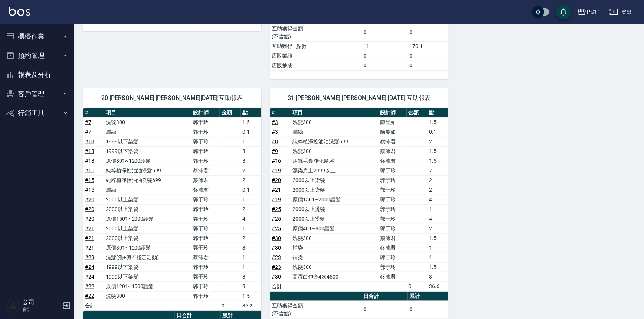
scroll to position [202, 0]
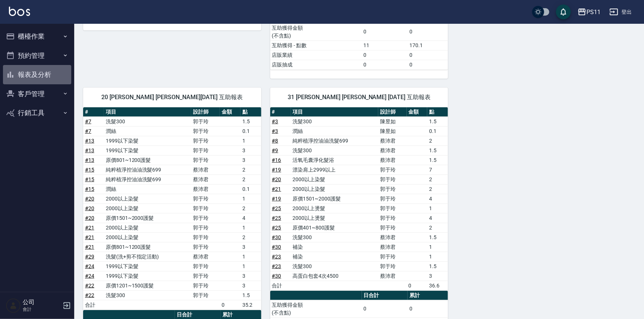
click at [55, 76] on button "報表及分析" at bounding box center [37, 74] width 68 height 19
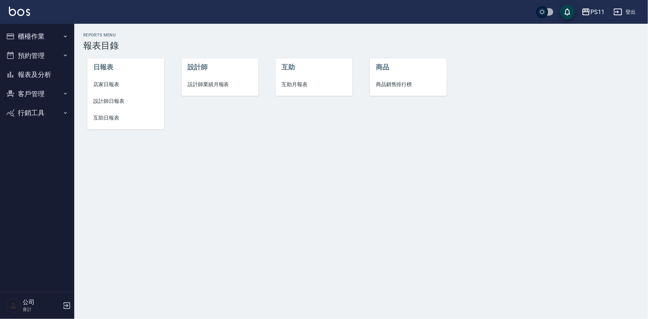
click at [110, 85] on span "店家日報表" at bounding box center [125, 85] width 65 height 8
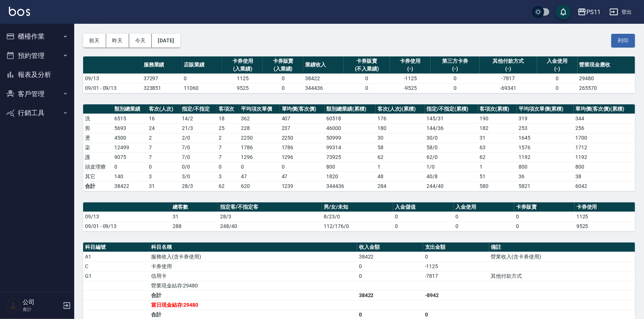
scroll to position [67, 0]
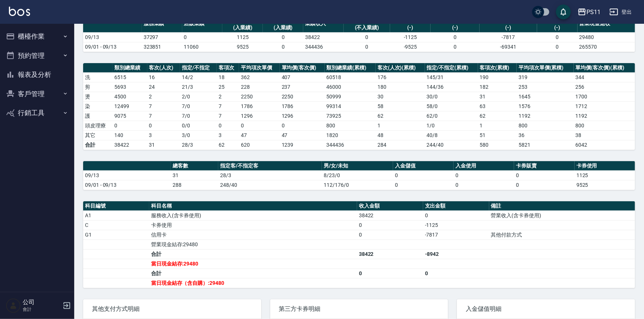
click at [57, 76] on button "報表及分析" at bounding box center [37, 74] width 68 height 19
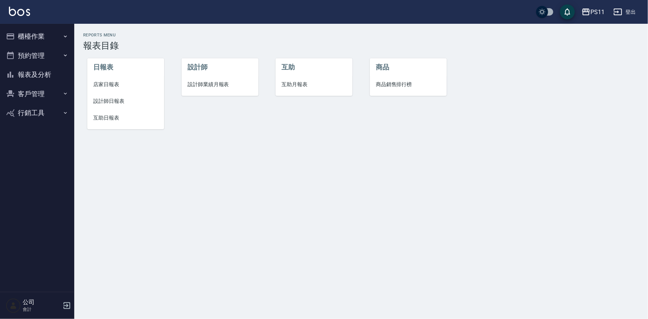
click at [100, 115] on span "互助日報表" at bounding box center [125, 118] width 65 height 8
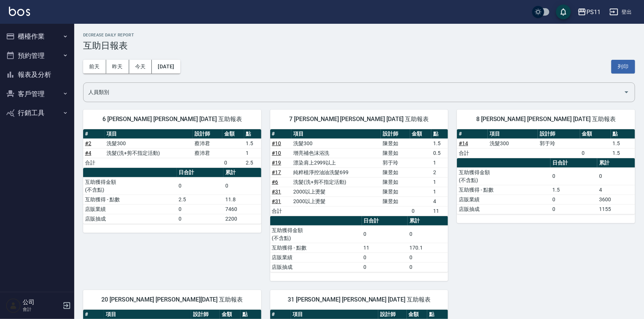
click at [41, 76] on button "報表及分析" at bounding box center [37, 74] width 68 height 19
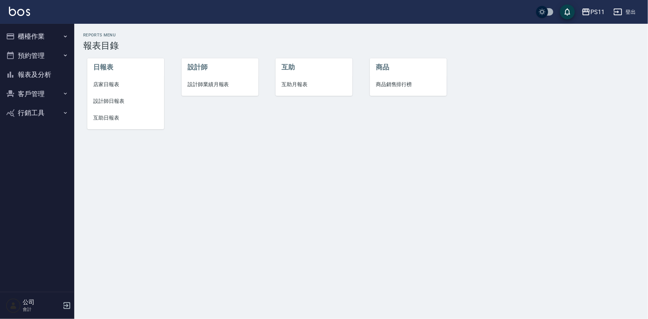
click at [106, 81] on span "店家日報表" at bounding box center [125, 85] width 65 height 8
